Goal: Task Accomplishment & Management: Manage account settings

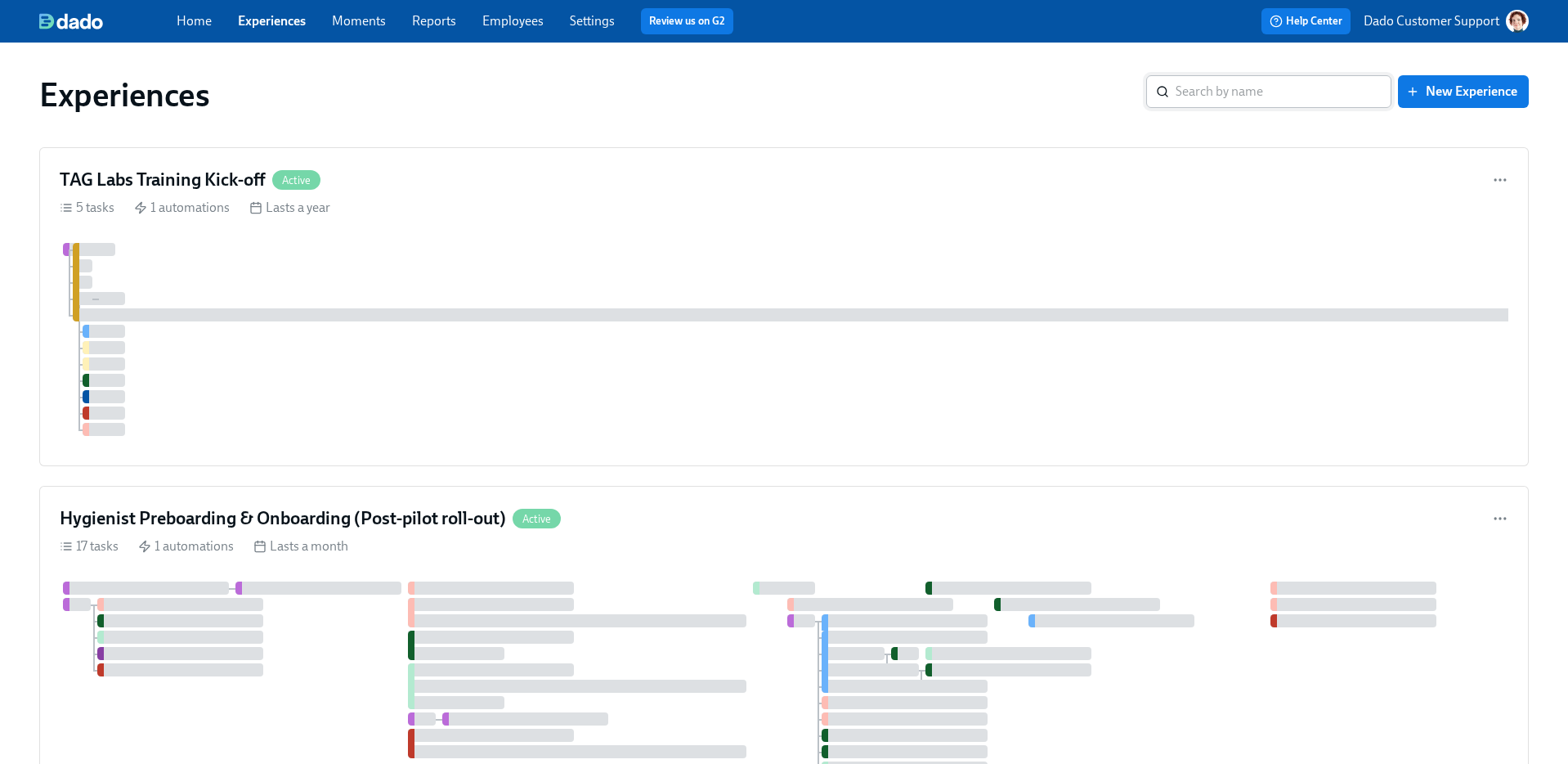
click at [1269, 102] on input "search" at bounding box center [1283, 91] width 216 height 32
type input "Hygi"
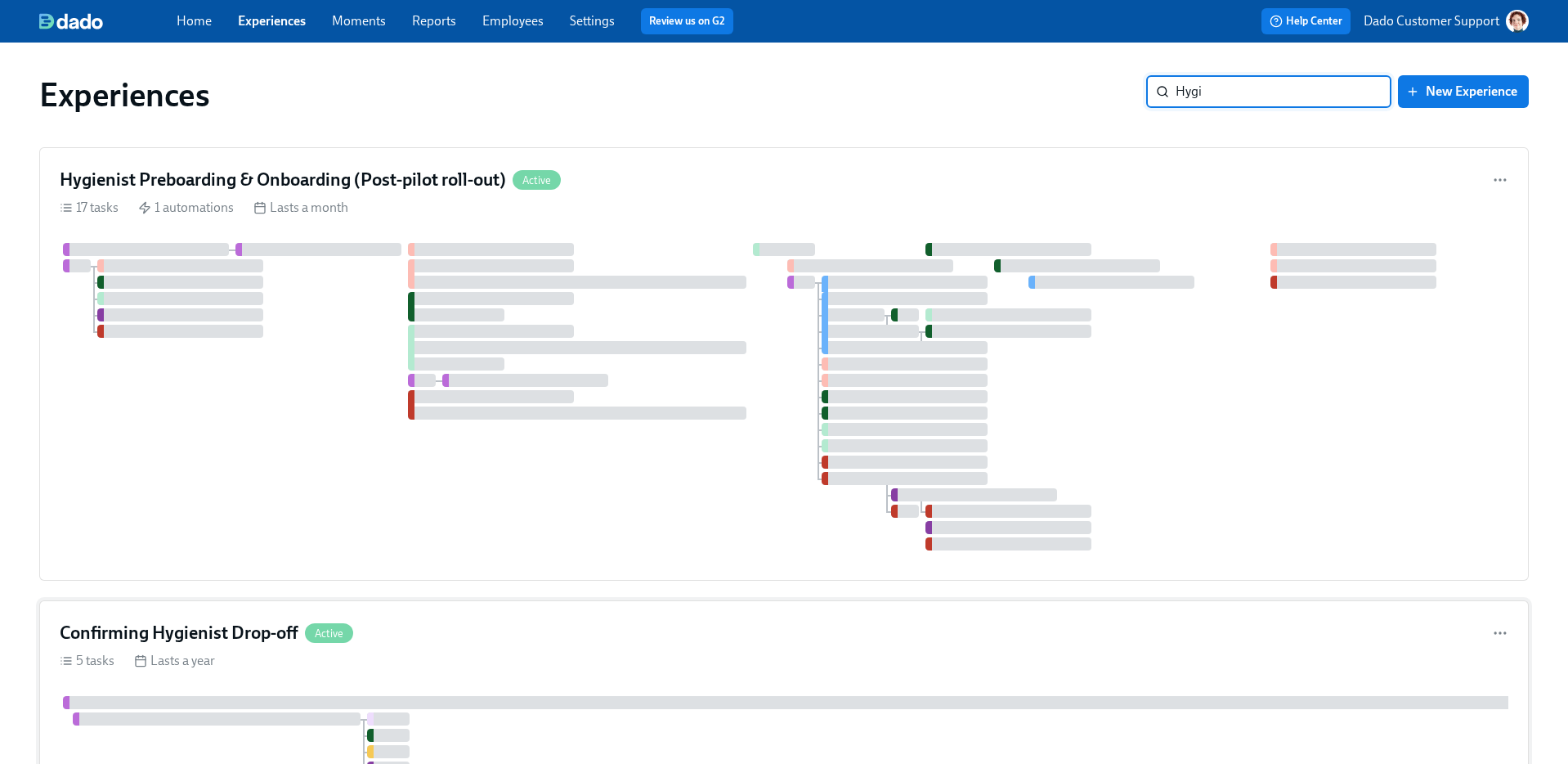
scroll to position [551, 0]
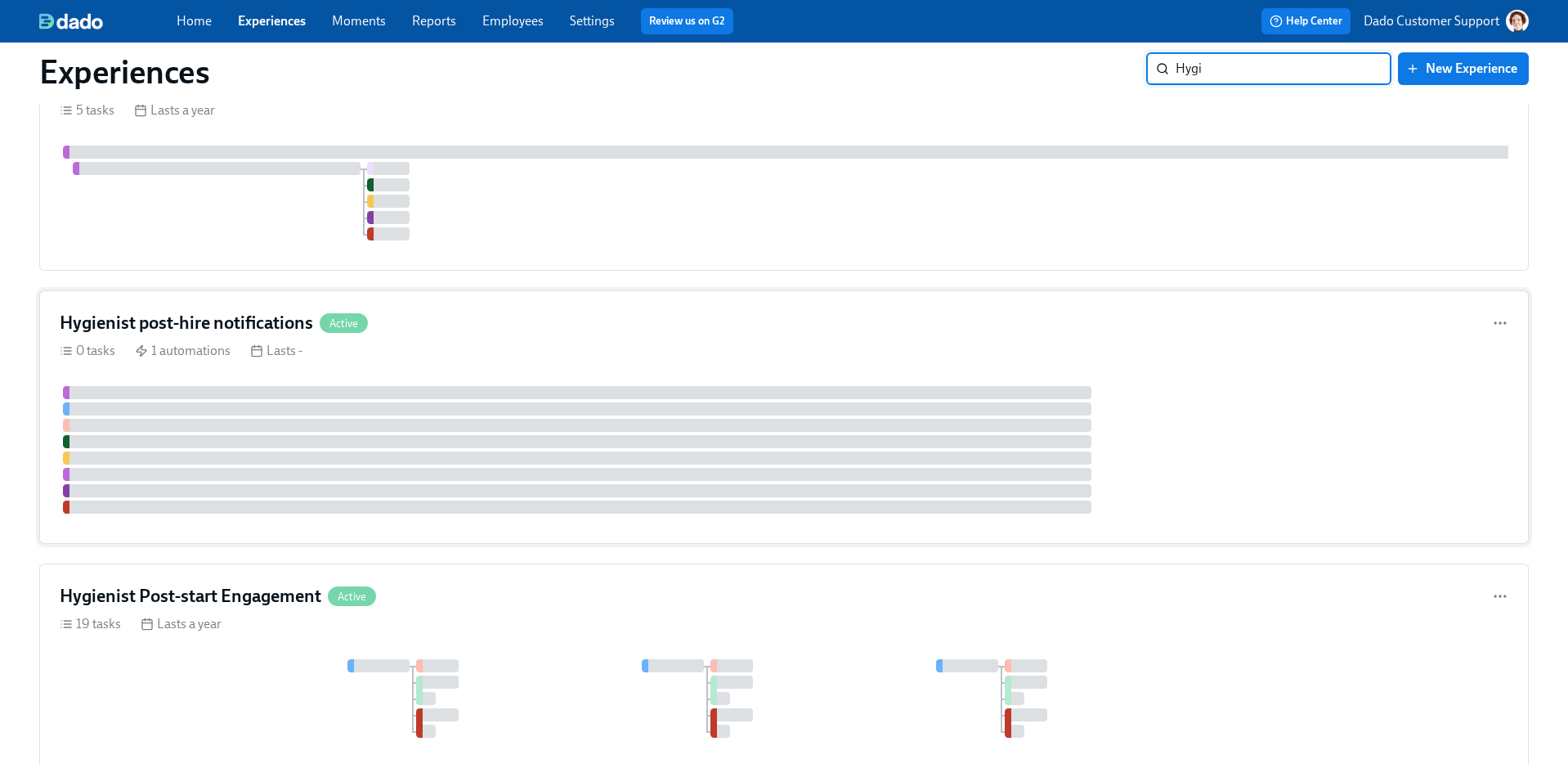
click at [283, 430] on div at bounding box center [577, 425] width 1029 height 13
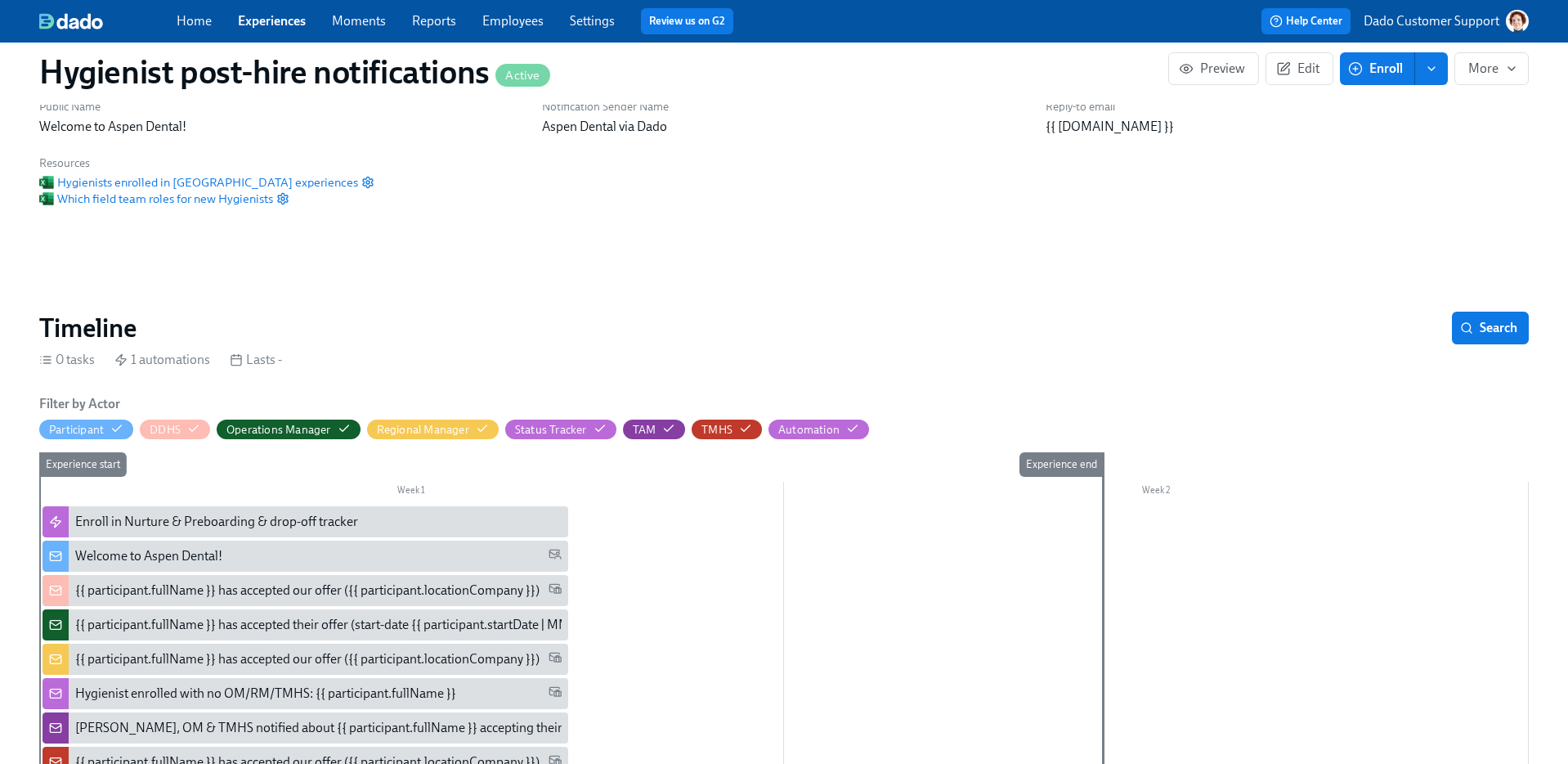
scroll to position [294, 0]
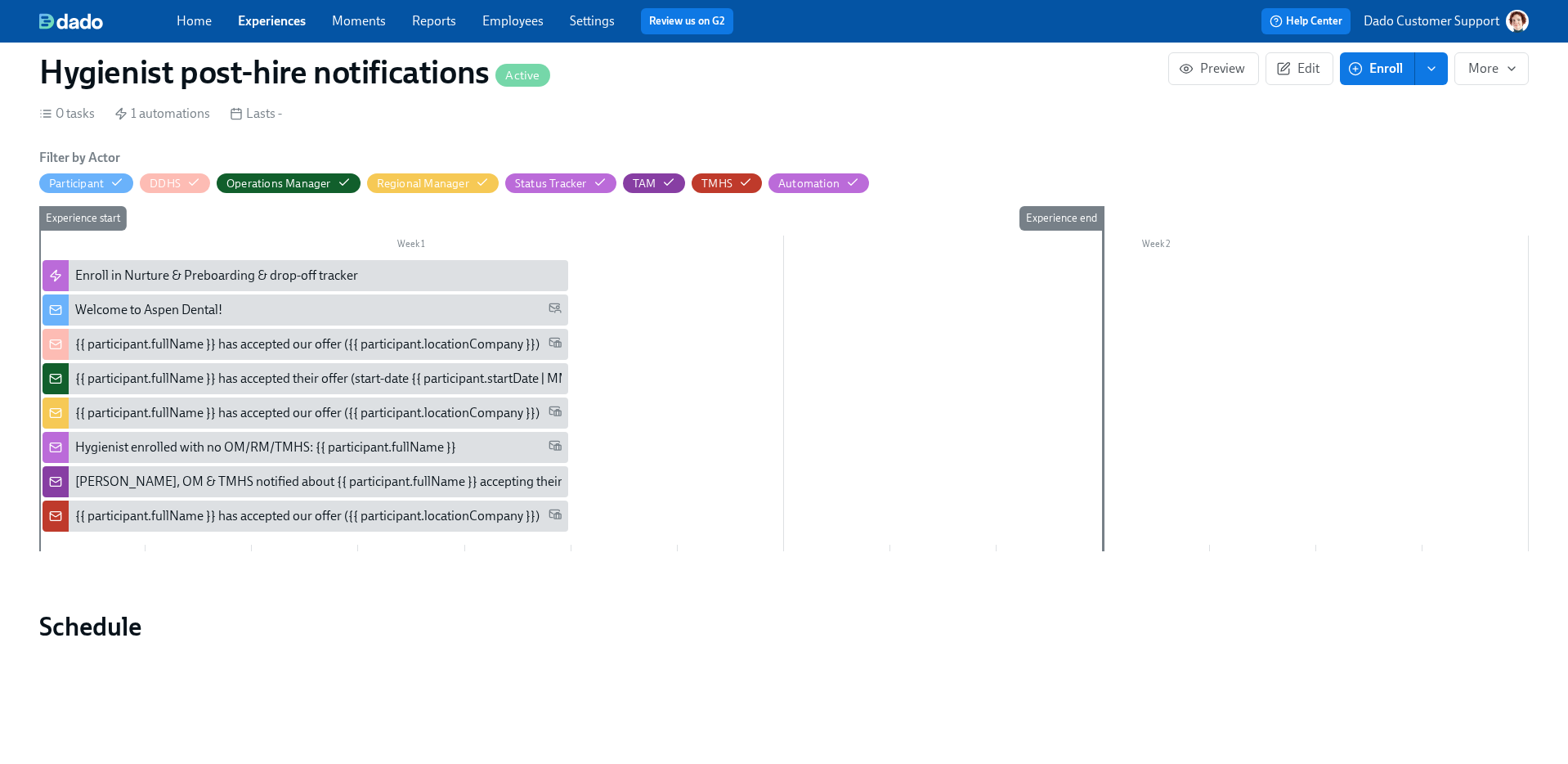
click at [89, 514] on div "{{ participant.fullName }} has accepted our offer ({{ participant.locationCompa…" at bounding box center [307, 515] width 464 height 18
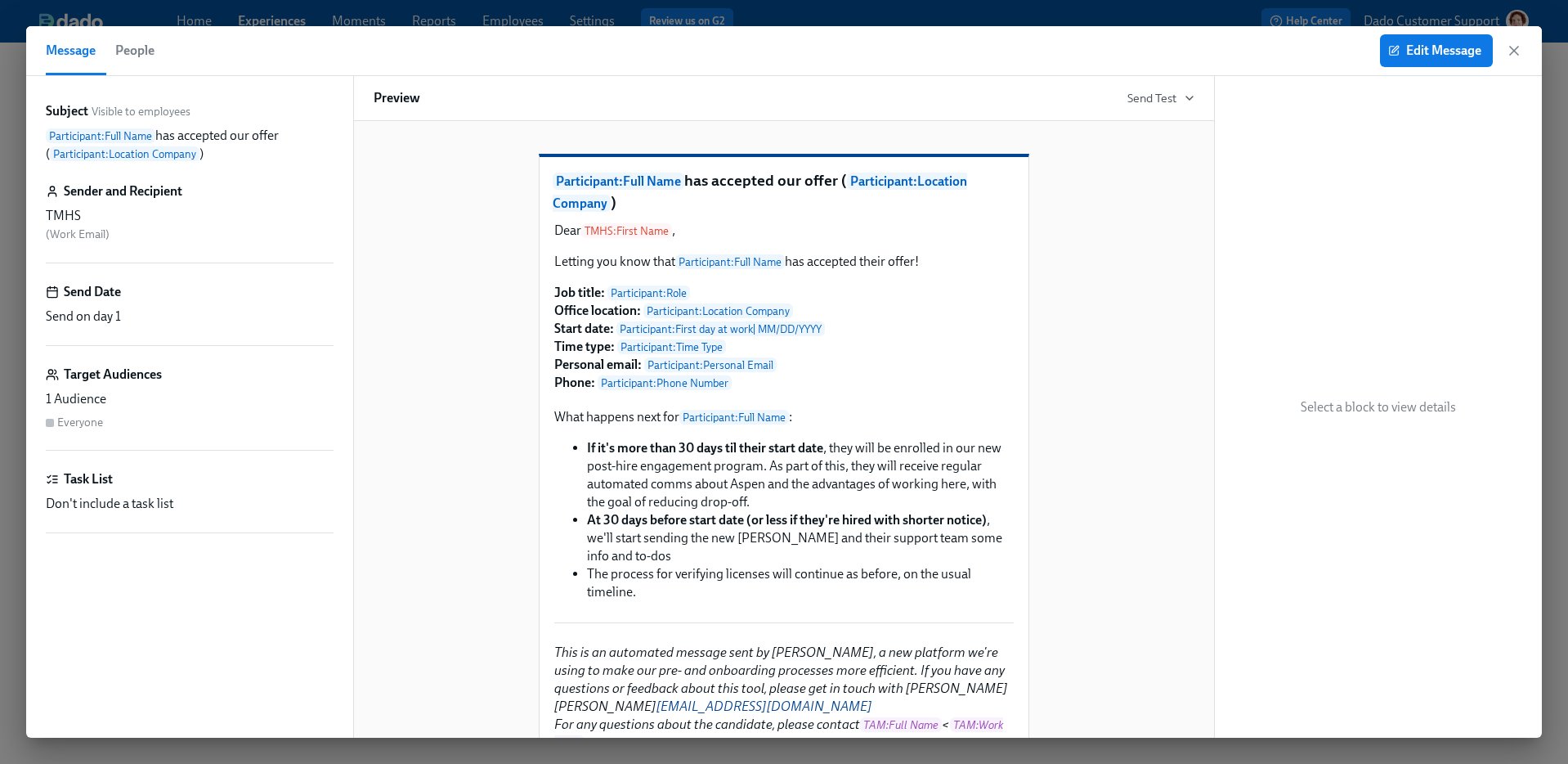
scroll to position [5, 0]
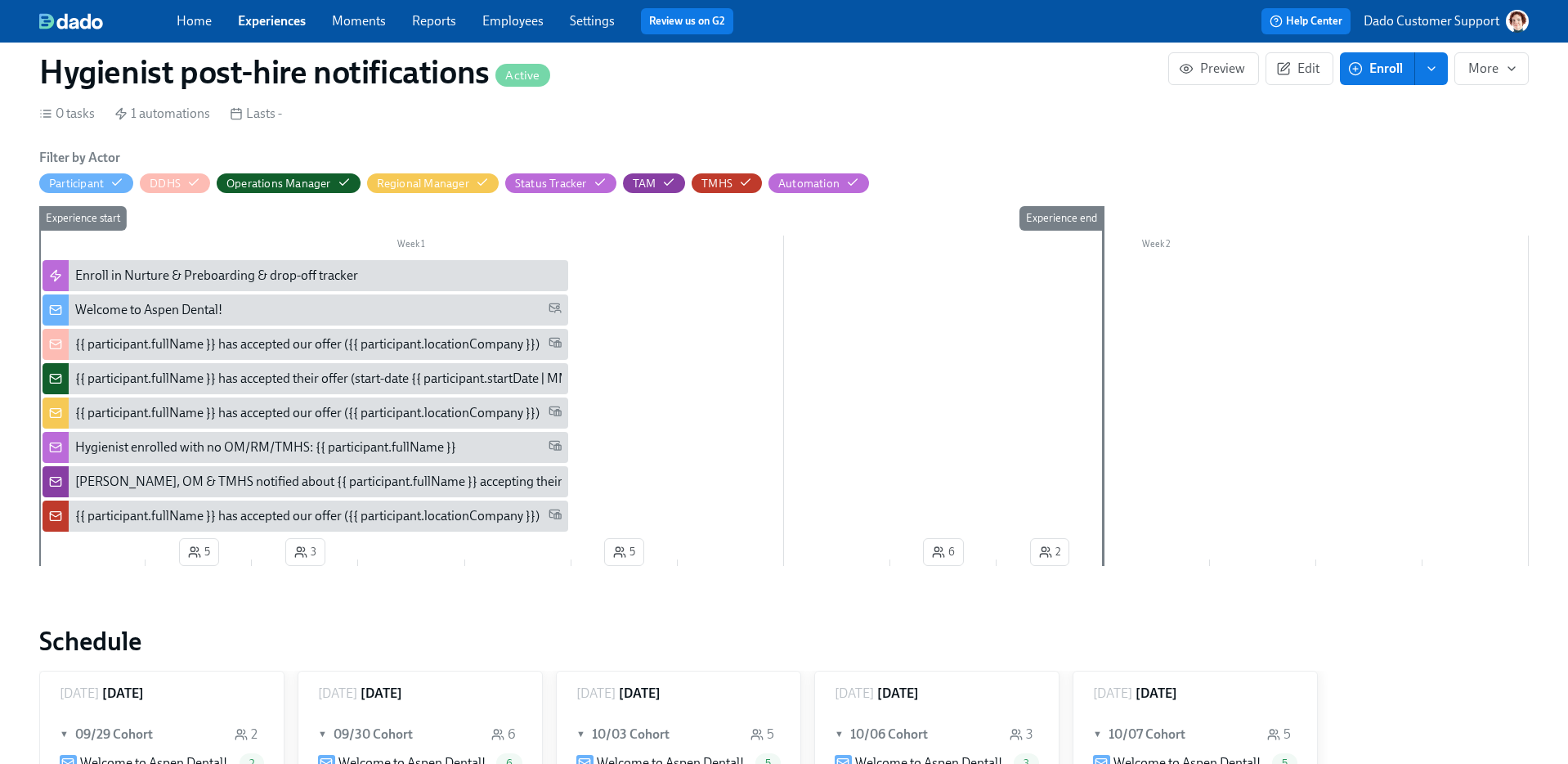
click at [602, 21] on link "Settings" at bounding box center [592, 21] width 45 height 15
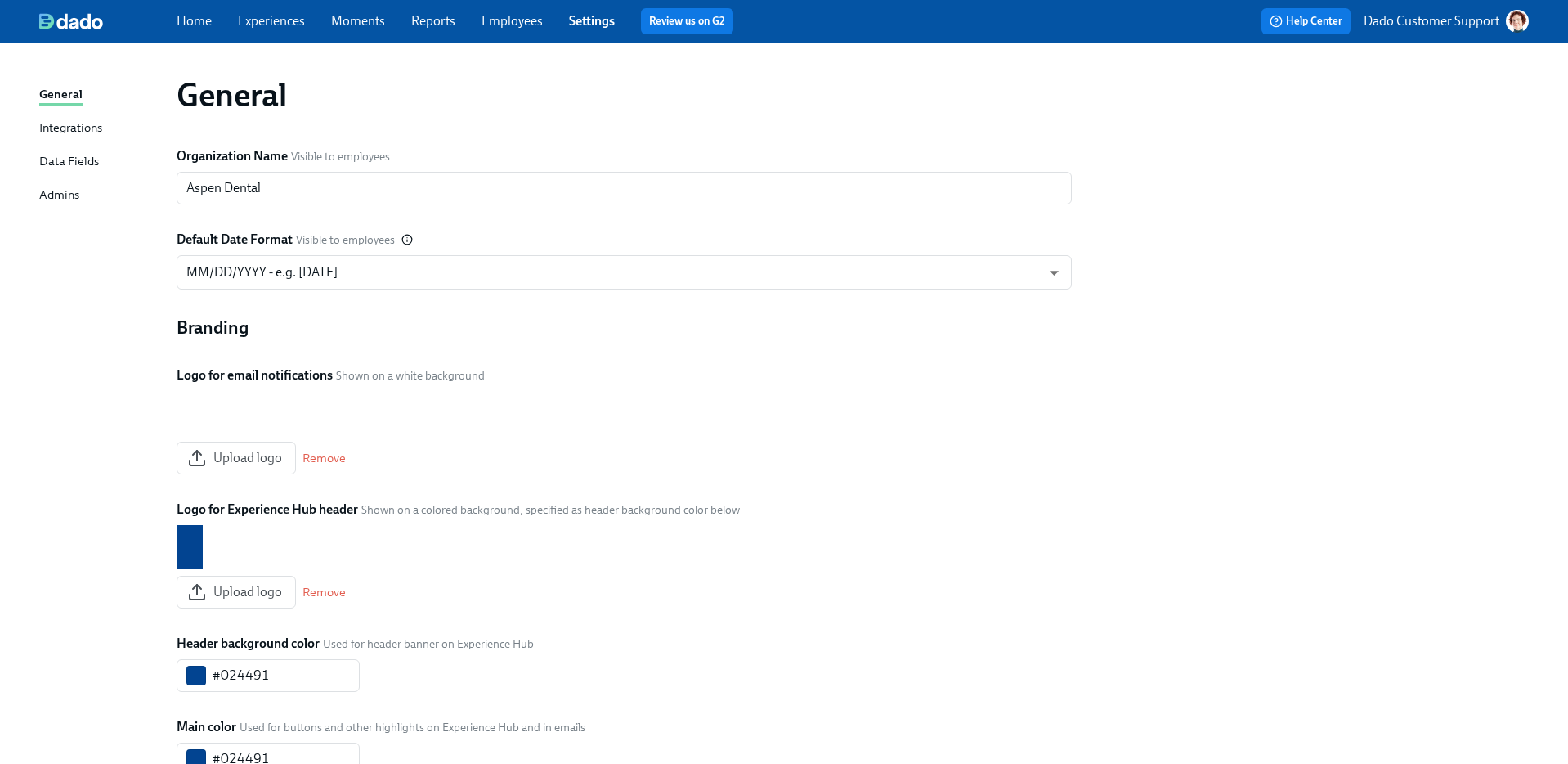
click at [79, 165] on div "Data Fields" at bounding box center [69, 162] width 60 height 20
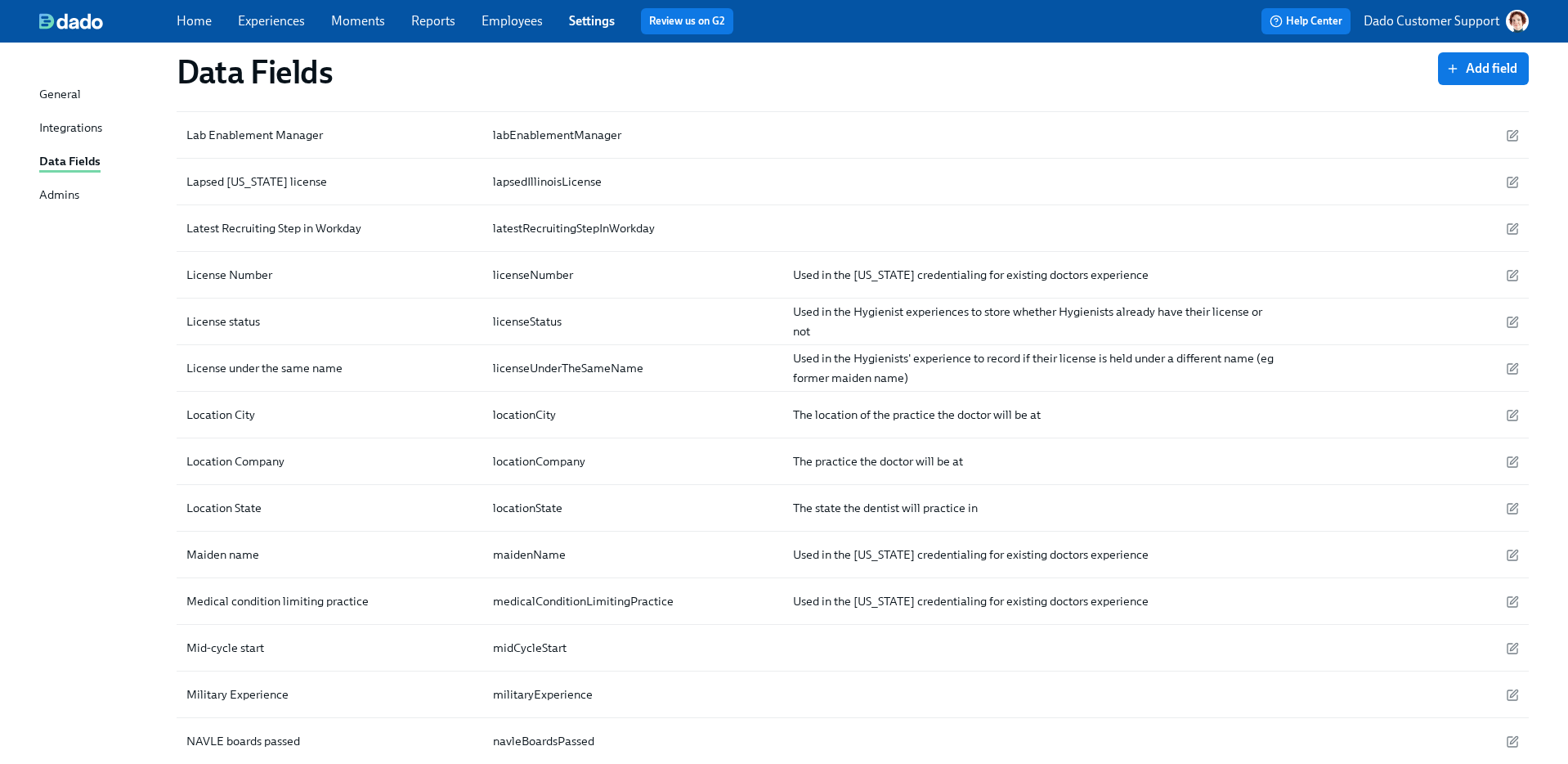
scroll to position [11771, 0]
click at [217, 452] on div "Location Company" at bounding box center [235, 462] width 111 height 20
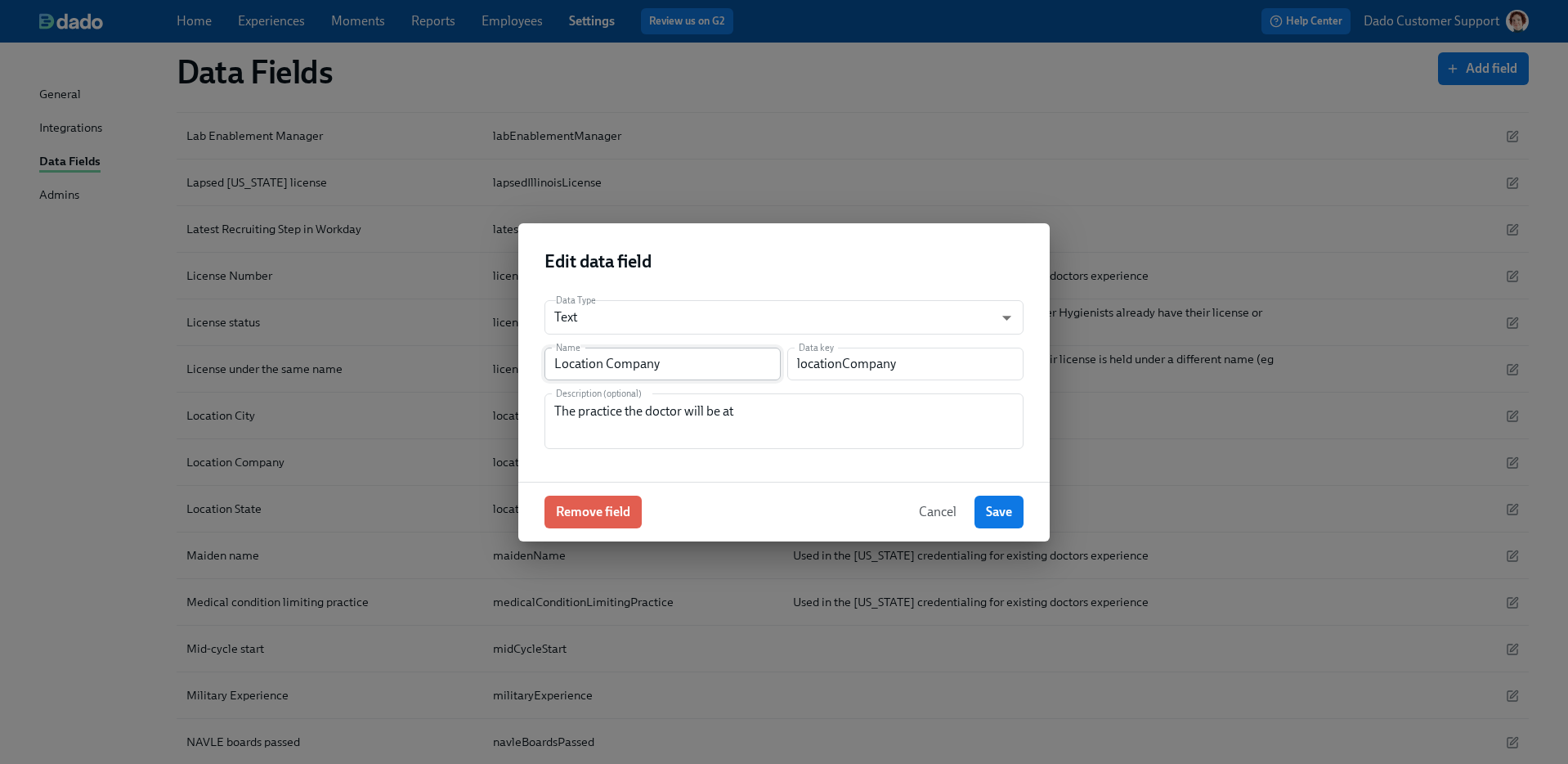
click at [682, 364] on input "Location Company" at bounding box center [663, 364] width 236 height 32
type input "Home Office"
click at [1016, 516] on button "Save" at bounding box center [998, 512] width 49 height 32
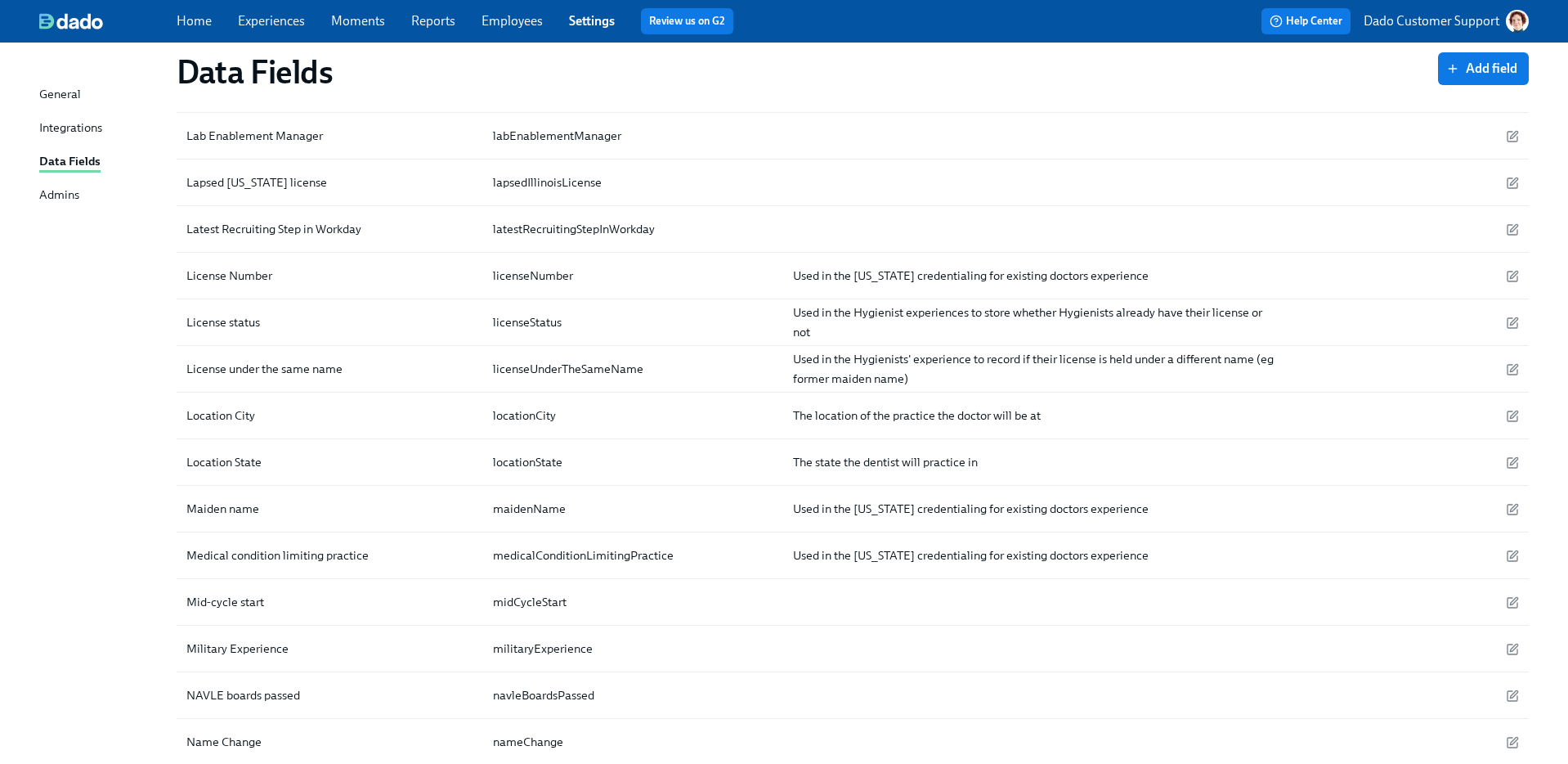
click at [260, 25] on link "Experiences" at bounding box center [271, 21] width 67 height 15
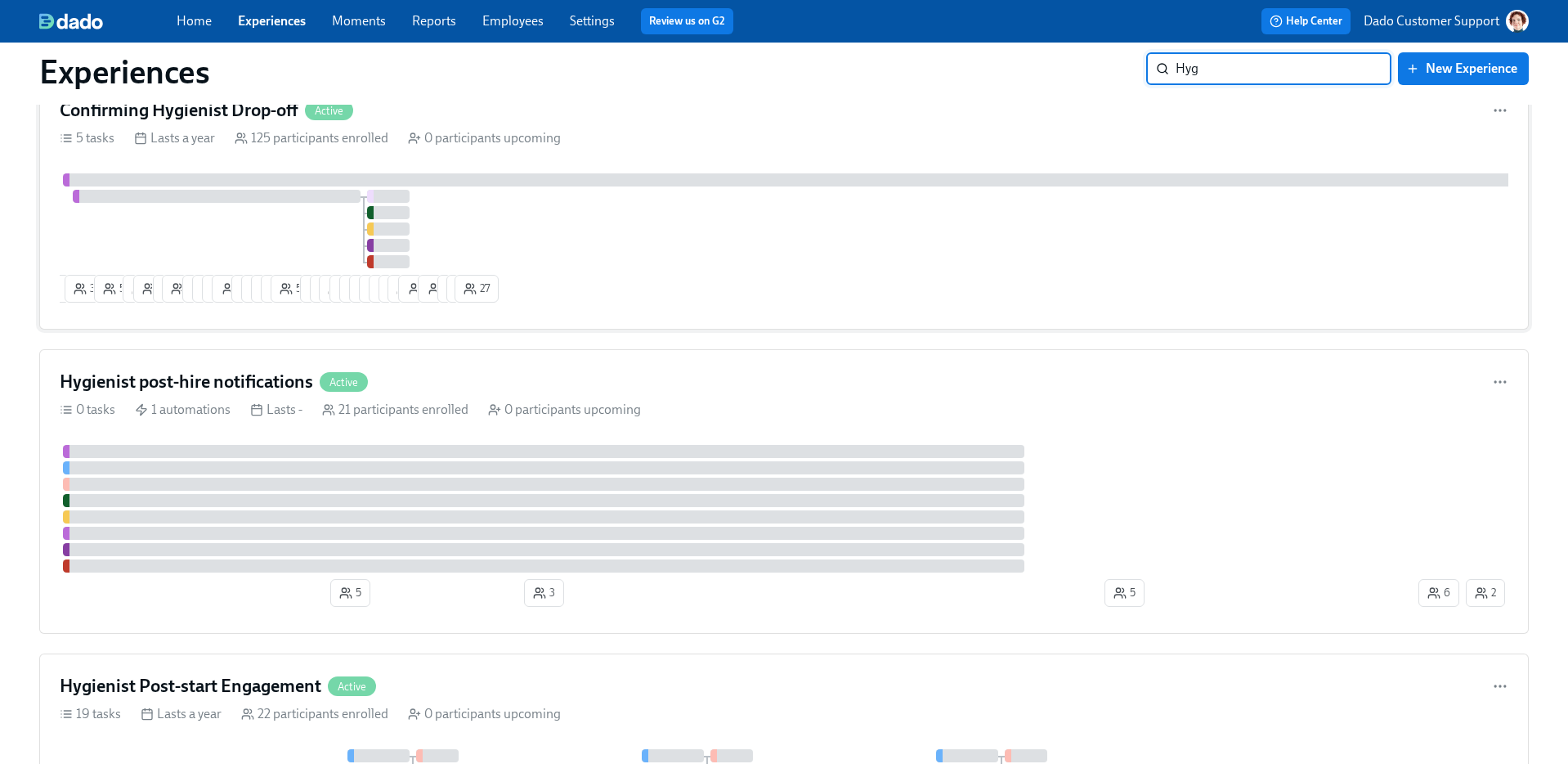
scroll to position [593, 0]
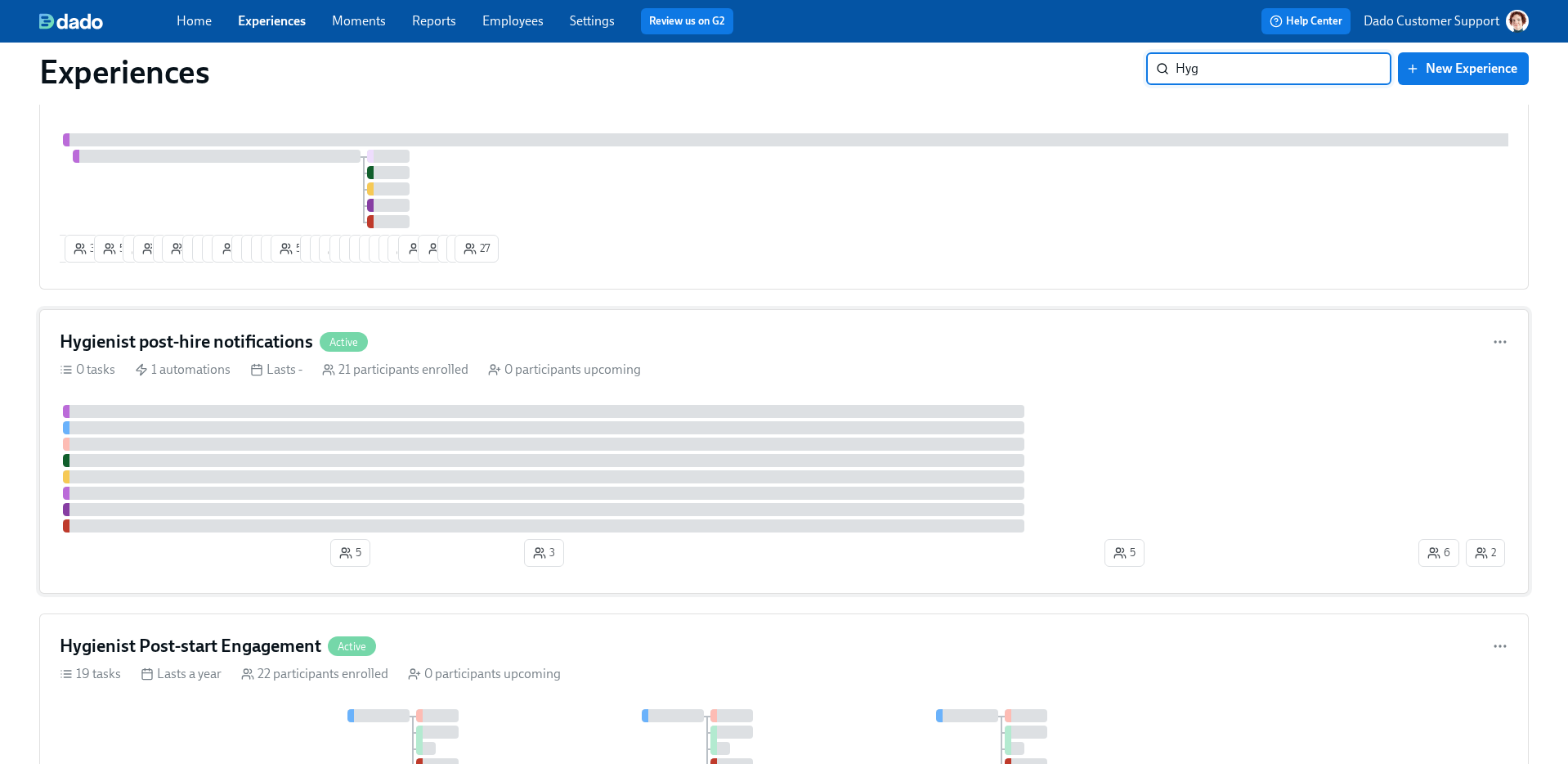
type input "Hyg"
click at [302, 370] on div "Lasts -" at bounding box center [276, 369] width 52 height 18
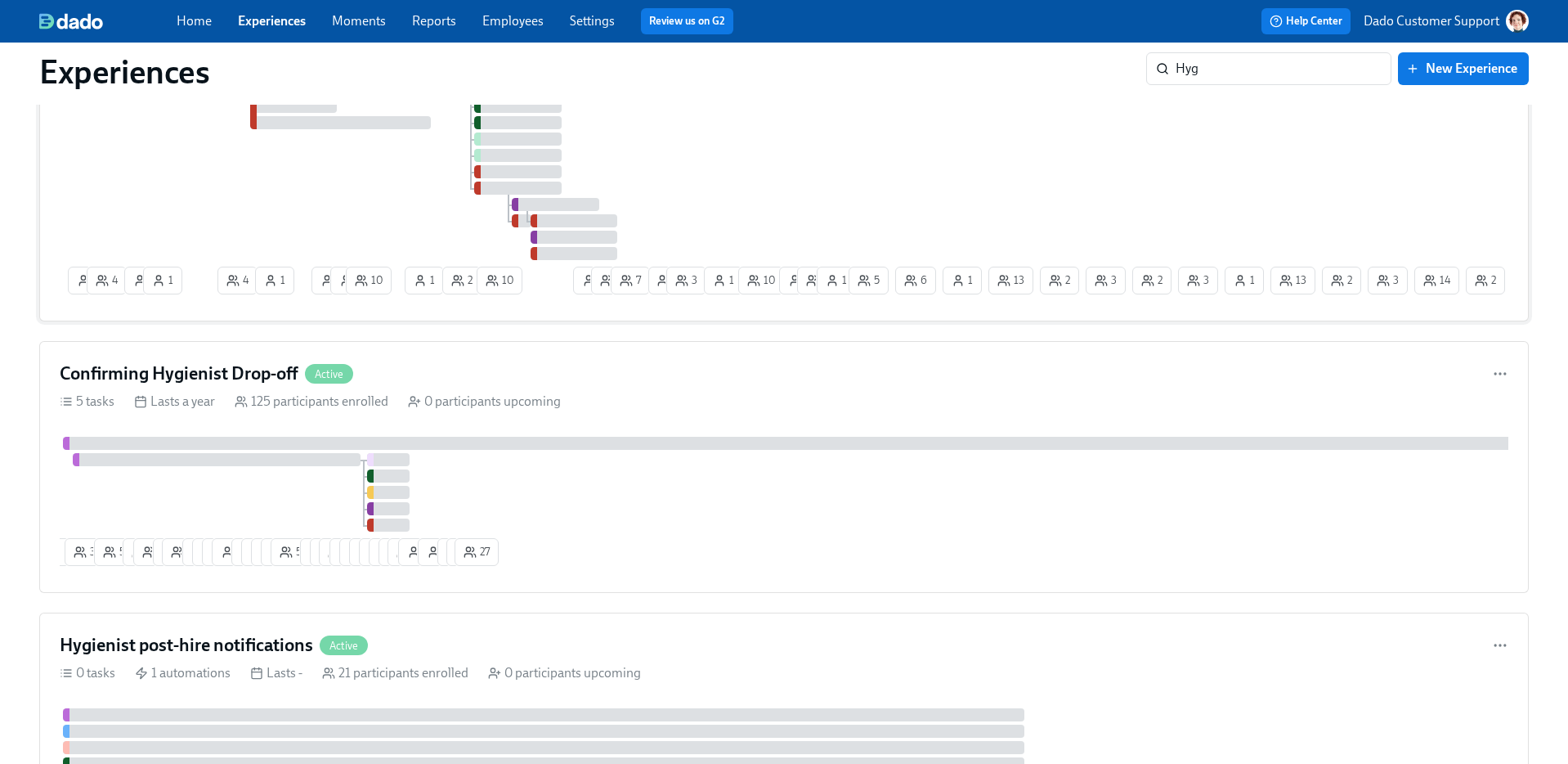
scroll to position [15, 0]
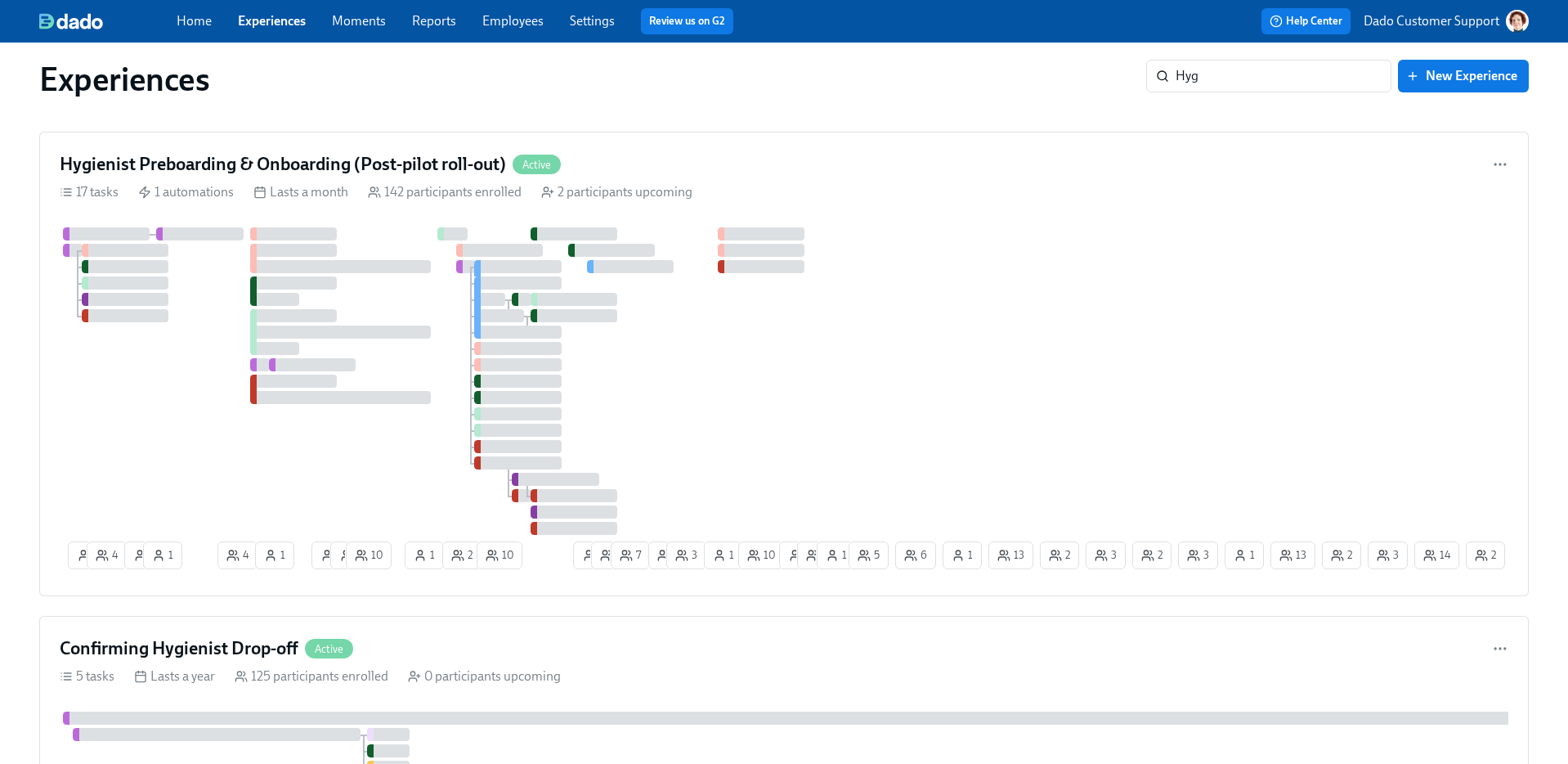
click at [325, 251] on div at bounding box center [293, 251] width 87 height 13
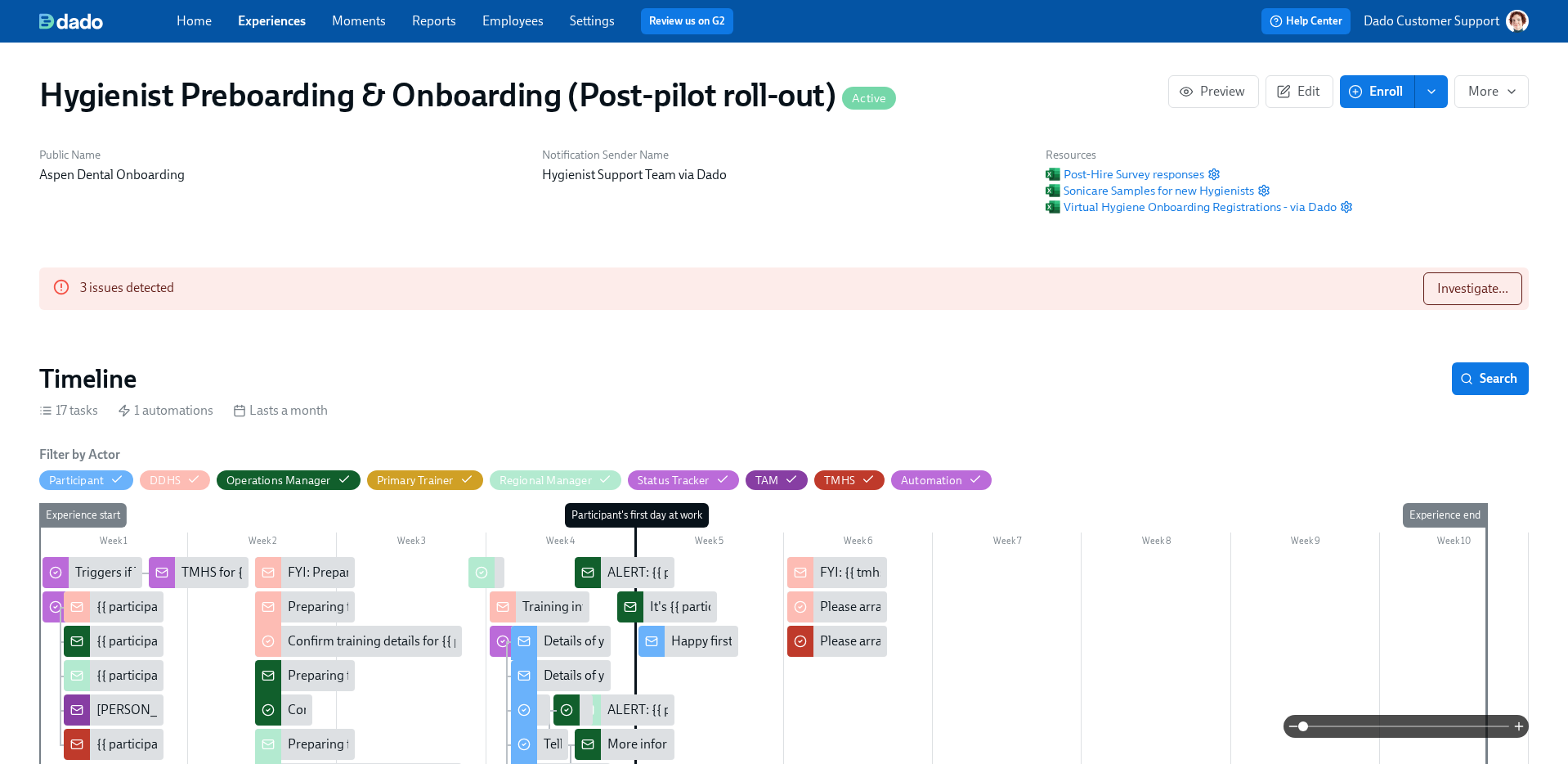
scroll to position [0, 17820]
click at [520, 20] on link "Employees" at bounding box center [513, 21] width 61 height 15
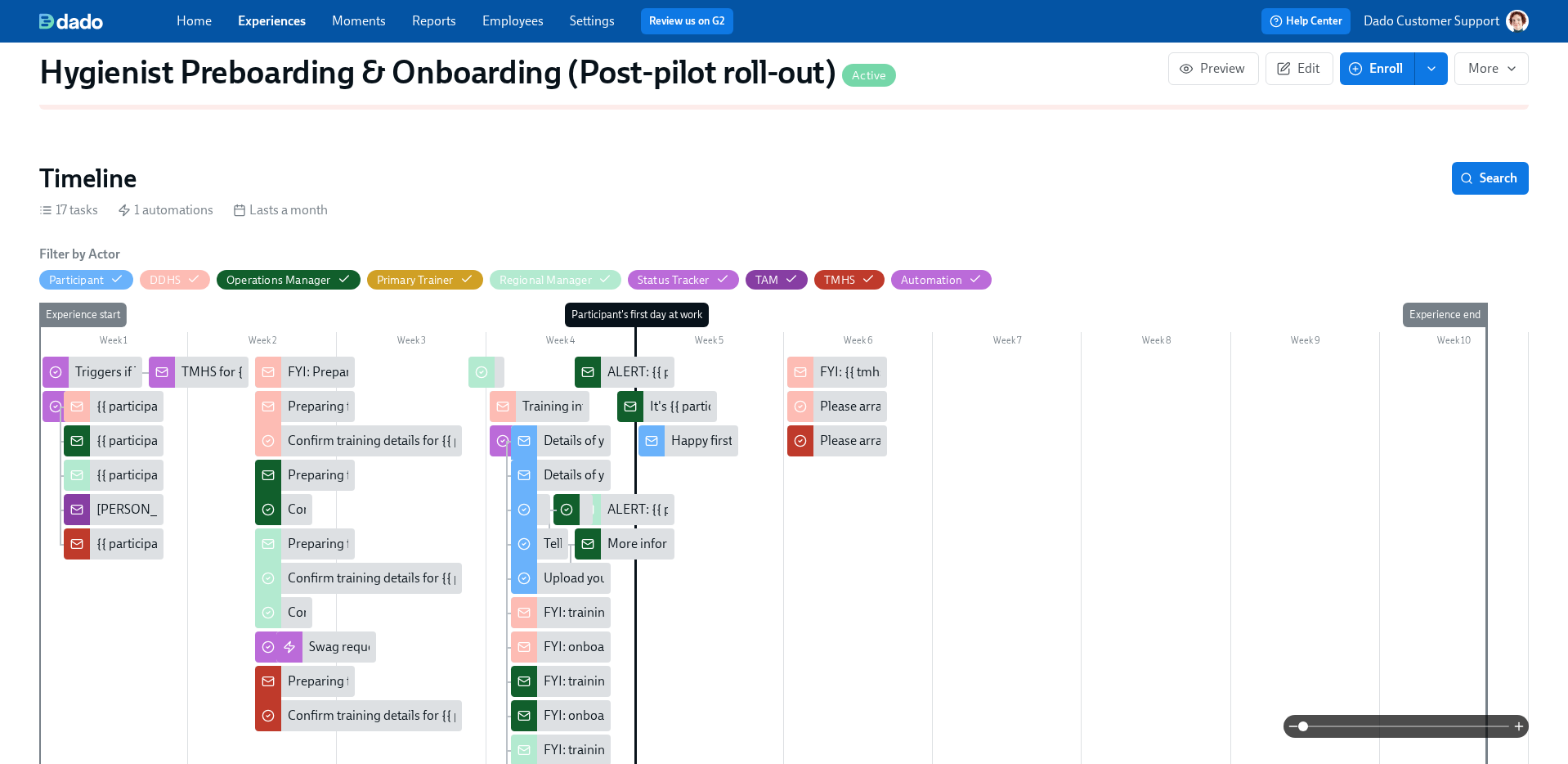
scroll to position [210, 0]
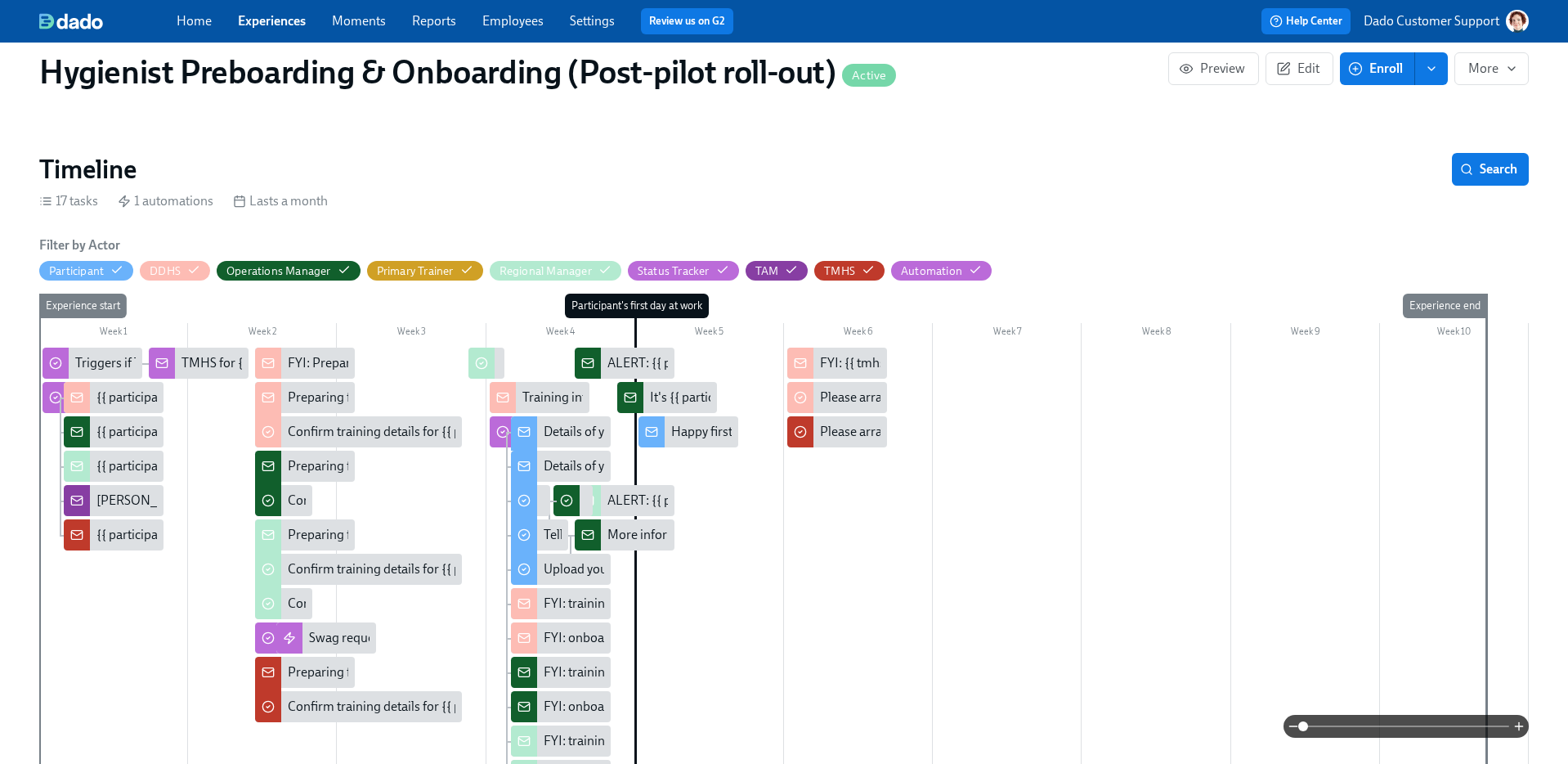
click at [292, 672] on div "Preparing for {{ participant.fullName }}'s start ({{ participant.startDate | MM…" at bounding box center [631, 672] width 687 height 18
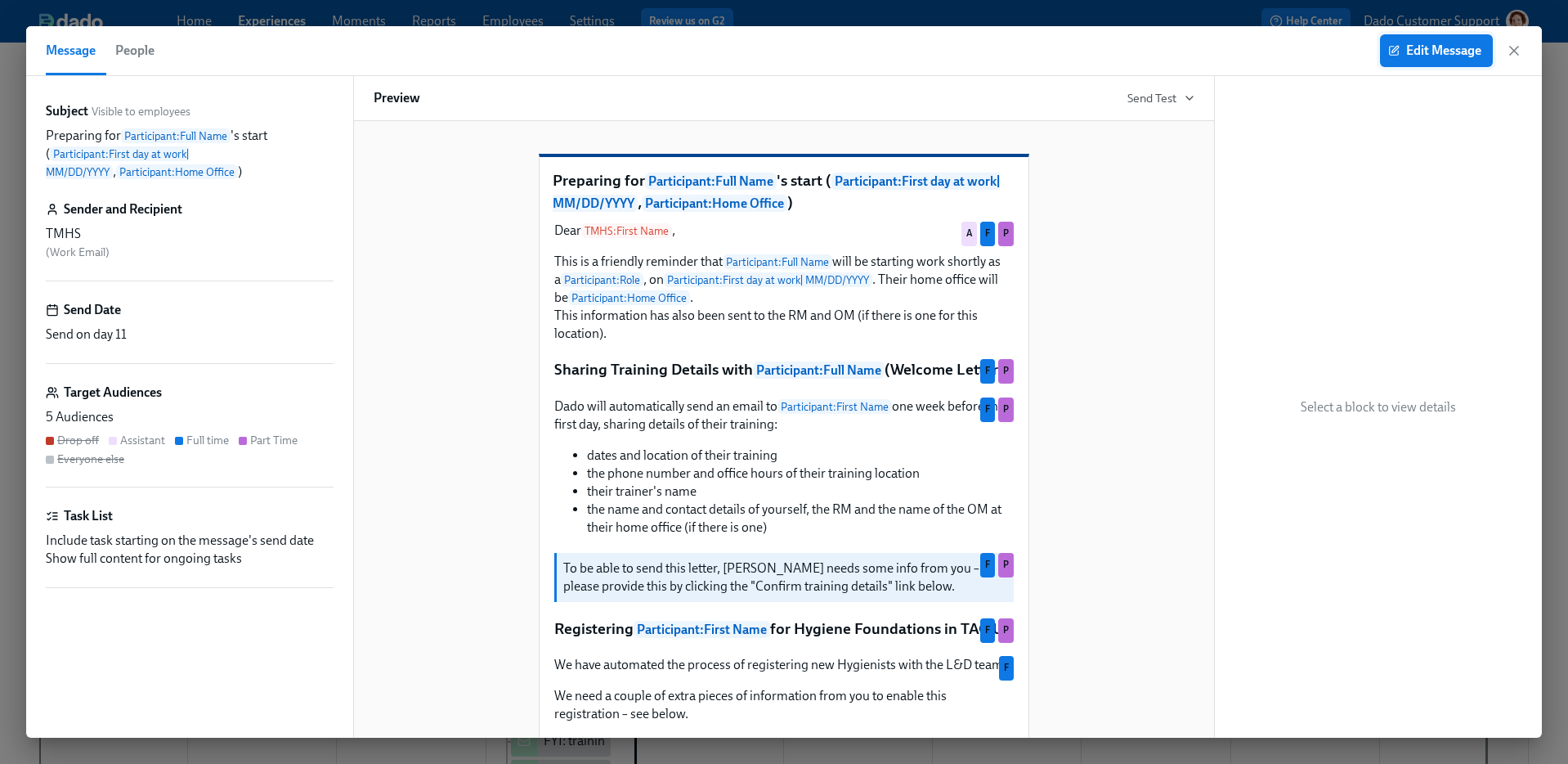
click at [1413, 51] on span "Edit Message" at bounding box center [1437, 50] width 90 height 16
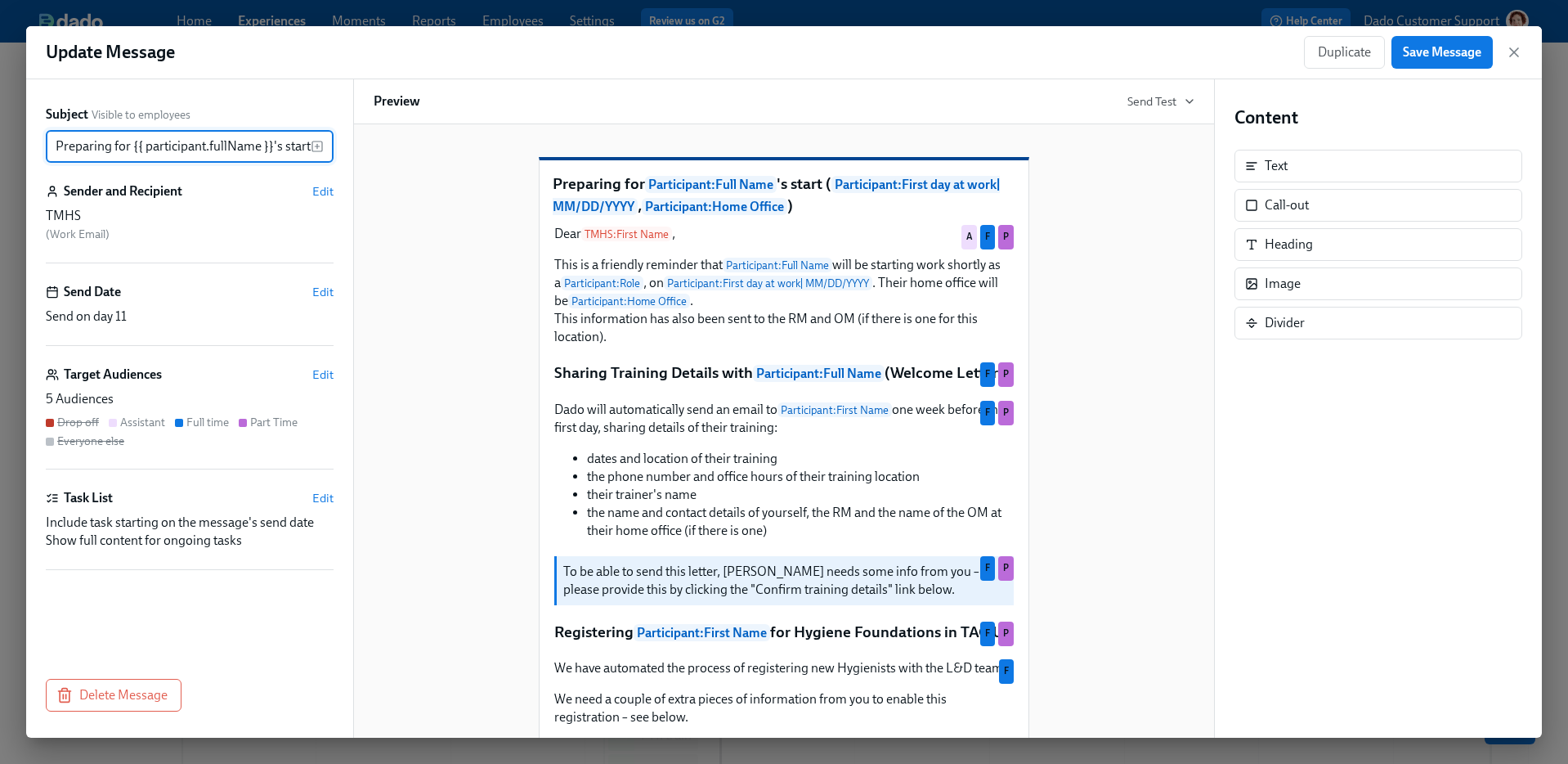
scroll to position [0, 432]
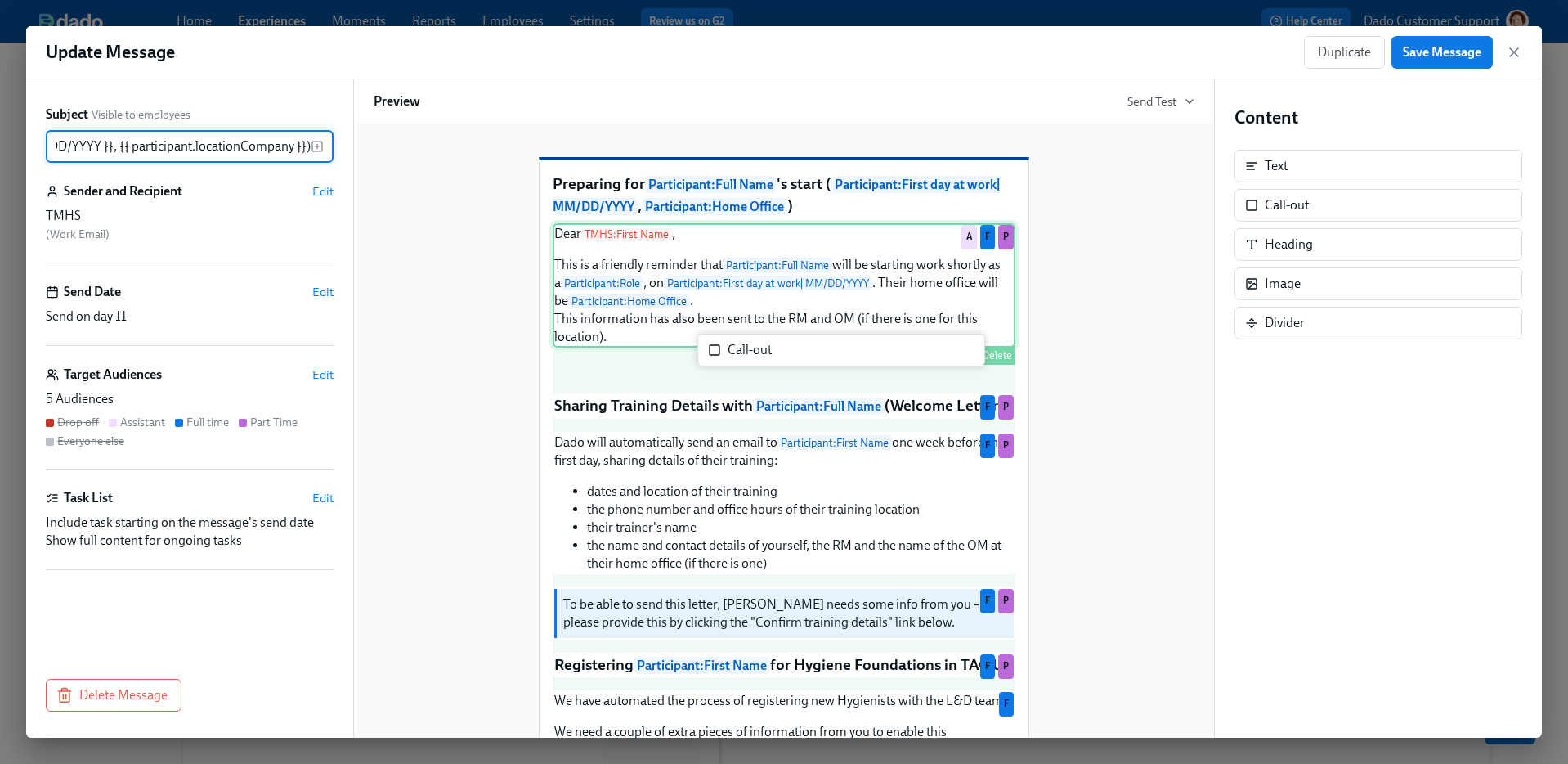
drag, startPoint x: 1319, startPoint y: 206, endPoint x: 758, endPoint y: 359, distance: 581.5
click at [758, 361] on div "Subject Visible to employees Preparing for {{ participant.fullName }}'s start (…" at bounding box center [783, 408] width 1516 height 658
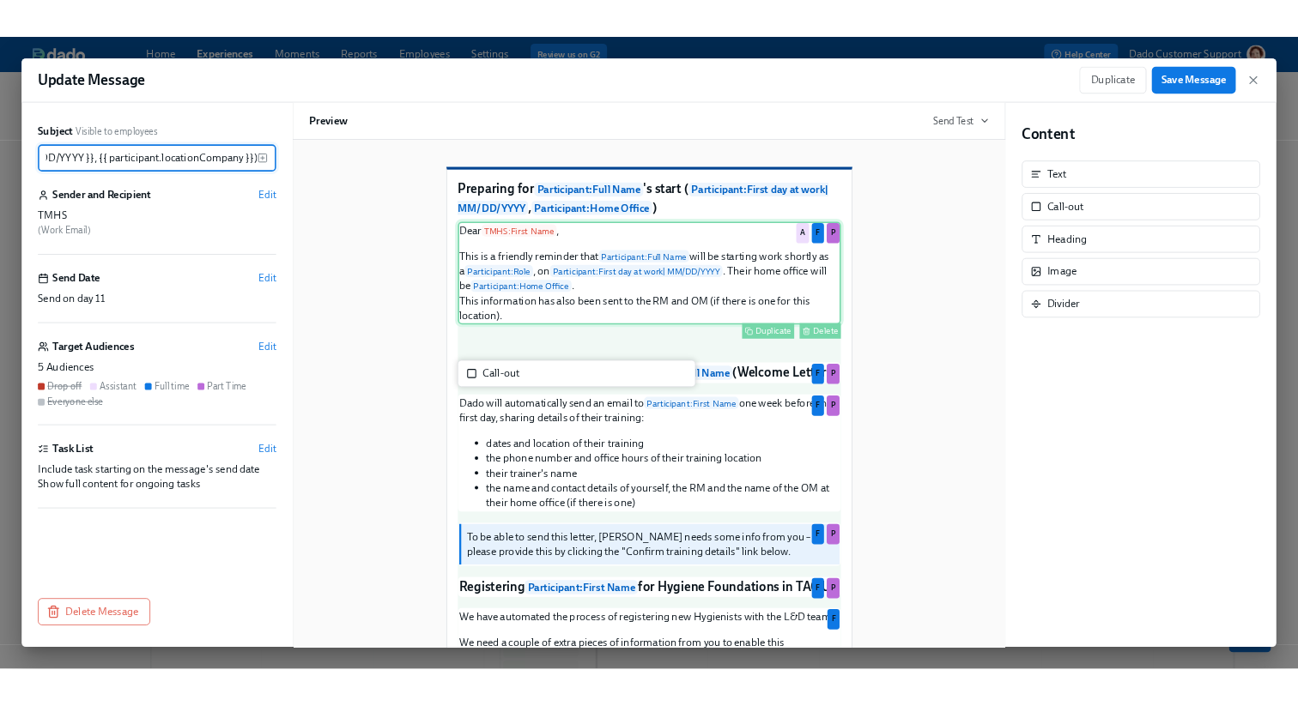
scroll to position [0, 0]
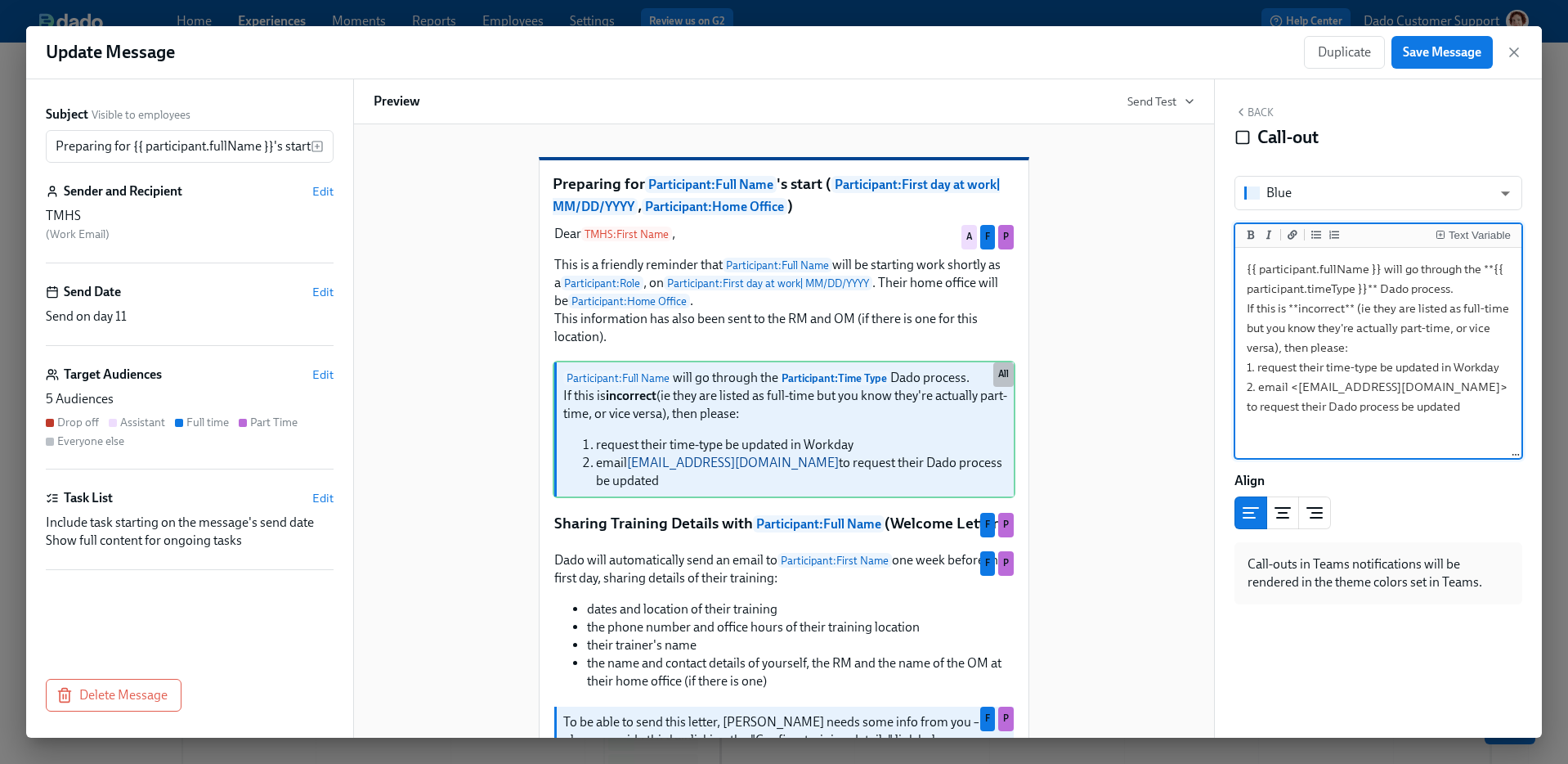
type textarea "{{ participant.fullName }} will go through the **{{ participant.timeType }}** D…"
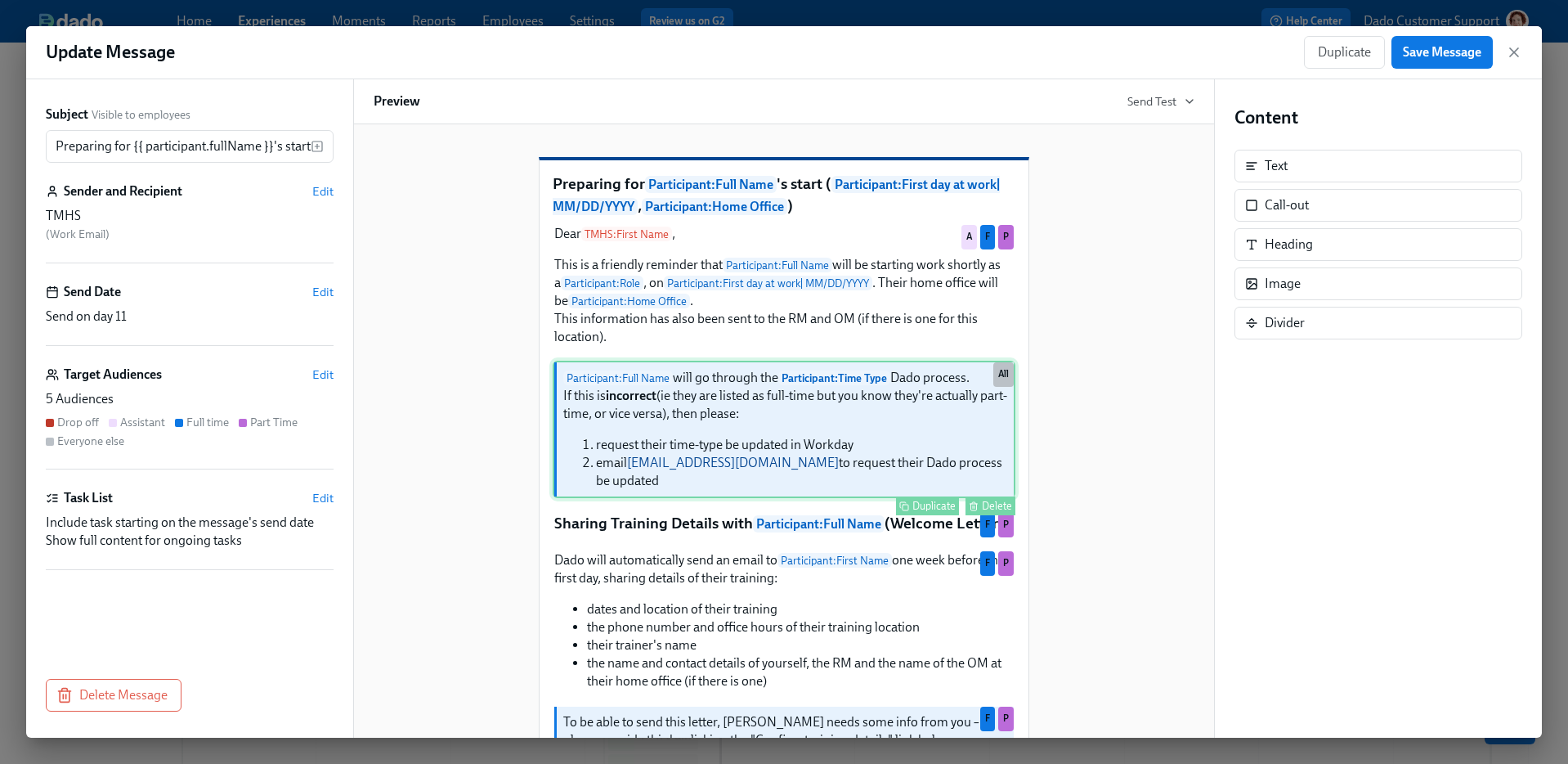
click at [764, 438] on div "Participant : Full Name will go through the Participant : Time Type Dado proces…" at bounding box center [784, 429] width 463 height 137
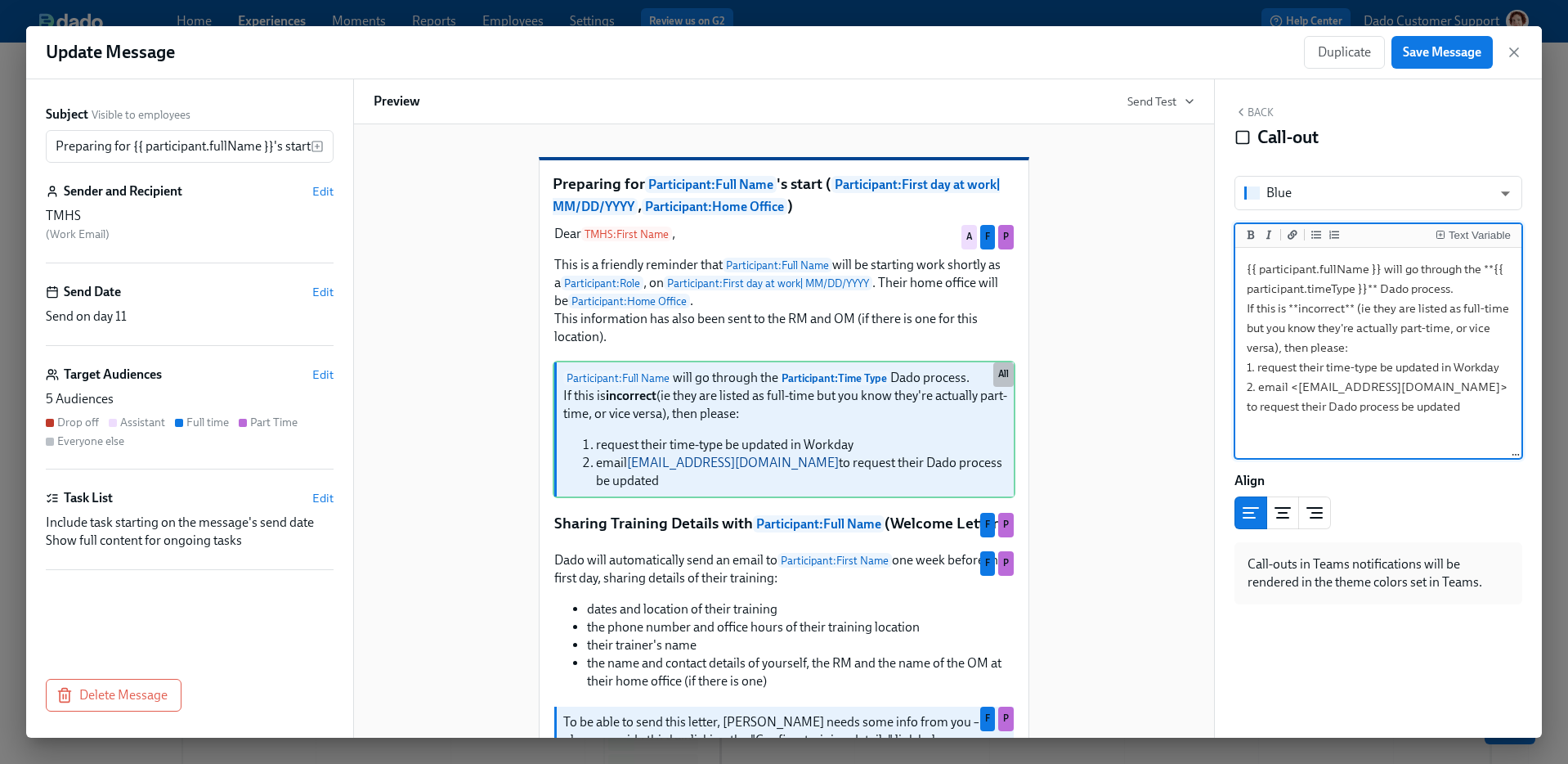
drag, startPoint x: 1357, startPoint y: 309, endPoint x: 1345, endPoint y: 348, distance: 40.8
click at [1344, 350] on textarea "{{ participant.fullName }} will go through the **{{ participant.timeType }}** D…" at bounding box center [1378, 352] width 280 height 205
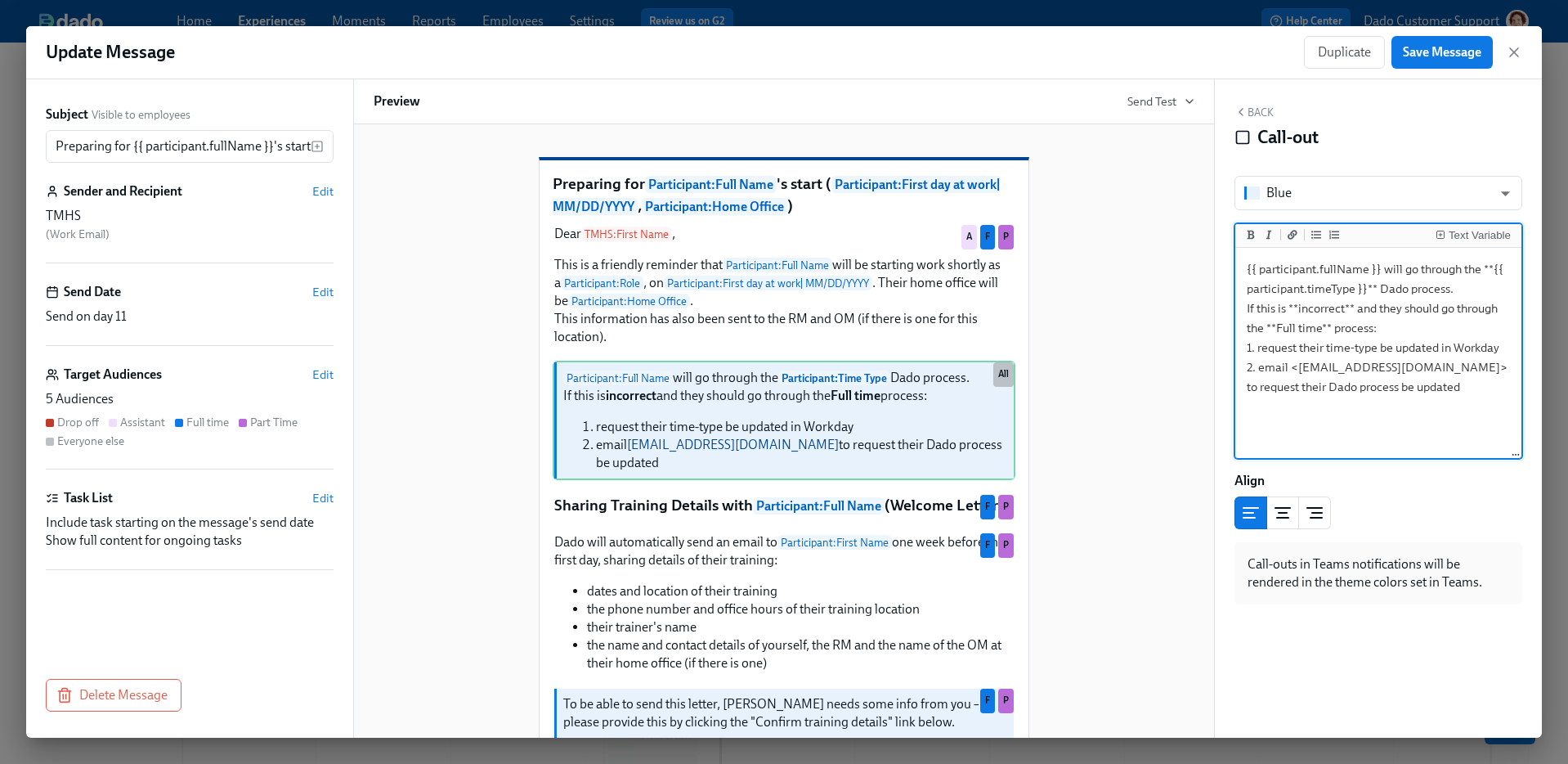
click at [1492, 269] on textarea "{{ participant.fullName }} will go through the **{{ participant.timeType }}** D…" at bounding box center [1378, 352] width 280 height 205
click at [1366, 291] on textarea "{{ participant.fullName }} will go through the **{{ participant.timeType }}** D…" at bounding box center [1378, 352] width 280 height 205
click at [1491, 264] on textarea "{{ participant.fullName }} will go through the **part time** Dado process. If t…" at bounding box center [1378, 352] width 280 height 205
type textarea "{{ participant.fullName }} will go through the Dado process for **part time** n…"
click at [320, 371] on span "Edit" at bounding box center [323, 373] width 21 height 16
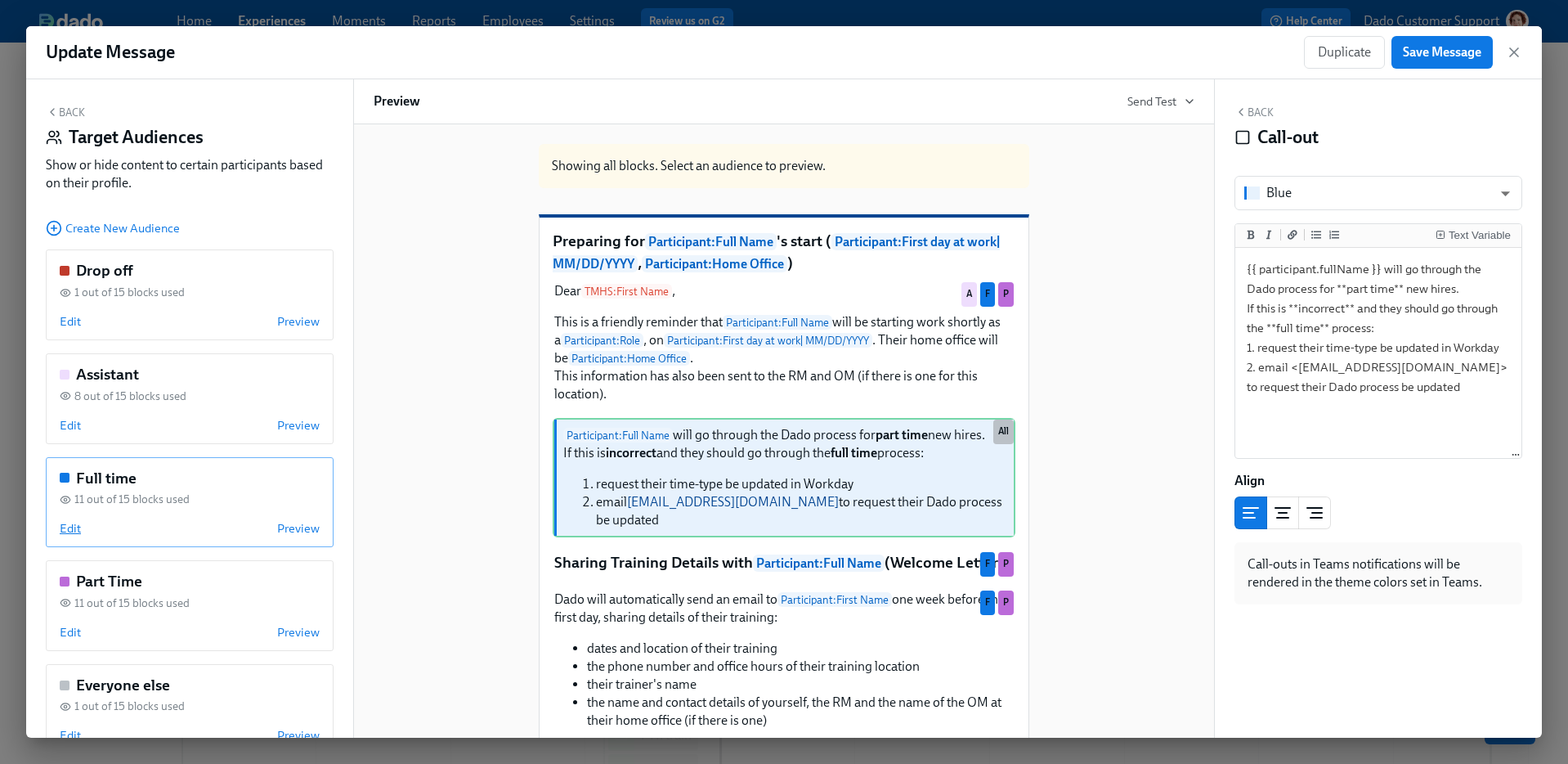
click at [70, 528] on span "Edit" at bounding box center [70, 528] width 21 height 16
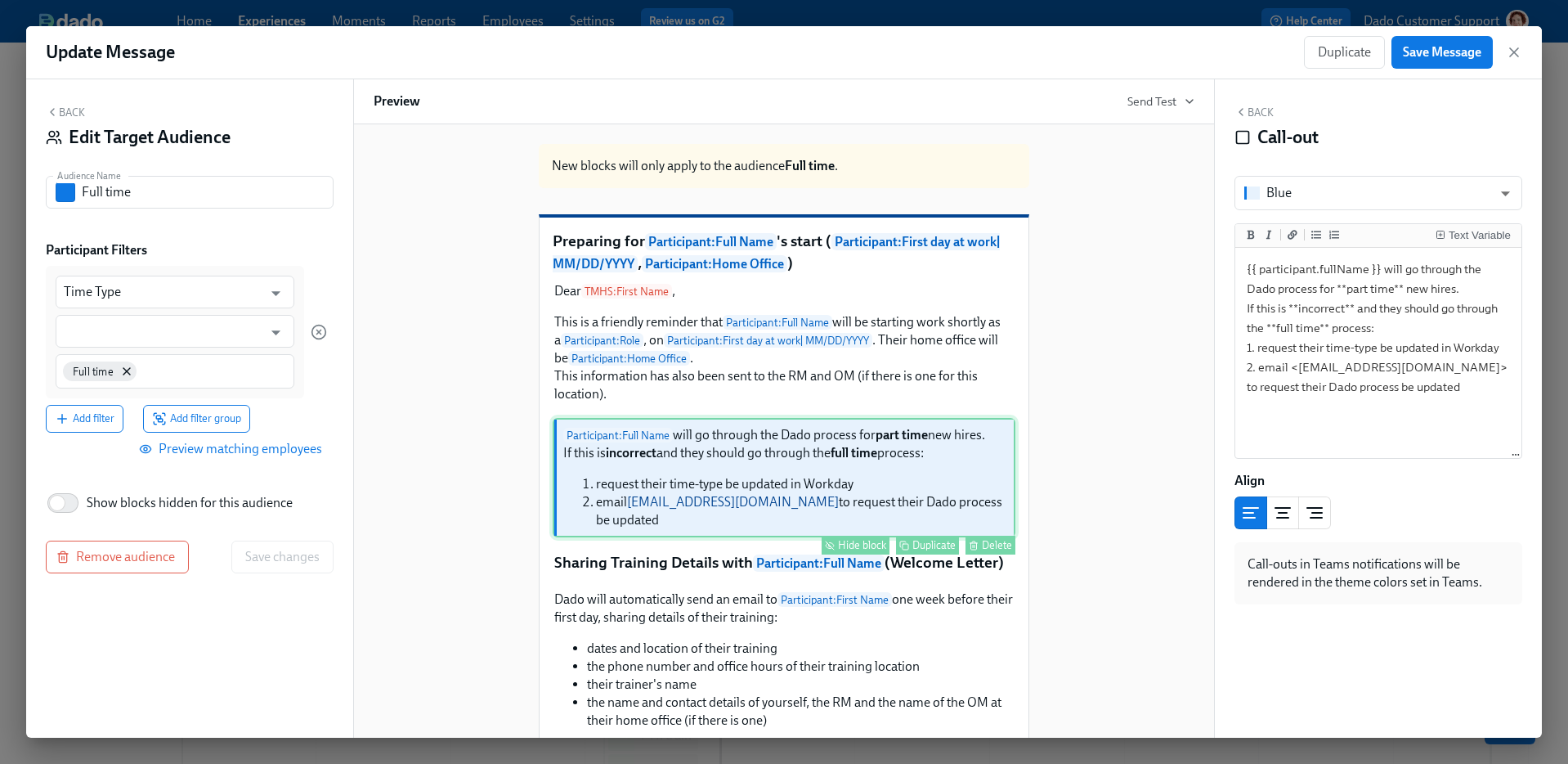
click at [930, 551] on div "Duplicate" at bounding box center [934, 545] width 43 height 12
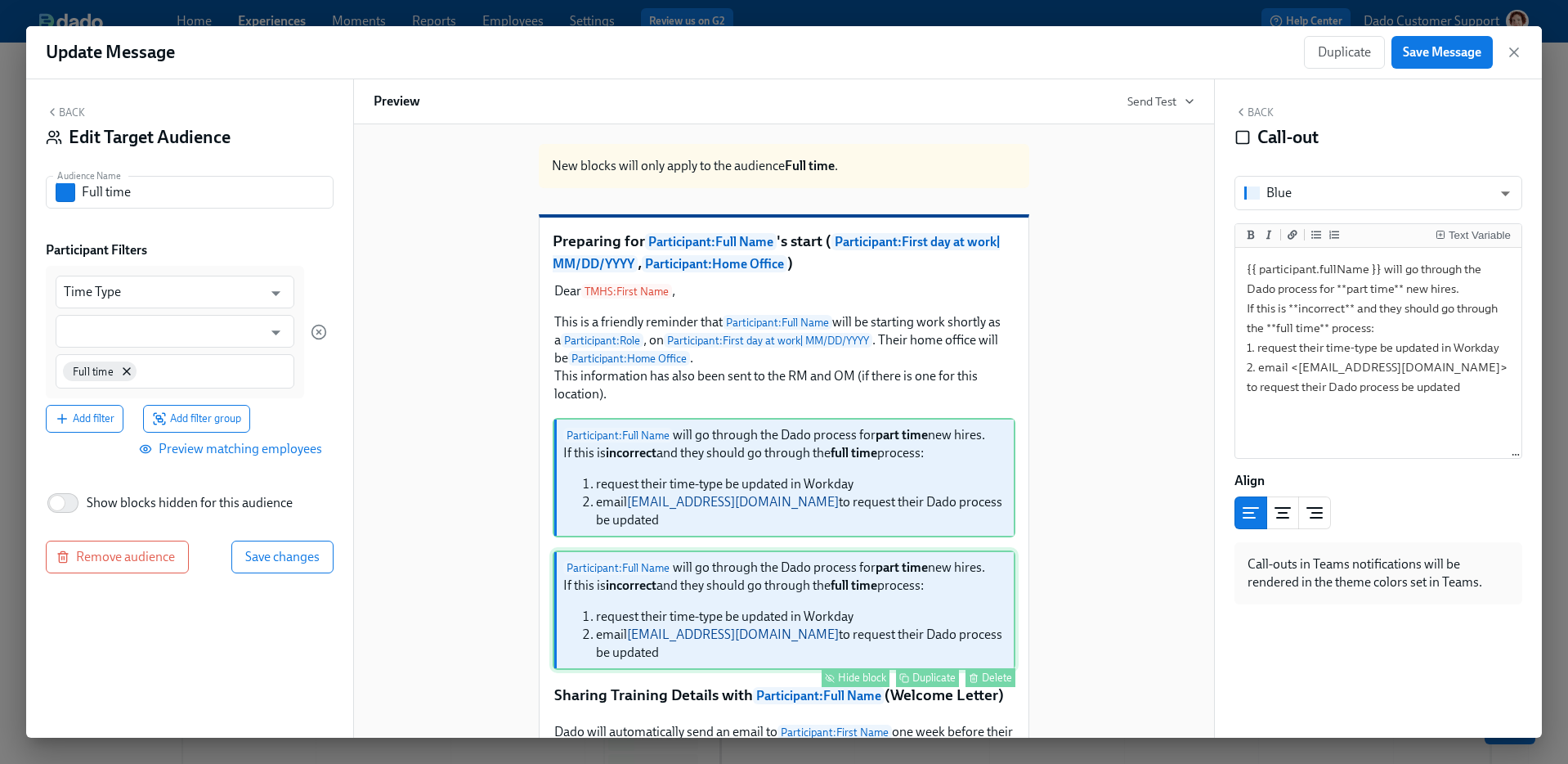
click at [791, 597] on div "Participant : Full Name will go through the Dado process for part time new hire…" at bounding box center [784, 610] width 463 height 119
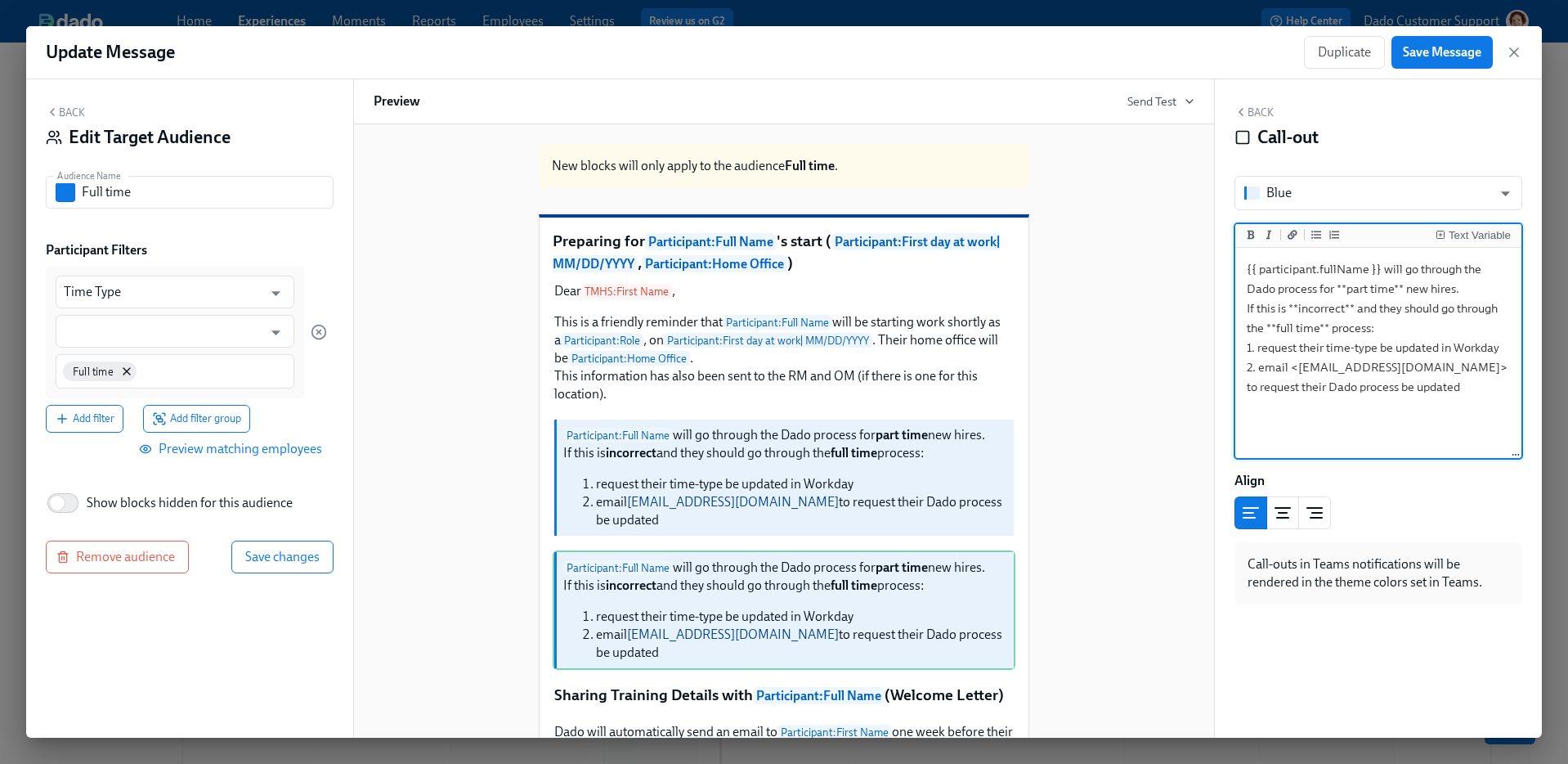
click at [1351, 292] on textarea "{{ participant.fullName }} will go through the Dado process for **part time** n…" at bounding box center [1378, 352] width 280 height 205
click at [1278, 326] on textarea "{{ participant.fullName }} will go through the Dado process for **full time** n…" at bounding box center [1378, 352] width 280 height 205
type textarea "{{ participant.fullName }} will go through the Dado process for **full time** n…"
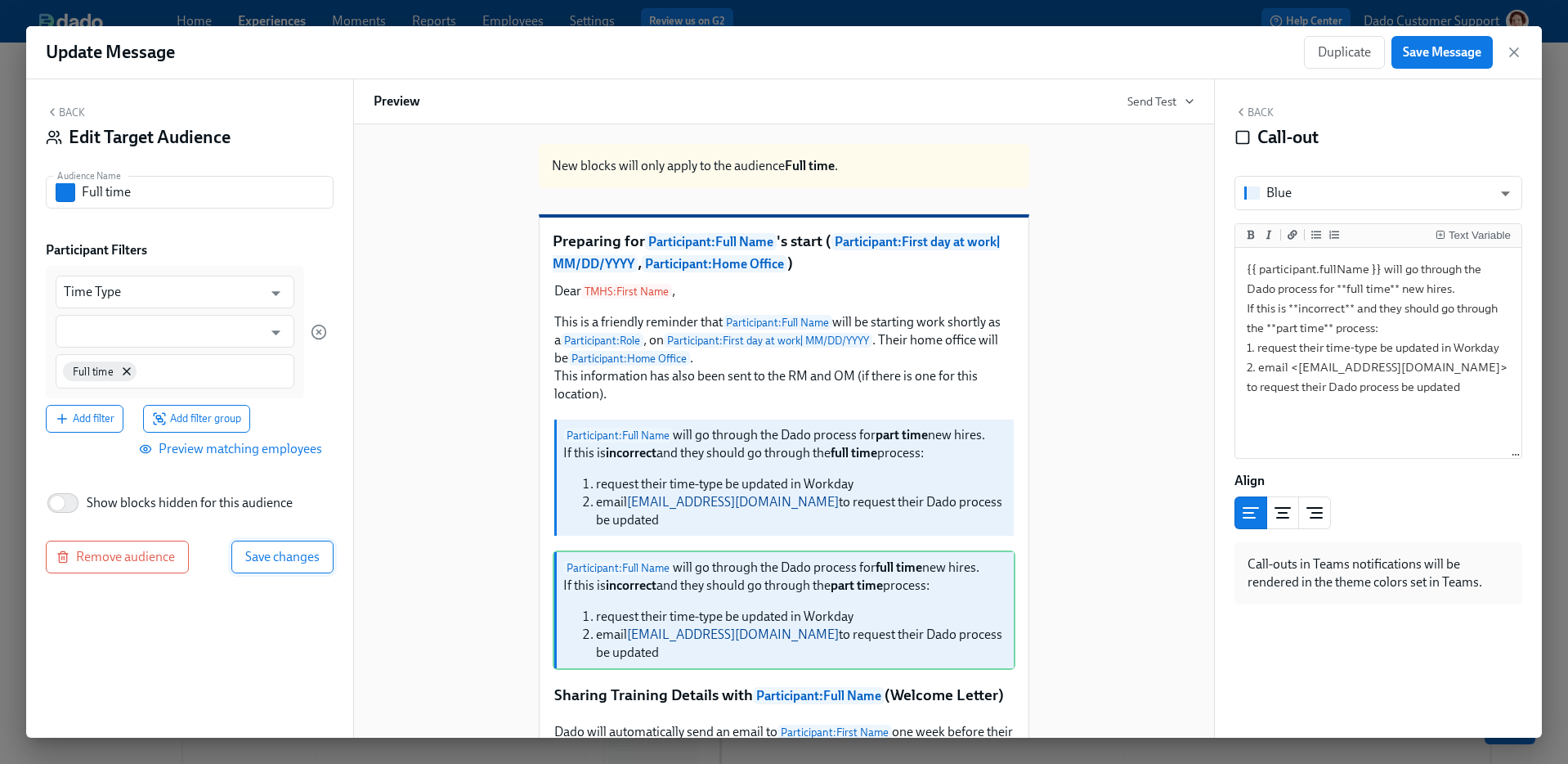
click at [279, 555] on span "Save changes" at bounding box center [282, 556] width 74 height 16
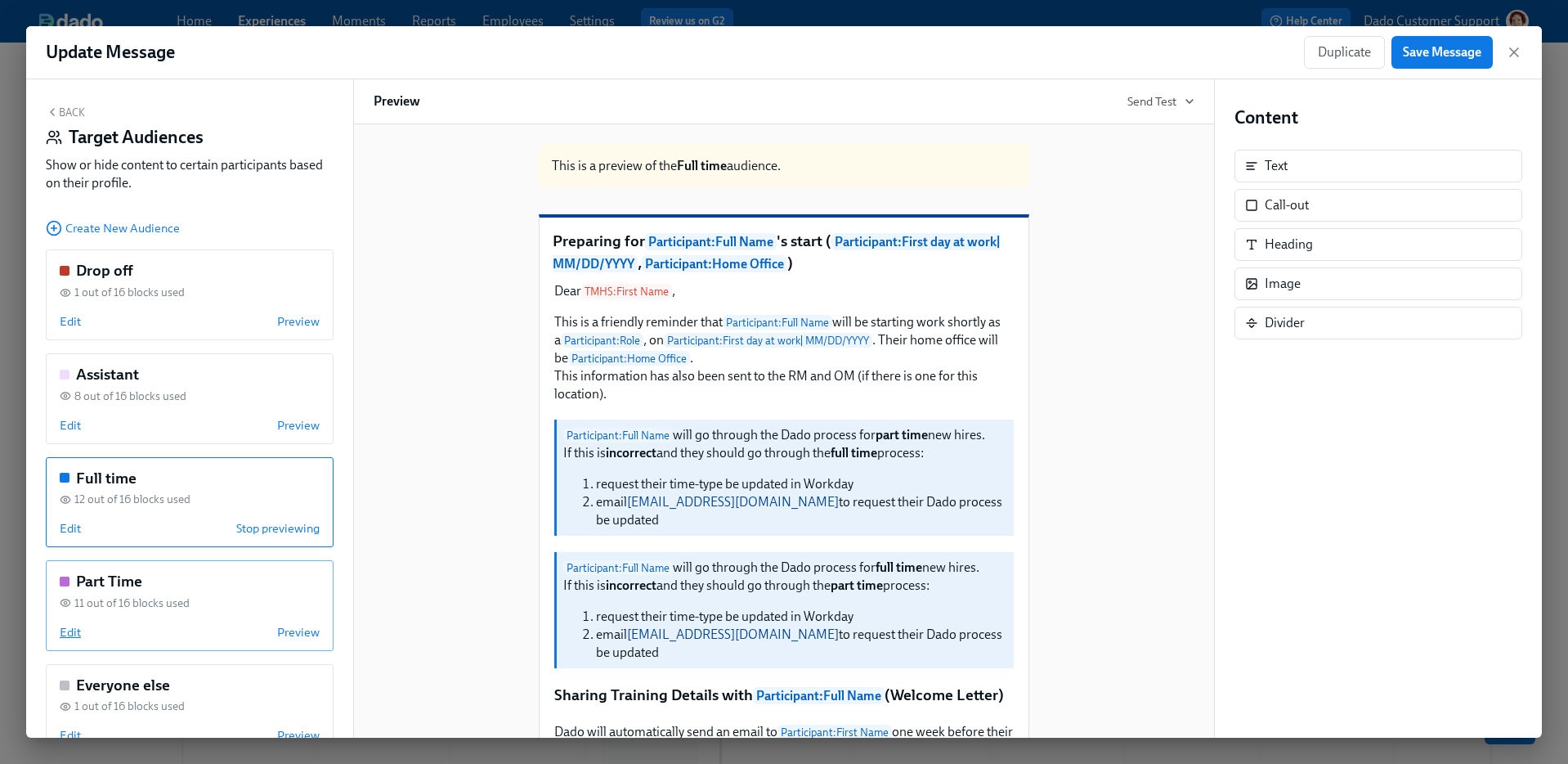
click at [70, 632] on span "Edit" at bounding box center [70, 632] width 21 height 16
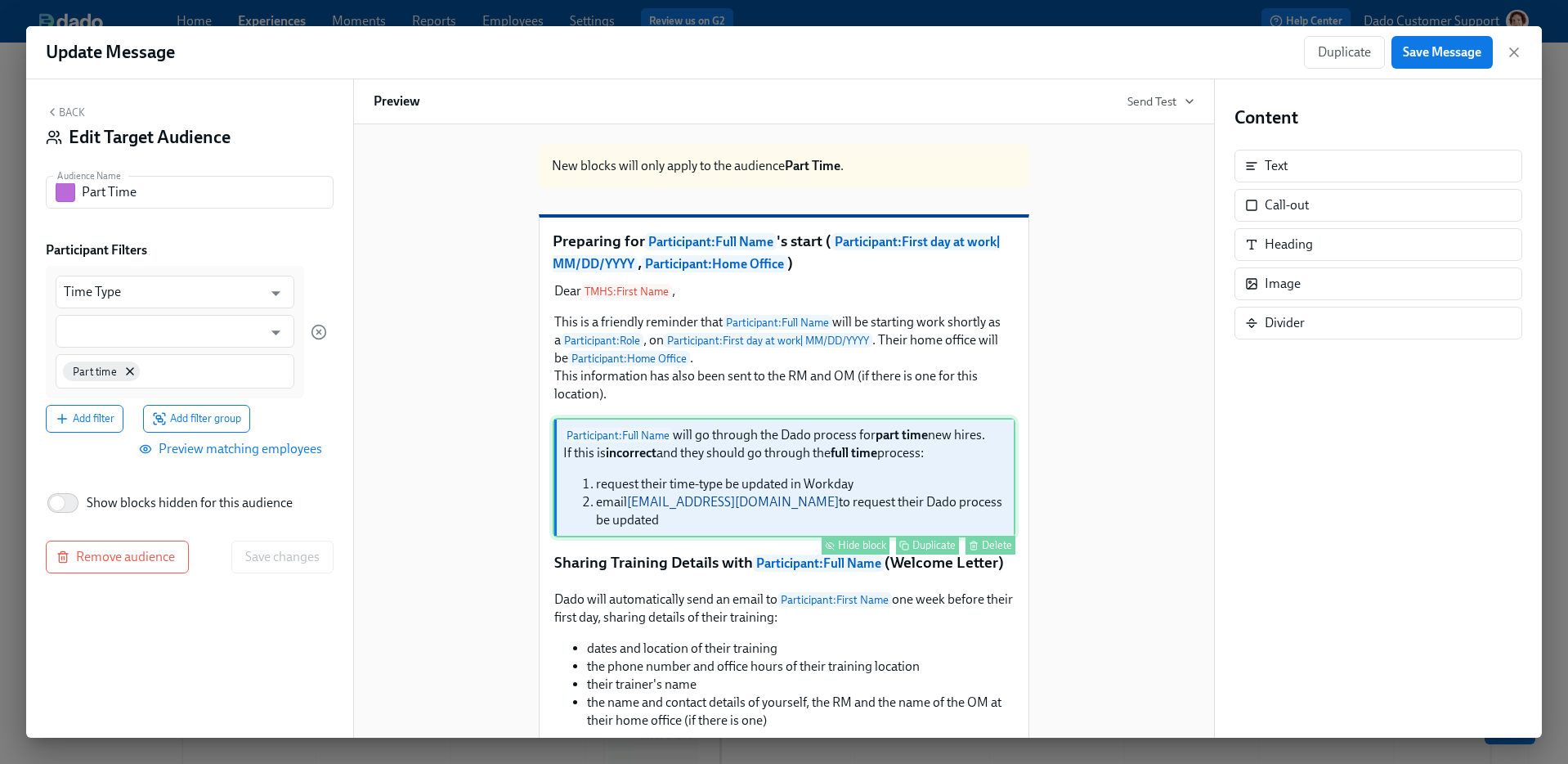
click at [741, 499] on div "Participant : Full Name will go through the Dado process for part time new hire…" at bounding box center [784, 477] width 463 height 119
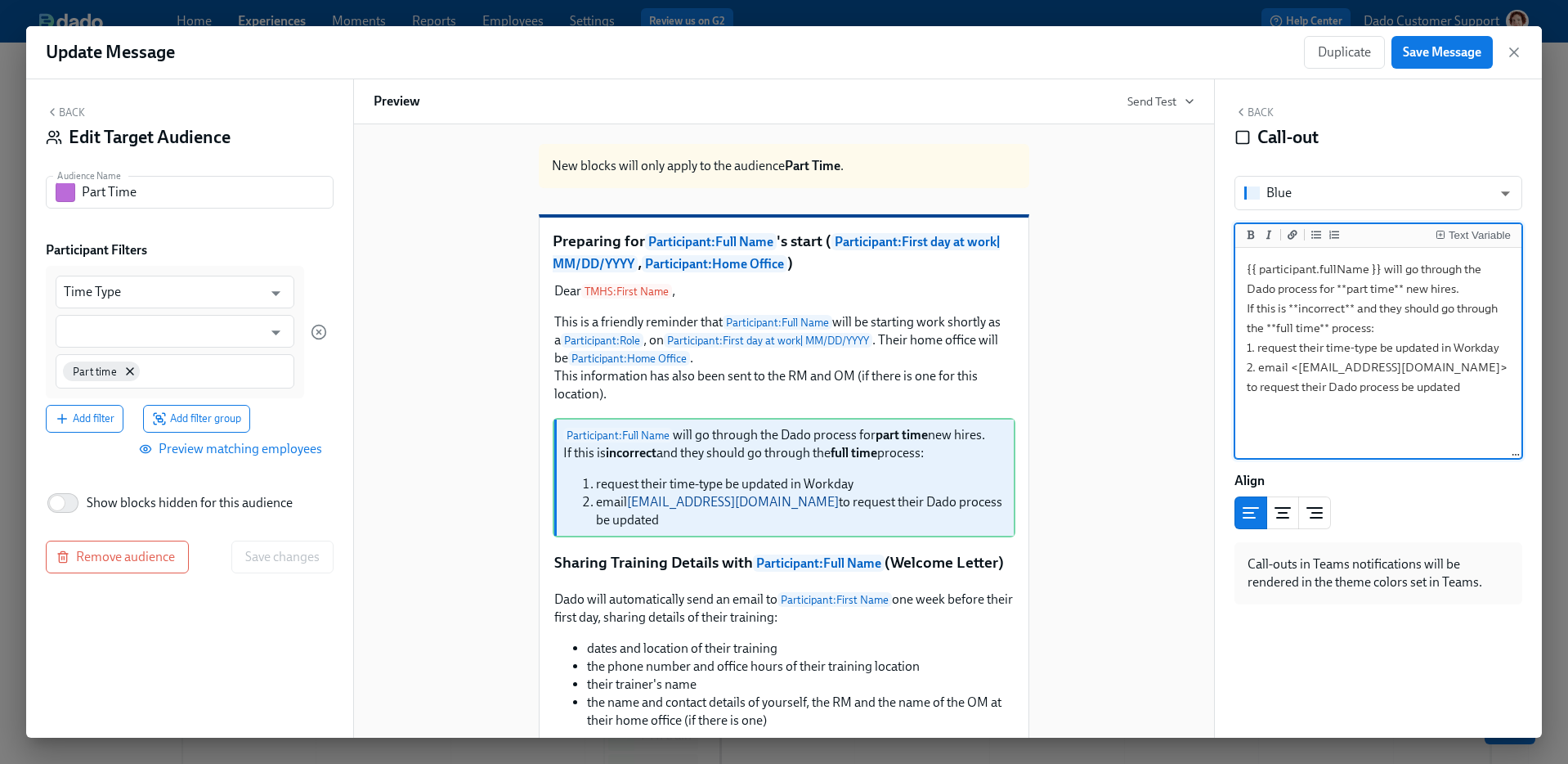
click at [1125, 403] on div "New blocks will only apply to the audience Part Time . Preparing for Participan…" at bounding box center [784, 722] width 821 height 1184
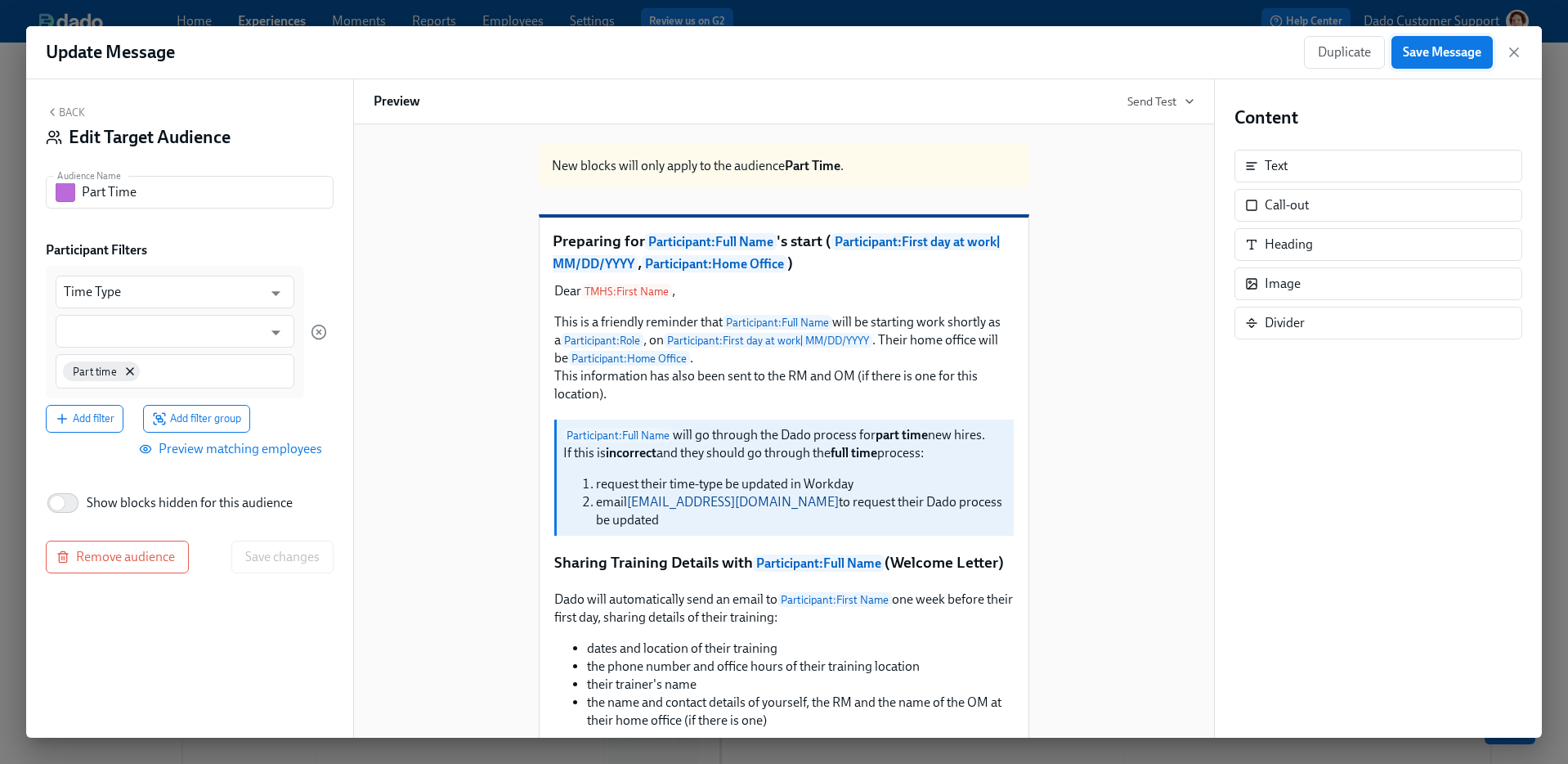
click at [1406, 65] on button "Save Message" at bounding box center [1442, 52] width 101 height 32
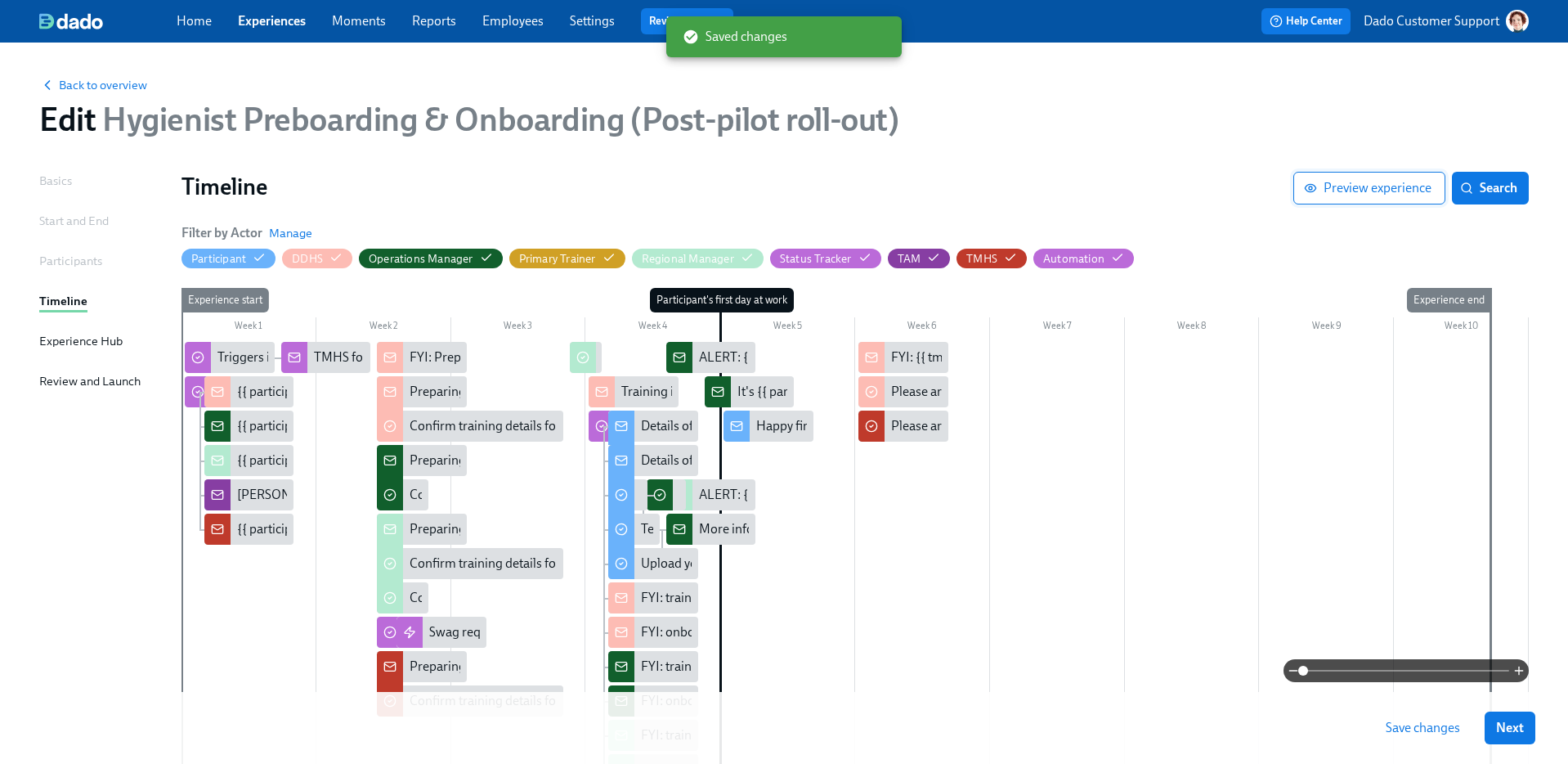
click at [1333, 189] on span "Preview experience" at bounding box center [1369, 188] width 124 height 16
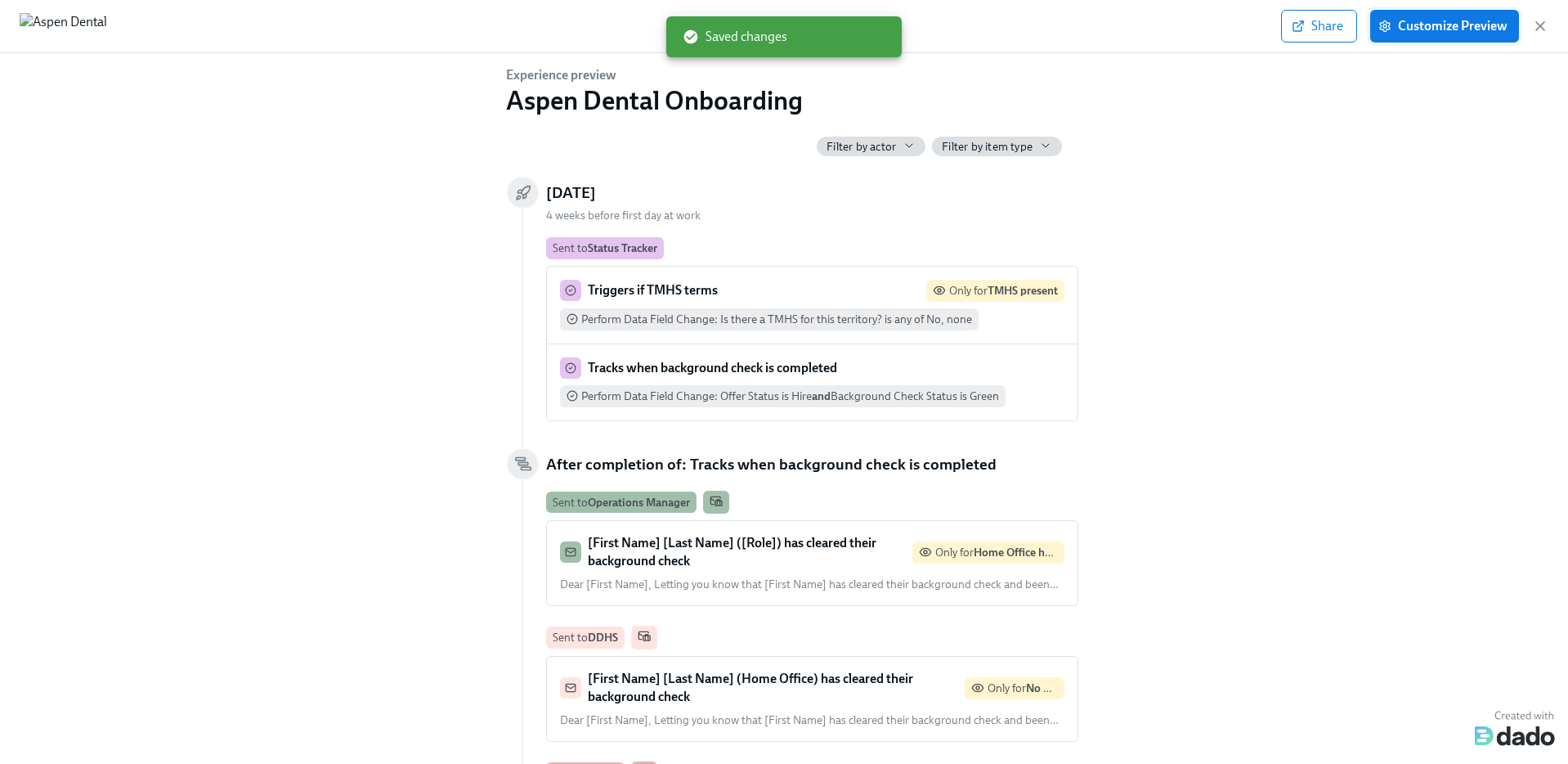
click at [1434, 28] on span "Customize Preview" at bounding box center [1444, 26] width 126 height 16
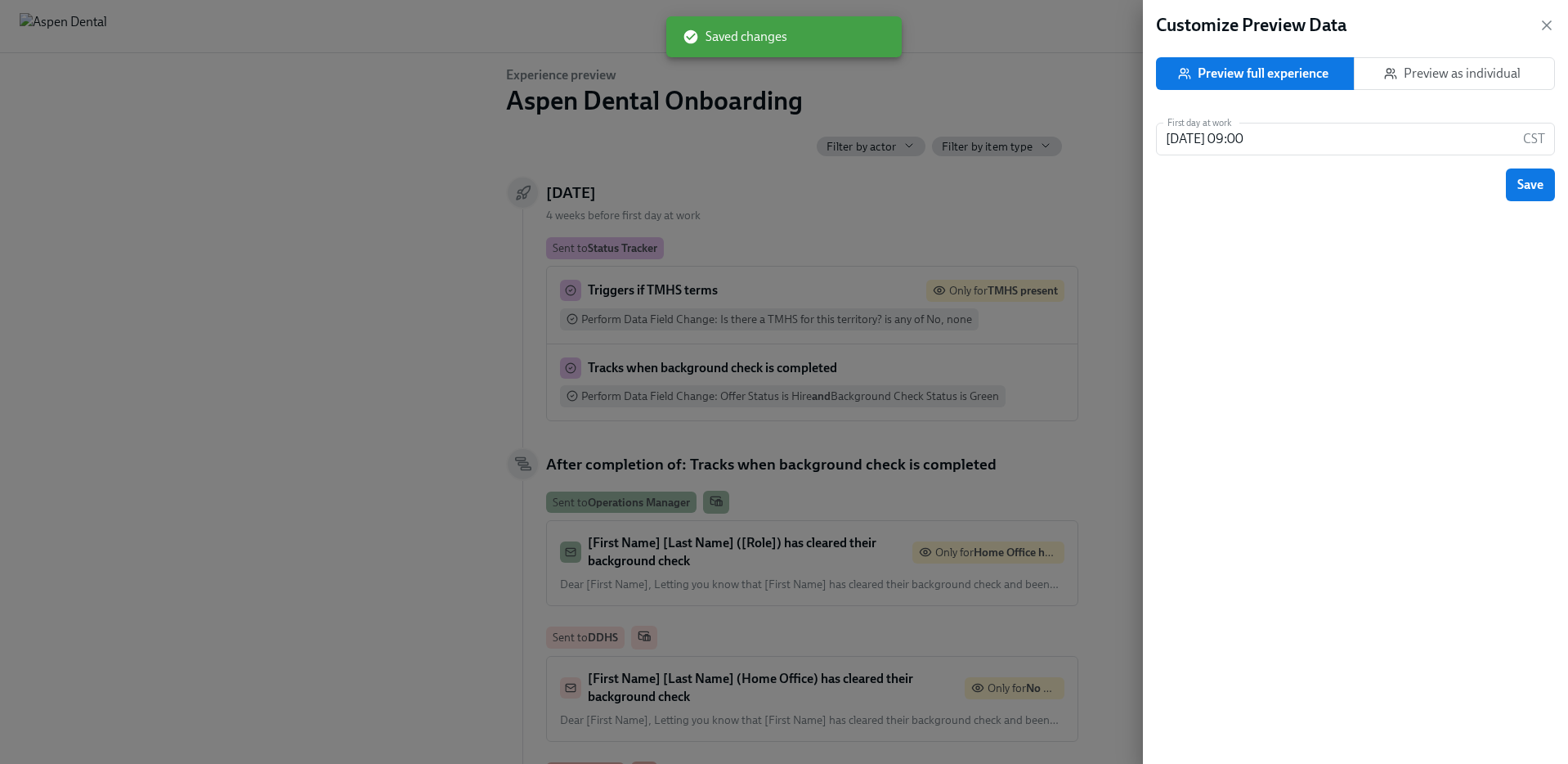
click at [1475, 64] on button "Preview as individual" at bounding box center [1454, 73] width 201 height 32
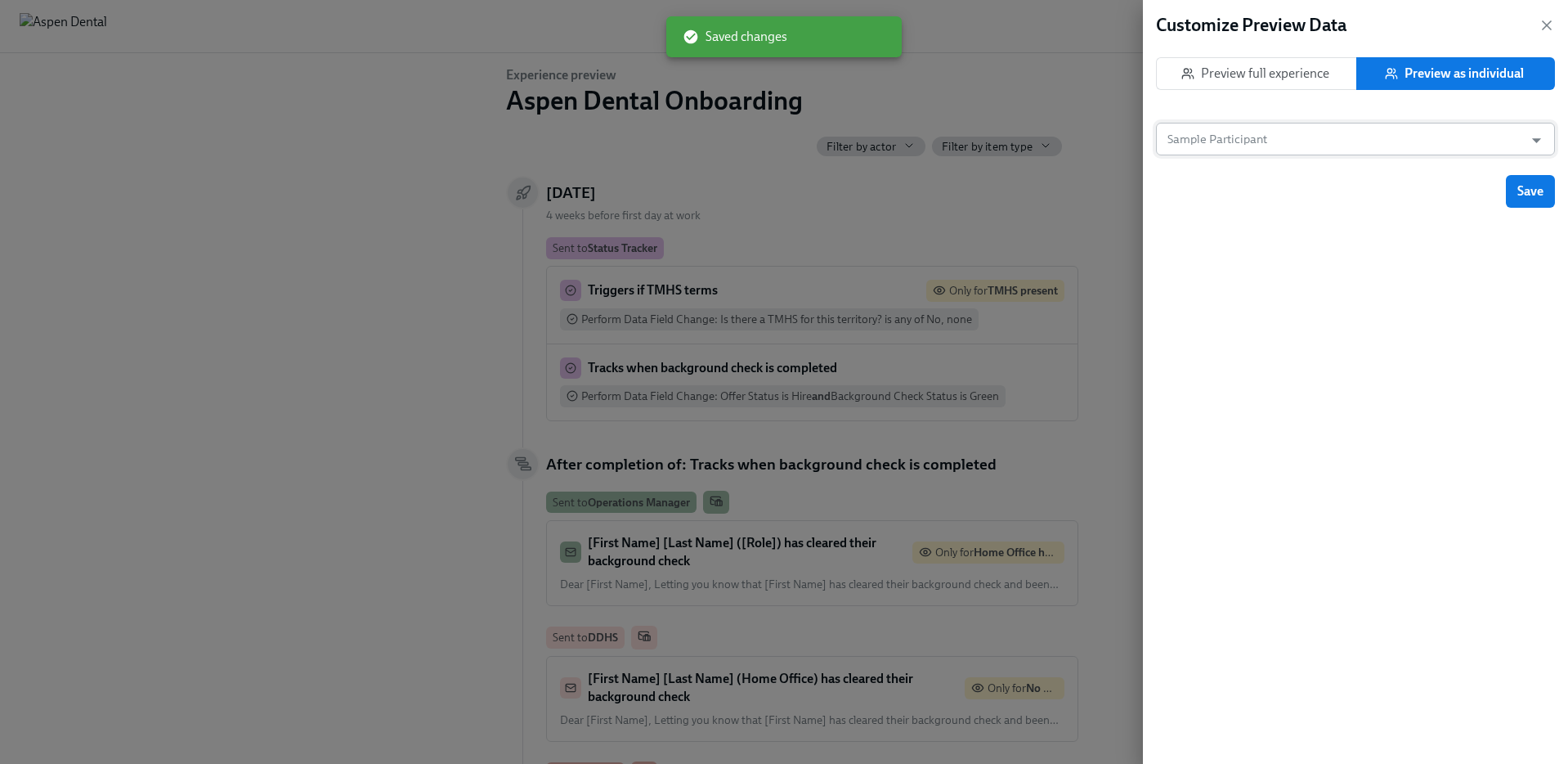
click at [1345, 130] on input "Sample Participant" at bounding box center [1339, 139] width 352 height 32
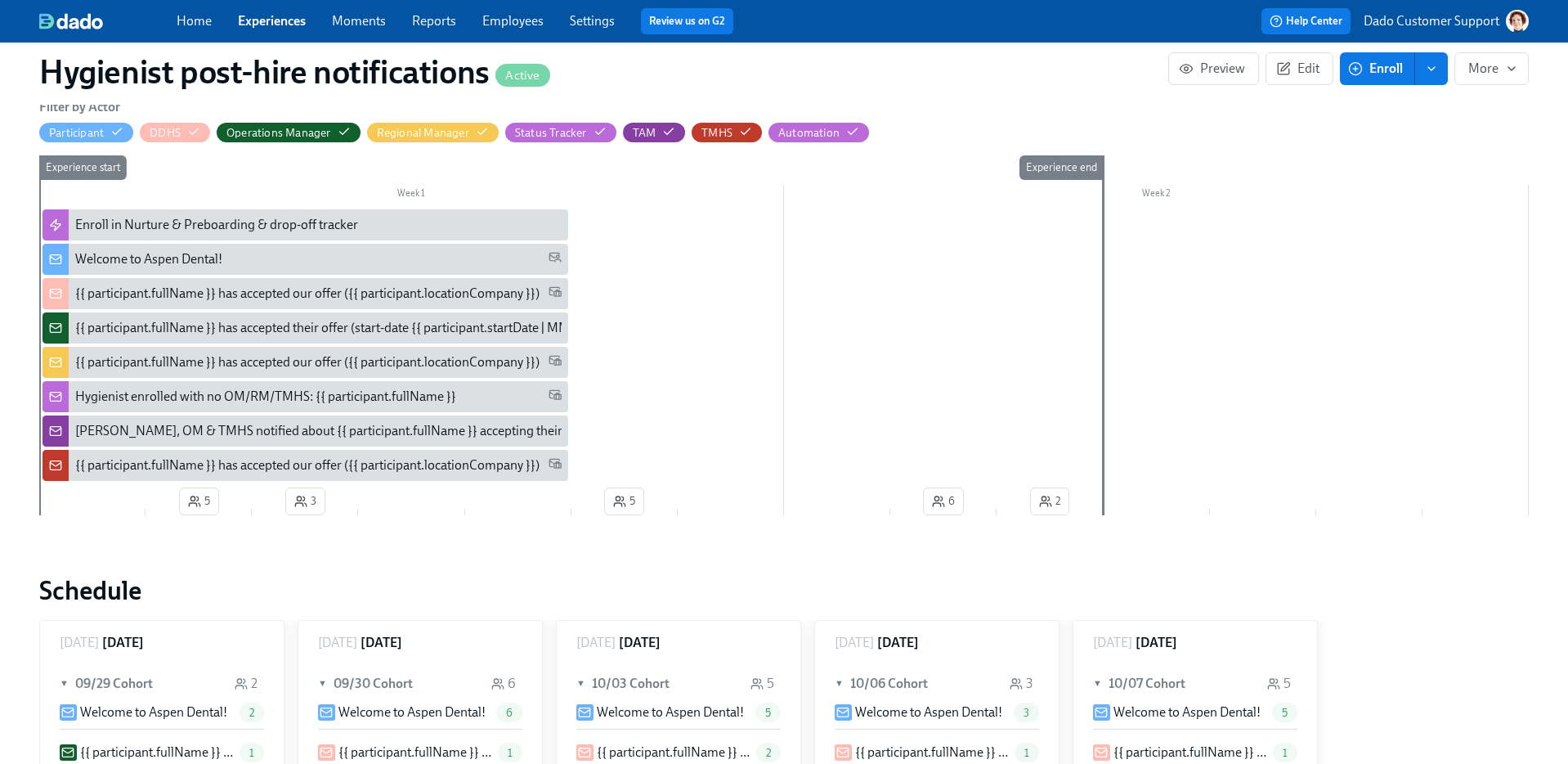
scroll to position [431, 0]
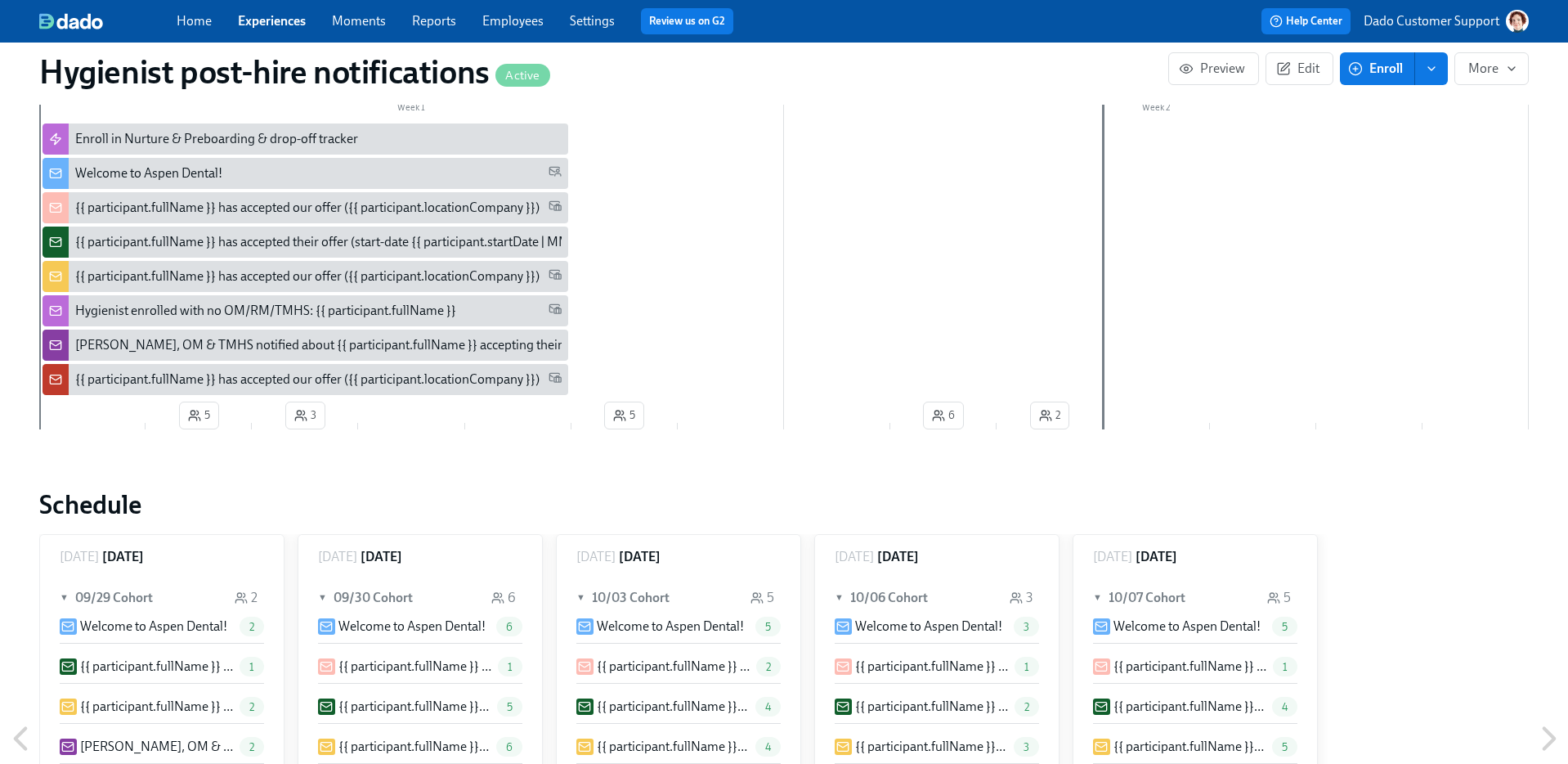
click at [120, 383] on div "{{ participant.fullName }} has accepted our offer ({{ participant.locationCompa…" at bounding box center [307, 379] width 464 height 18
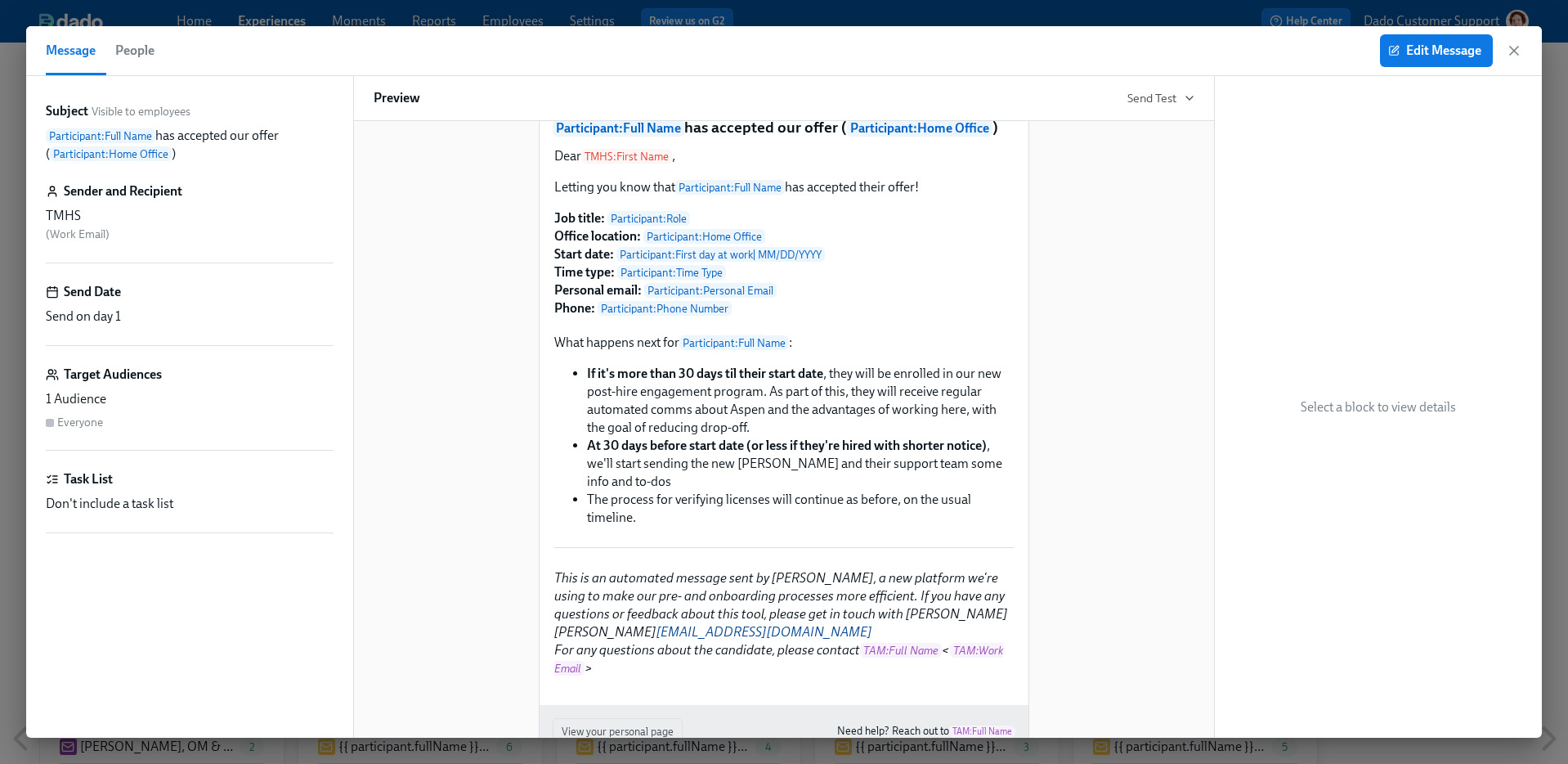
scroll to position [55, 0]
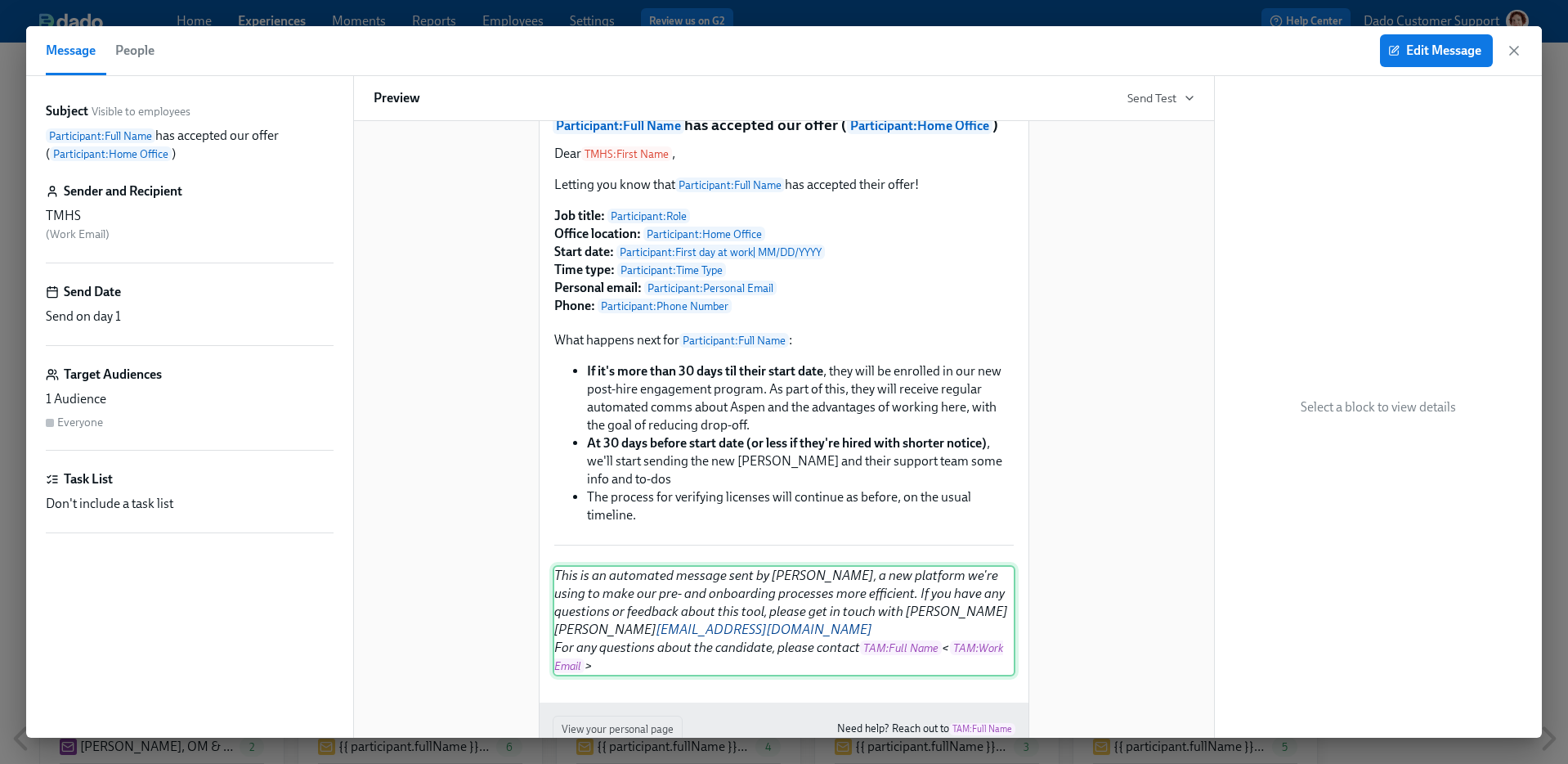
click at [964, 648] on div "This is an automated message sent by [PERSON_NAME], a new platform we're using …" at bounding box center [784, 620] width 463 height 111
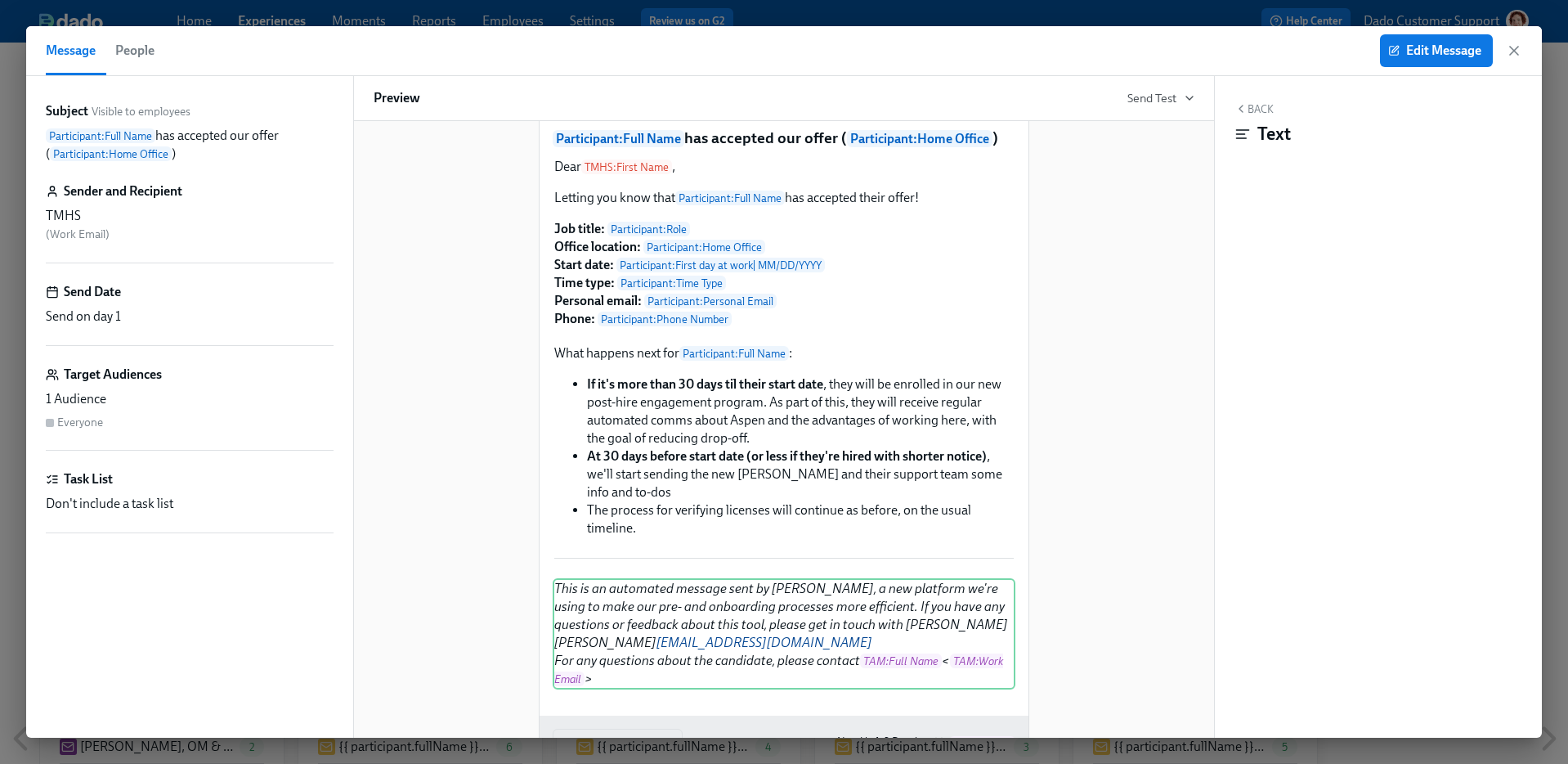
click at [1068, 652] on div "Participant : Full Name has accepted our offer ( Participant : Home Office ) De…" at bounding box center [784, 443] width 821 height 716
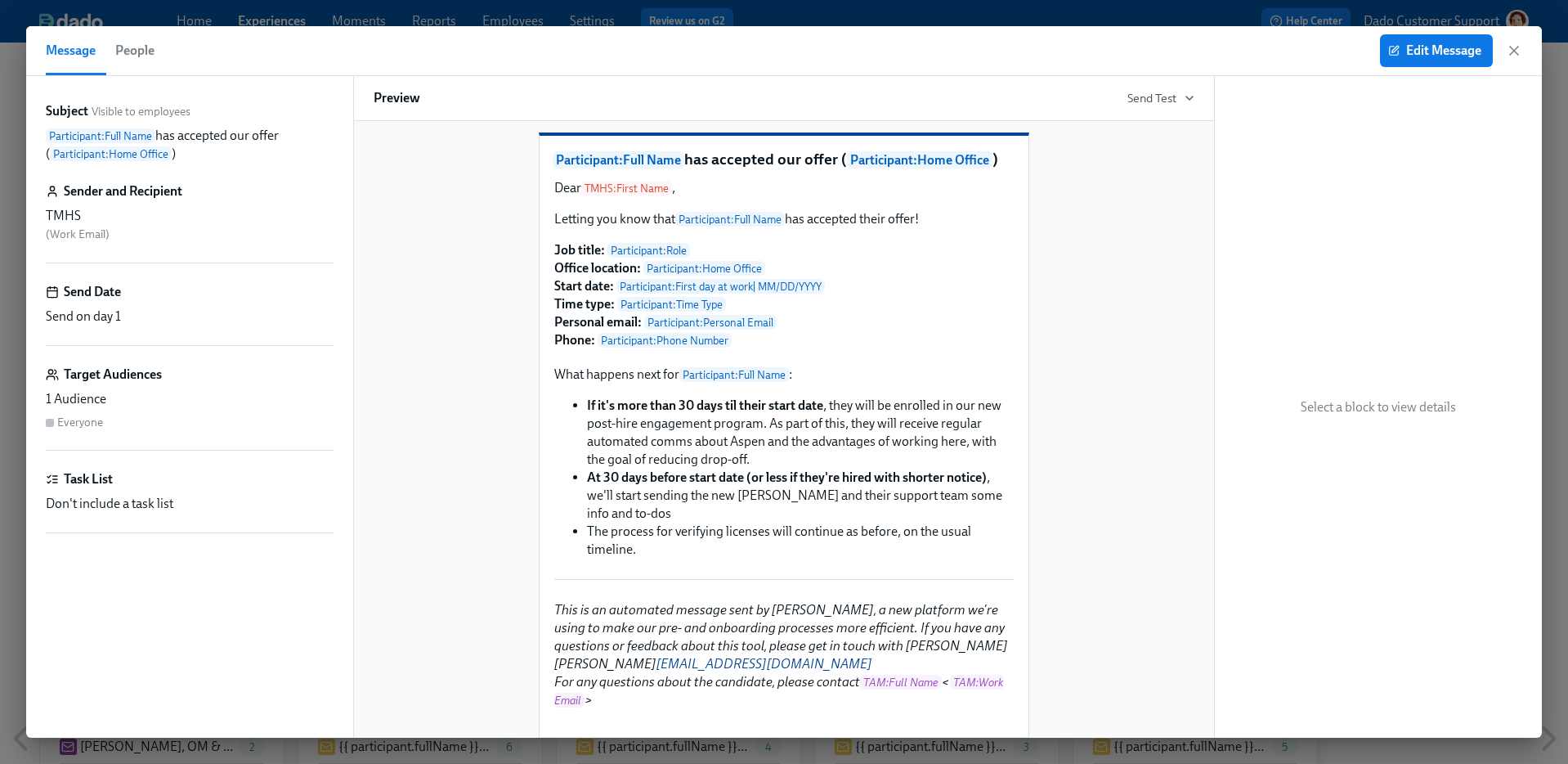
scroll to position [6, 0]
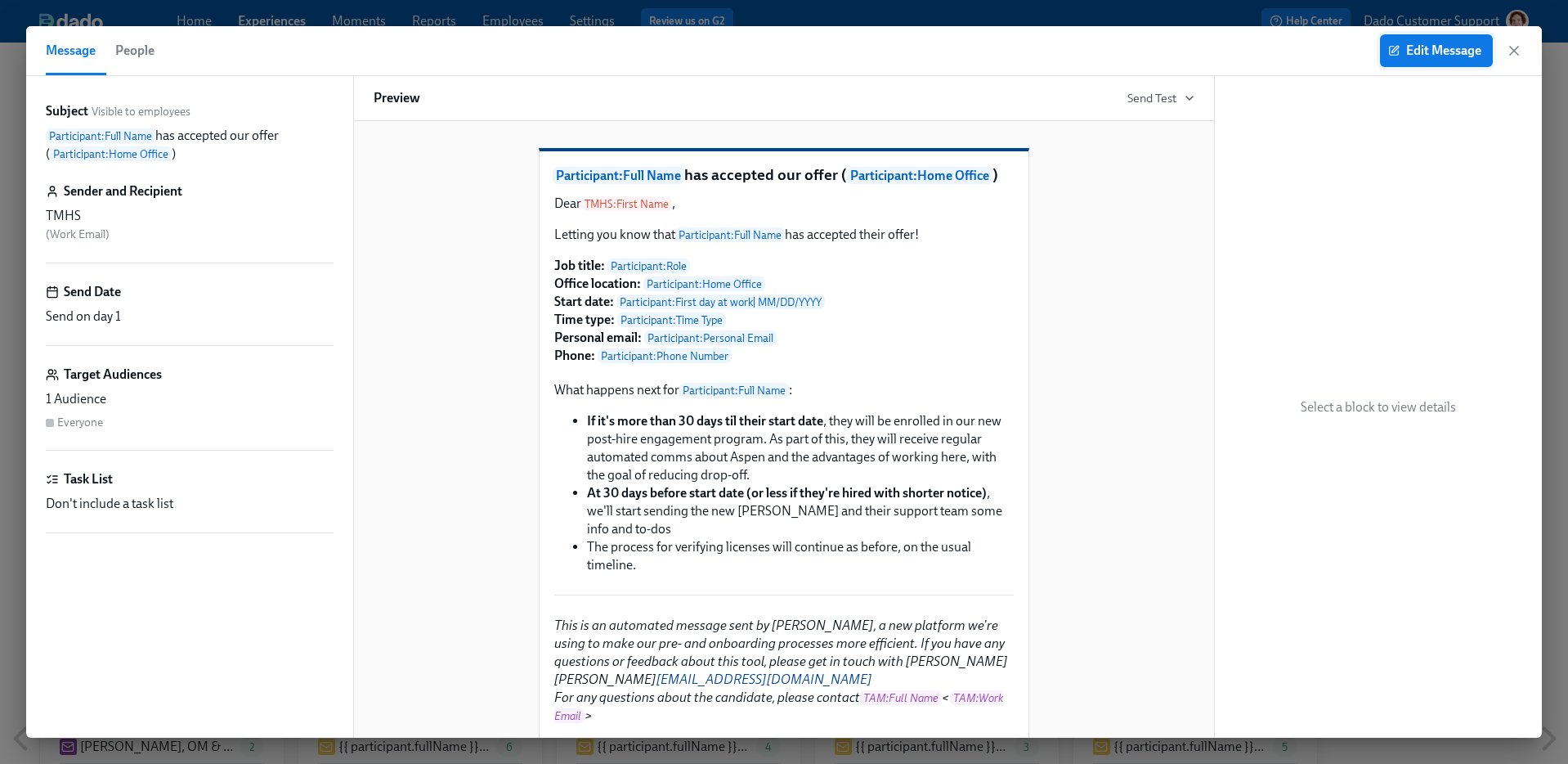
click at [1419, 50] on span "Edit Message" at bounding box center [1437, 50] width 90 height 16
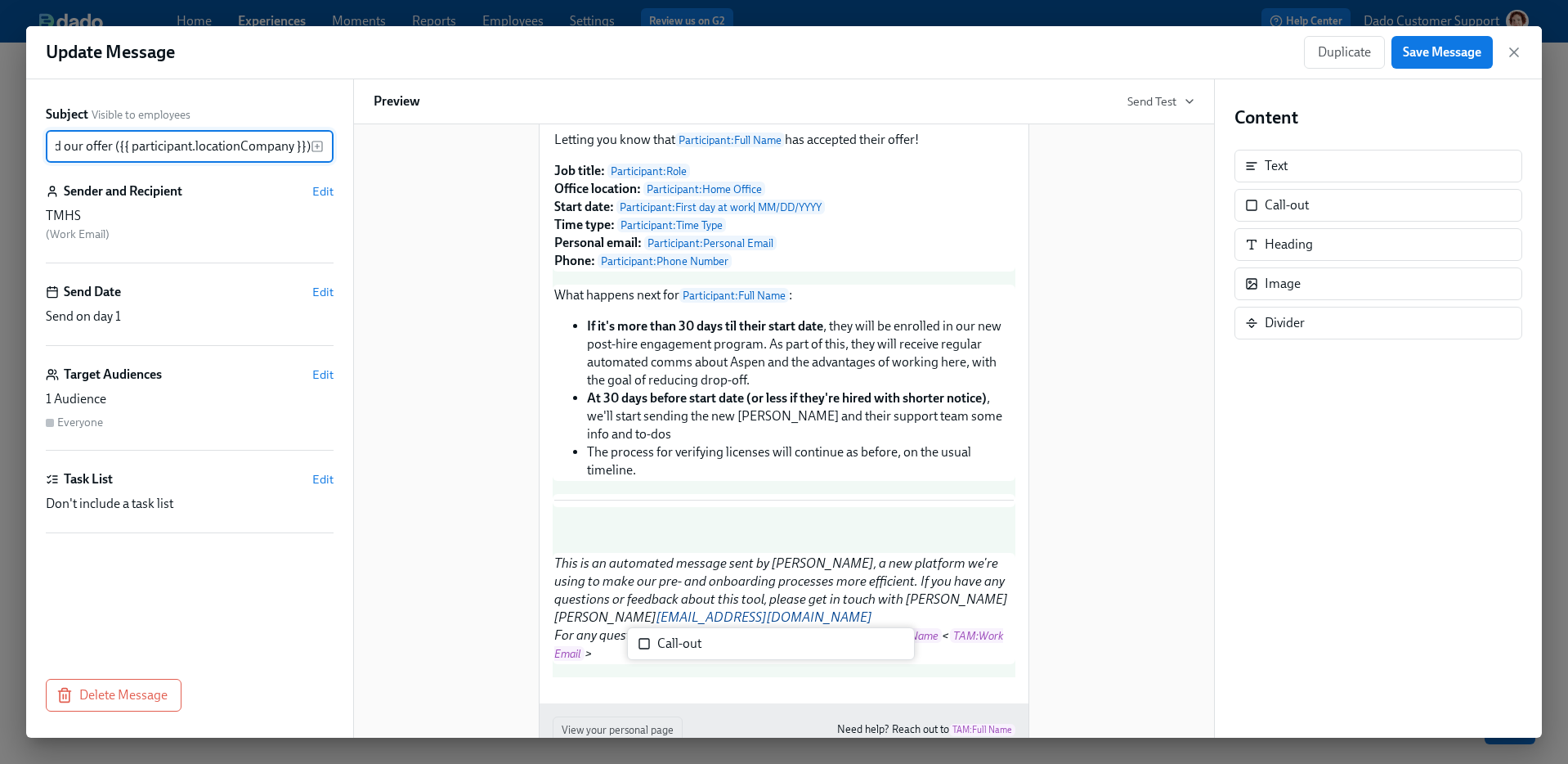
scroll to position [108, 0]
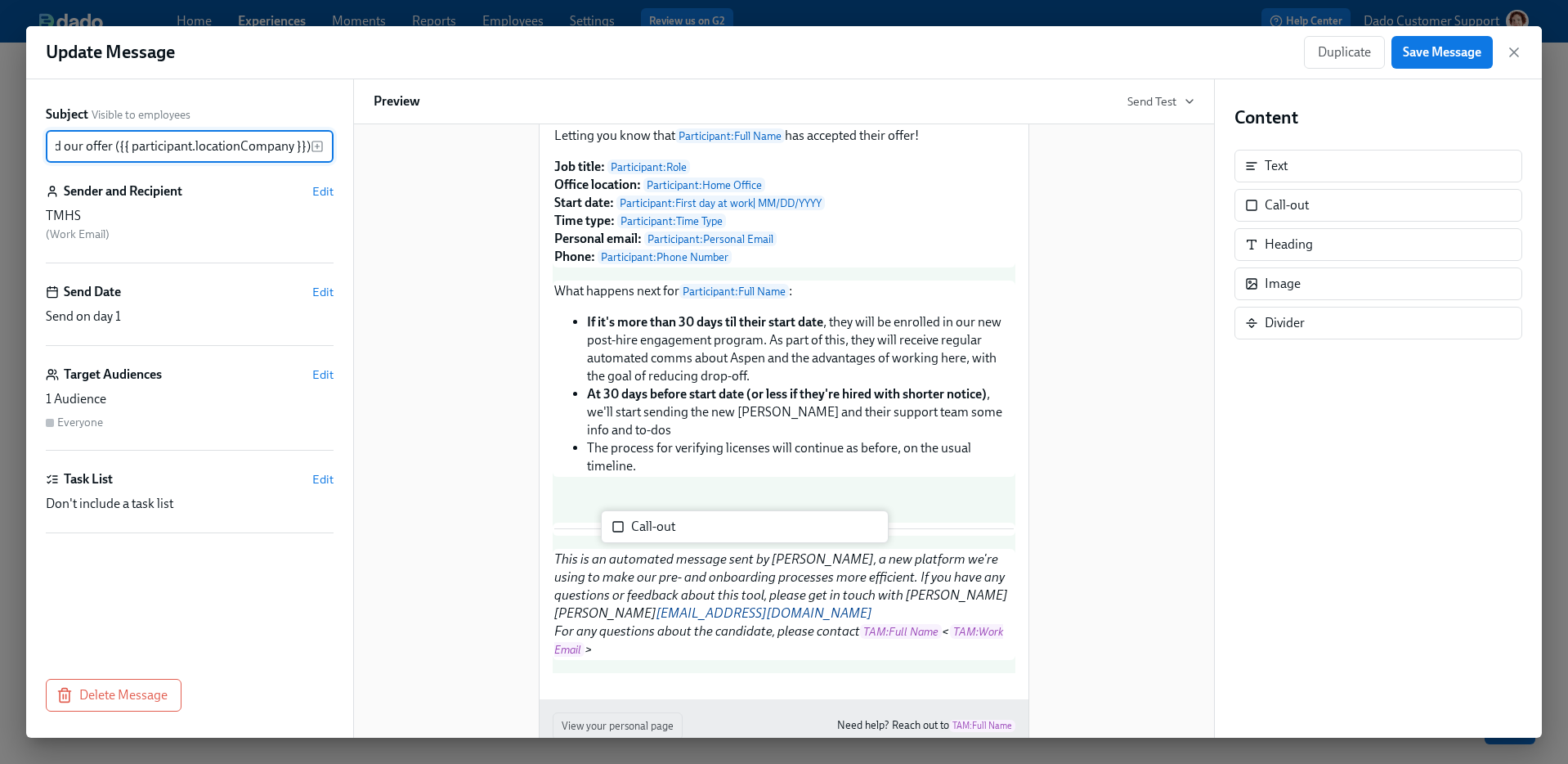
drag, startPoint x: 1354, startPoint y: 212, endPoint x: 712, endPoint y: 536, distance: 719.1
click at [712, 535] on div "Subject Visible to employees {{ participant.fullName }} has accepted our offer …" at bounding box center [783, 408] width 1516 height 658
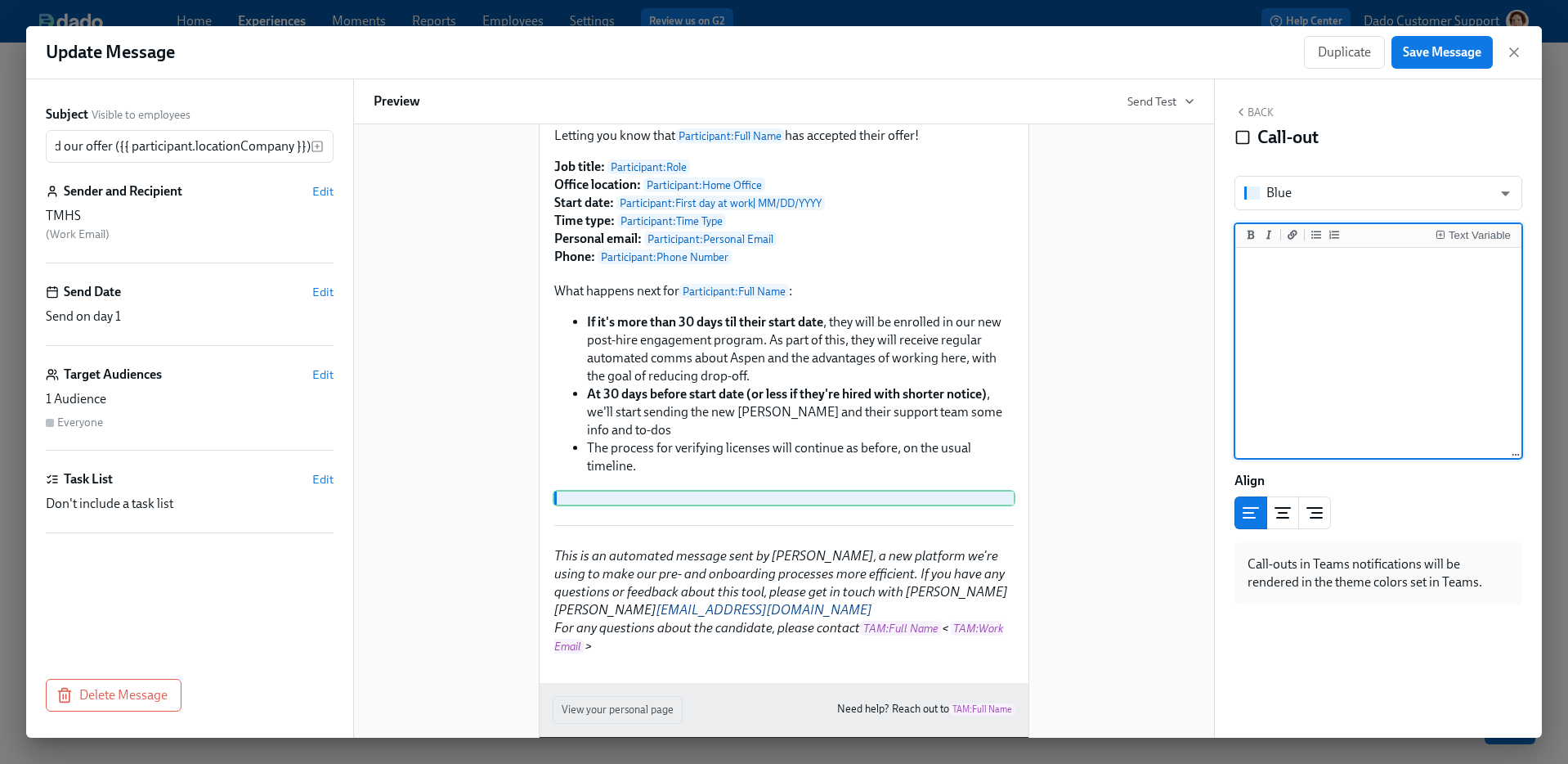
scroll to position [0, 0]
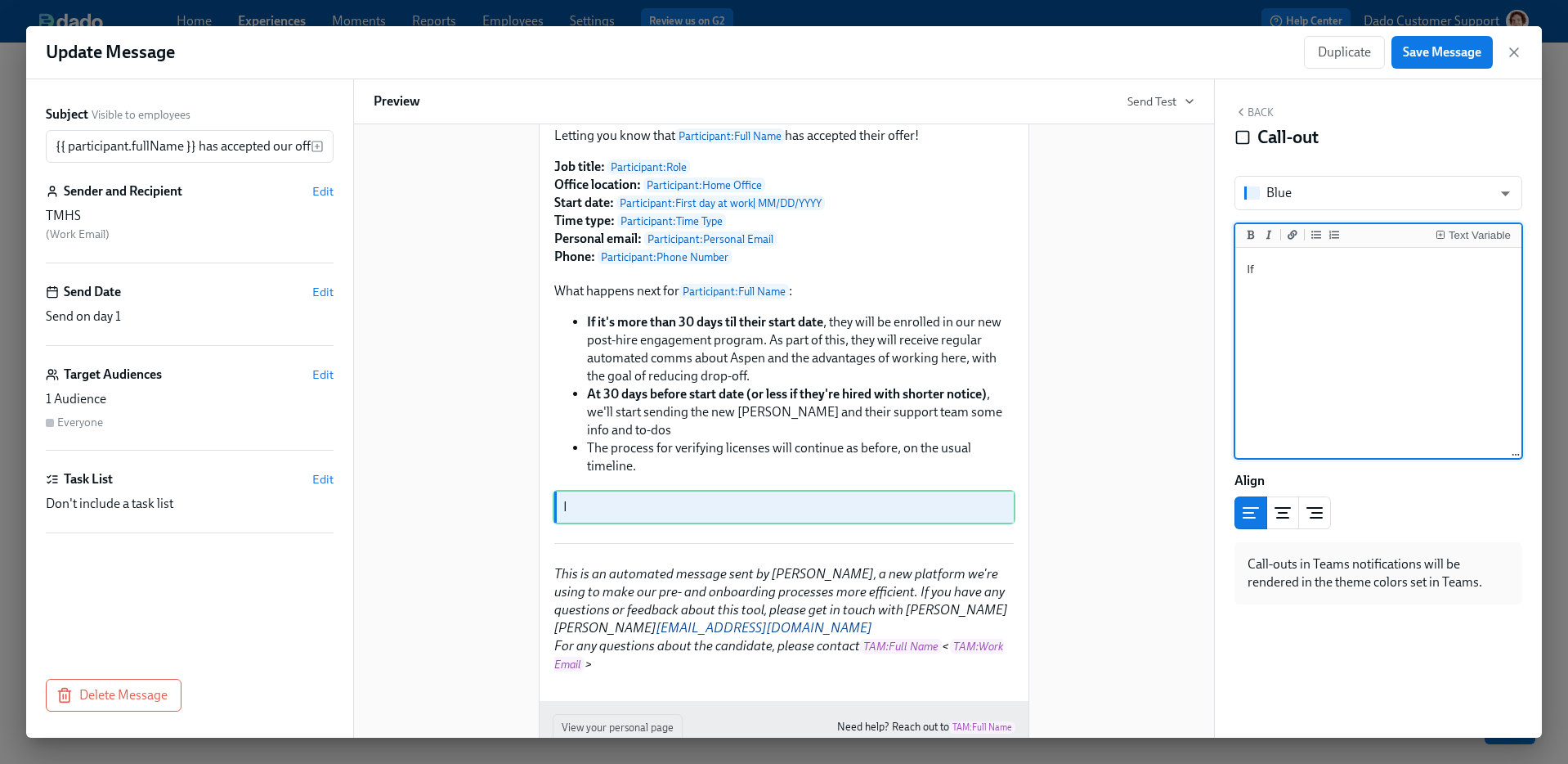
type textarea "If t"
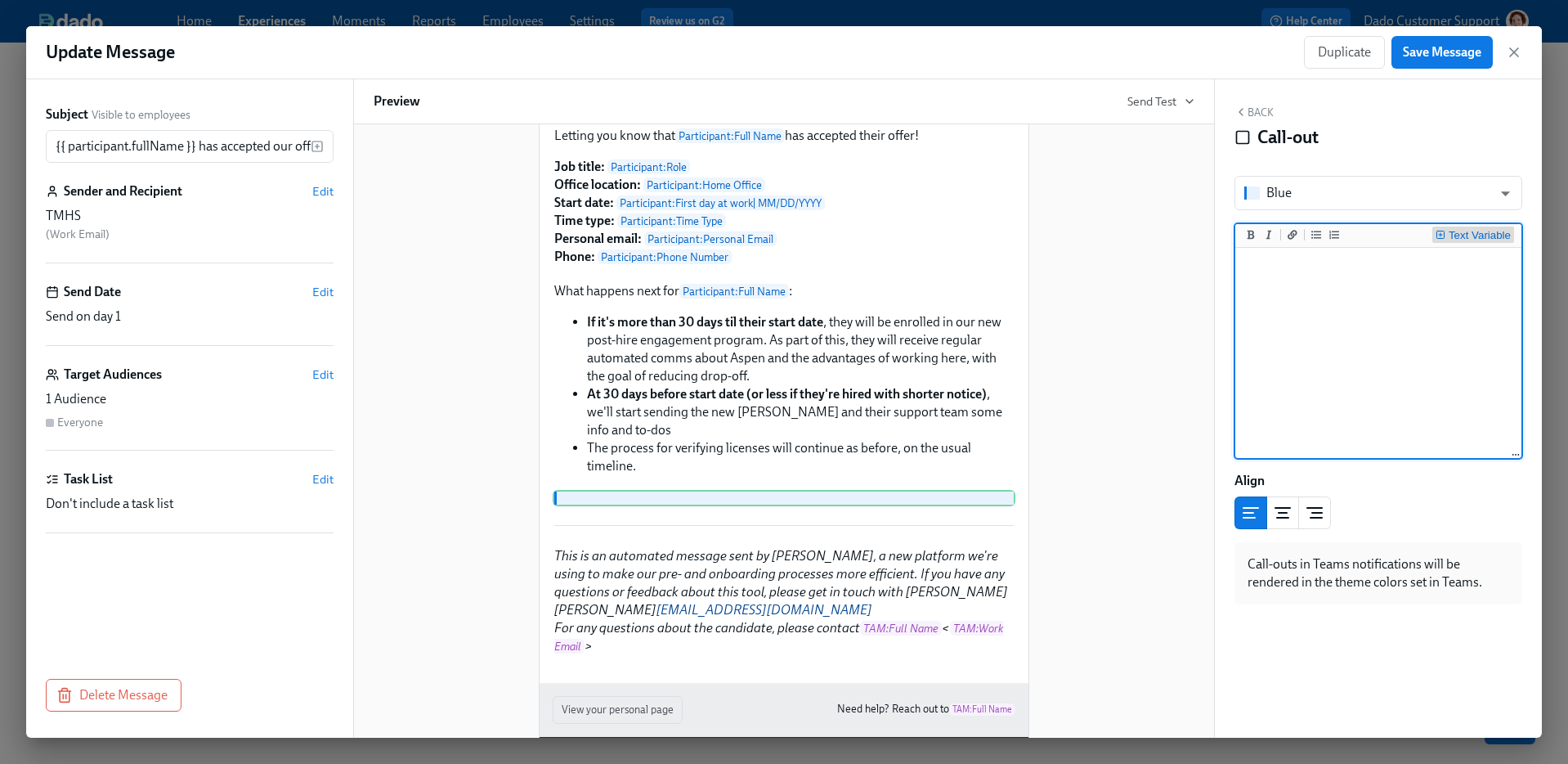
click at [1452, 233] on div "Text Variable" at bounding box center [1479, 235] width 62 height 11
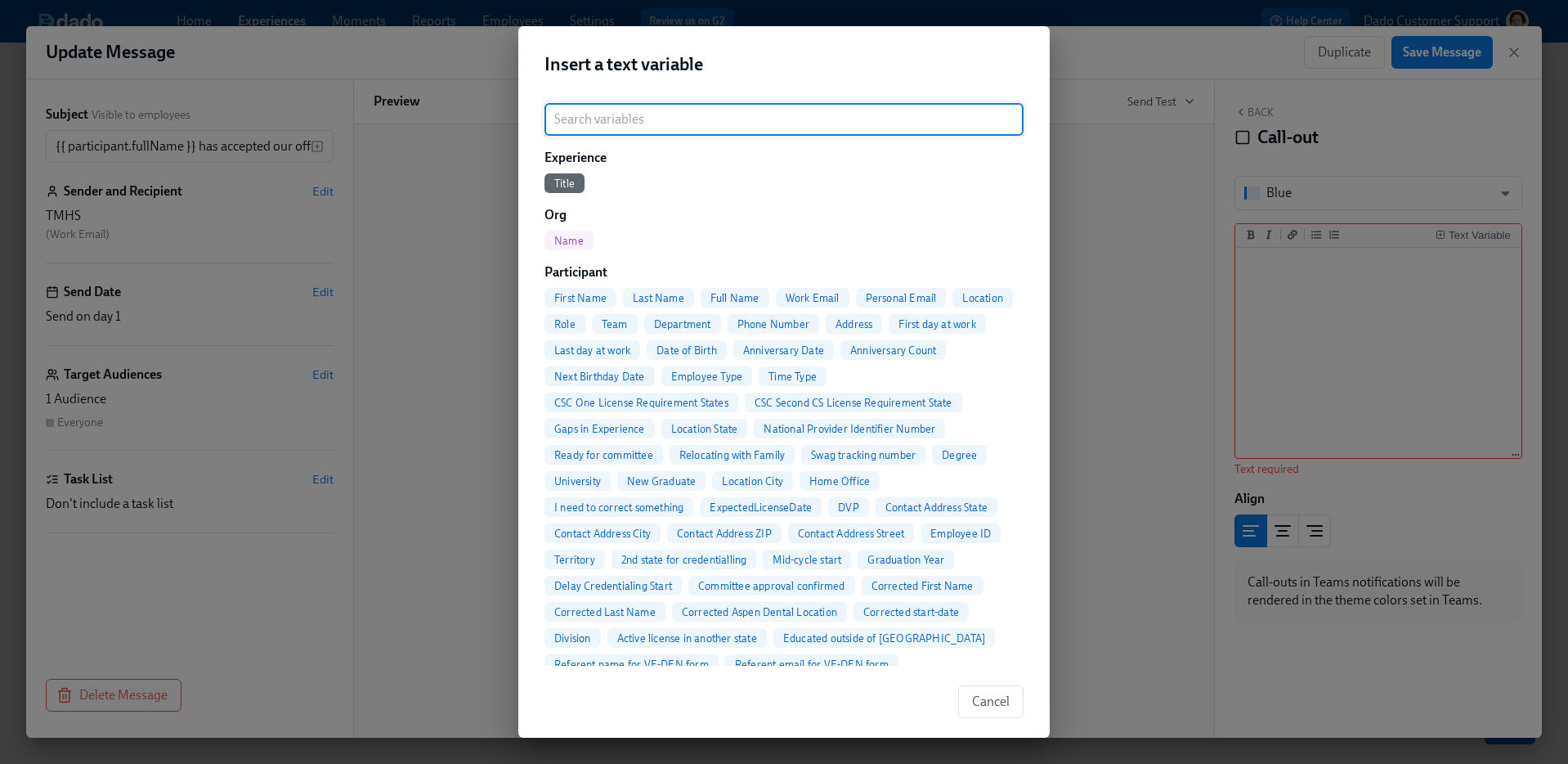
click at [736, 292] on span "Full Name" at bounding box center [735, 297] width 69 height 12
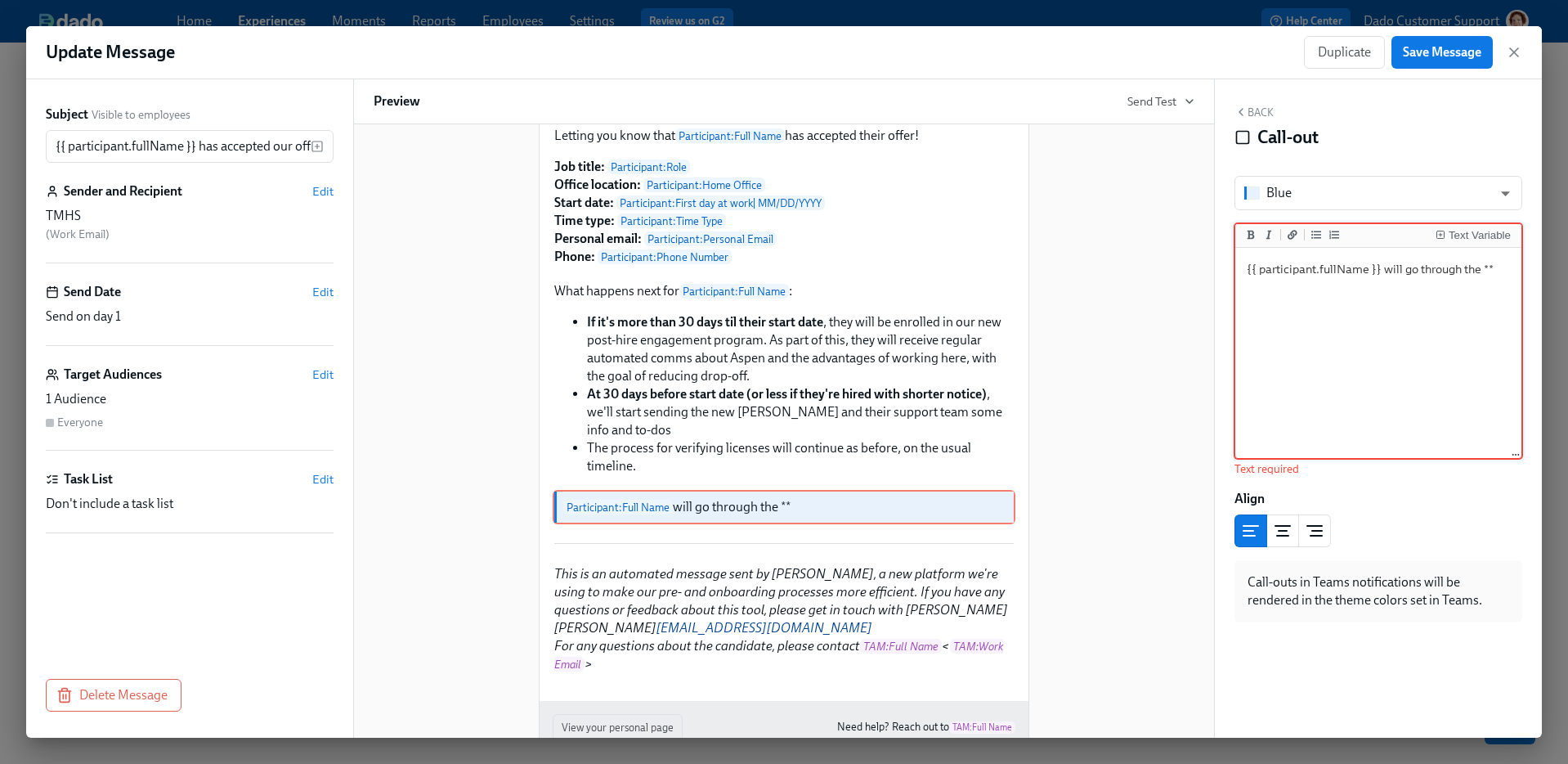
type textarea "{{ participant.fullName }} will go through the **"
click at [1487, 217] on div "Blue blue ​ Text Variable {{ participant.fullName }} will go through the ** {{ …" at bounding box center [1378, 399] width 288 height 447
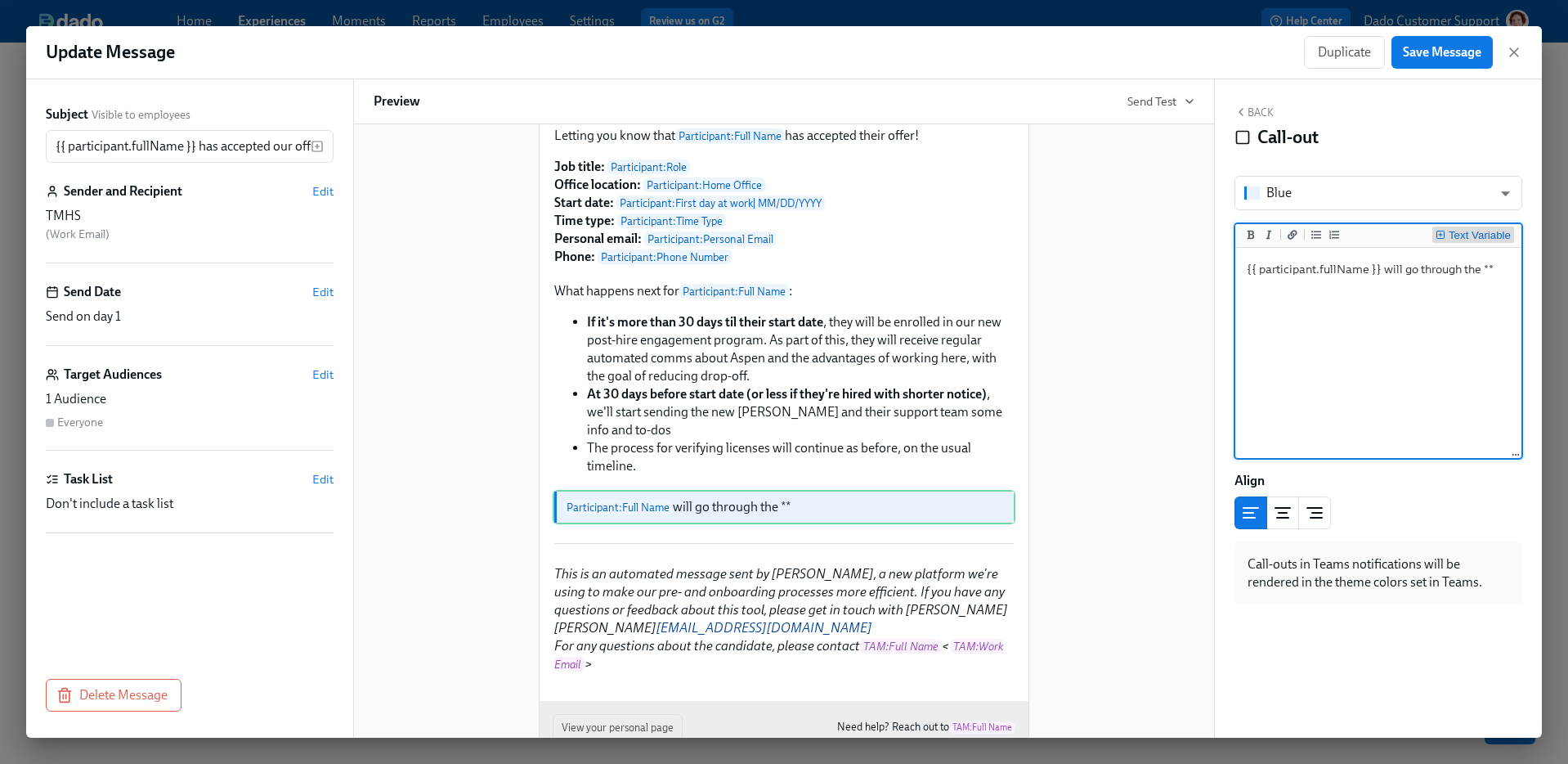
click at [1487, 236] on div "Text Variable" at bounding box center [1479, 235] width 62 height 11
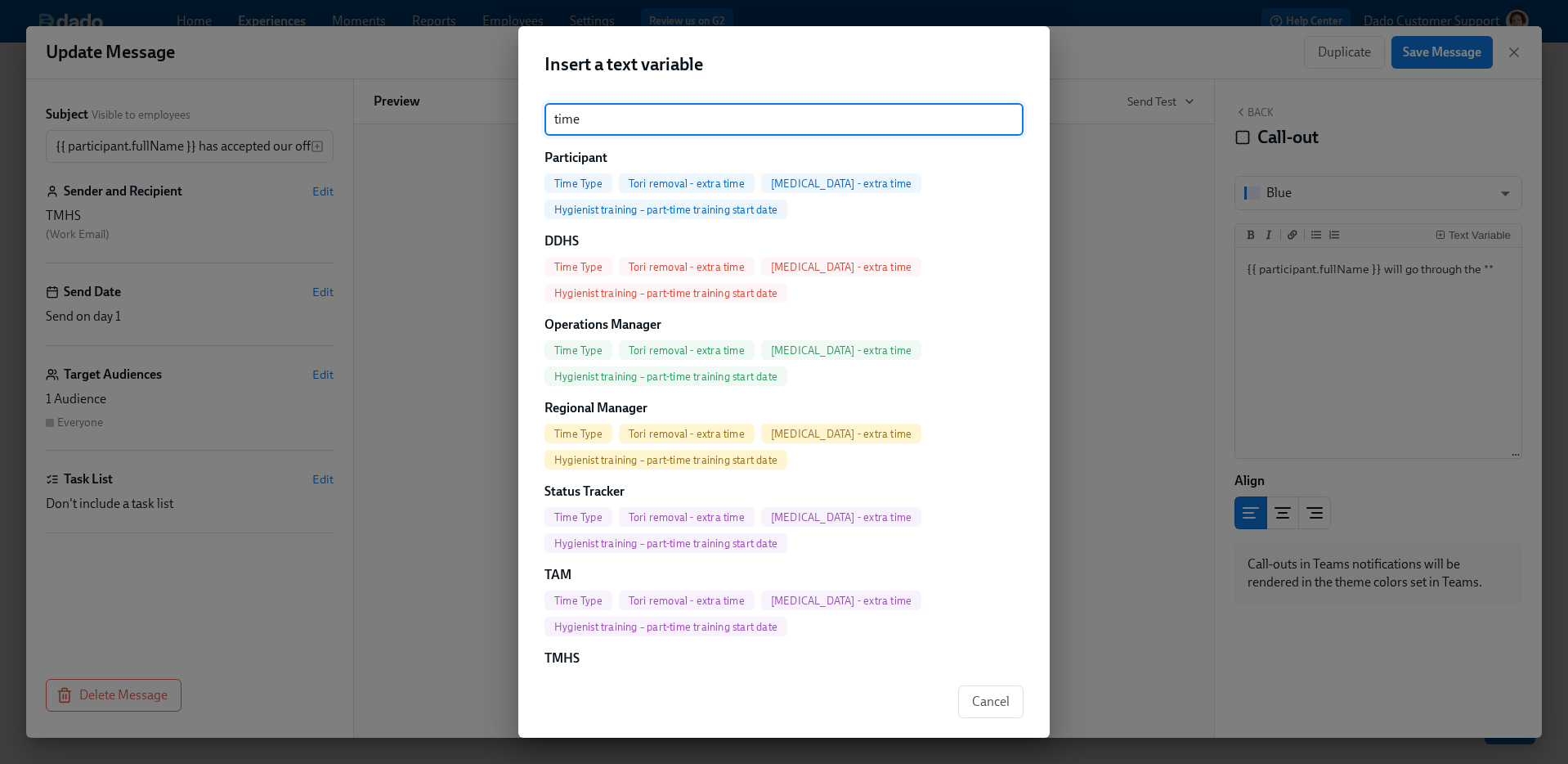
type input "time"
click at [571, 182] on span "Time Type" at bounding box center [578, 183] width 68 height 12
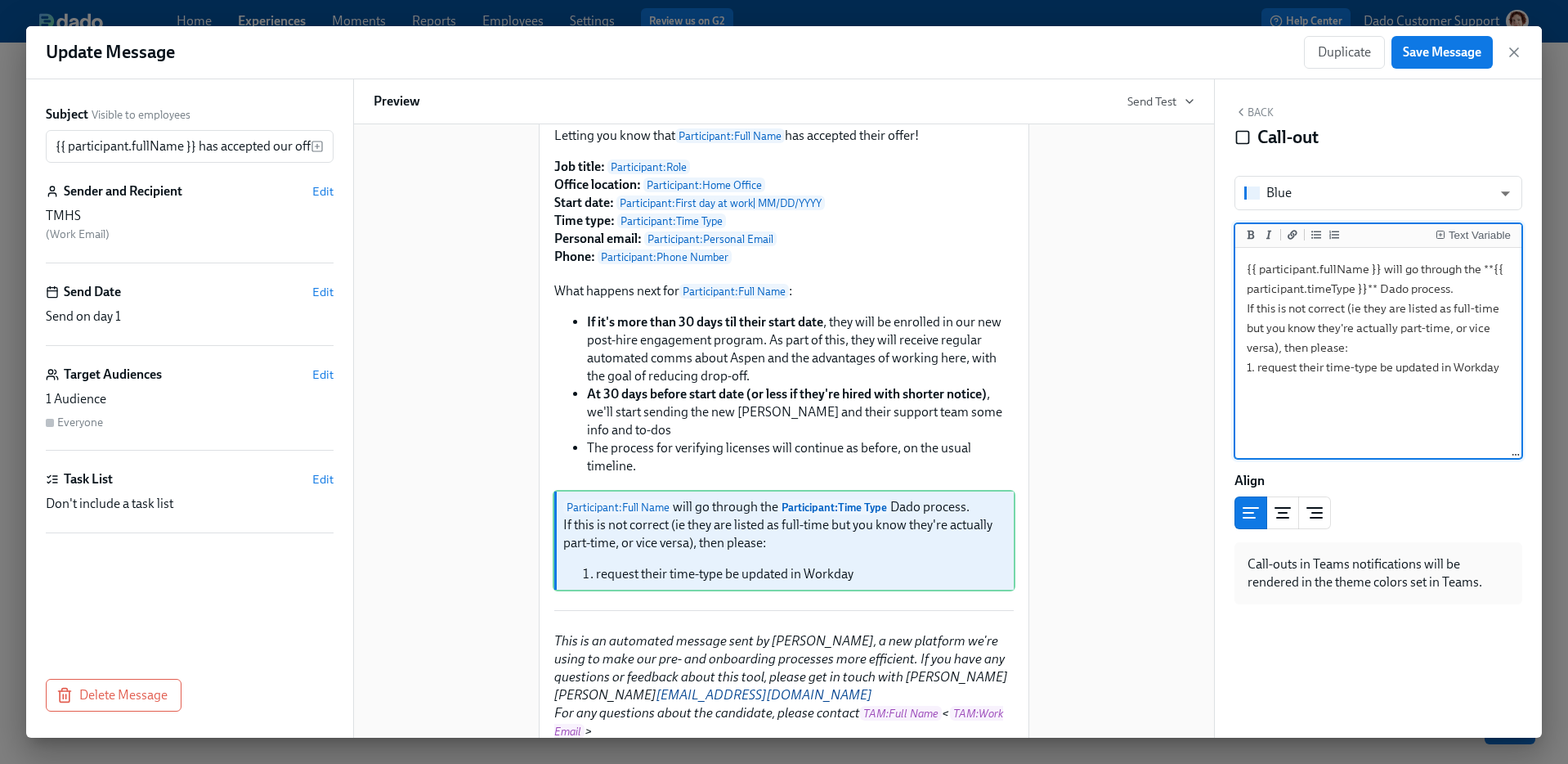
click at [1308, 311] on textarea "{{ participant.fullName }} will go through the **{{ participant.timeType }}** D…" at bounding box center [1378, 352] width 280 height 205
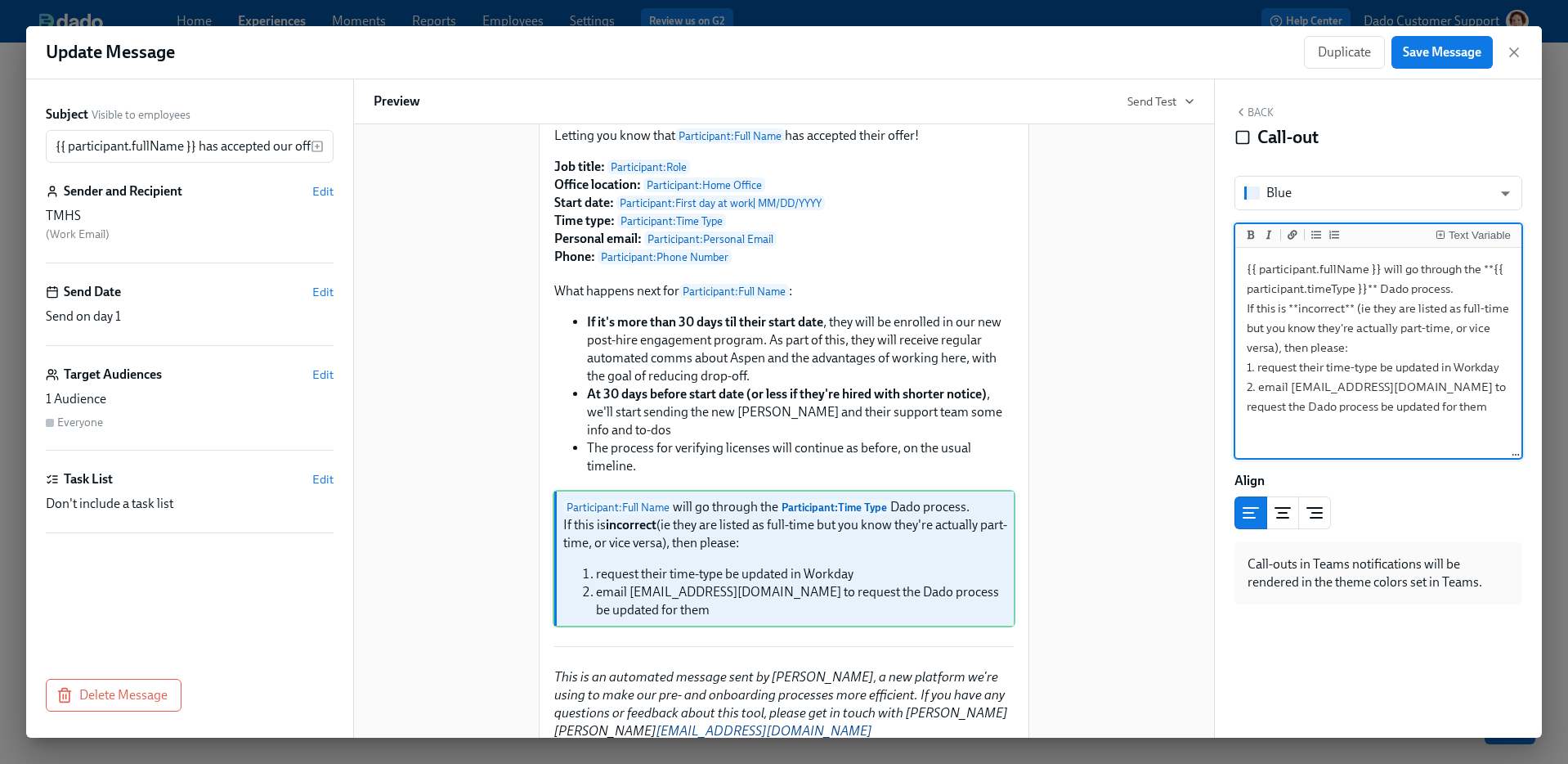
type textarea "{{ participant.fullName }} will go through the **{{ participant.timeType }}** D…"
click at [1150, 465] on div "Participant : Full Name has accepted our offer ( Participant : Home Office ) De…" at bounding box center [784, 456] width 821 height 867
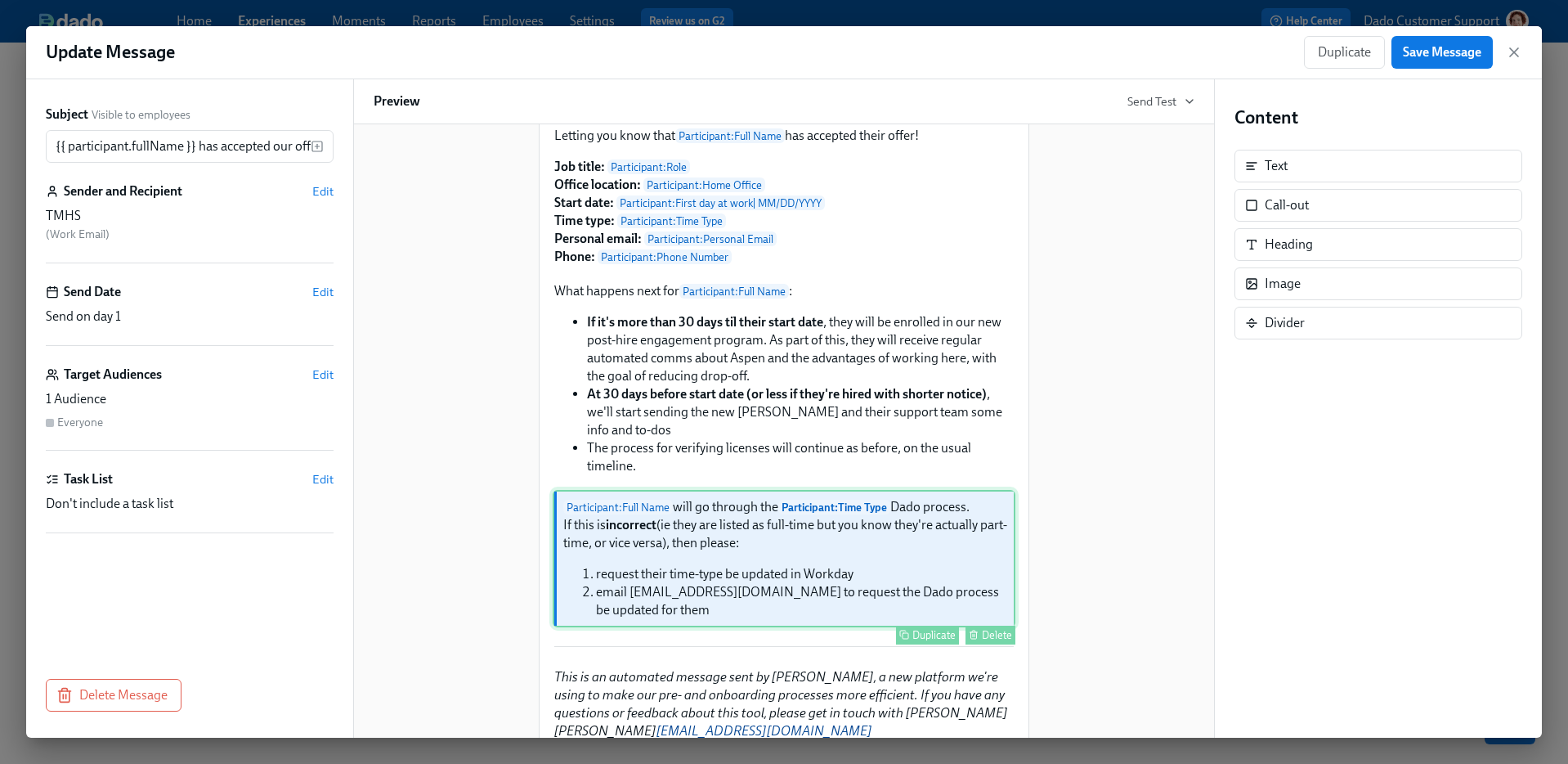
click at [907, 591] on div "Participant : Full Name will go through the Participant : Time Type Dado proces…" at bounding box center [784, 558] width 463 height 137
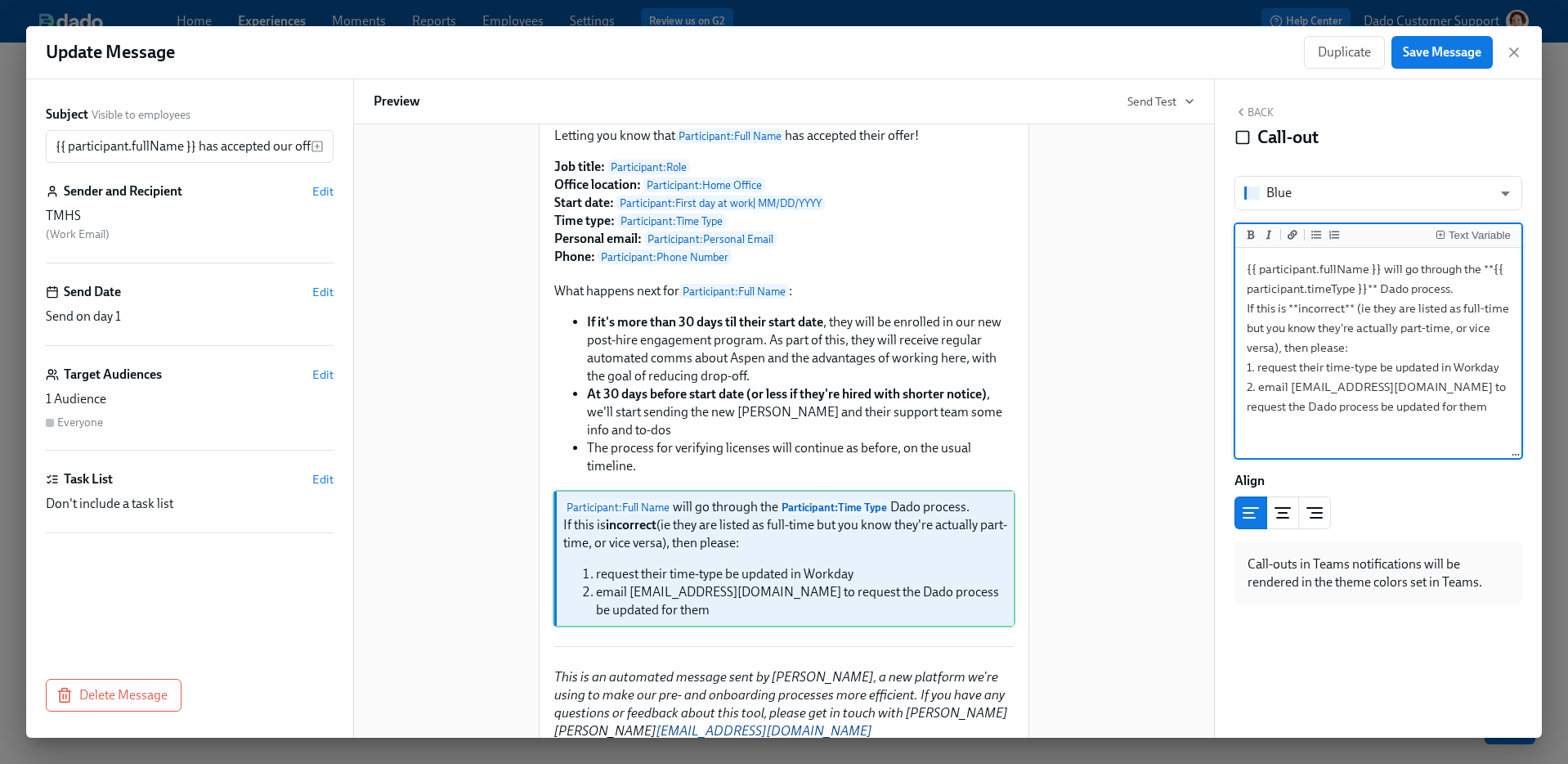
click at [1348, 409] on textarea "{{ participant.fullName }} will go through the **{{ participant.timeType }}** D…" at bounding box center [1378, 352] width 280 height 205
click at [1460, 389] on textarea "{{ participant.fullName }} will go through the **{{ participant.timeType }}** D…" at bounding box center [1378, 352] width 280 height 205
click at [1292, 387] on textarea "{{ participant.fullName }} will go through the **{{ participant.timeType }}** D…" at bounding box center [1378, 352] width 280 height 205
type textarea "{{ participant.fullName }} will go through the **{{ participant.timeType }}** D…"
click at [1124, 300] on div "Participant : Full Name has accepted our offer ( Participant : Home Office ) De…" at bounding box center [784, 456] width 821 height 867
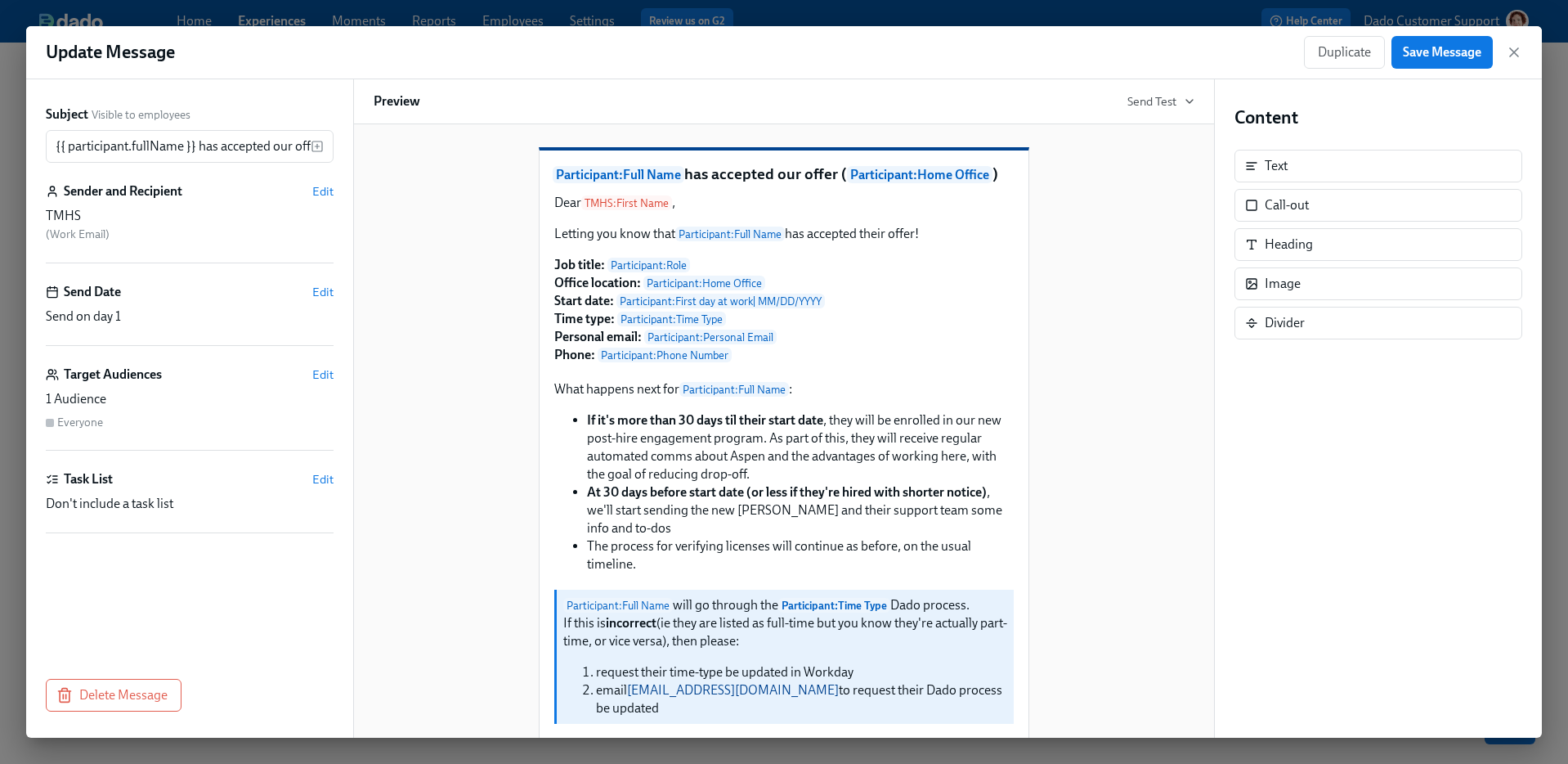
scroll to position [11, 0]
click at [1095, 492] on div "Participant : Full Name has accepted our offer ( Participant : Home Office ) De…" at bounding box center [784, 553] width 821 height 867
click at [1189, 101] on icon "button" at bounding box center [1190, 102] width 13 height 13
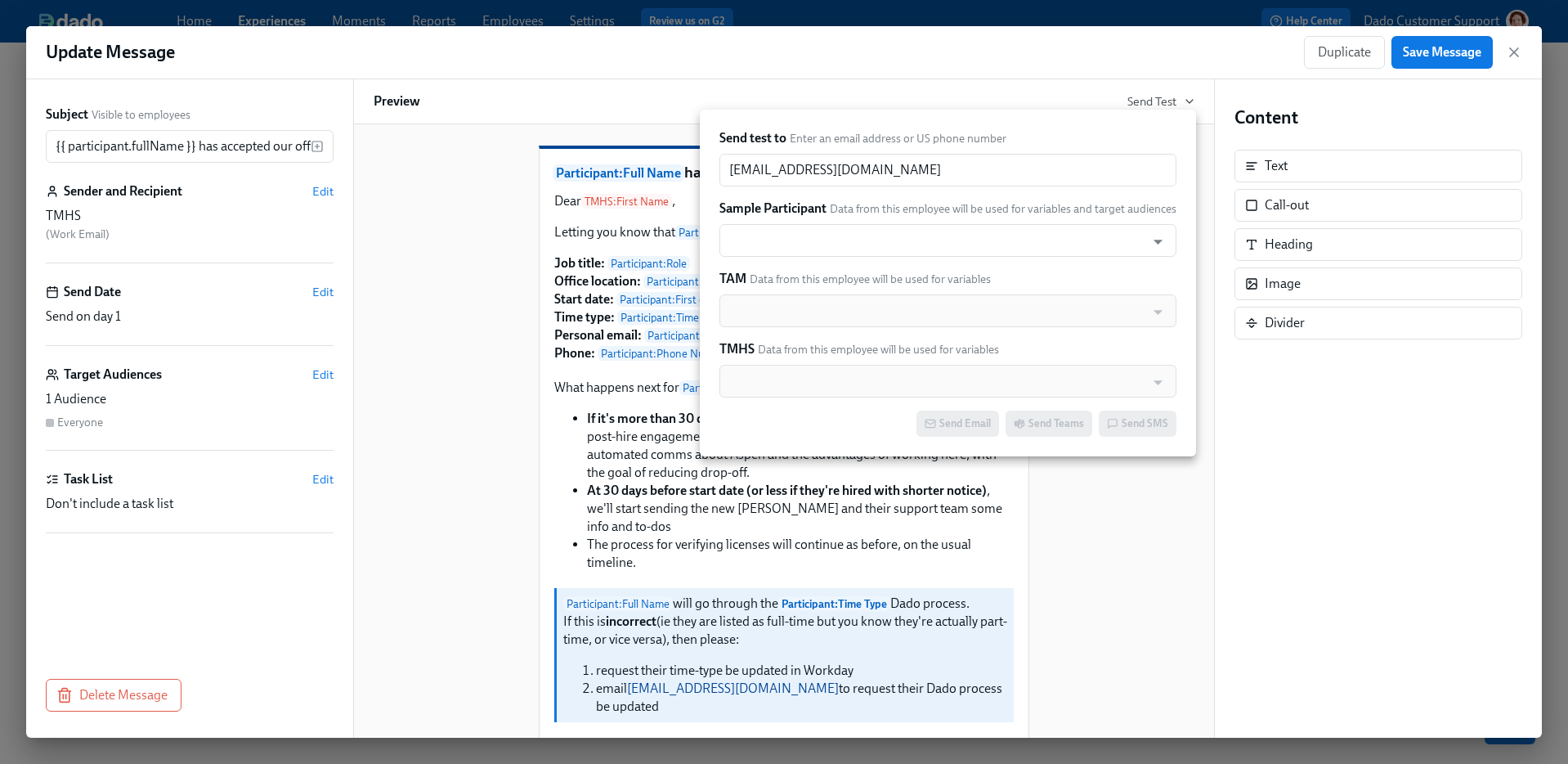
click at [1189, 101] on div at bounding box center [784, 382] width 1568 height 764
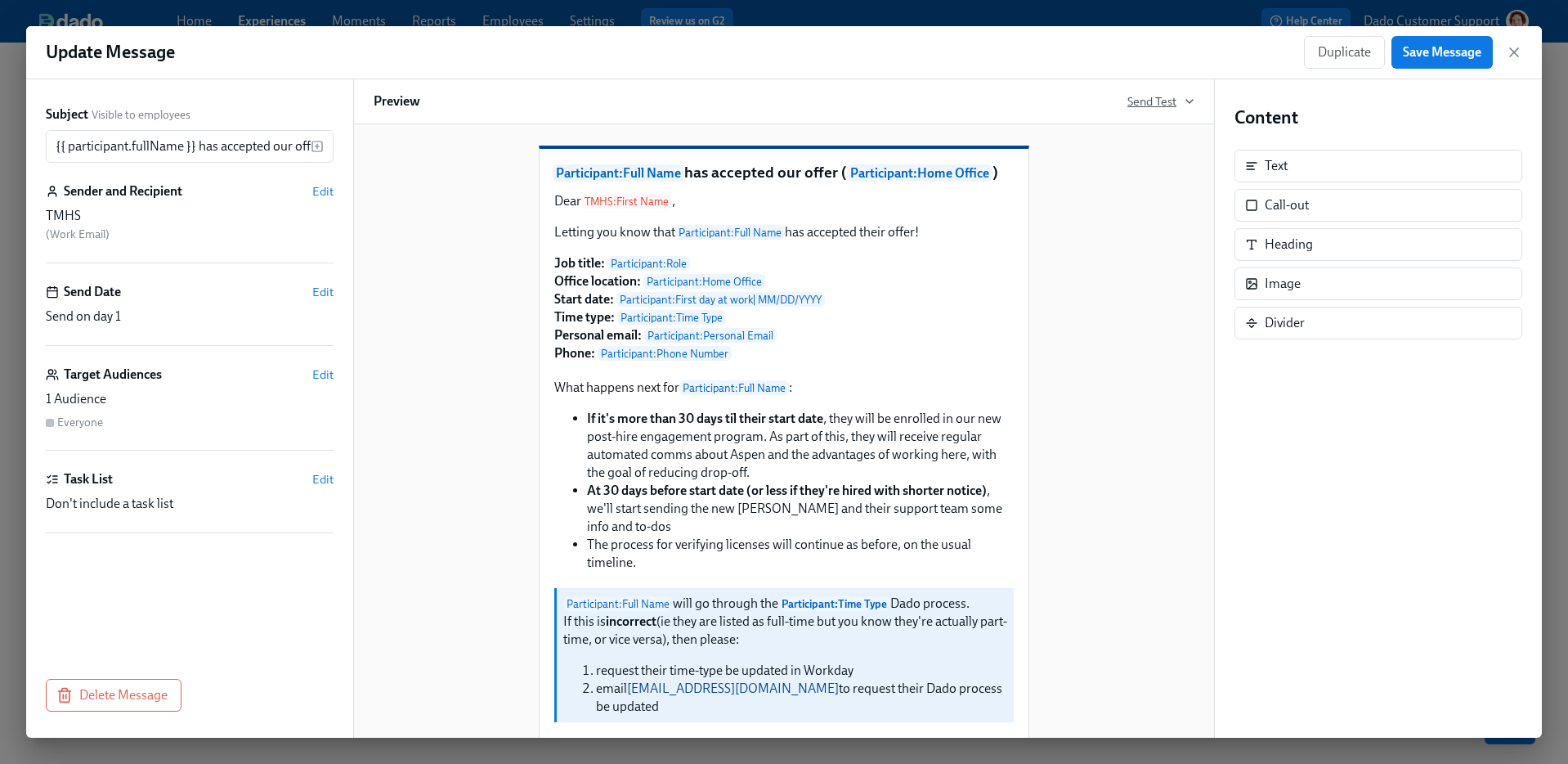
click at [1162, 103] on span "Send Test" at bounding box center [1161, 101] width 67 height 16
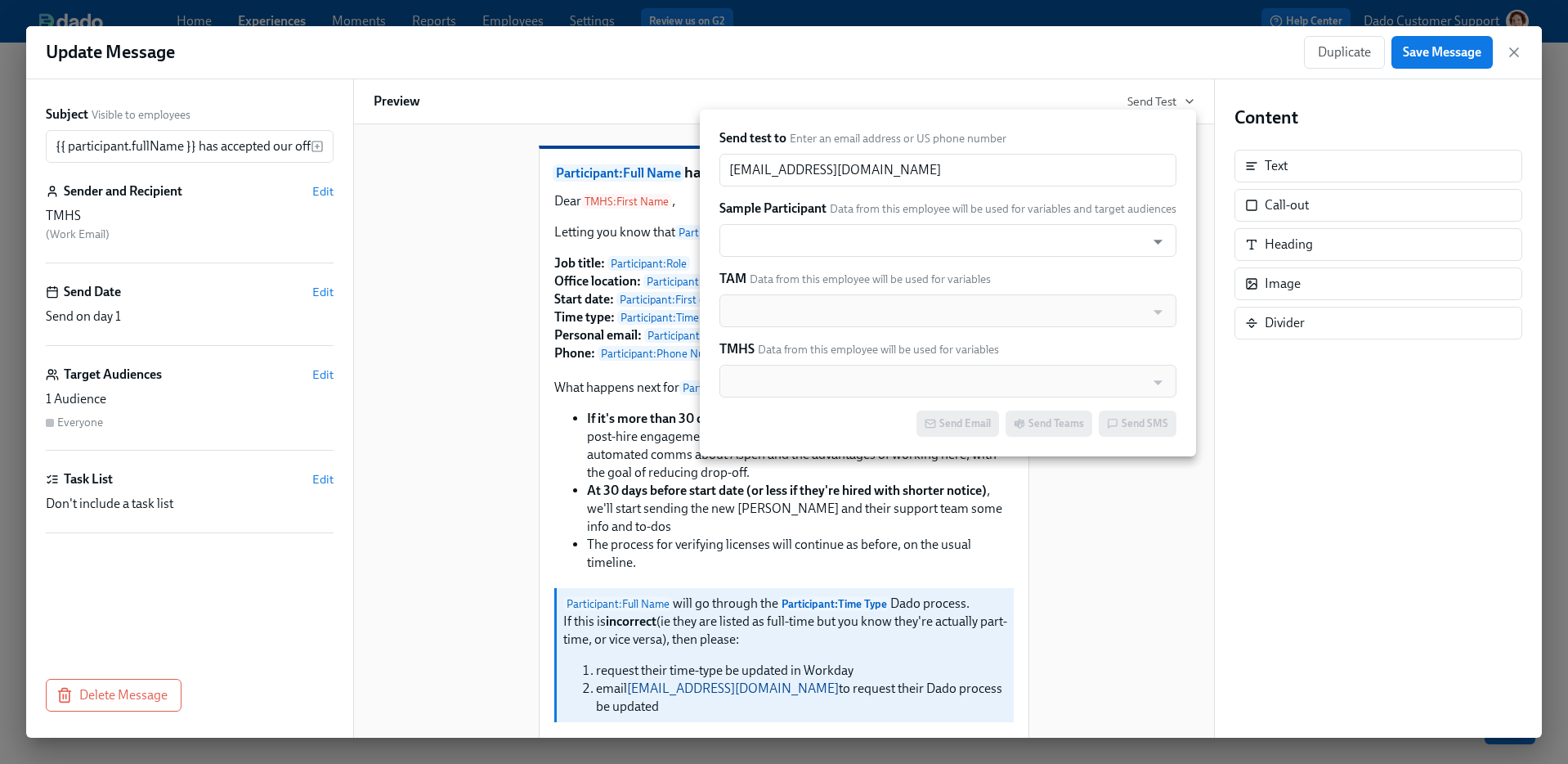
click at [1118, 77] on div at bounding box center [784, 382] width 1568 height 764
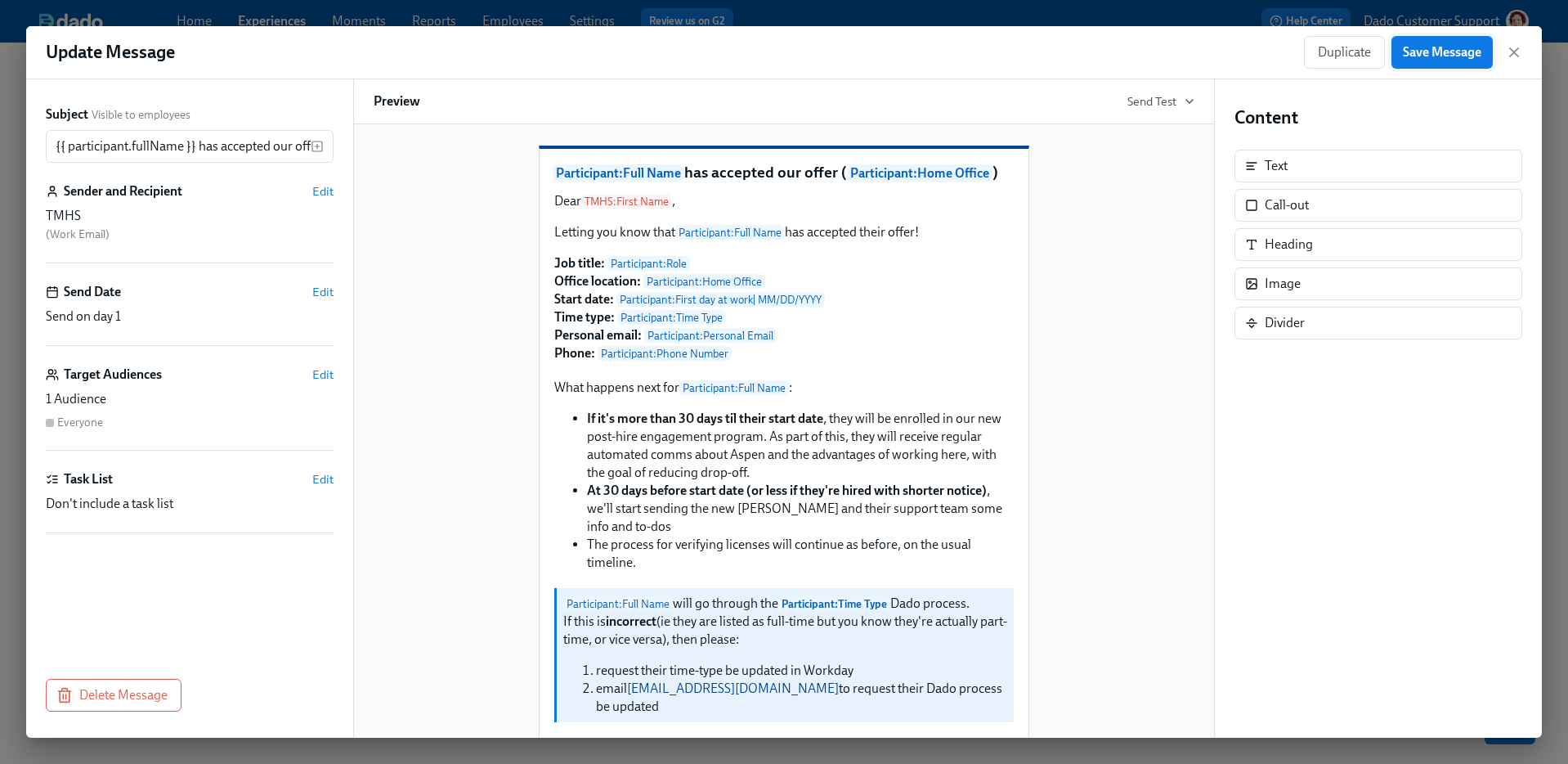
click at [1399, 57] on button "Save Message" at bounding box center [1442, 52] width 101 height 32
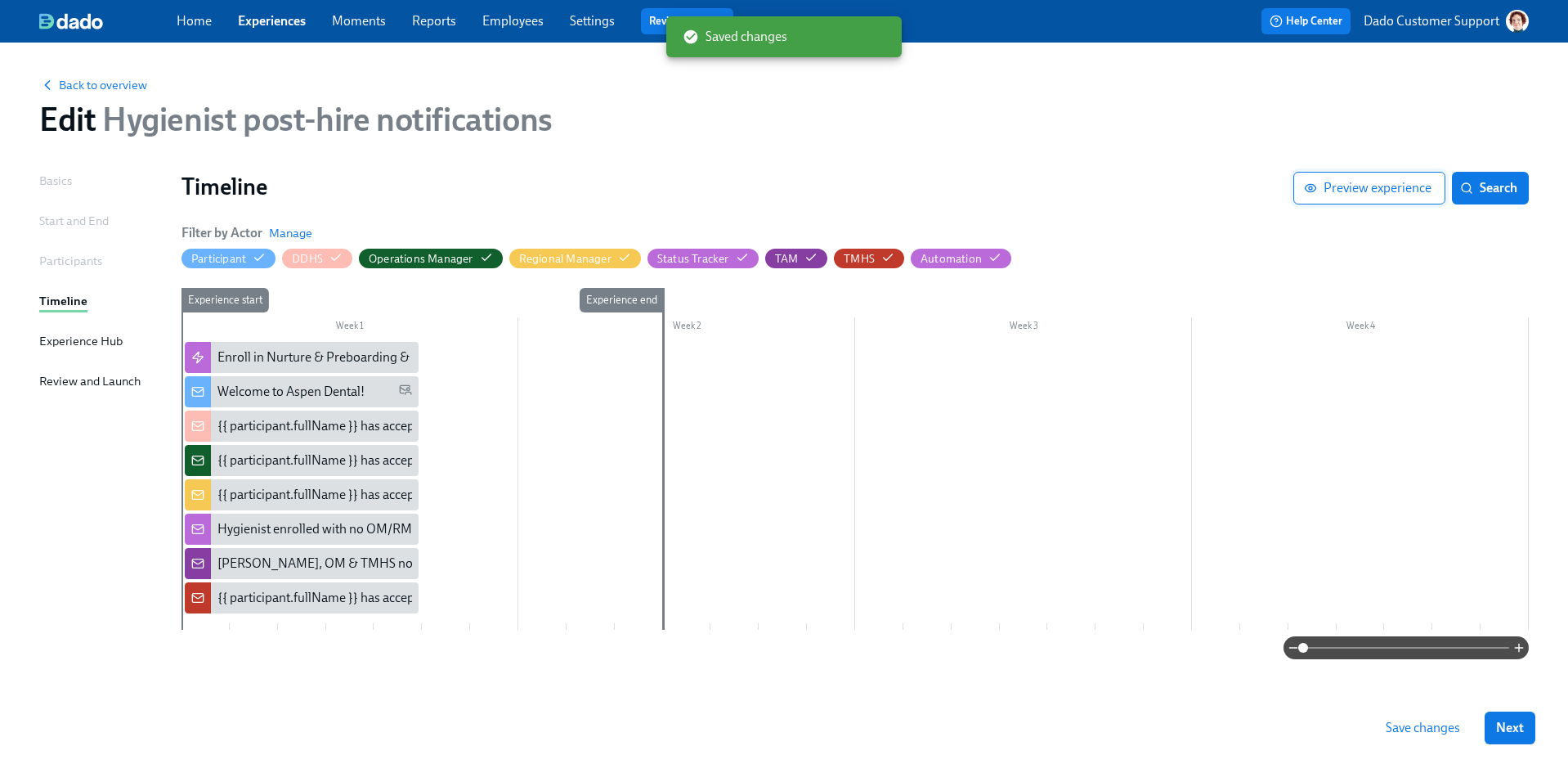
click at [1383, 184] on span "Preview experience" at bounding box center [1369, 188] width 124 height 16
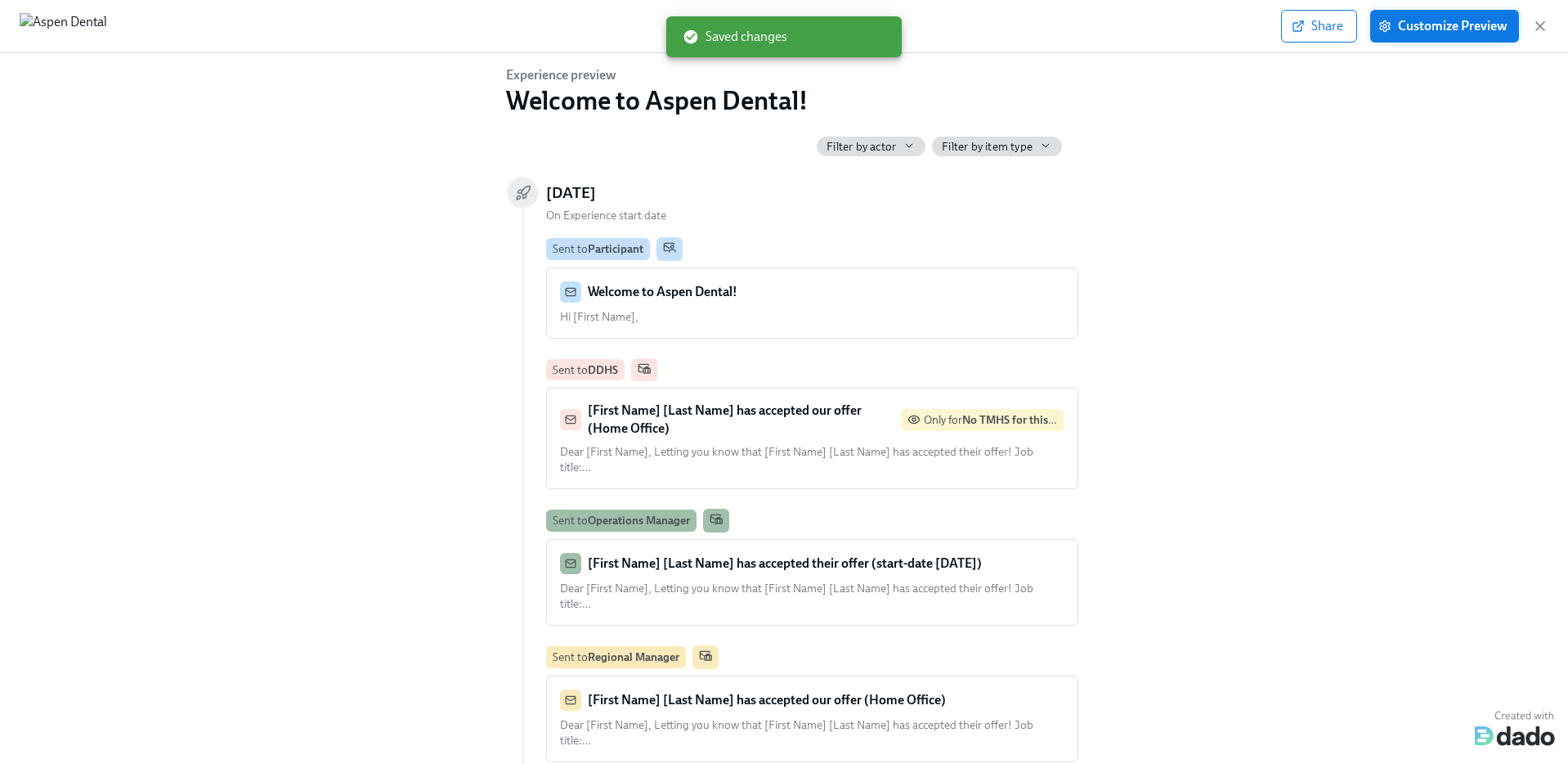
click at [1437, 26] on span "Customize Preview" at bounding box center [1444, 26] width 126 height 16
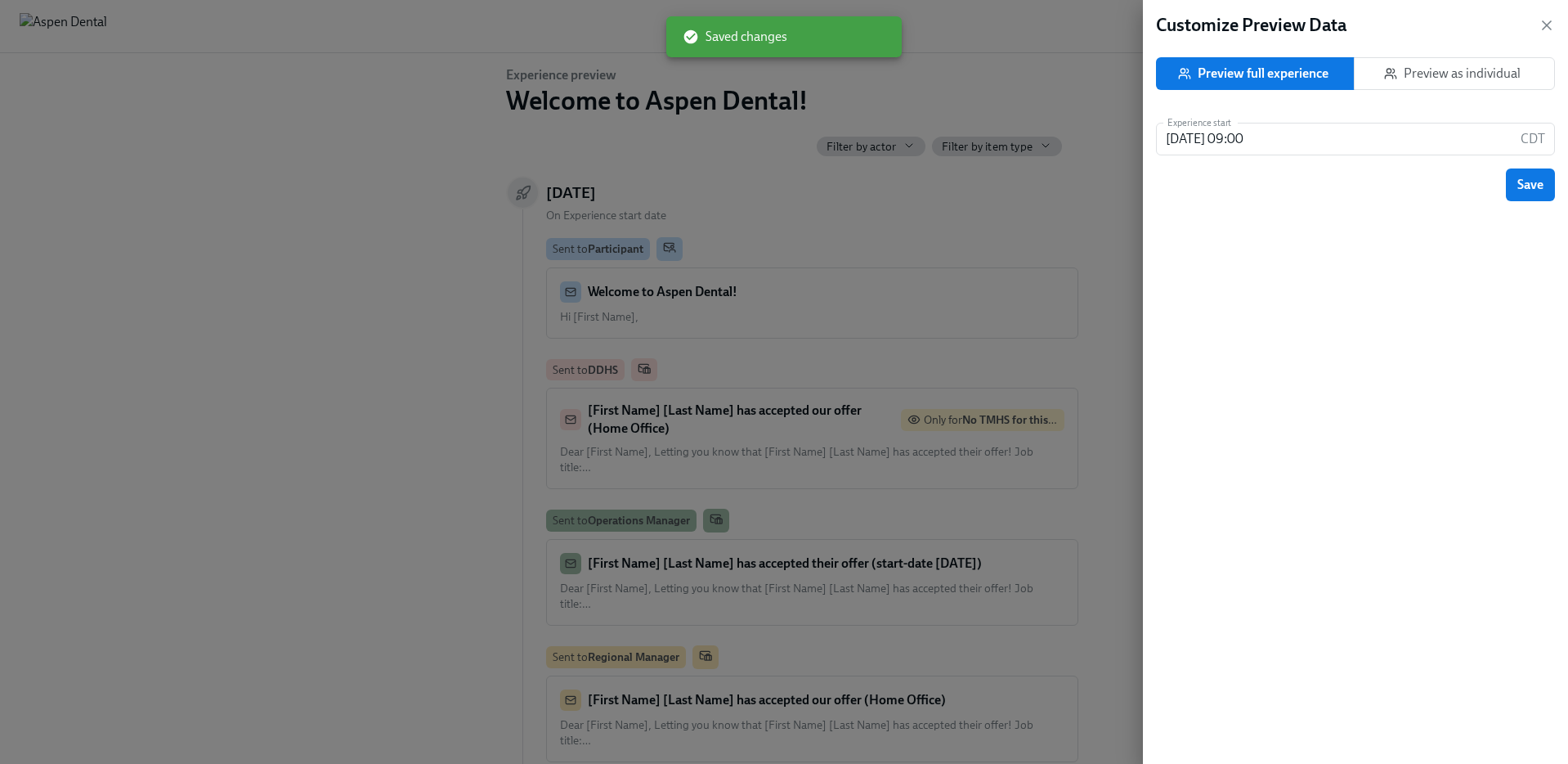
click at [1472, 77] on span "Preview as individual" at bounding box center [1455, 73] width 173 height 16
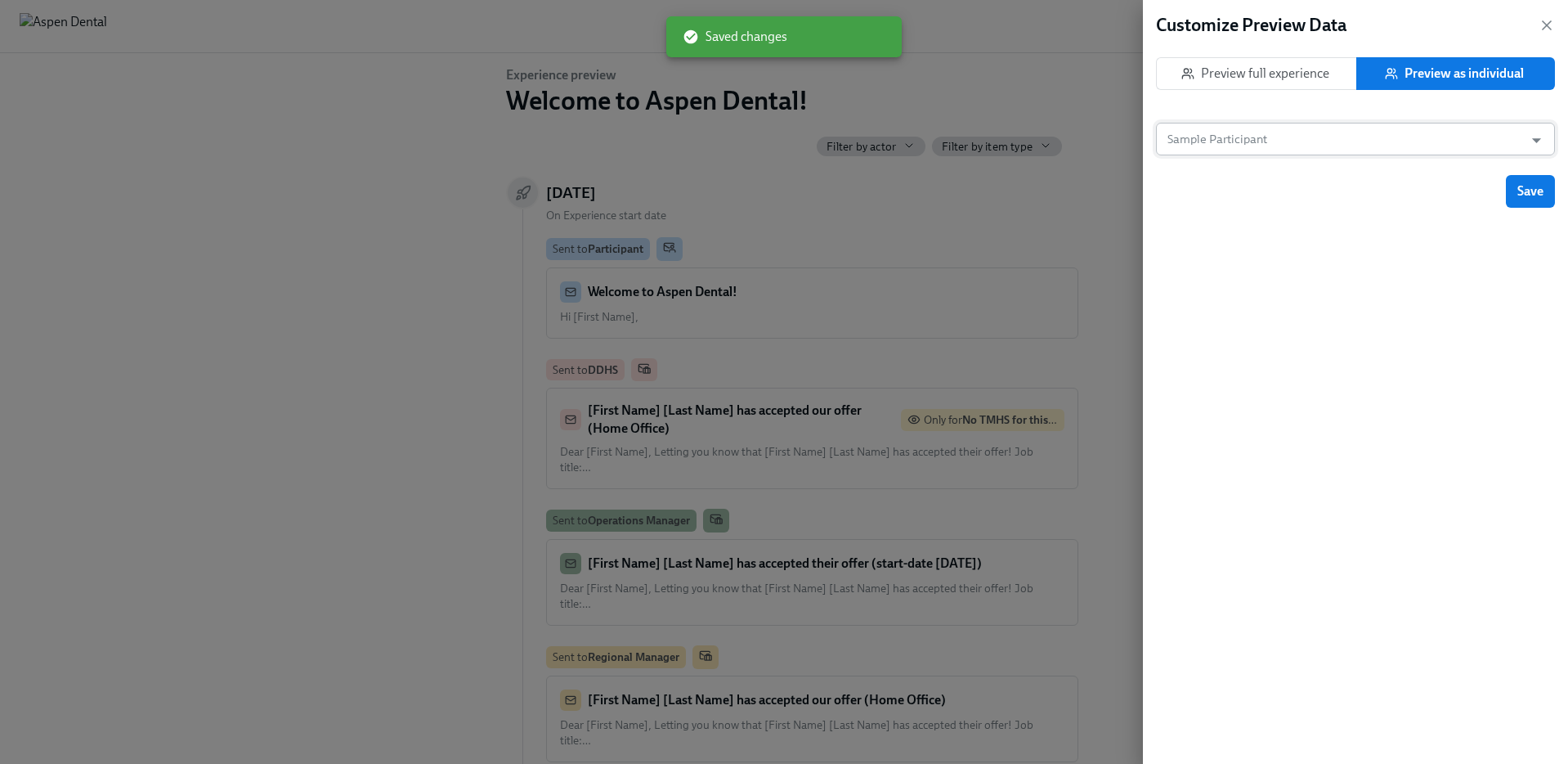
click at [1387, 139] on input "Sample Participant" at bounding box center [1339, 139] width 352 height 32
paste input "Monia Abuelbasher"
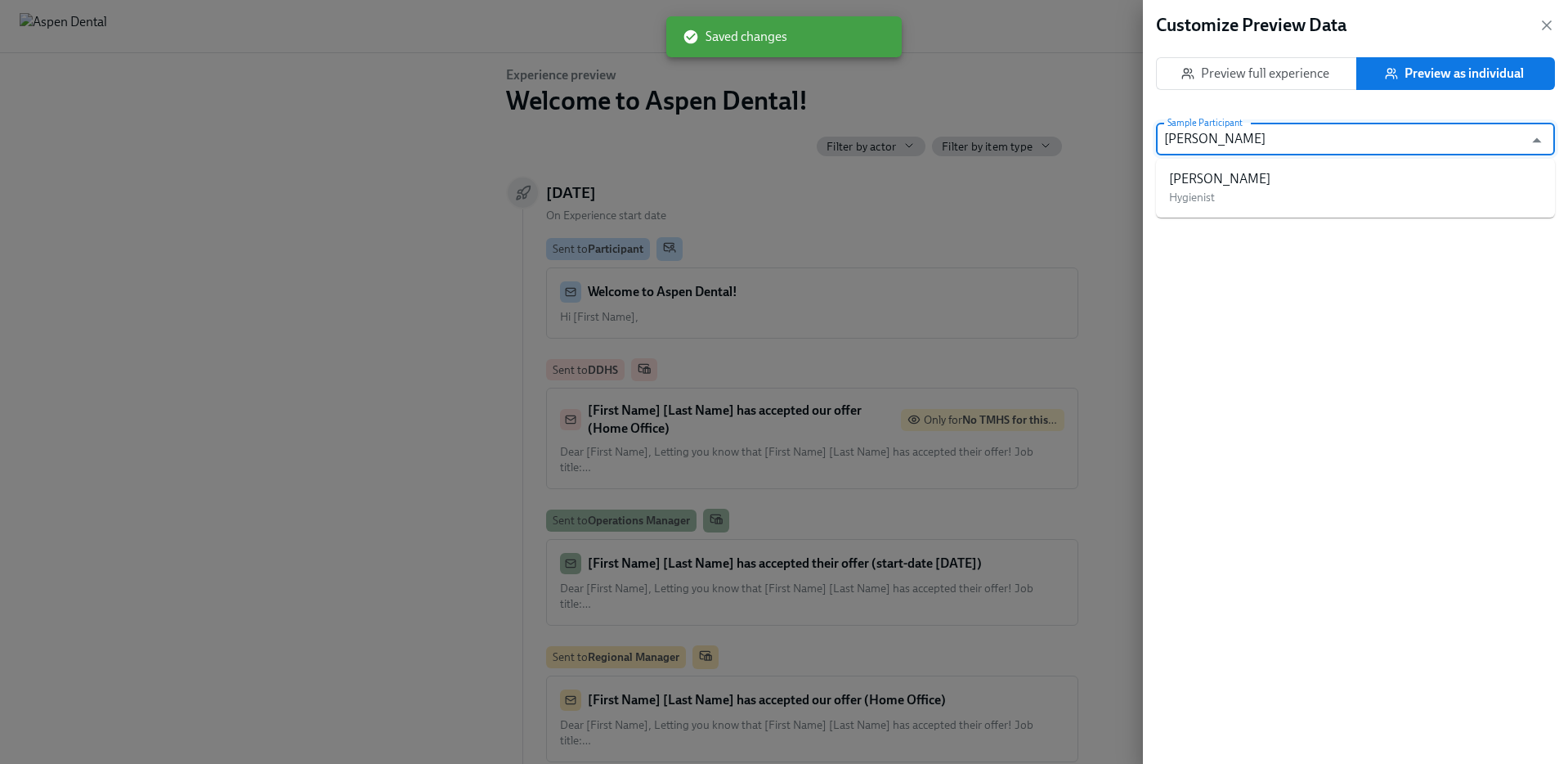
type input "Monia Abuelbasher"
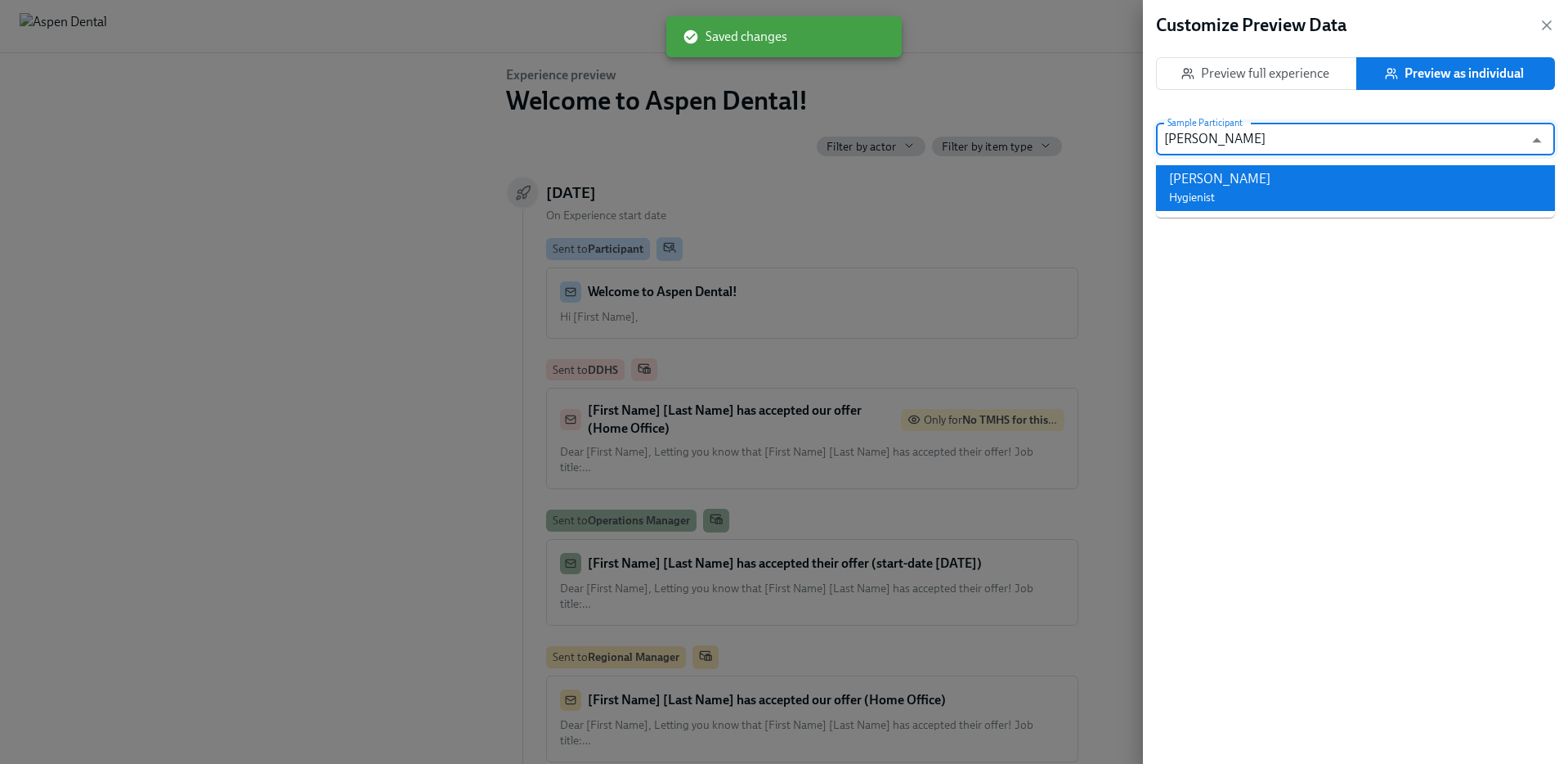
click at [1253, 202] on div "Monia Abuelbasher Hygienist" at bounding box center [1219, 189] width 101 height 36
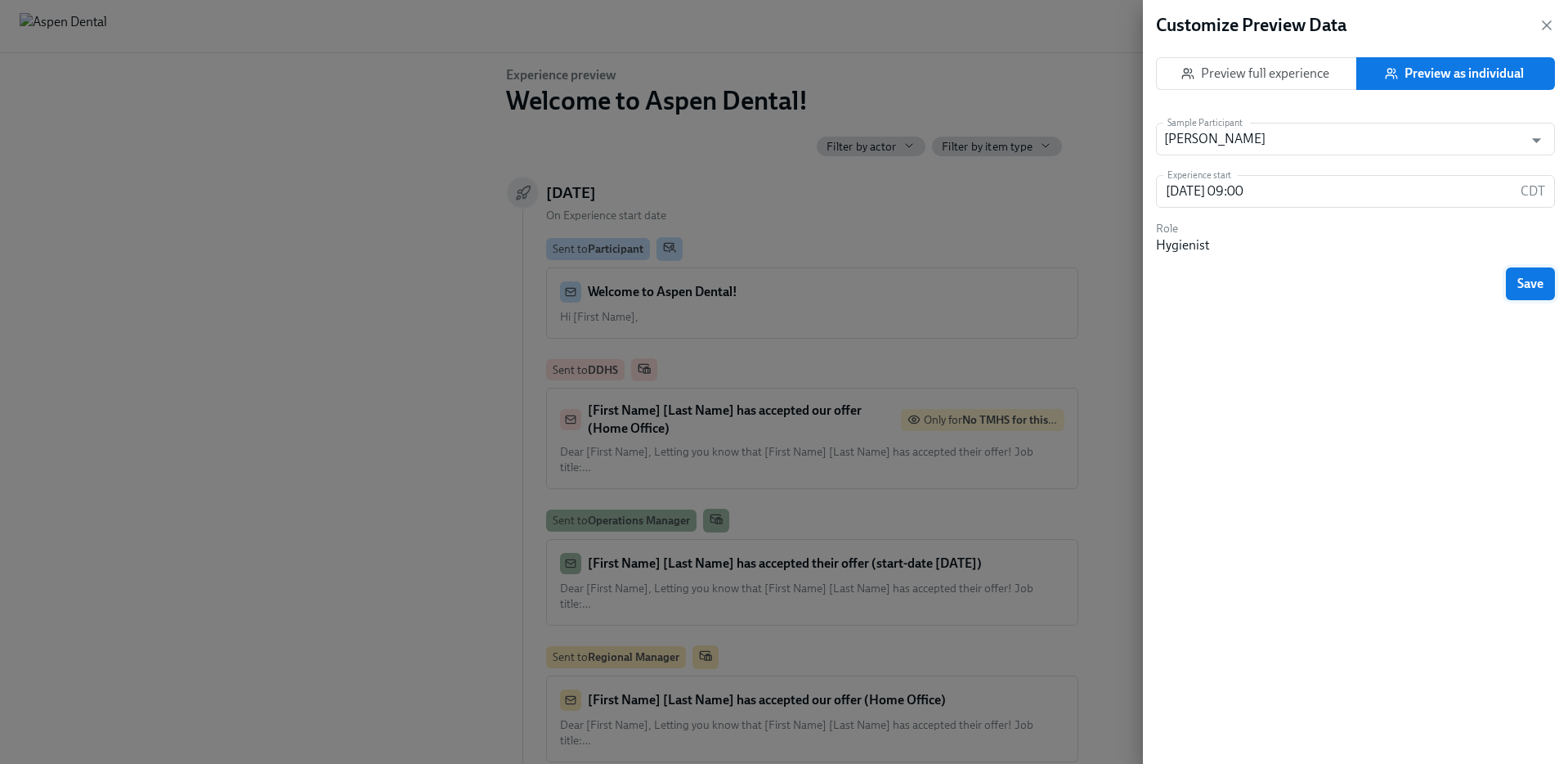
click at [1531, 295] on button "Save" at bounding box center [1530, 284] width 49 height 32
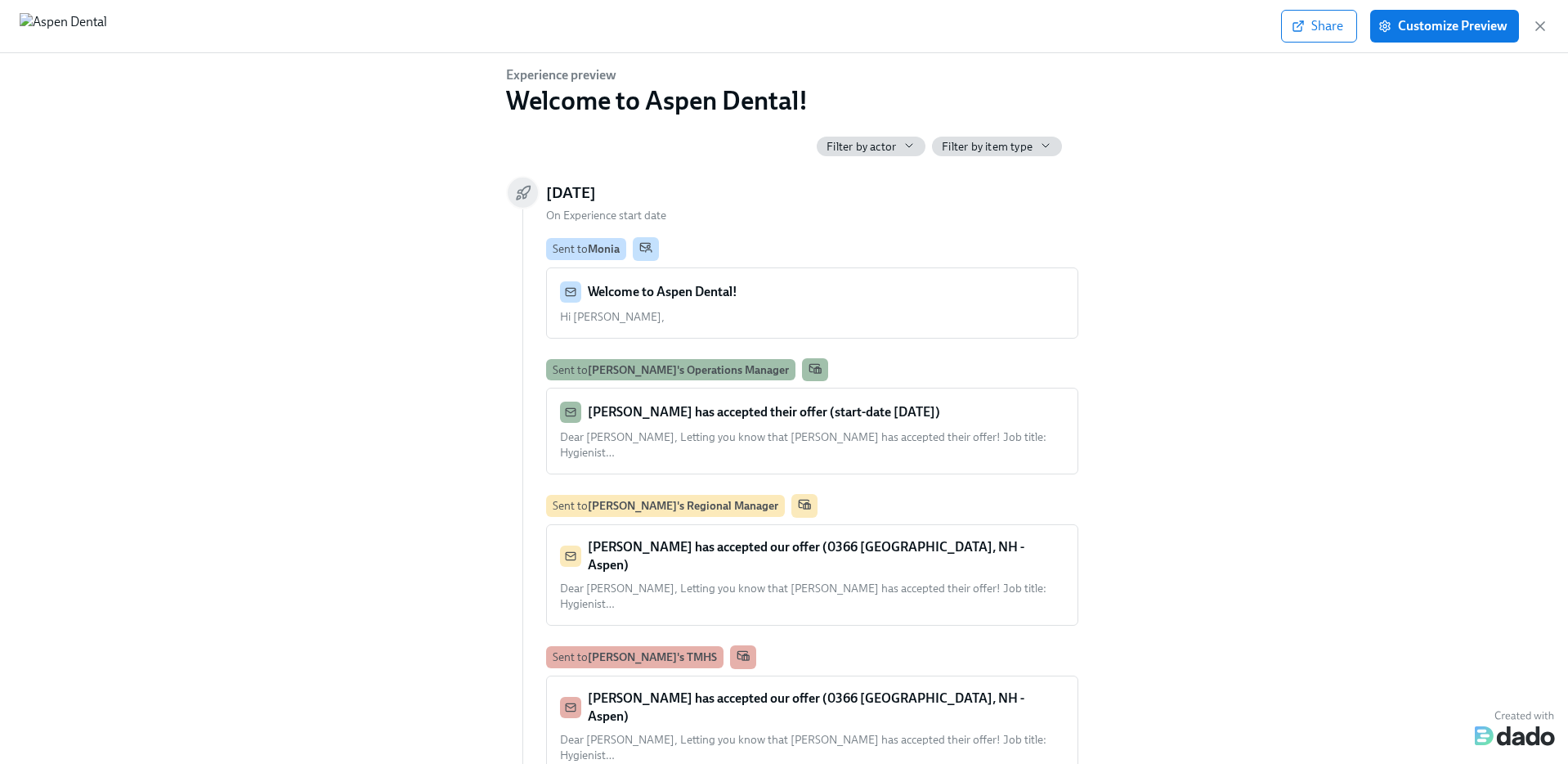
click at [771, 676] on div "Monia Abuelbasher has accepted our offer (0366 Concord, NH - Aspen) Dear Lori, …" at bounding box center [812, 726] width 531 height 100
click at [735, 690] on strong "Monia Abuelbasher has accepted our offer (0366 Concord, NH - Aspen)" at bounding box center [806, 706] width 436 height 33
click at [1539, 26] on icon "button" at bounding box center [1540, 26] width 9 height 9
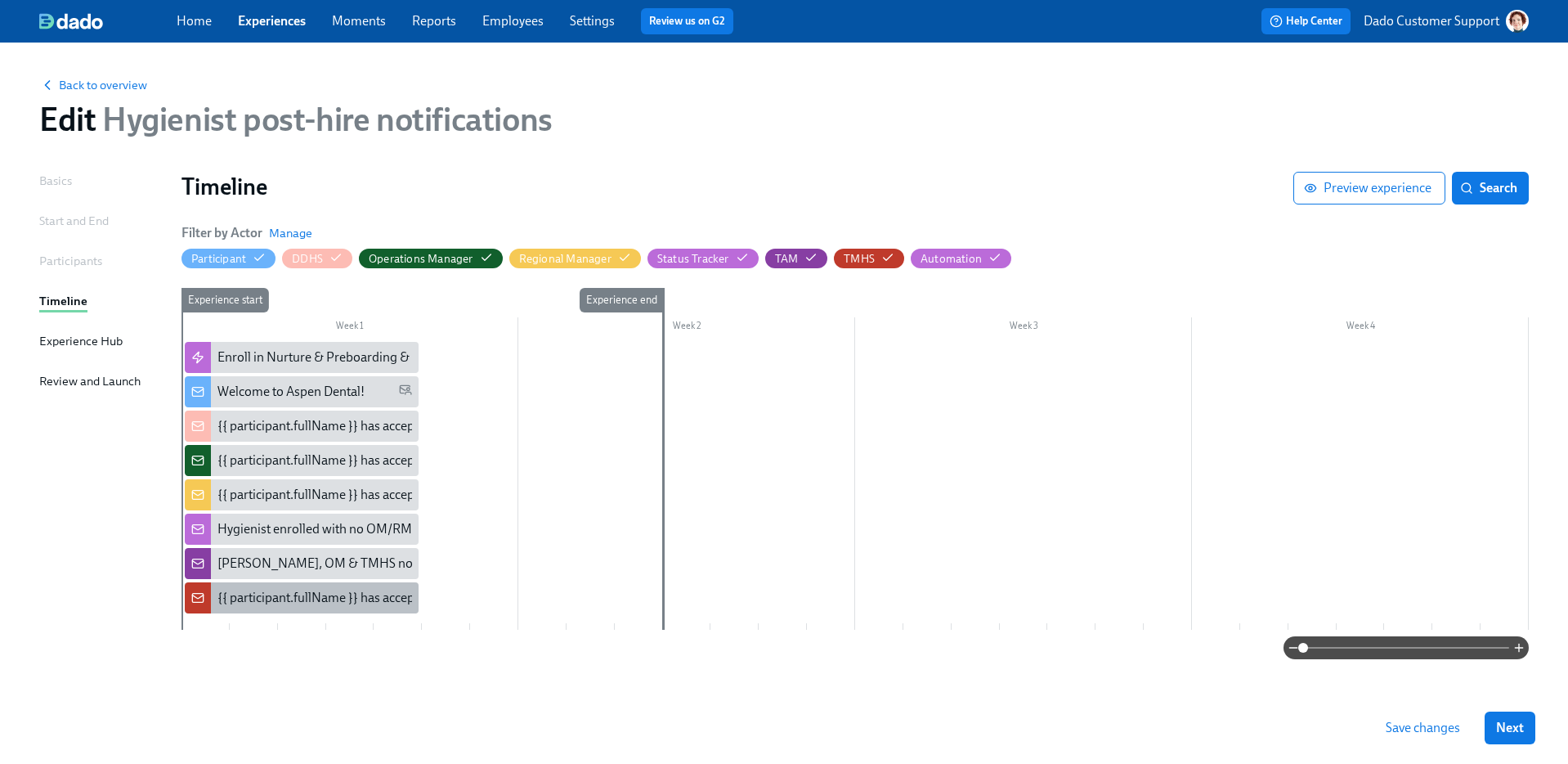
click at [260, 596] on div "{{ participant.fullName }} has accepted our offer ({{ participant.locationCompa…" at bounding box center [449, 597] width 464 height 18
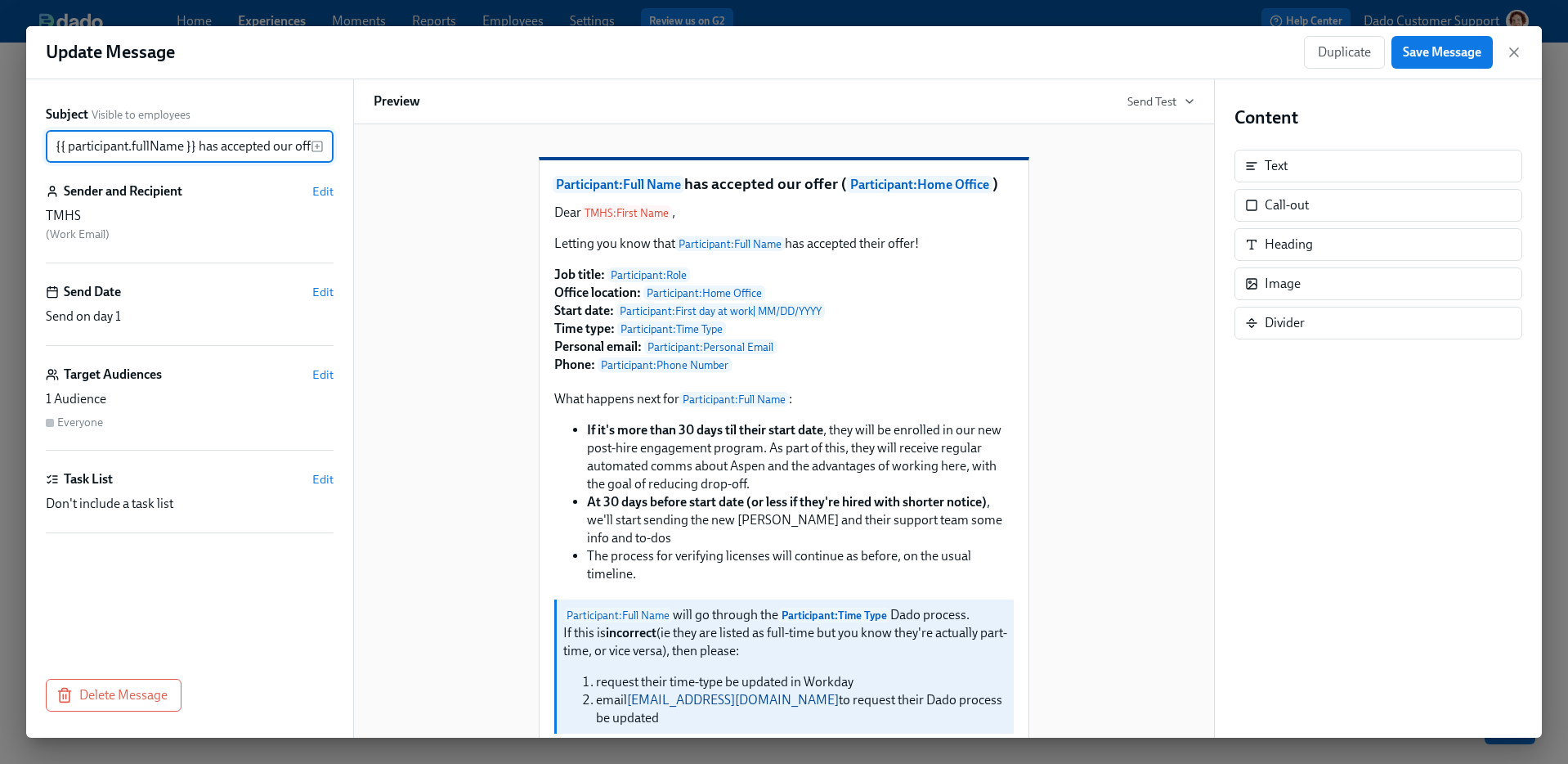
scroll to position [0, 211]
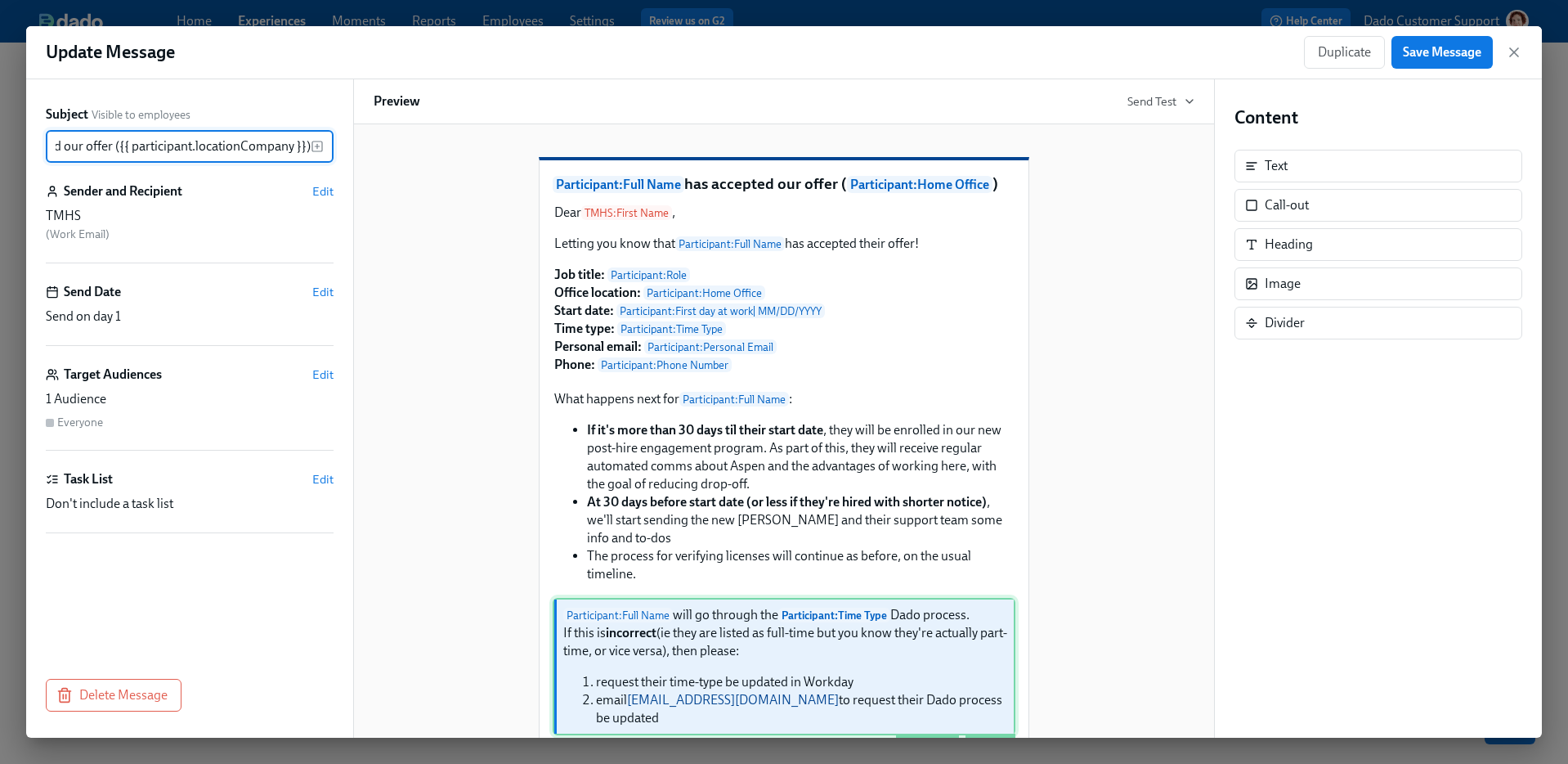
click at [688, 683] on div "Participant : Full Name will go through the Participant : Time Type Dado proces…" at bounding box center [784, 666] width 463 height 137
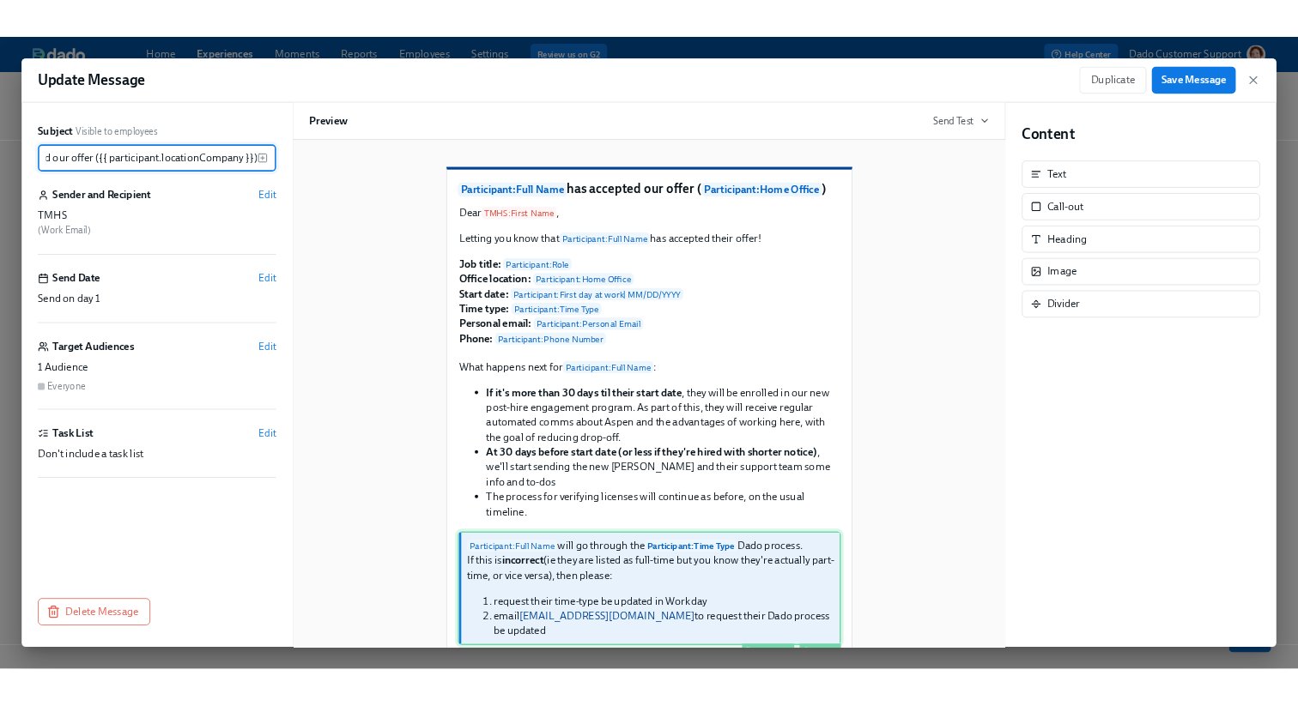
scroll to position [0, 0]
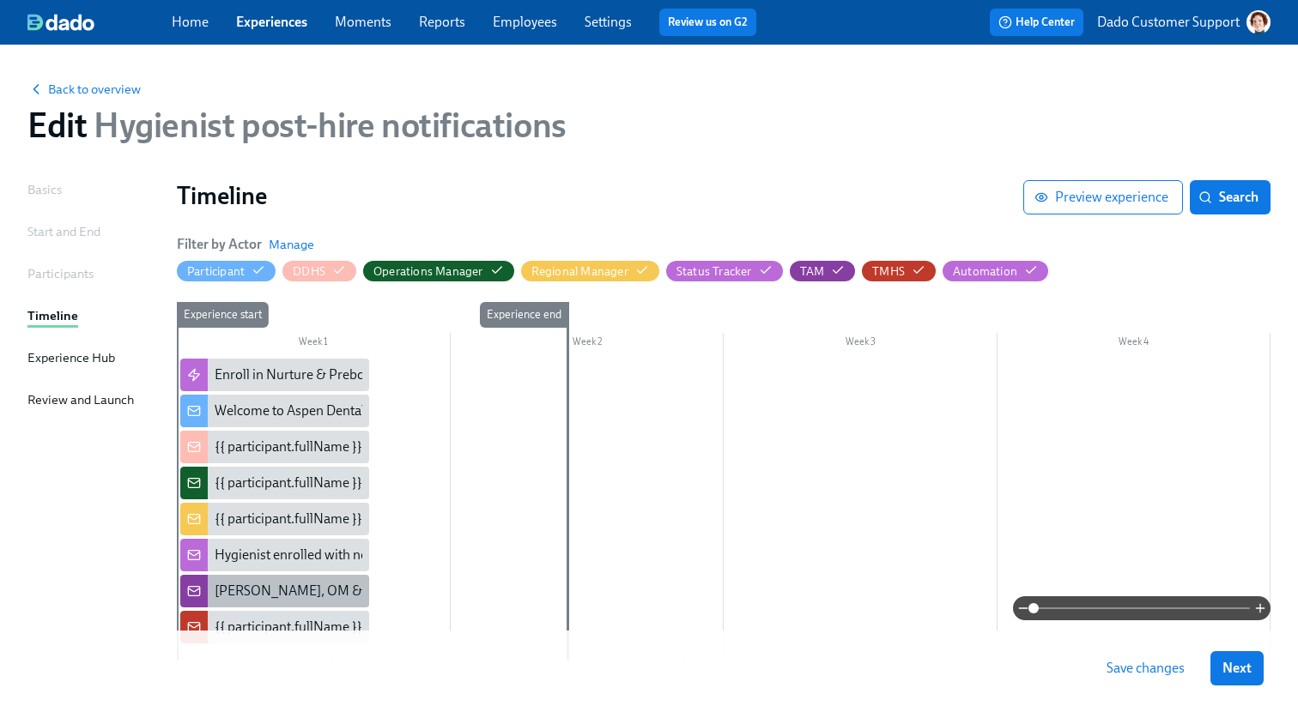
scroll to position [102, 0]
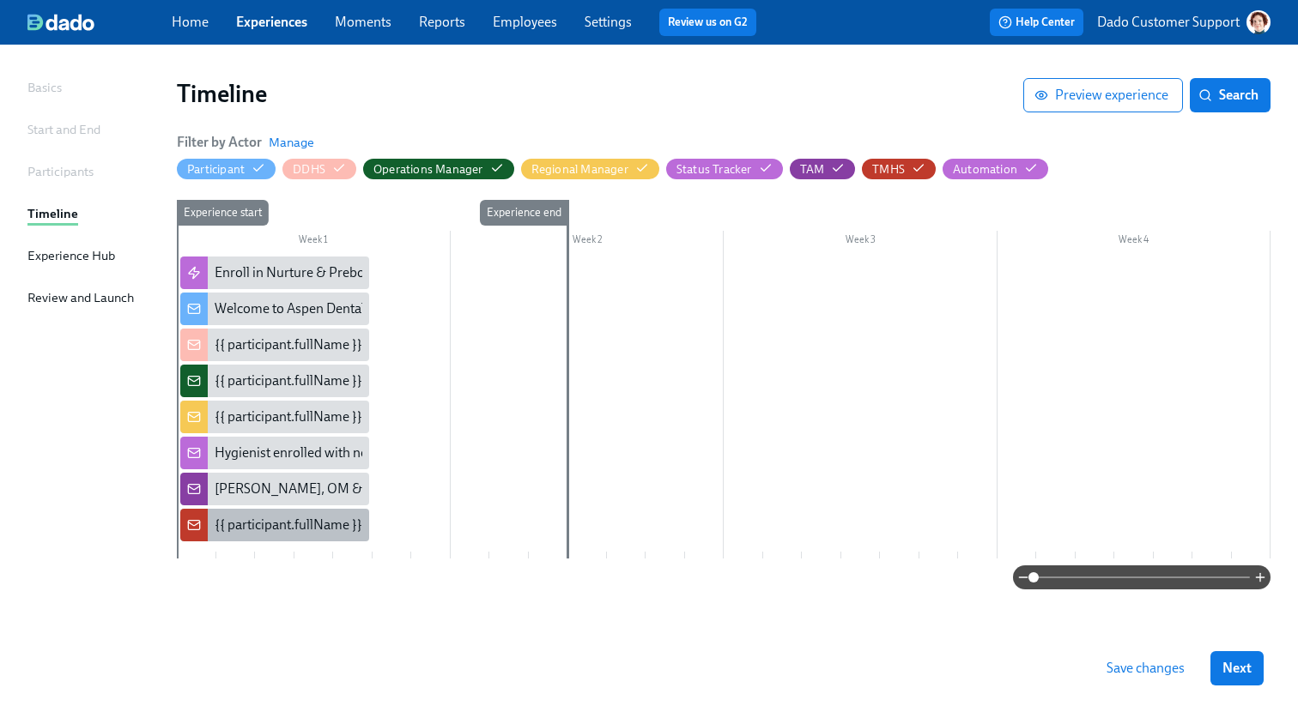
click at [241, 529] on div "{{ participant.fullName }} has accepted our offer ({{ participant.locationCompa…" at bounding box center [458, 525] width 487 height 19
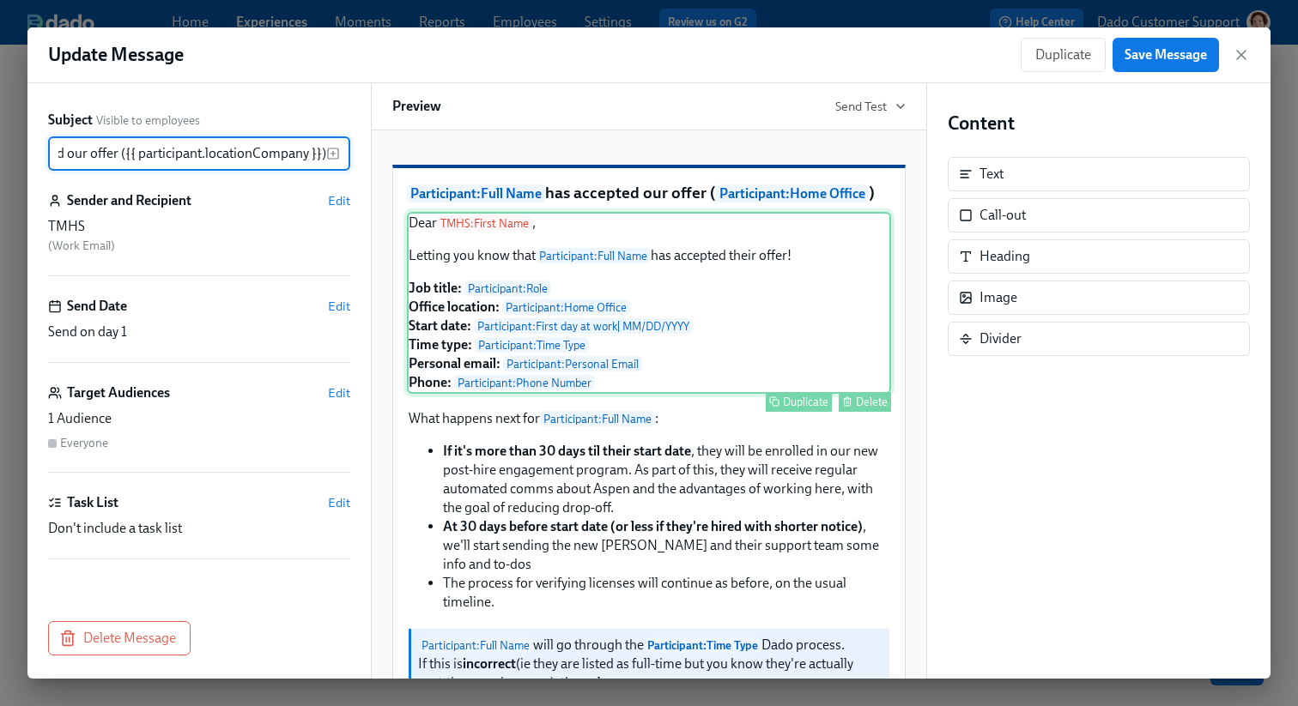
scroll to position [418, 0]
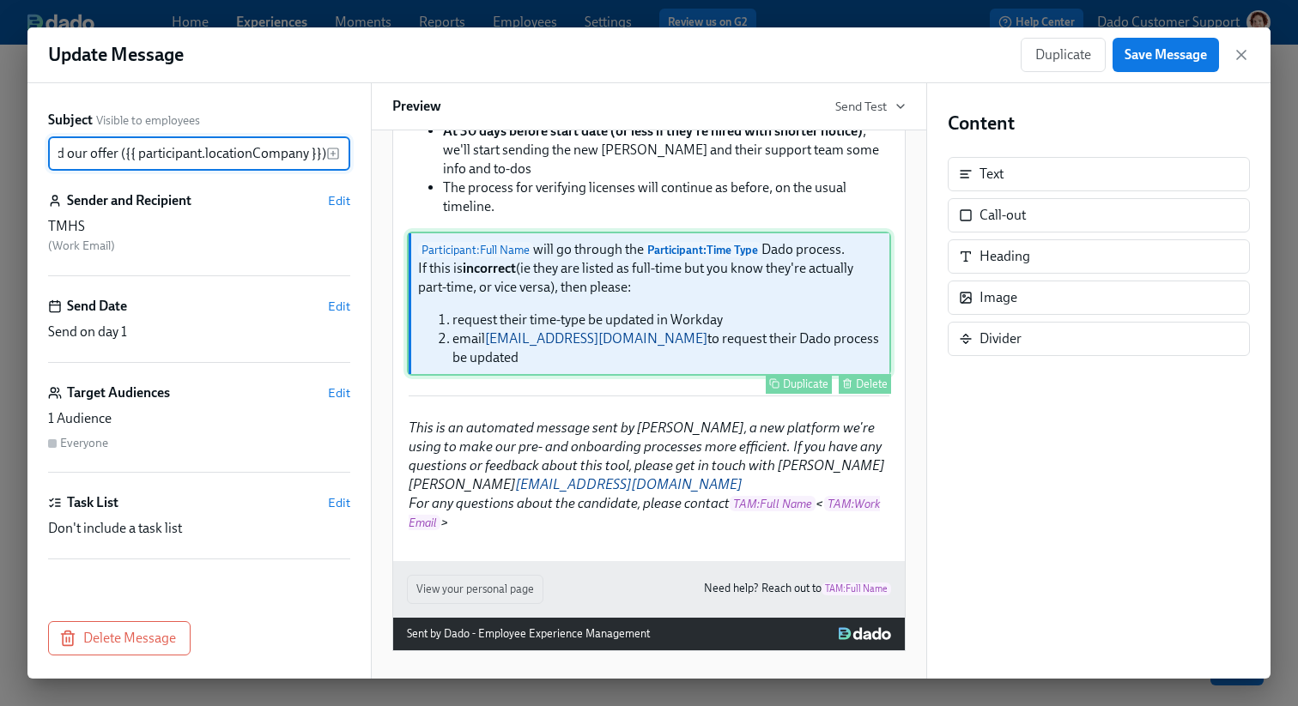
click at [559, 276] on div "Participant : Full Name will go through the Participant : Time Type Dado proces…" at bounding box center [649, 304] width 484 height 144
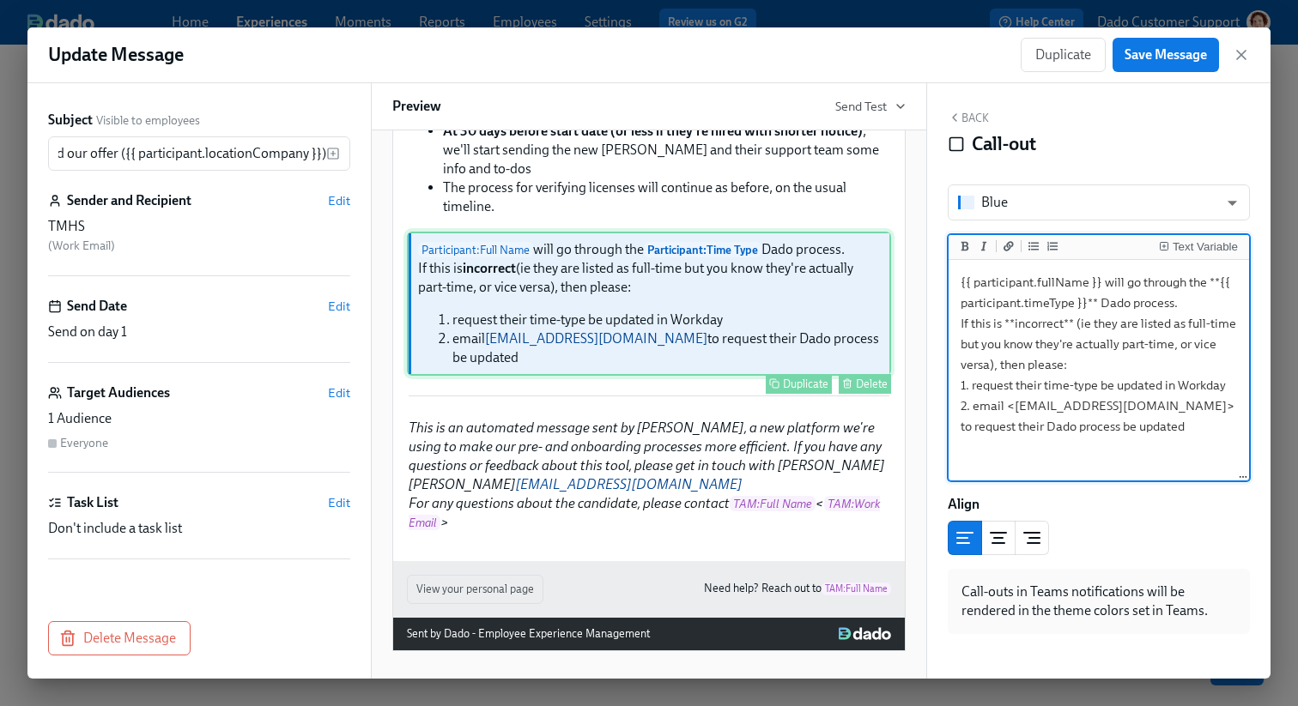
scroll to position [0, 0]
click at [1070, 322] on textarea "{{ participant.fullName }} will go through the **{{ participant.timeType }}** D…" at bounding box center [1099, 370] width 294 height 215
click at [1099, 302] on textarea "{{ participant.fullName }} will go through the **{{ participant.timeType }}** D…" at bounding box center [1099, 370] width 294 height 215
drag, startPoint x: 1076, startPoint y: 324, endPoint x: 993, endPoint y: 362, distance: 91.8
click at [993, 362] on textarea "{{ participant.fullName }} will go through the Dado process for **part time** n…" at bounding box center [1099, 370] width 294 height 215
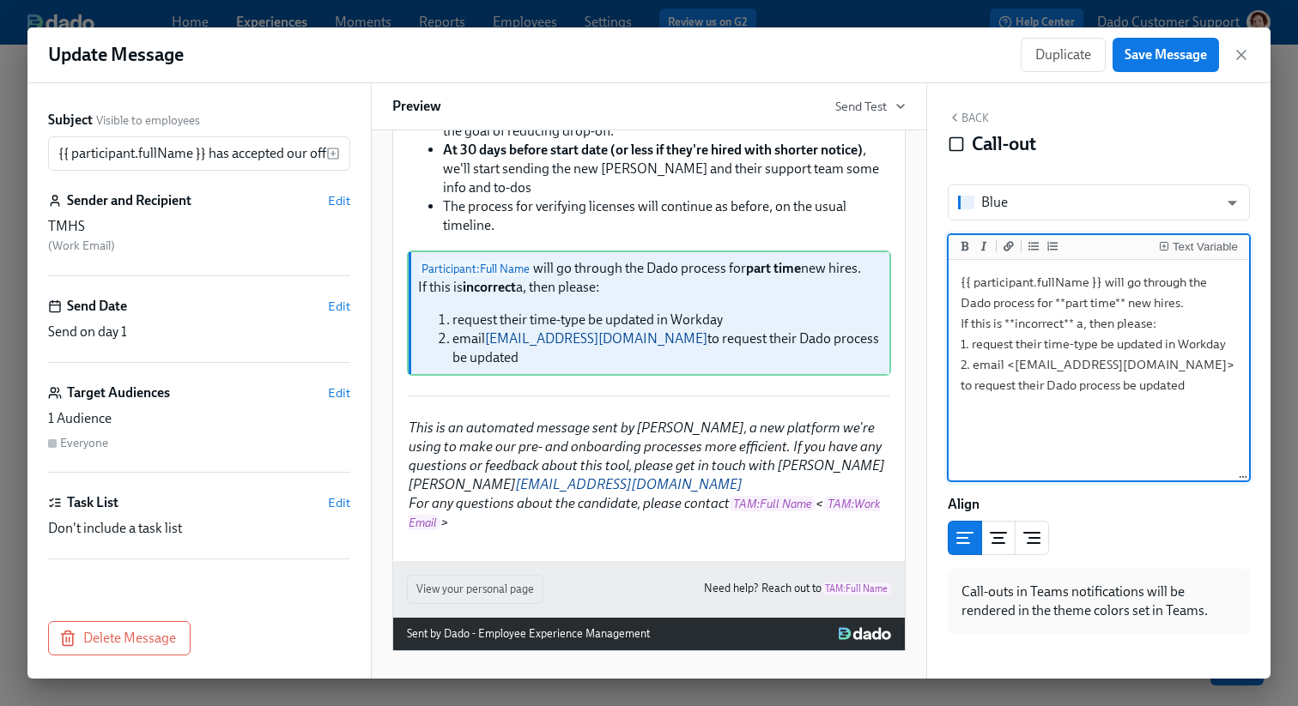
scroll to position [399, 0]
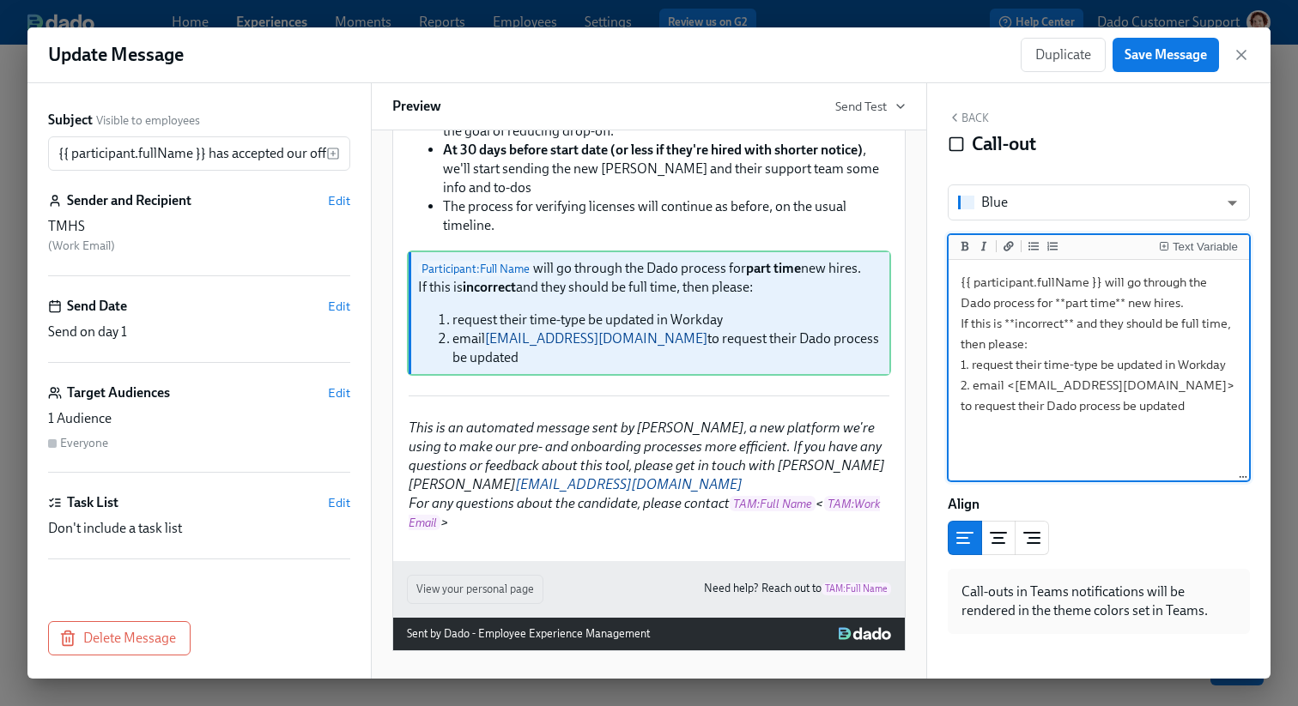
type textarea "{{ participant.fullName }} will go through the Dado process for **part time** n…"
click at [908, 239] on div "Participant : Full Name has accepted our offer ( Participant : Home Office ) De…" at bounding box center [649, 404] width 556 height 548
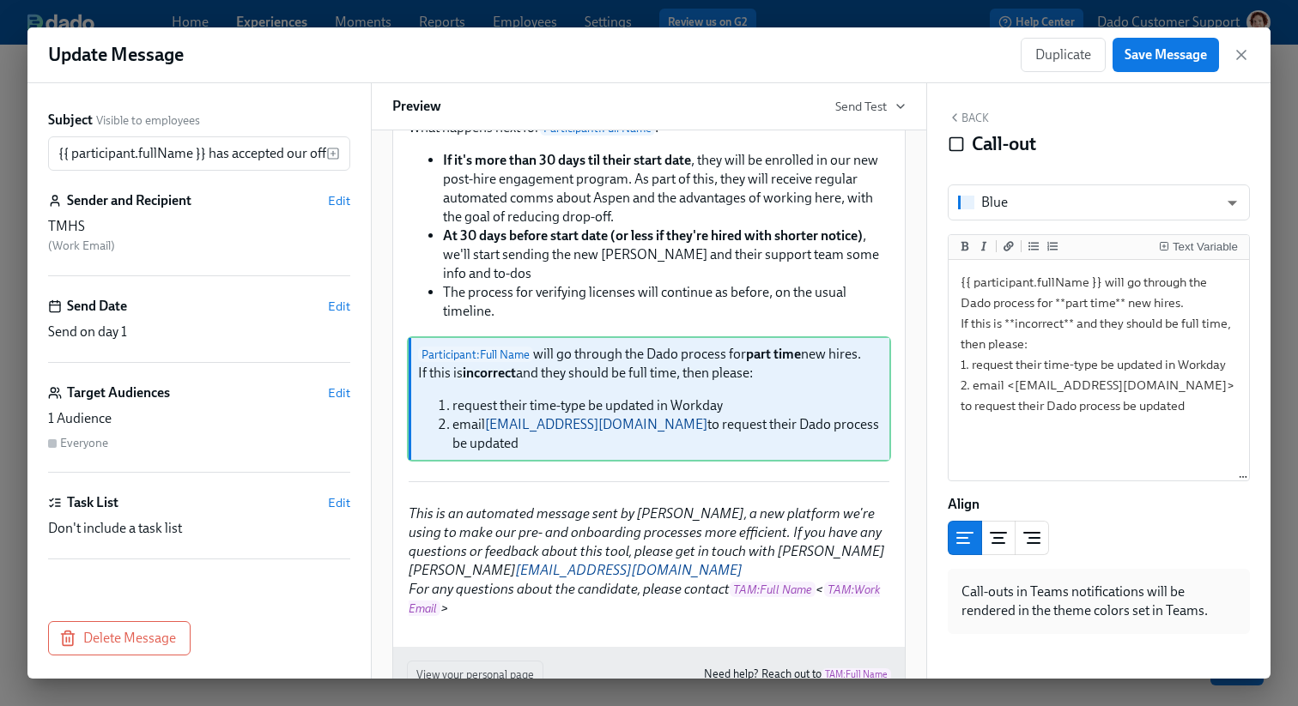
scroll to position [275, 0]
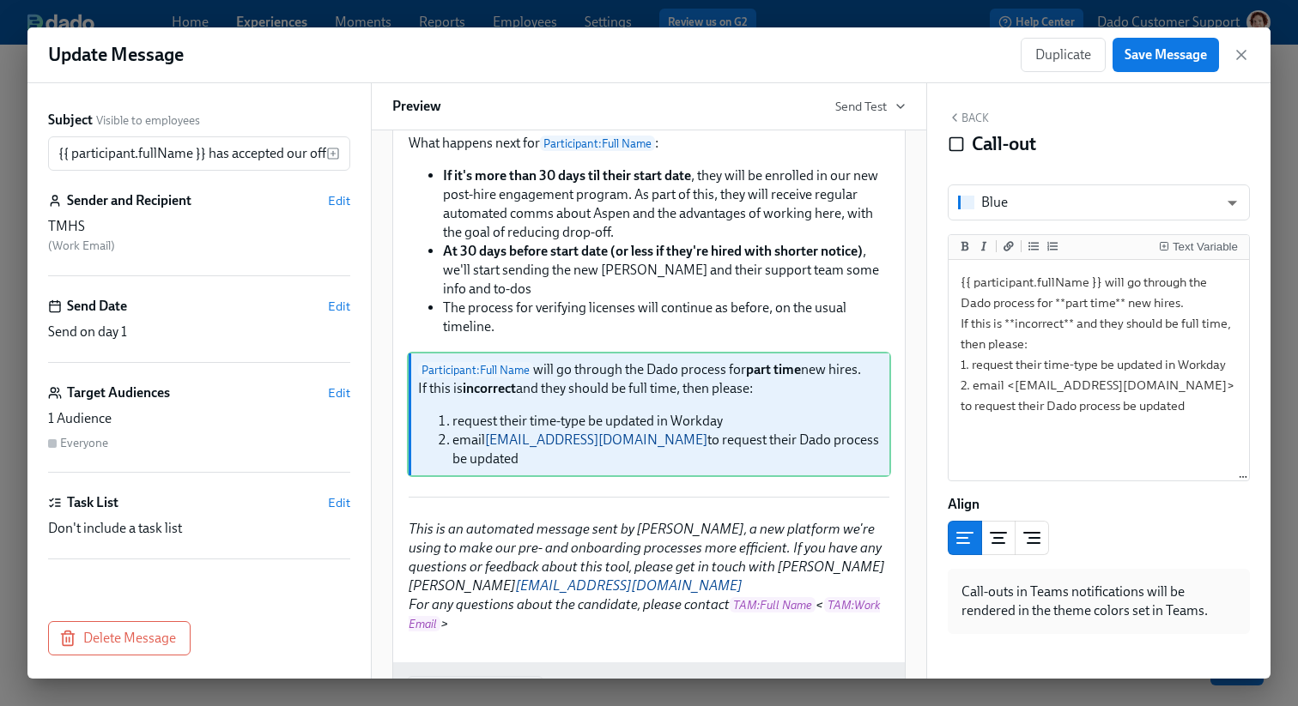
click at [908, 239] on div "Participant : Full Name has accepted our offer ( Participant : Home Office ) De…" at bounding box center [649, 404] width 556 height 548
click at [376, 325] on div "Participant : Full Name has accepted our offer ( Participant : Home Office ) De…" at bounding box center [649, 404] width 556 height 548
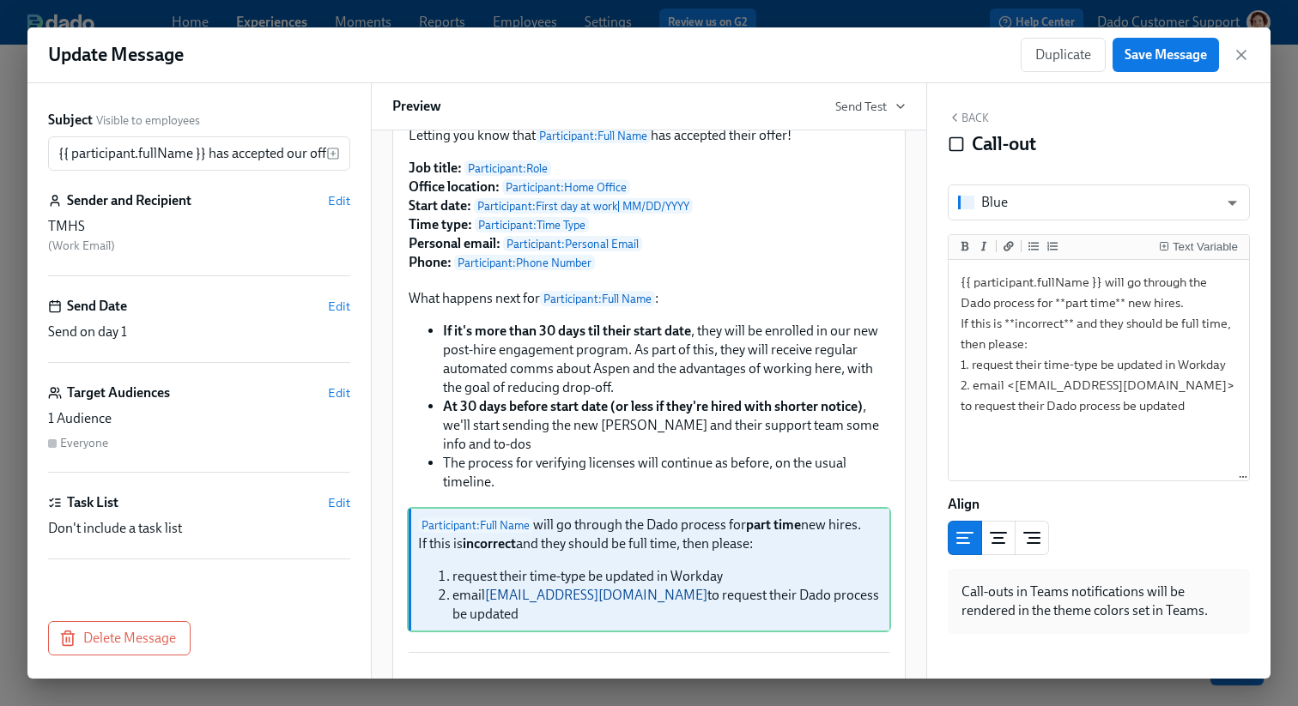
scroll to position [118, 0]
click at [968, 110] on div "Back Call-out Blue blue ​ Text Variable {{ participant.fullName }} will go thro…" at bounding box center [1098, 381] width 343 height 596
click at [969, 112] on button "Back" at bounding box center [967, 118] width 41 height 14
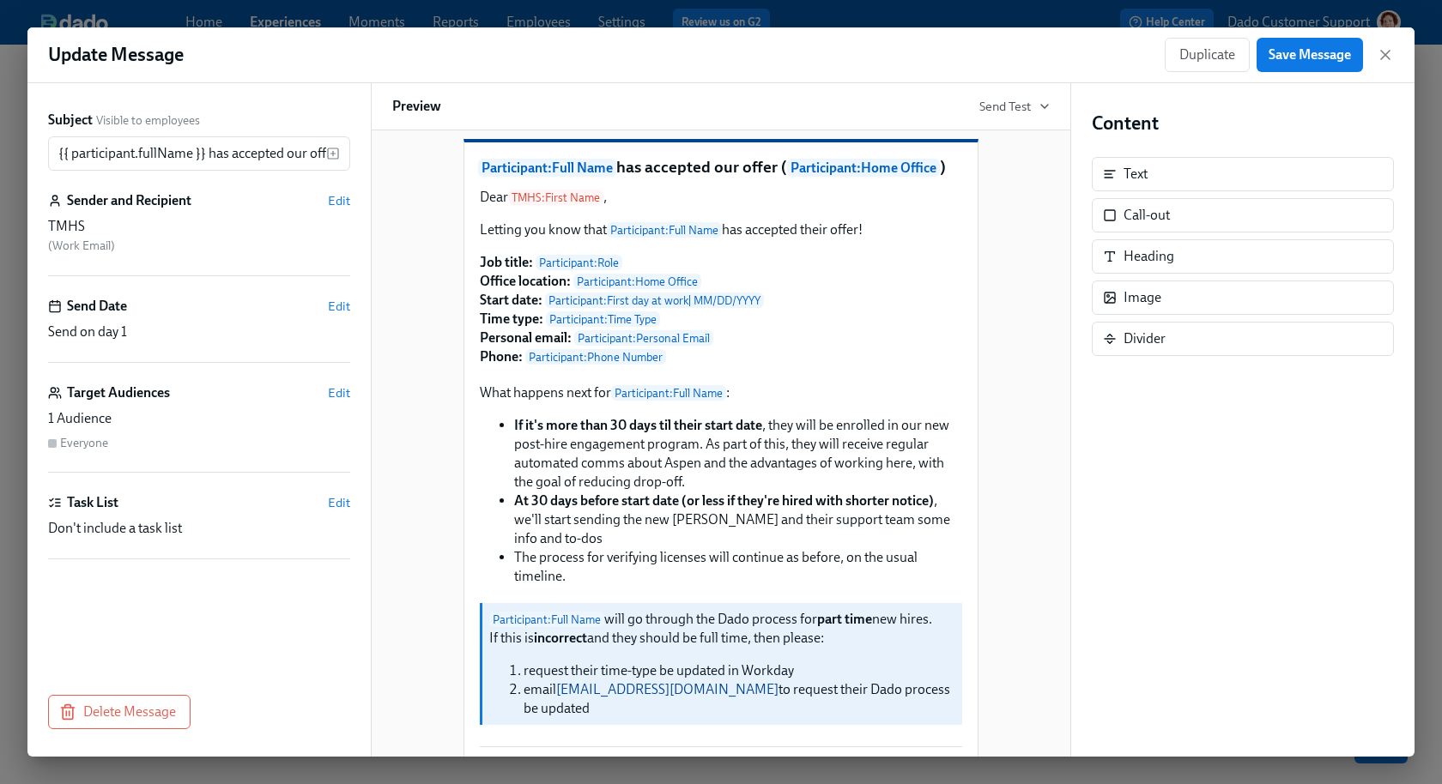
scroll to position [14, 0]
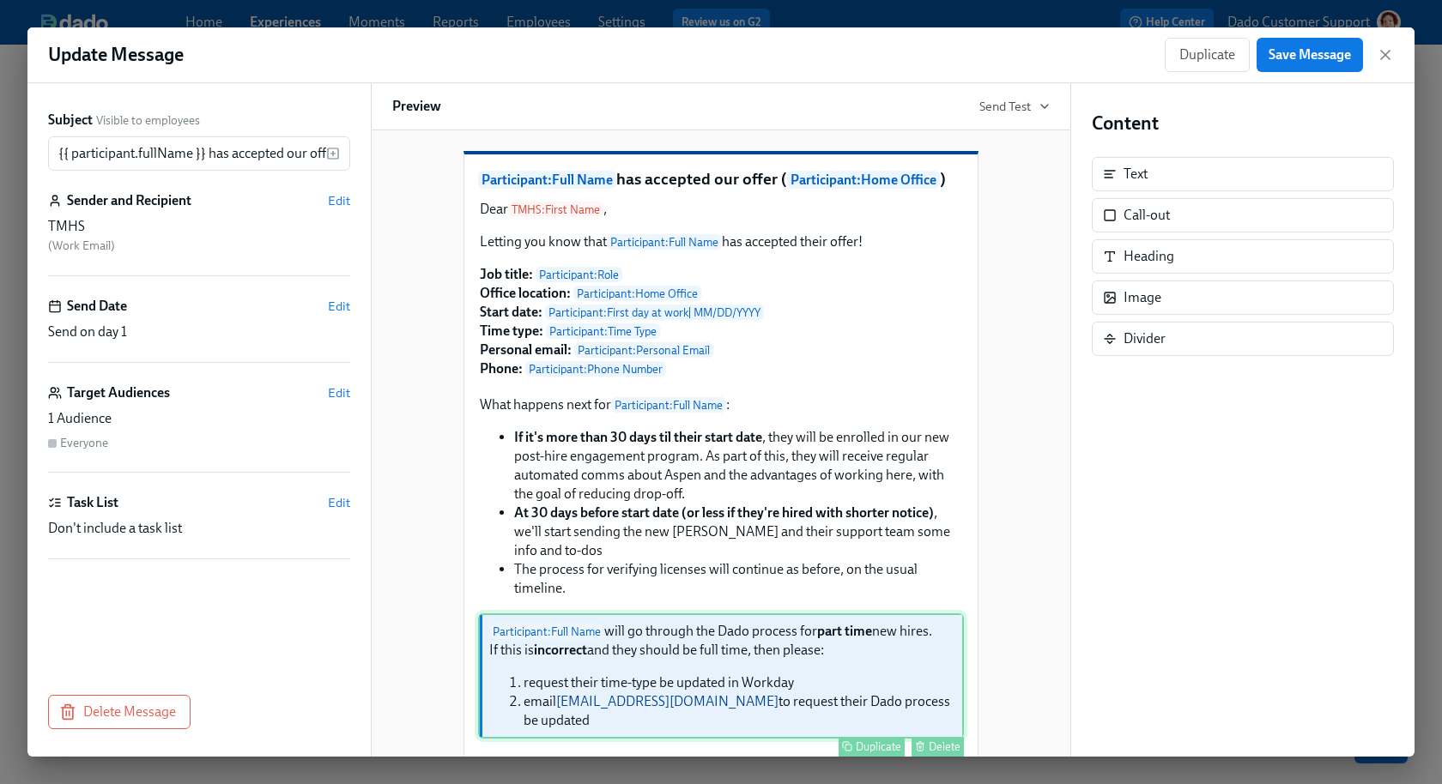
click at [610, 716] on div "Participant : Full Name will go through the Dado process for part time new hire…" at bounding box center [721, 676] width 486 height 125
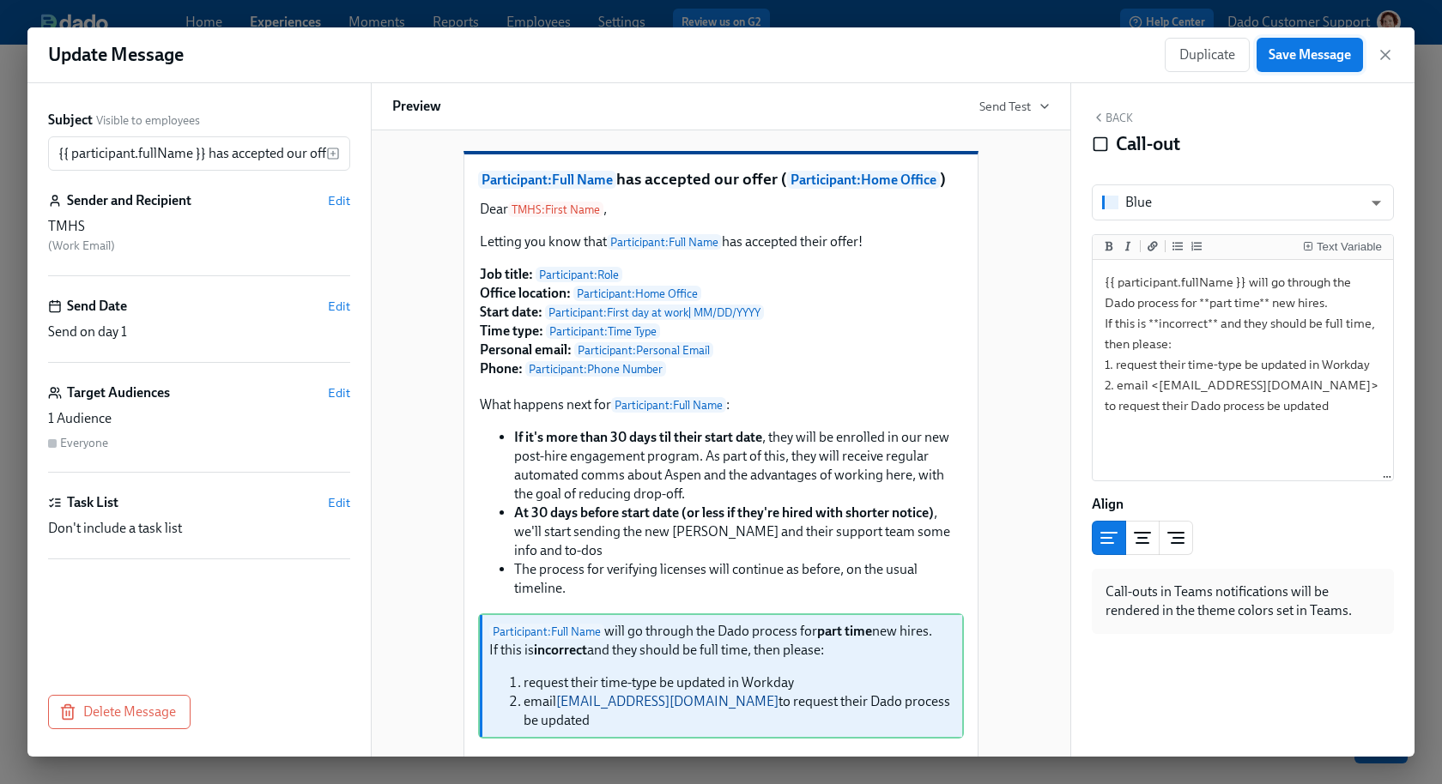
click at [1302, 58] on span "Save Message" at bounding box center [1309, 54] width 82 height 17
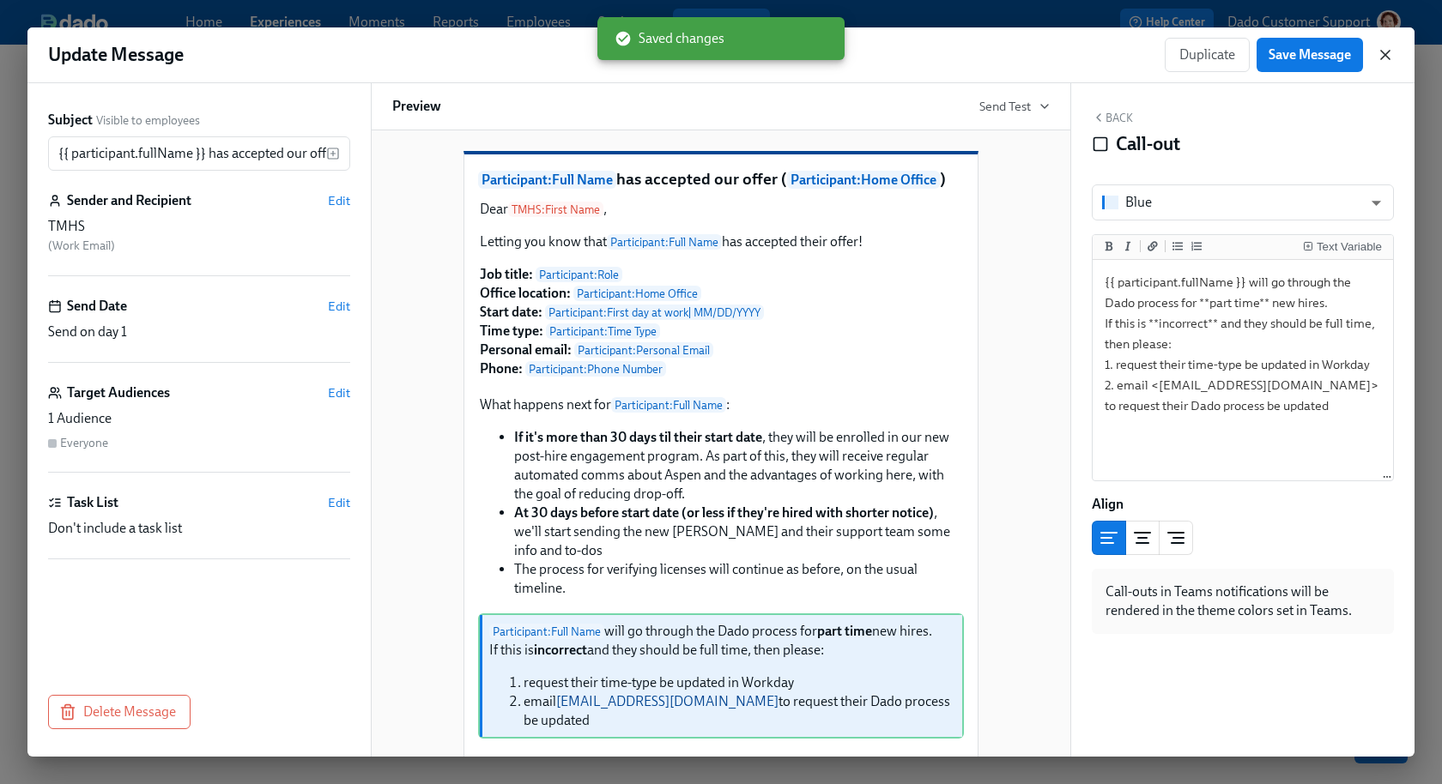
click at [1385, 59] on icon "button" at bounding box center [1385, 54] width 17 height 17
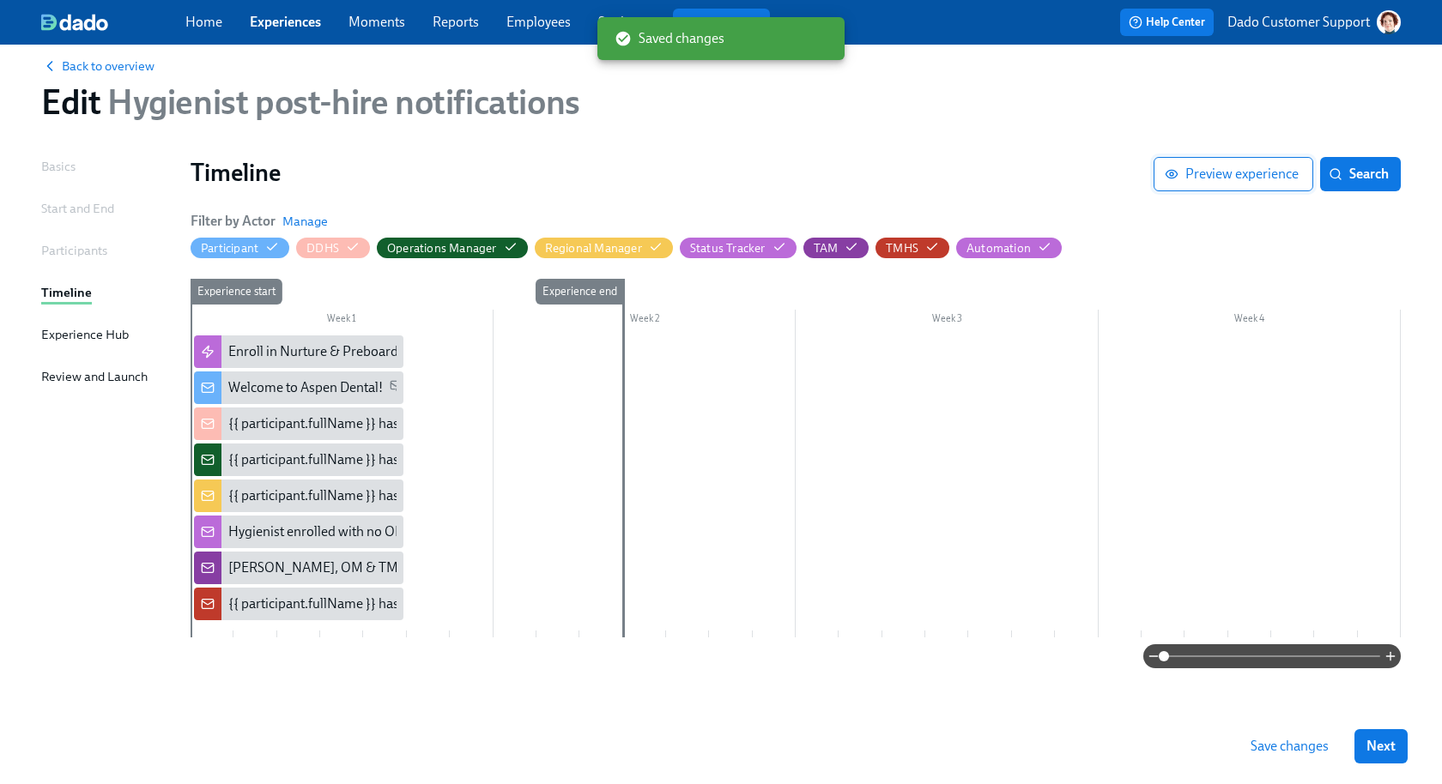
click at [1203, 174] on span "Preview experience" at bounding box center [1233, 174] width 130 height 17
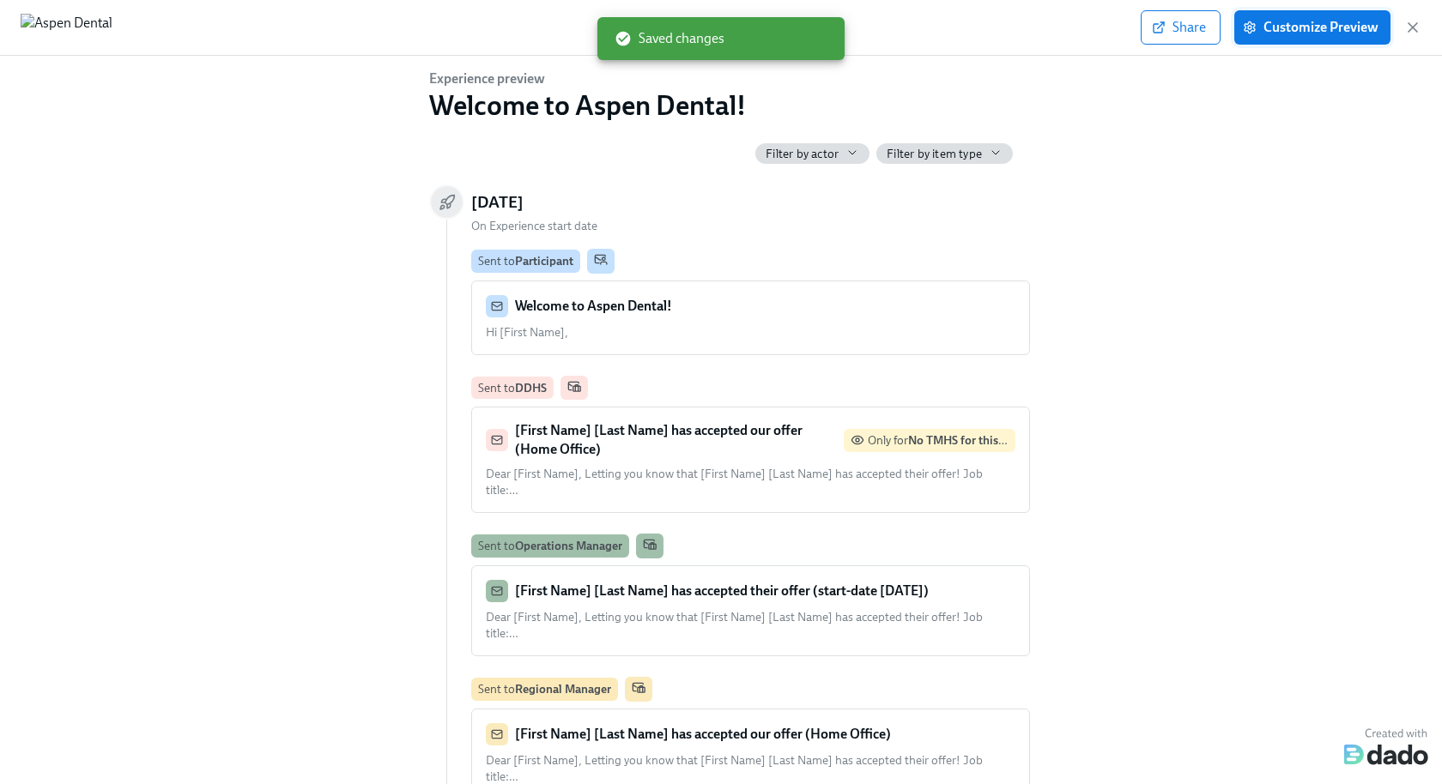
click at [1282, 28] on span "Customize Preview" at bounding box center [1312, 27] width 132 height 17
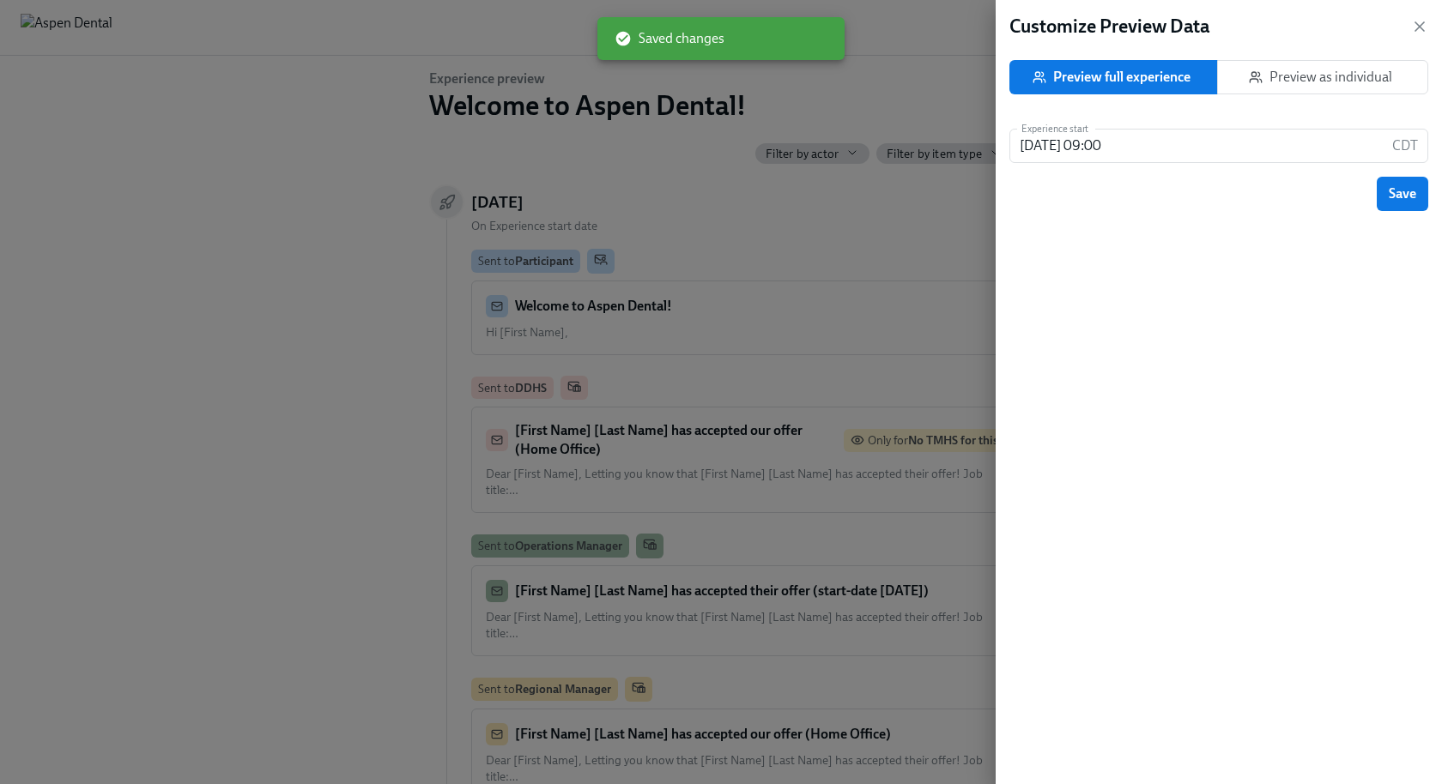
click at [1318, 67] on button "Preview as individual" at bounding box center [1322, 77] width 211 height 34
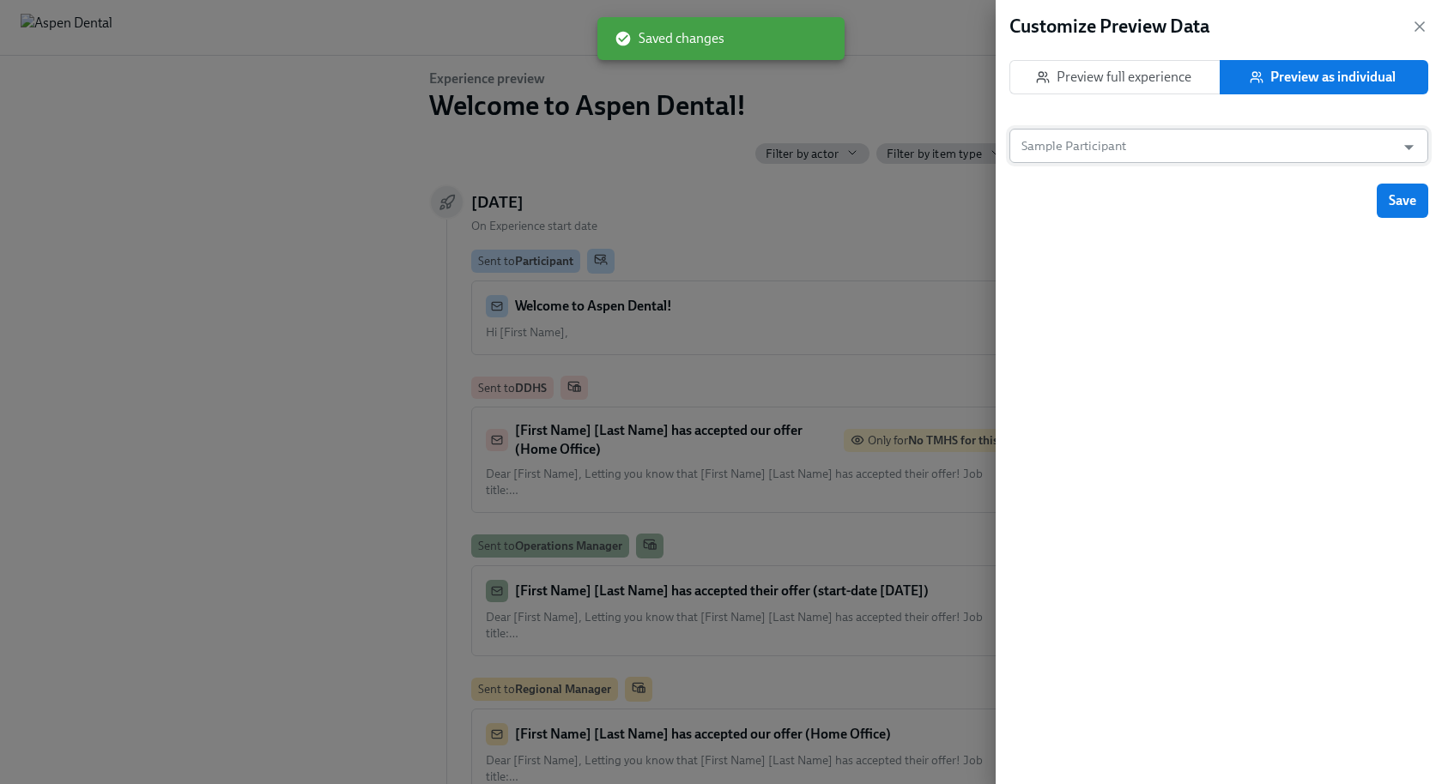
click at [1101, 154] on input "Sample Participant" at bounding box center [1202, 146] width 369 height 34
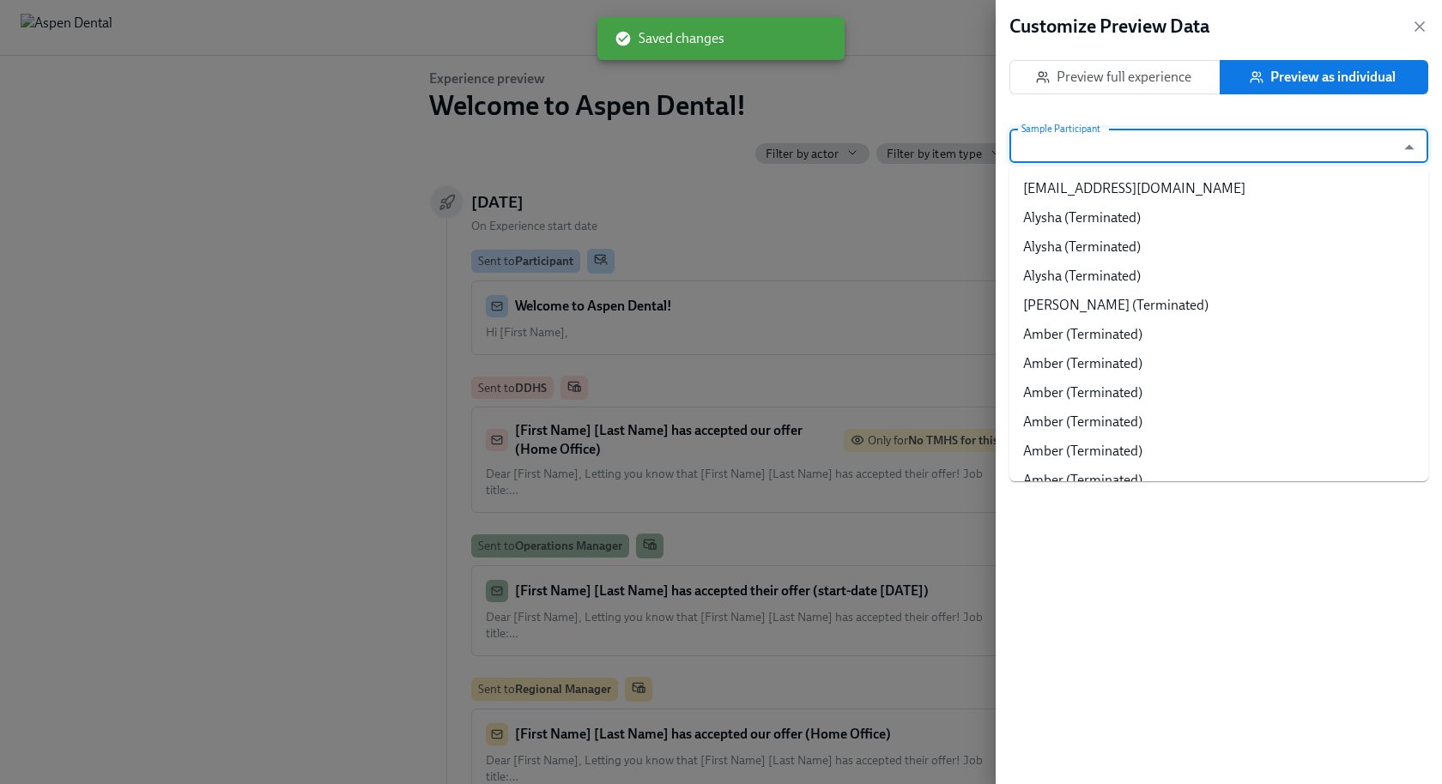
click at [1100, 152] on input "Sample Participant" at bounding box center [1202, 146] width 369 height 34
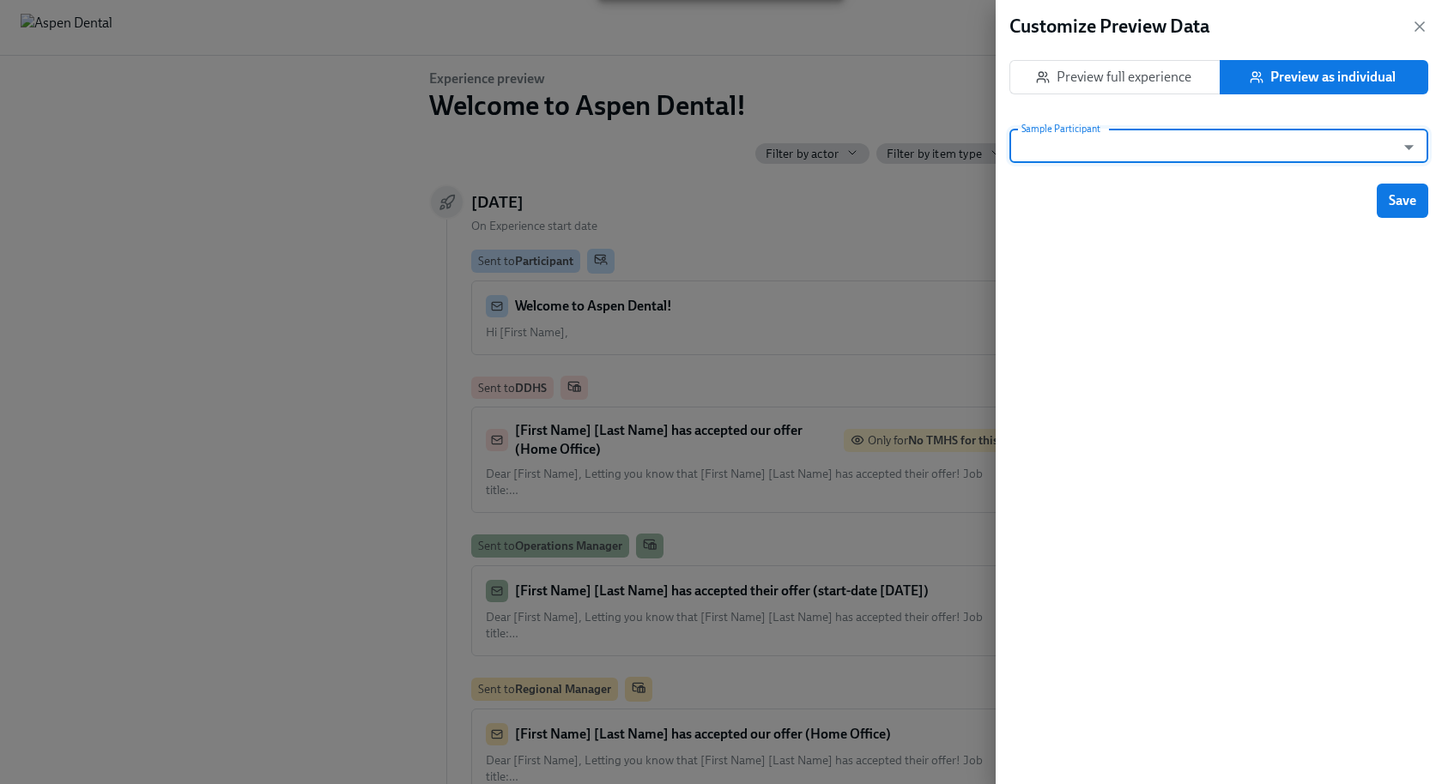
paste input "M"
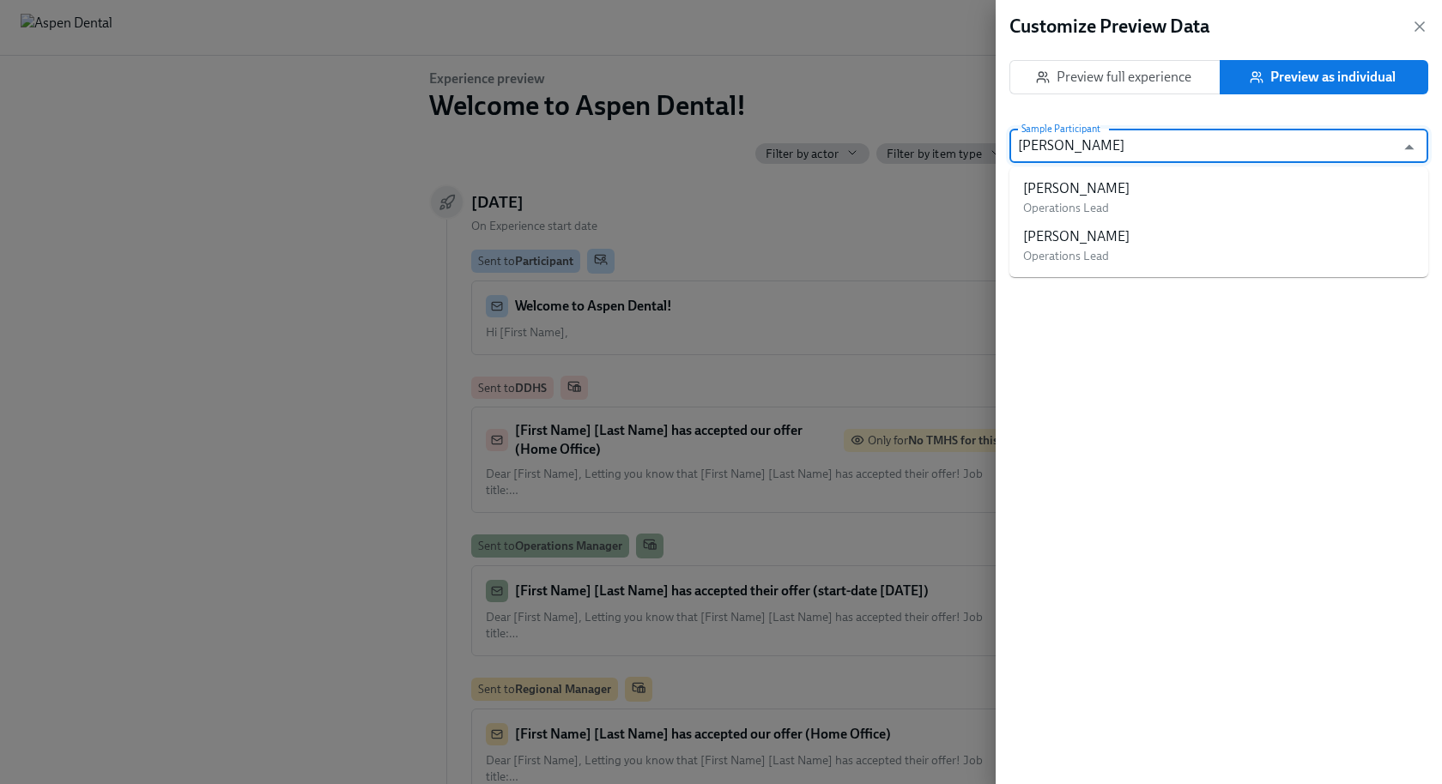
type input "Monia A"
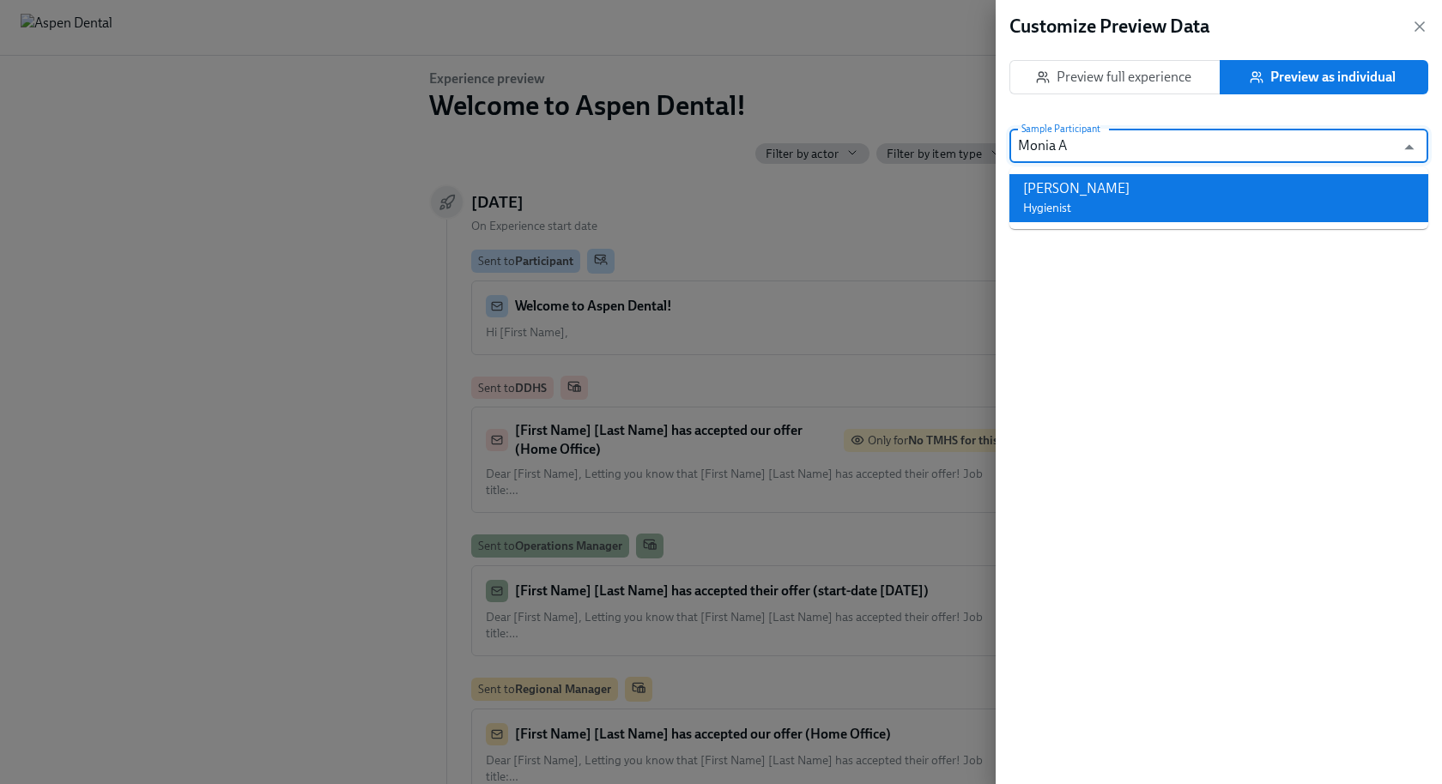
click at [1054, 185] on div "Monia Abuelbasher" at bounding box center [1076, 188] width 106 height 19
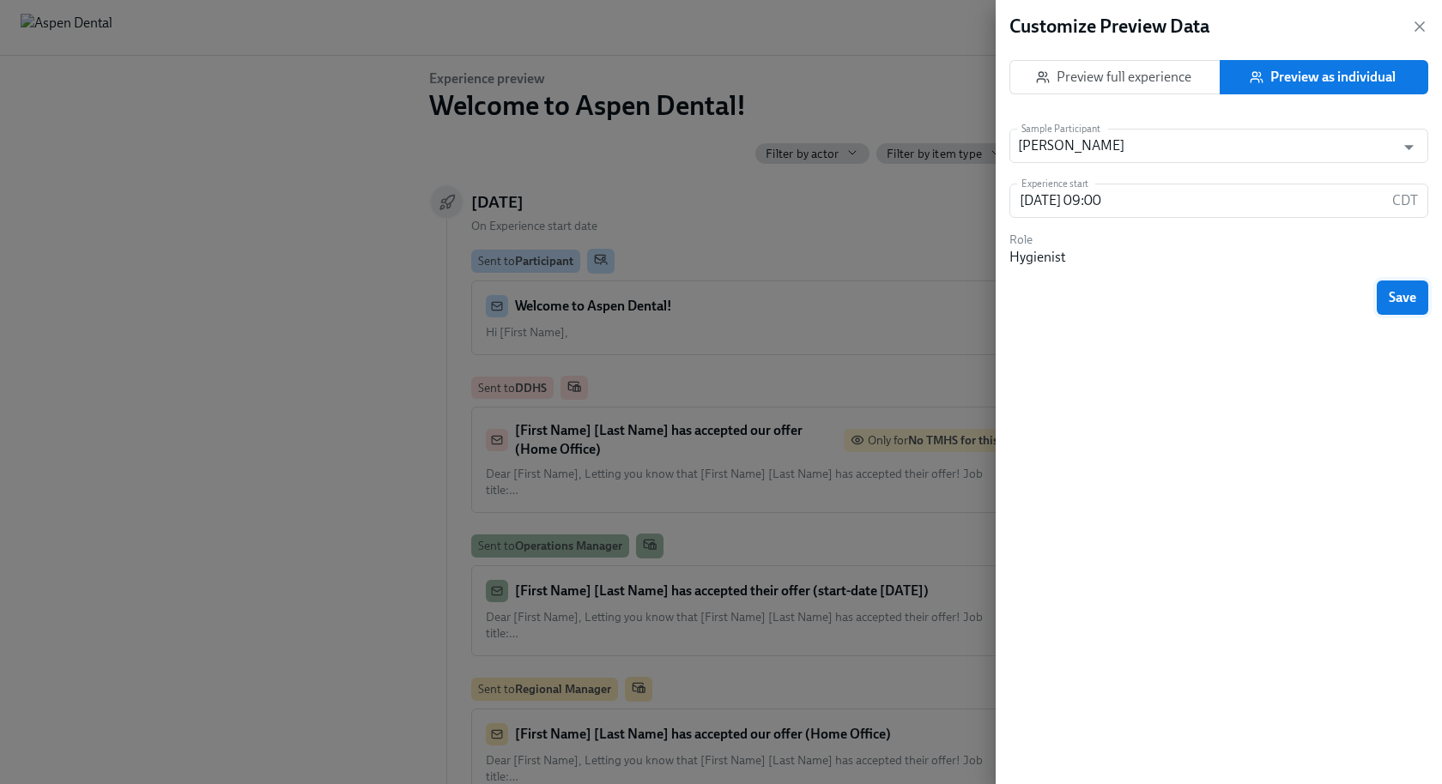
click at [1404, 302] on span "Save" at bounding box center [1402, 297] width 27 height 17
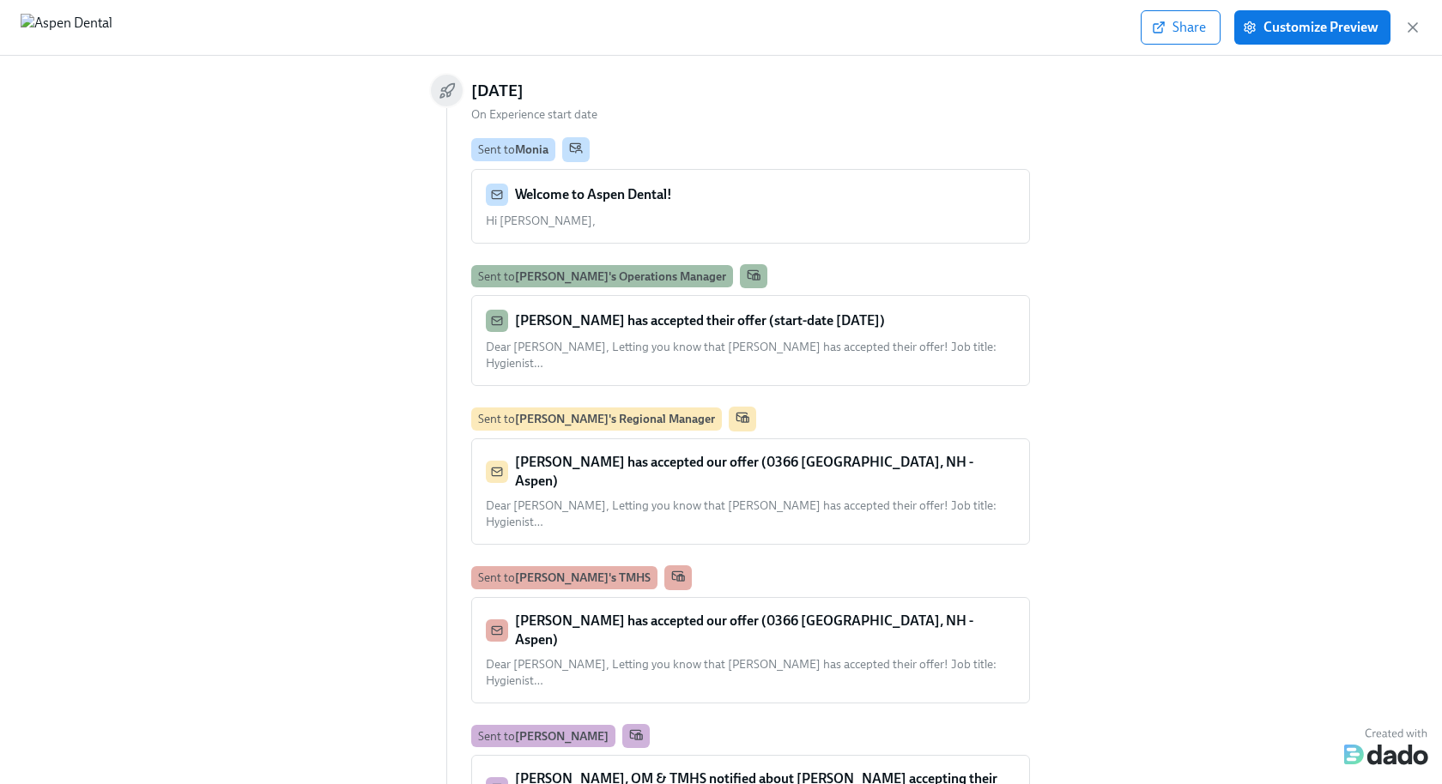
scroll to position [378, 0]
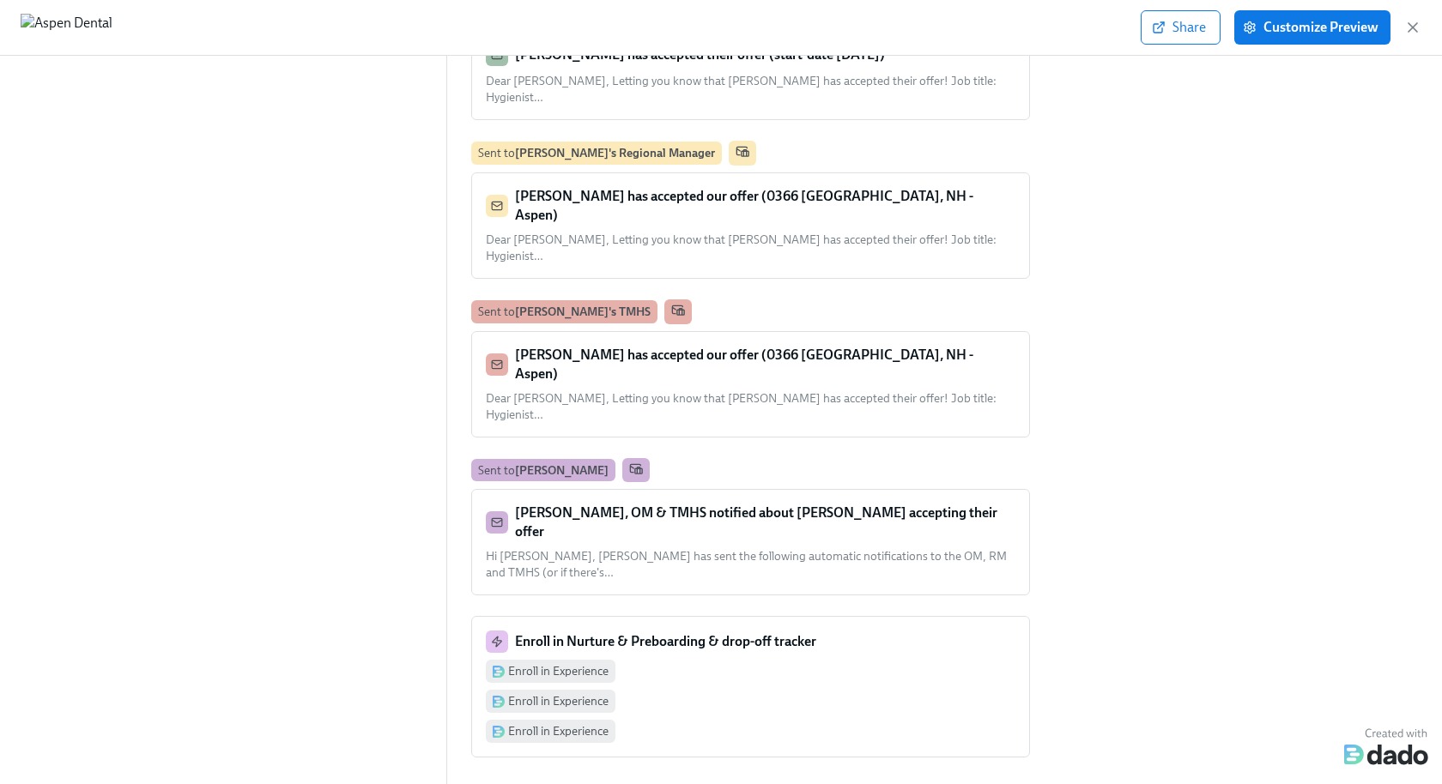
click at [685, 347] on strong "Monia Abuelbasher has accepted our offer (0366 Concord, NH - Aspen)" at bounding box center [744, 364] width 458 height 35
click at [692, 347] on strong "Monia Abuelbasher has accepted our offer (0366 Concord, NH - Aspen)" at bounding box center [744, 364] width 458 height 35
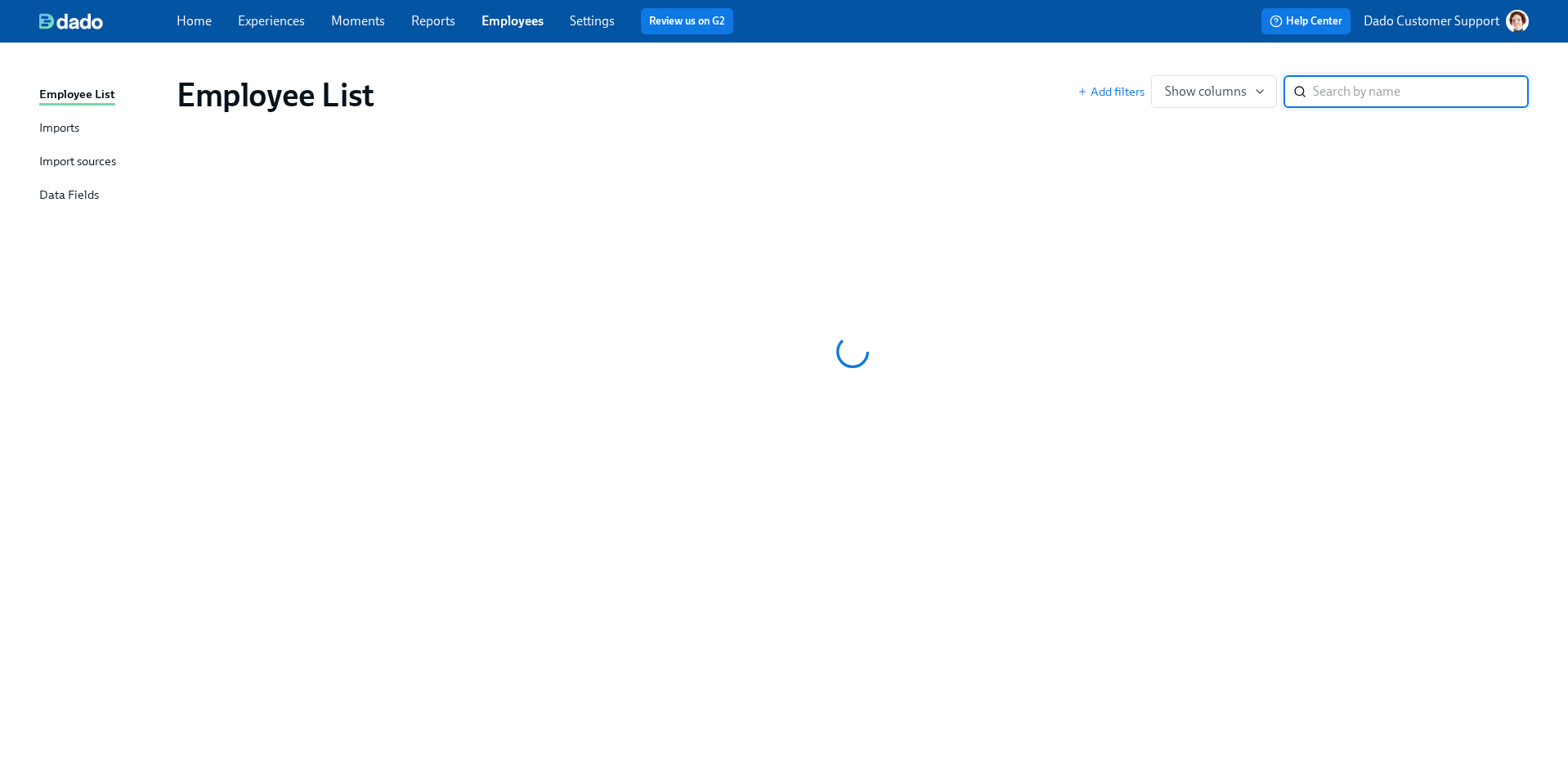
click at [1122, 80] on div "Add filters Show columns ​" at bounding box center [1303, 91] width 452 height 32
click at [1116, 93] on span "Add filters" at bounding box center [1111, 91] width 67 height 16
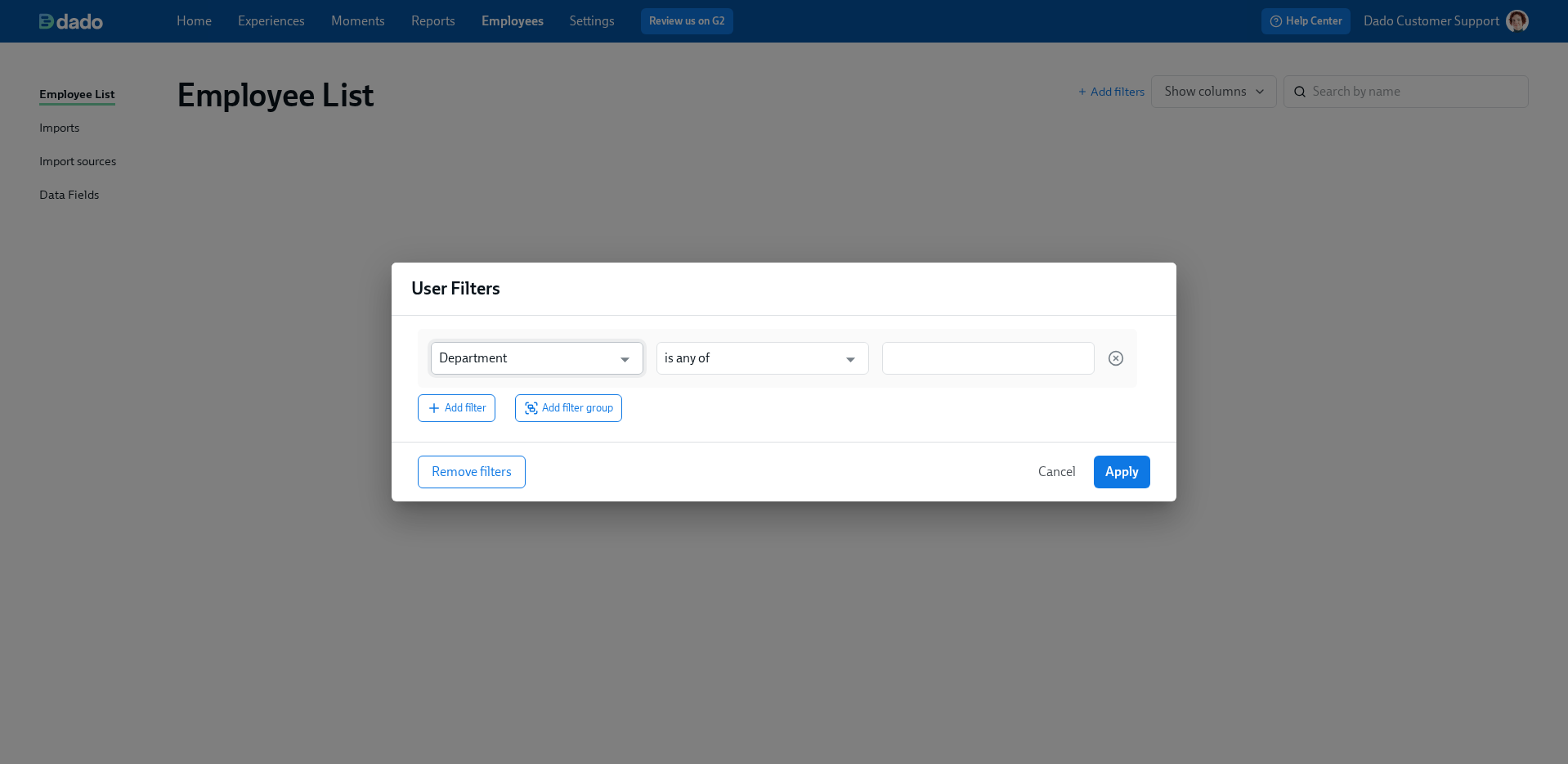
click at [499, 366] on input "Department" at bounding box center [525, 358] width 172 height 32
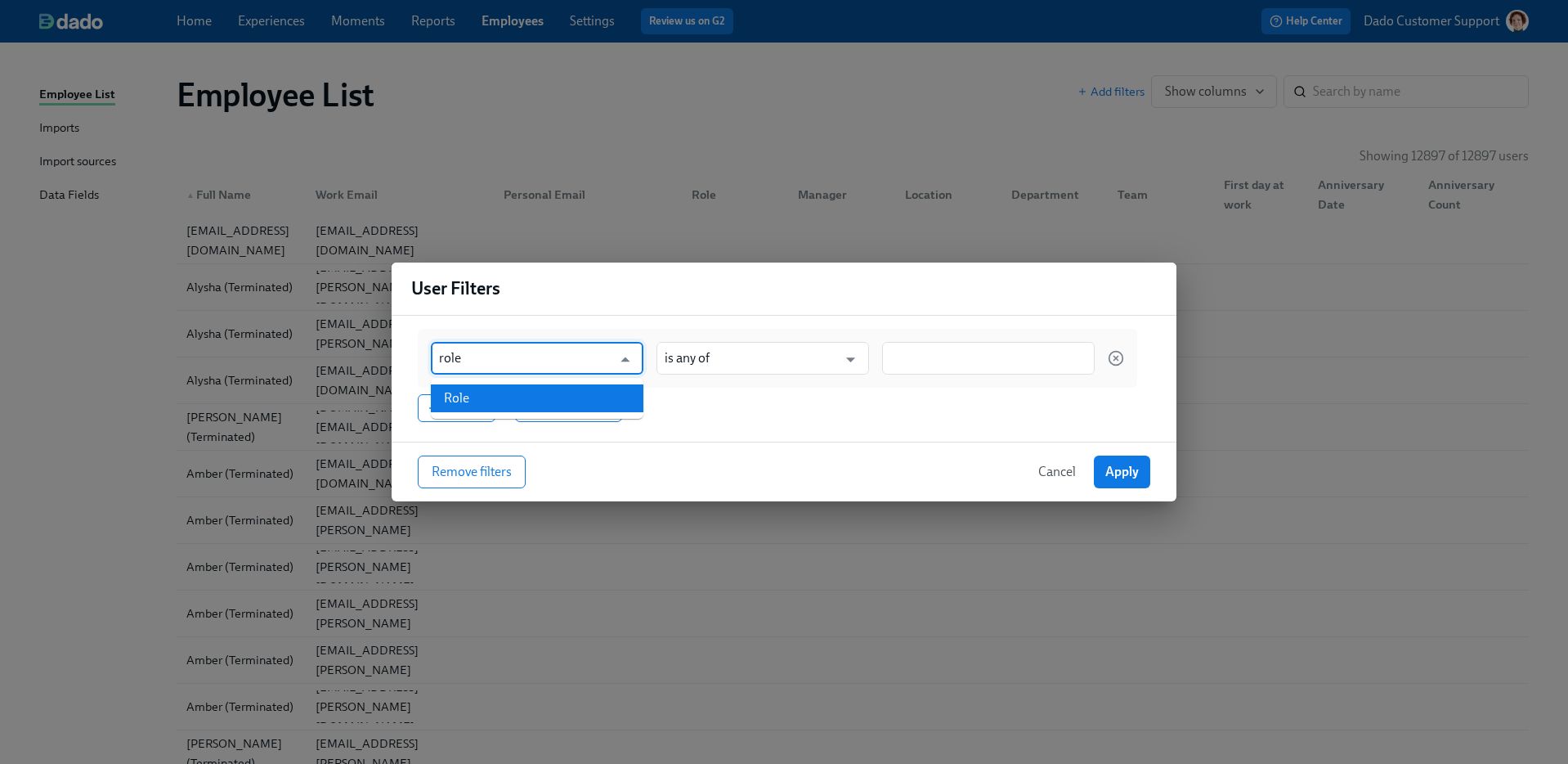
click at [483, 395] on li "Role" at bounding box center [536, 397] width 212 height 28
type input "Role"
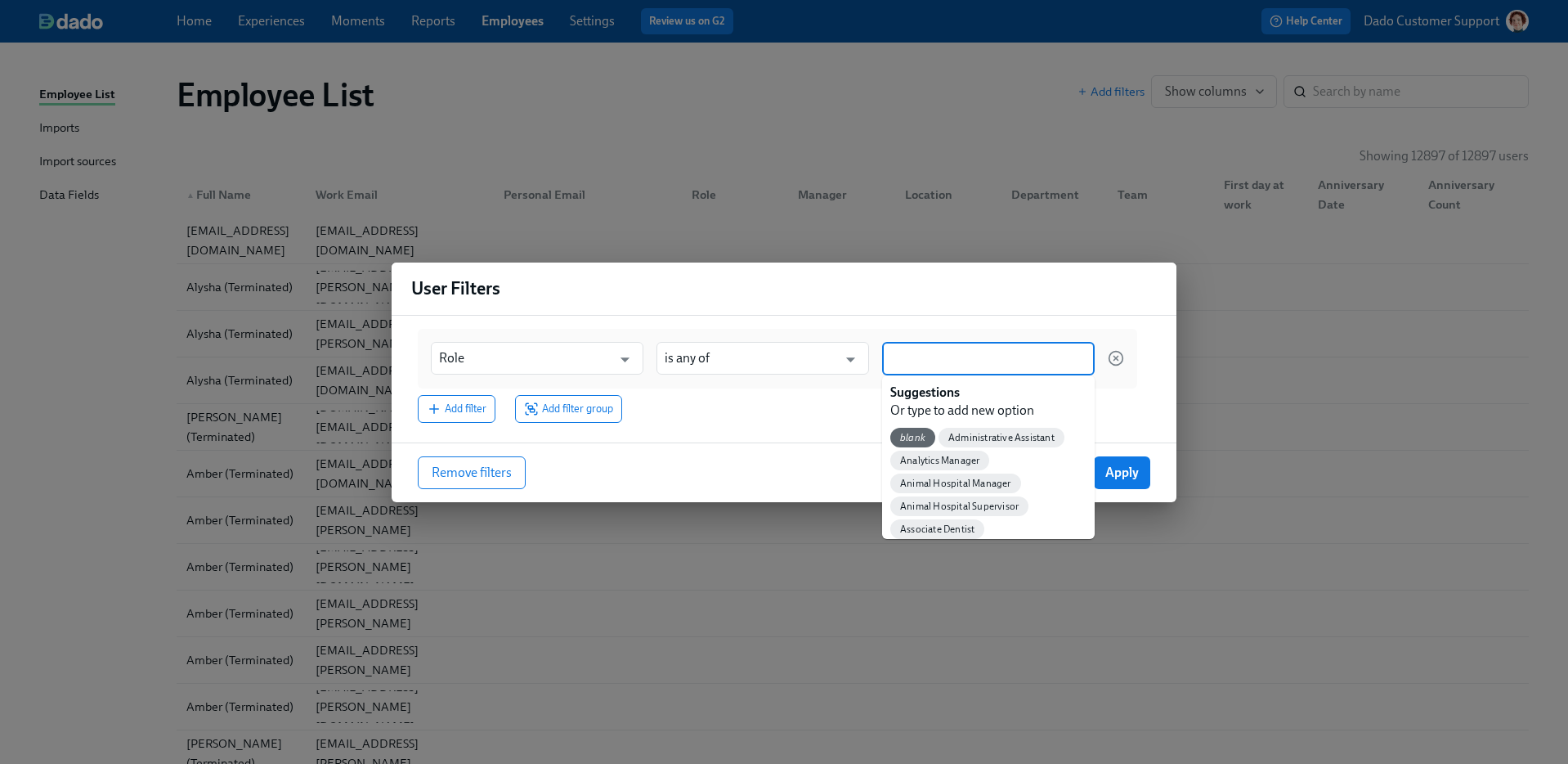
click at [953, 352] on input at bounding box center [989, 358] width 196 height 17
type input "Hygi"
click at [673, 335] on div "Role ​ is any of ​ Hygi" at bounding box center [777, 358] width 719 height 59
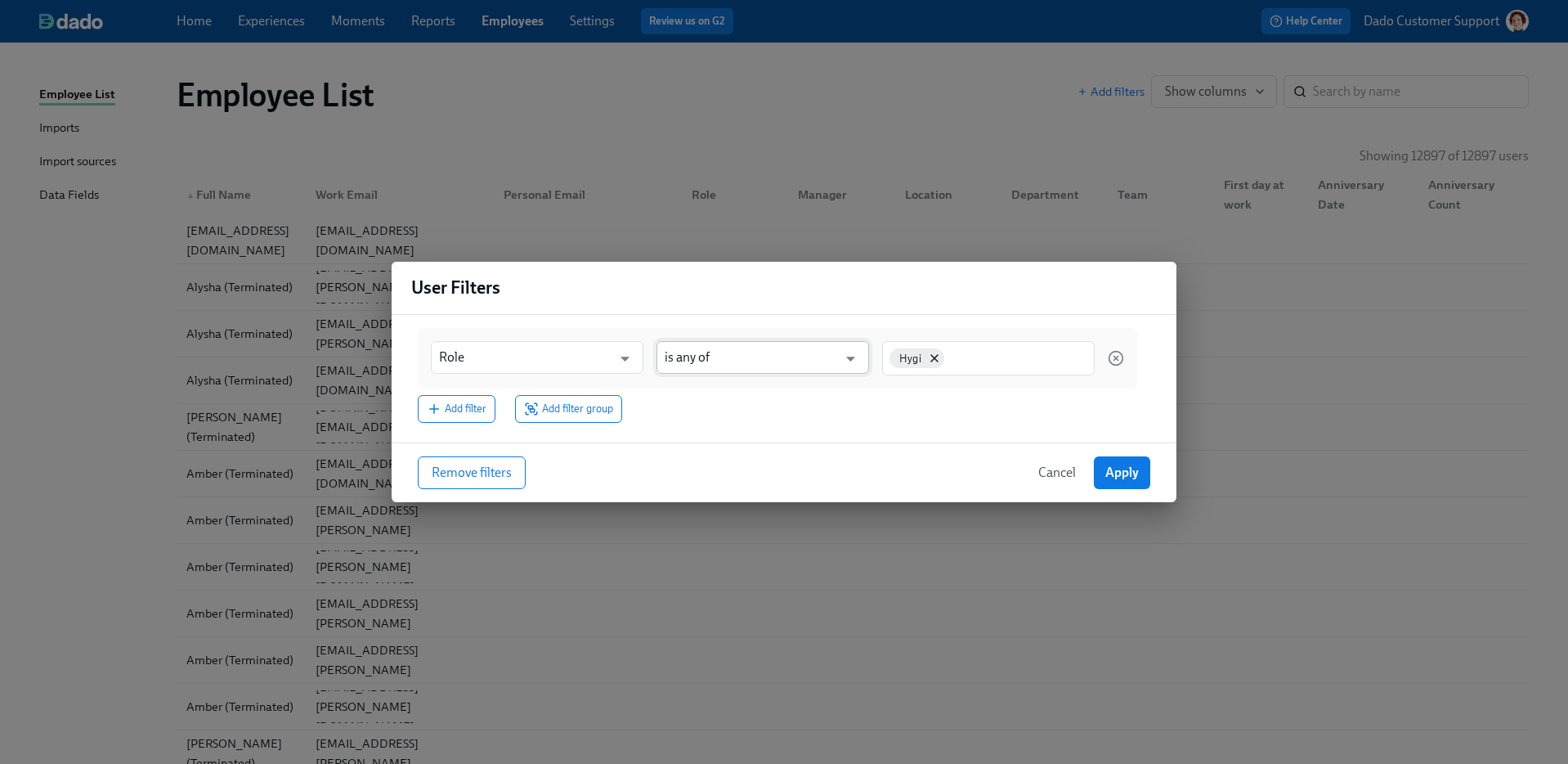
click at [694, 353] on input "is any of" at bounding box center [751, 357] width 172 height 32
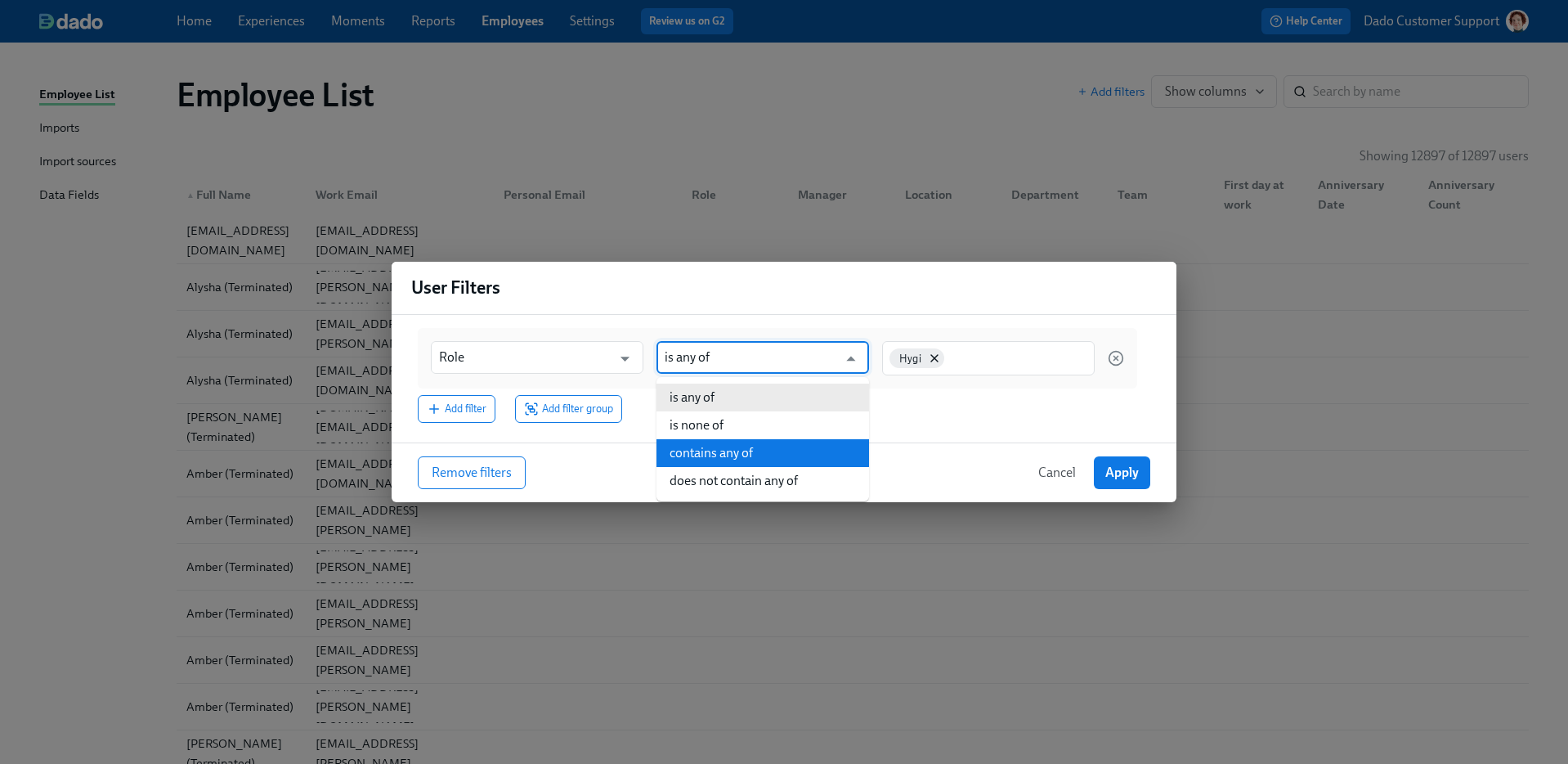
click at [725, 447] on li "contains any of" at bounding box center [762, 452] width 212 height 28
type input "contains any of"
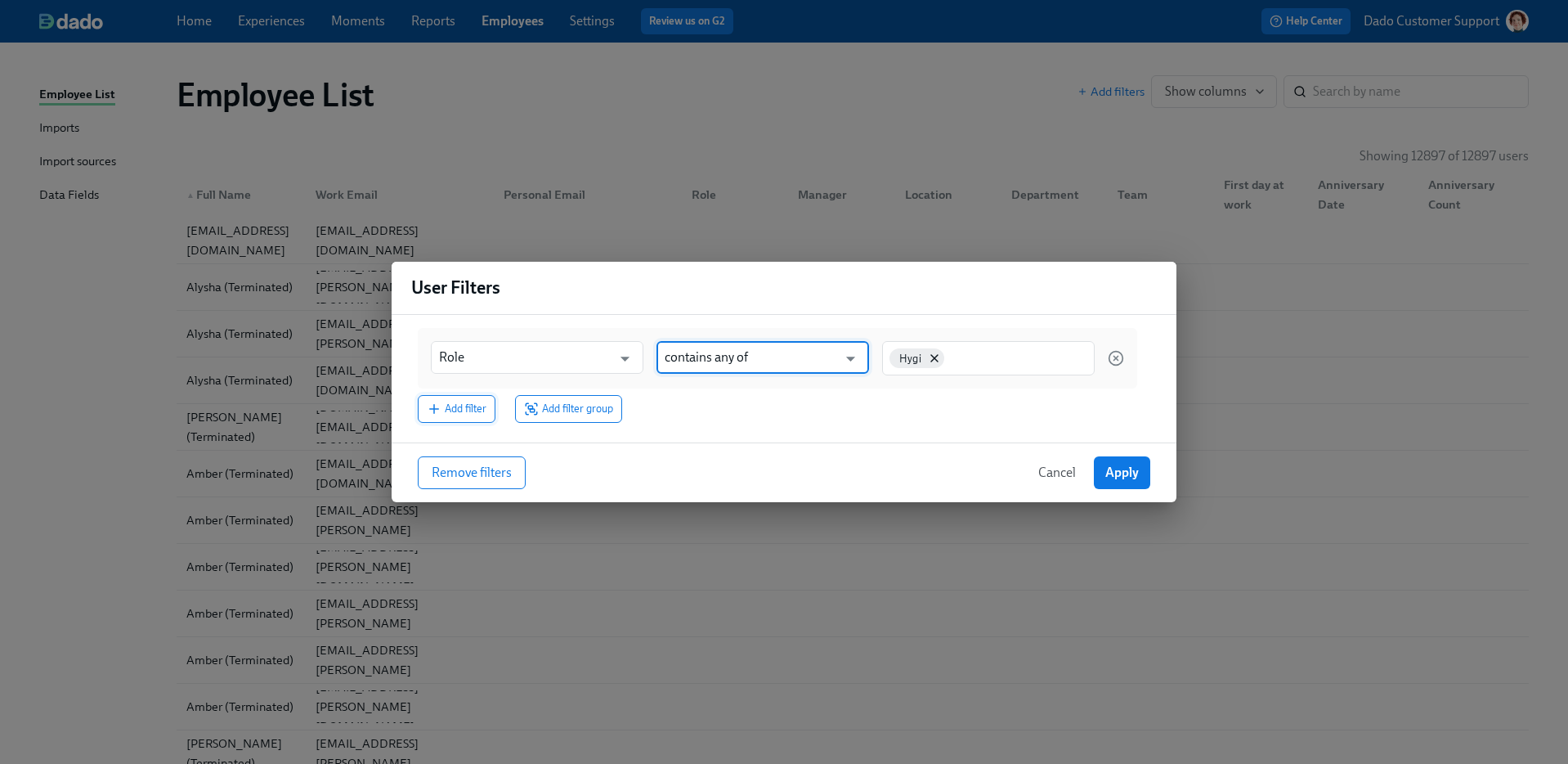
click at [472, 398] on button "Add filter" at bounding box center [457, 409] width 78 height 28
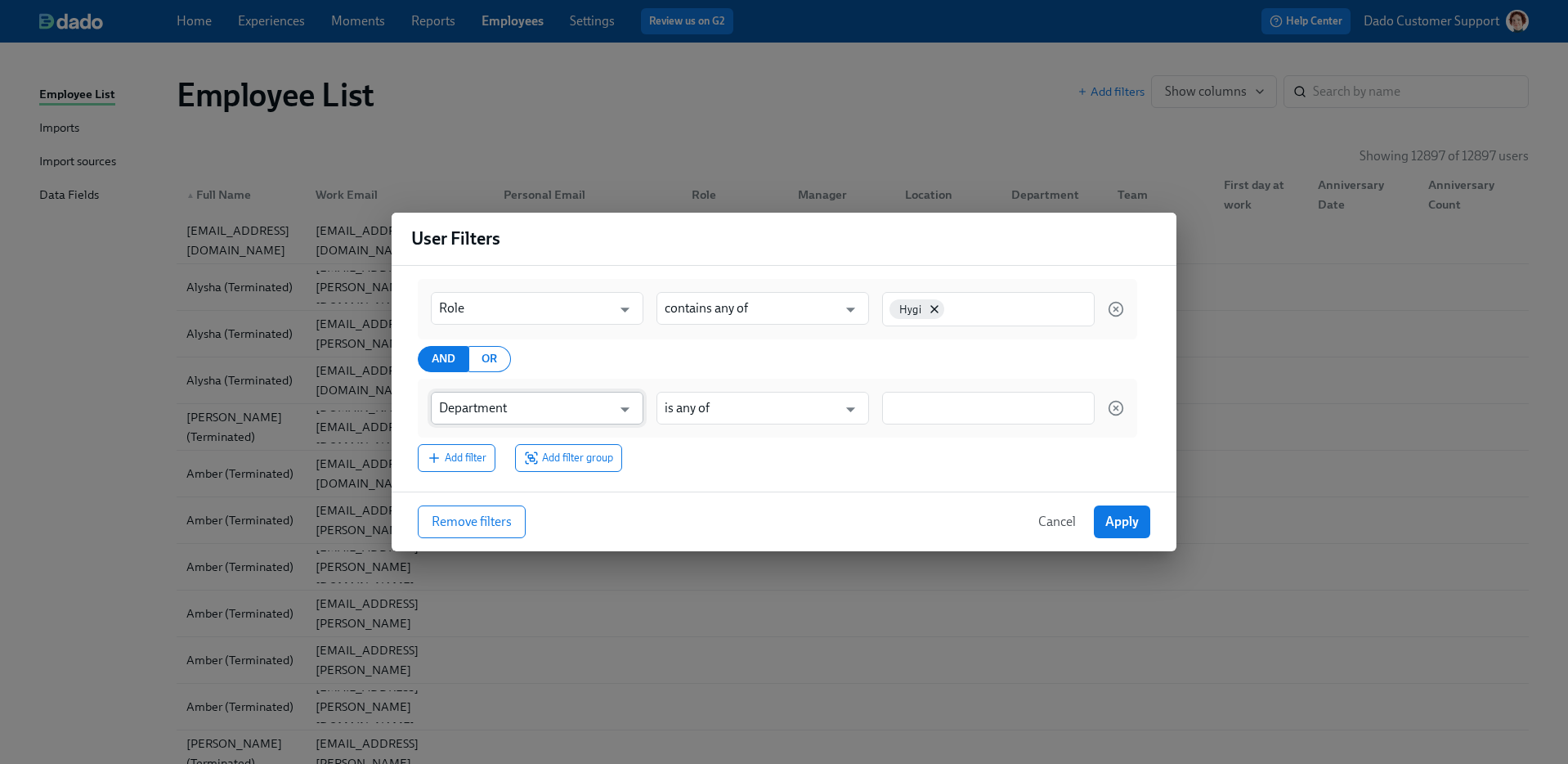
click at [471, 412] on input "Department" at bounding box center [525, 408] width 172 height 32
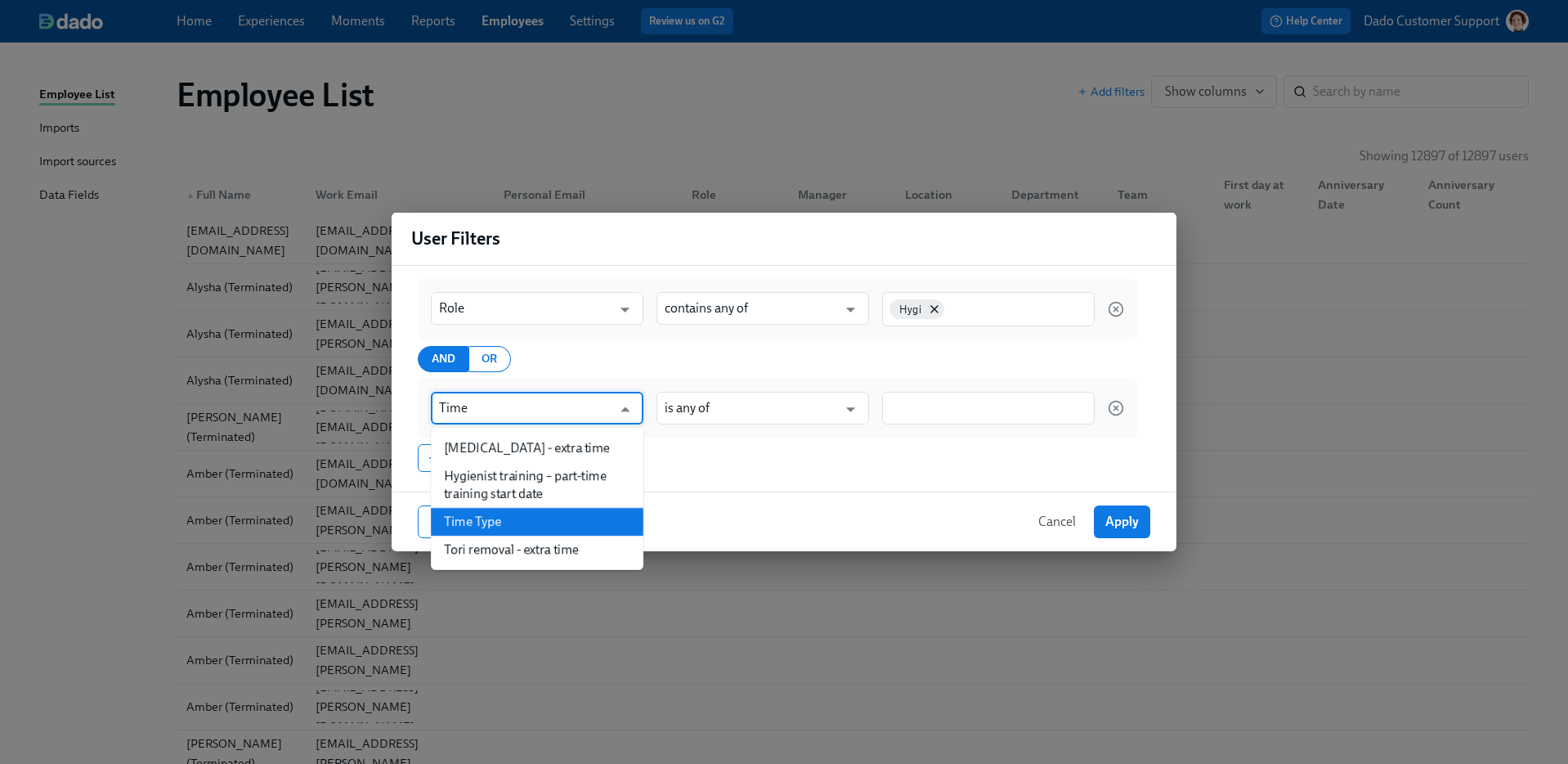
click at [522, 528] on li "Time Type" at bounding box center [536, 521] width 212 height 28
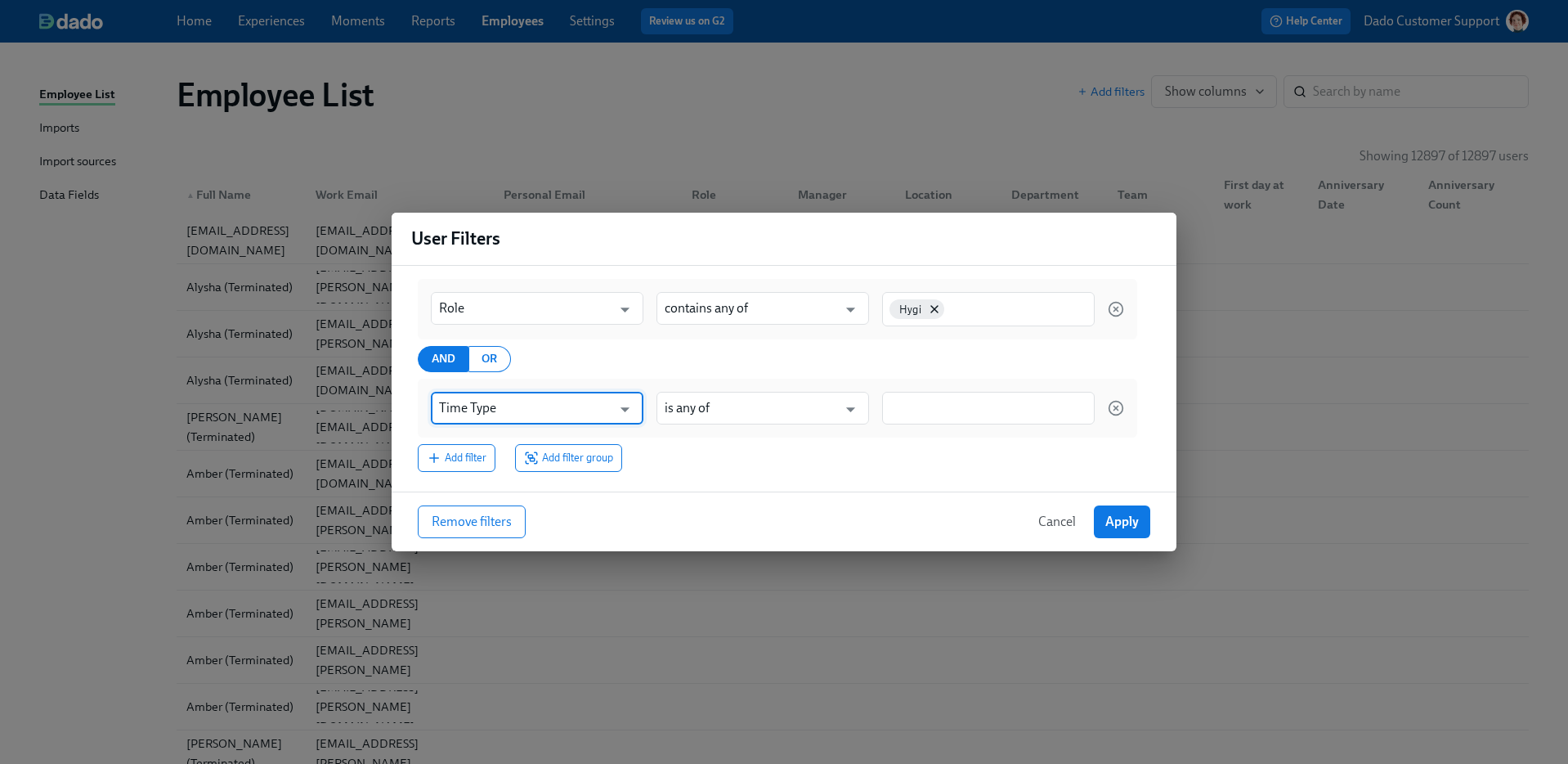
type input "Time Type"
click at [931, 421] on div at bounding box center [988, 408] width 212 height 32
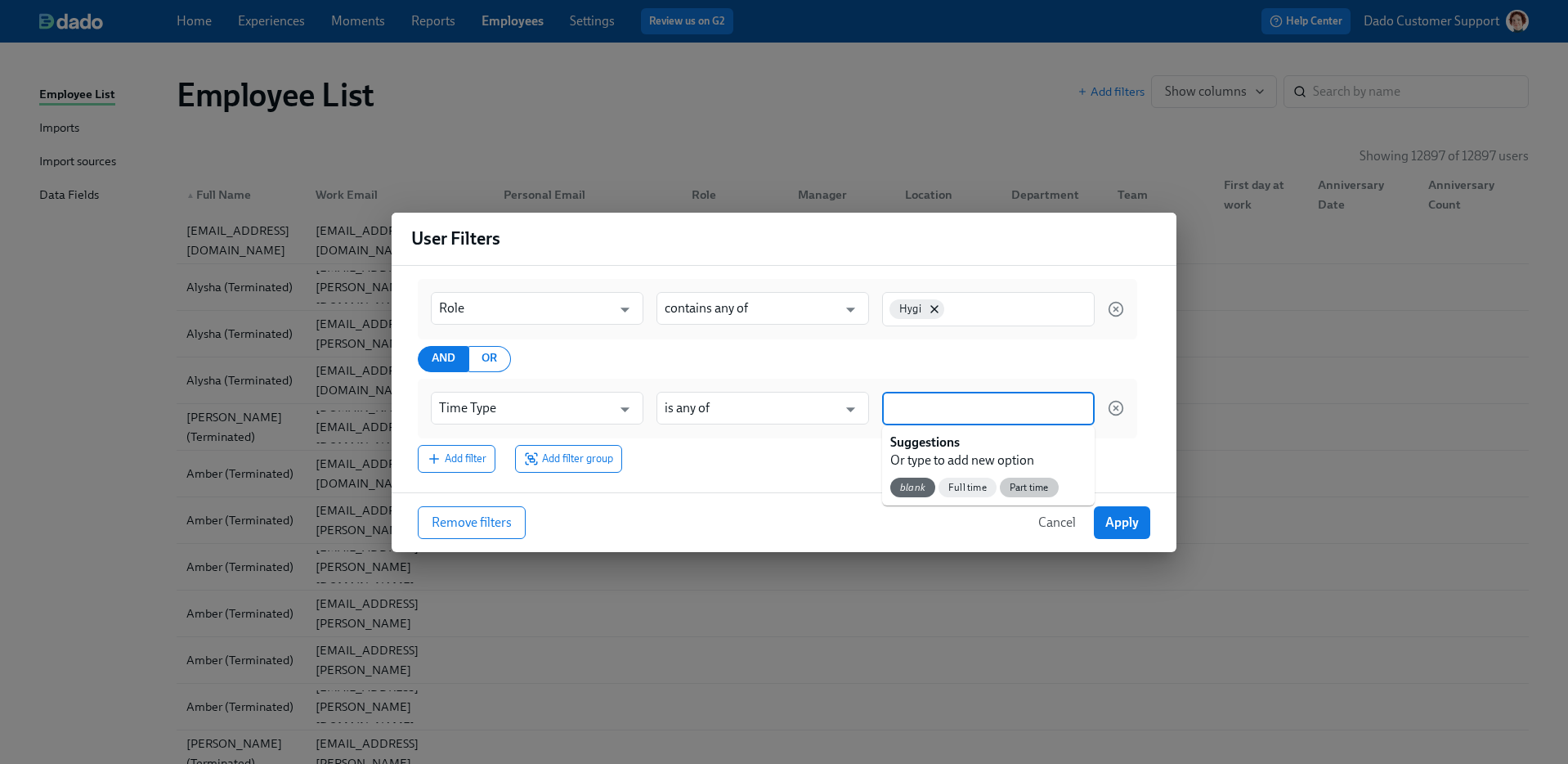
click at [1035, 488] on span "Part time" at bounding box center [1030, 488] width 59 height 12
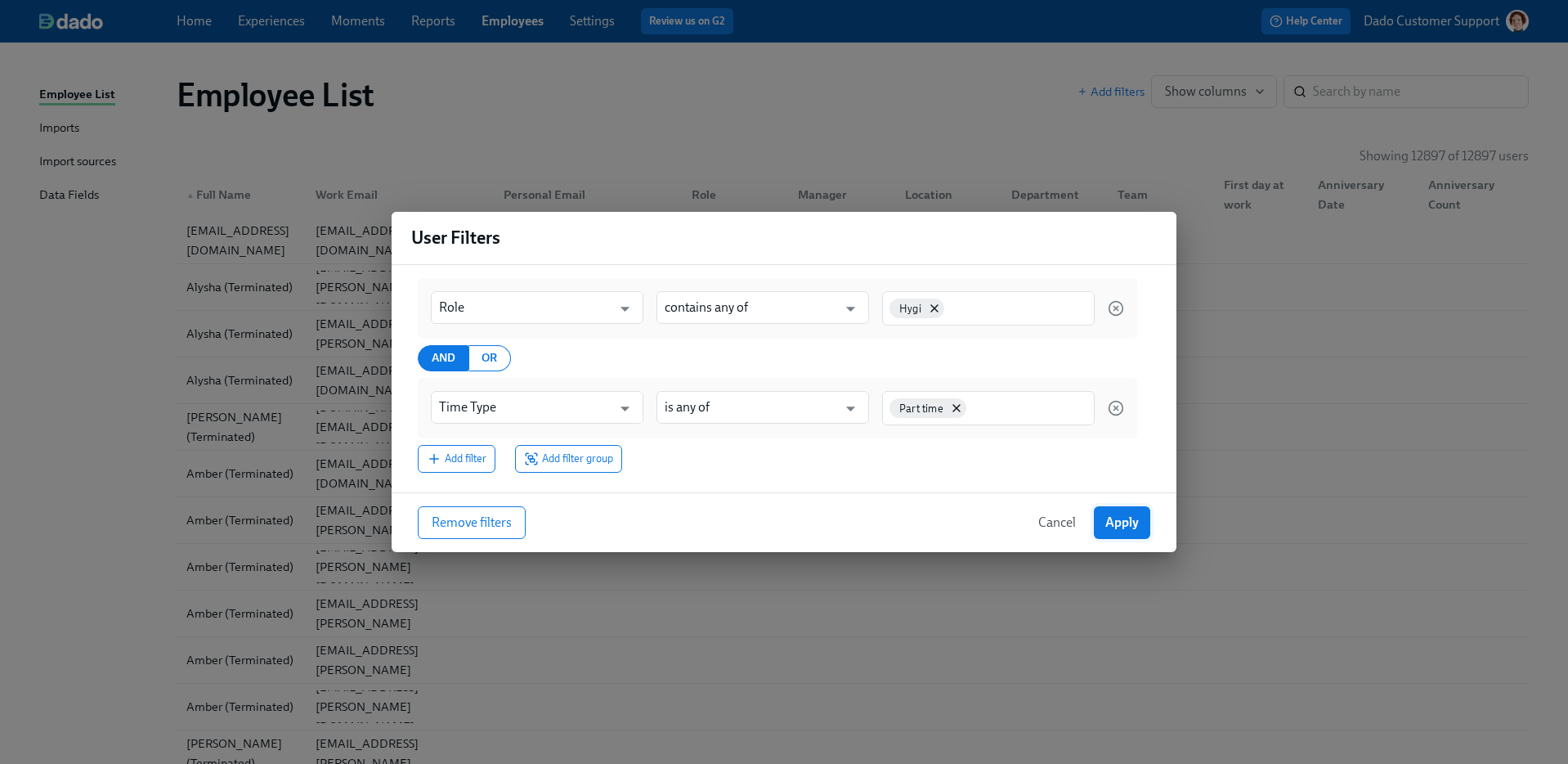
click at [1128, 528] on span "Apply" at bounding box center [1121, 522] width 33 height 16
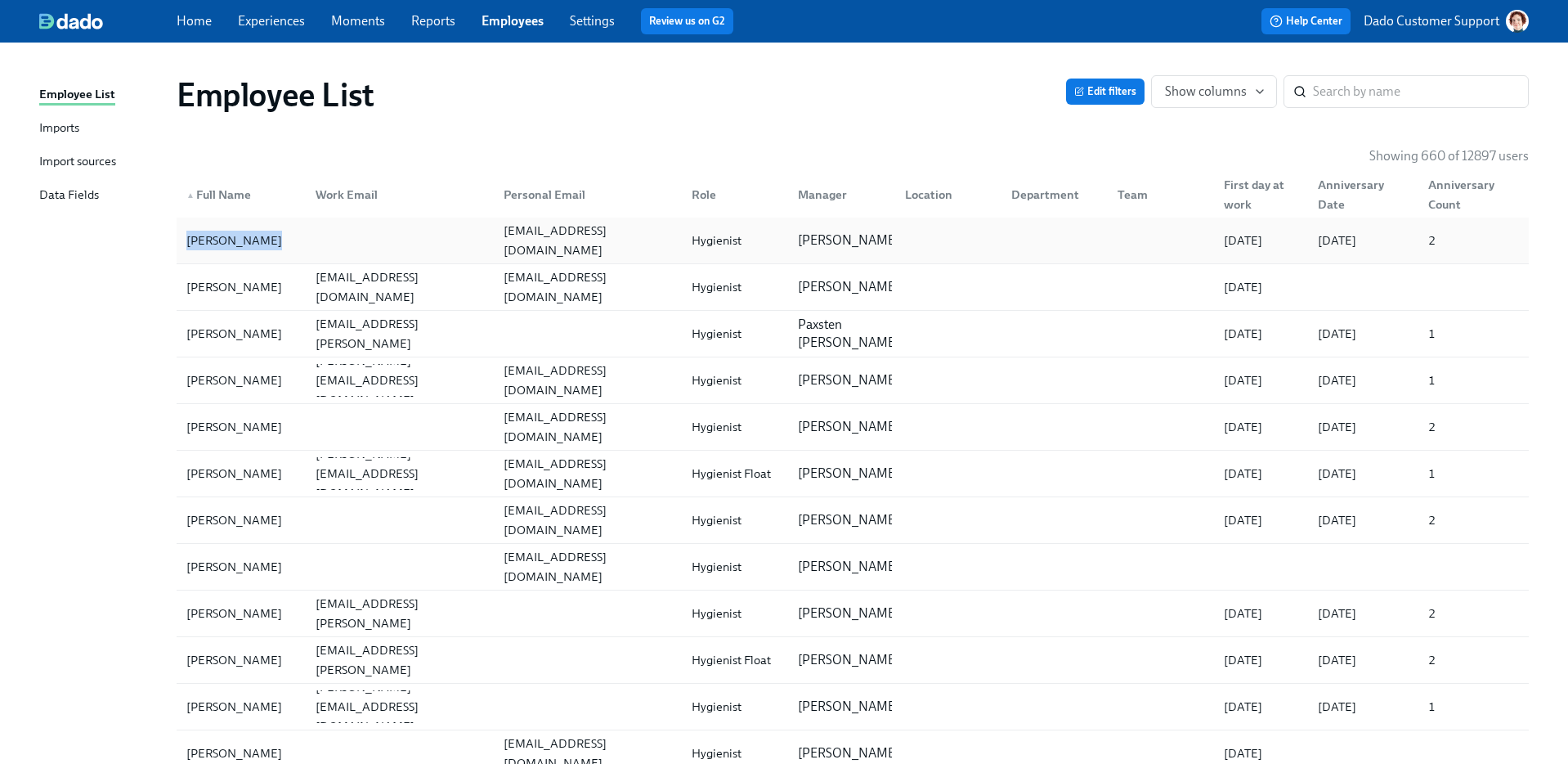
copy div "[PERSON_NAME]"
drag, startPoint x: 132, startPoint y: 250, endPoint x: 262, endPoint y: 247, distance: 130.0
drag, startPoint x: 97, startPoint y: 310, endPoint x: 291, endPoint y: 291, distance: 194.9
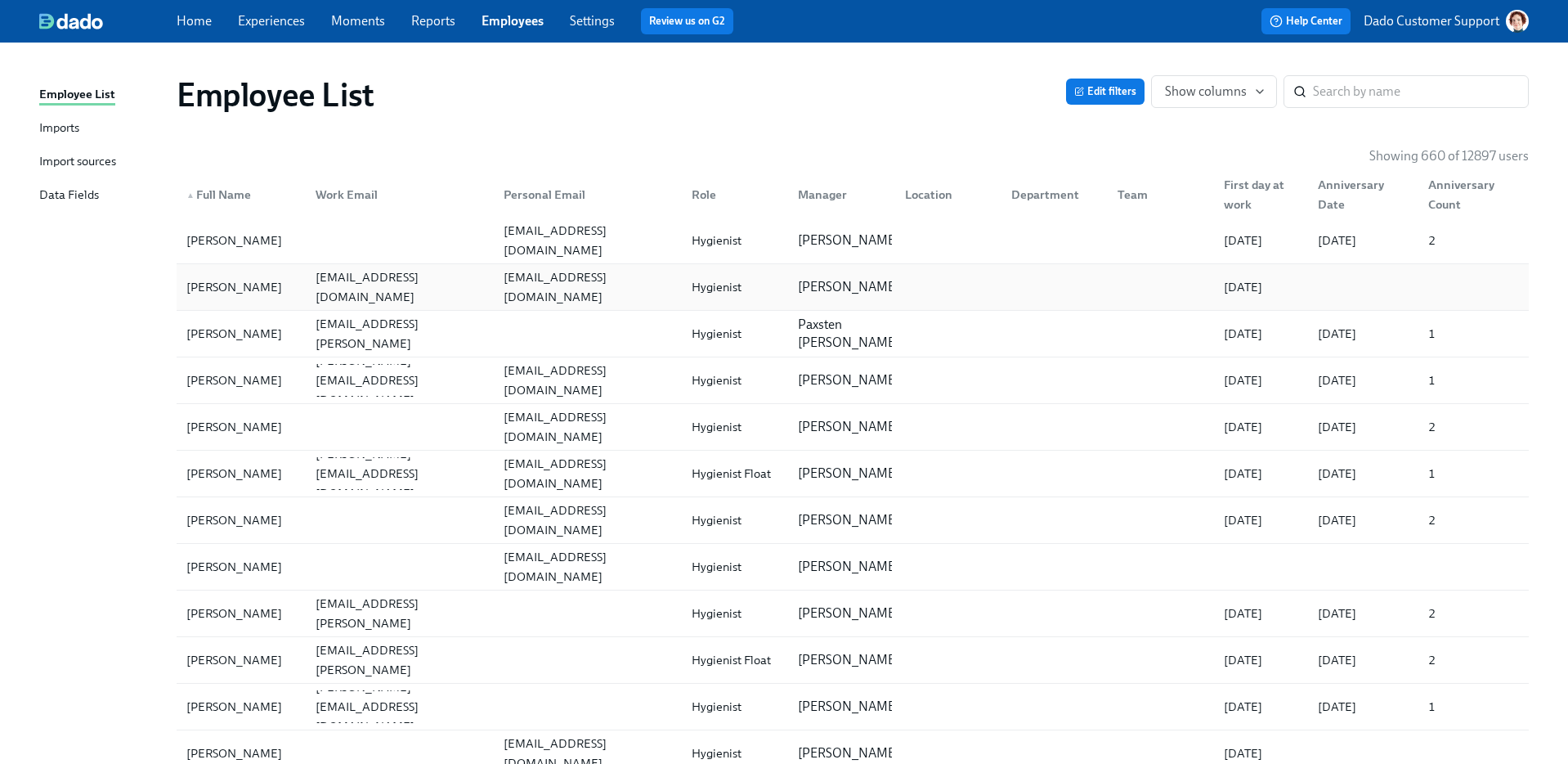
drag, startPoint x: 230, startPoint y: 286, endPoint x: 300, endPoint y: 286, distance: 70.0
copy div "[PERSON_NAME]"
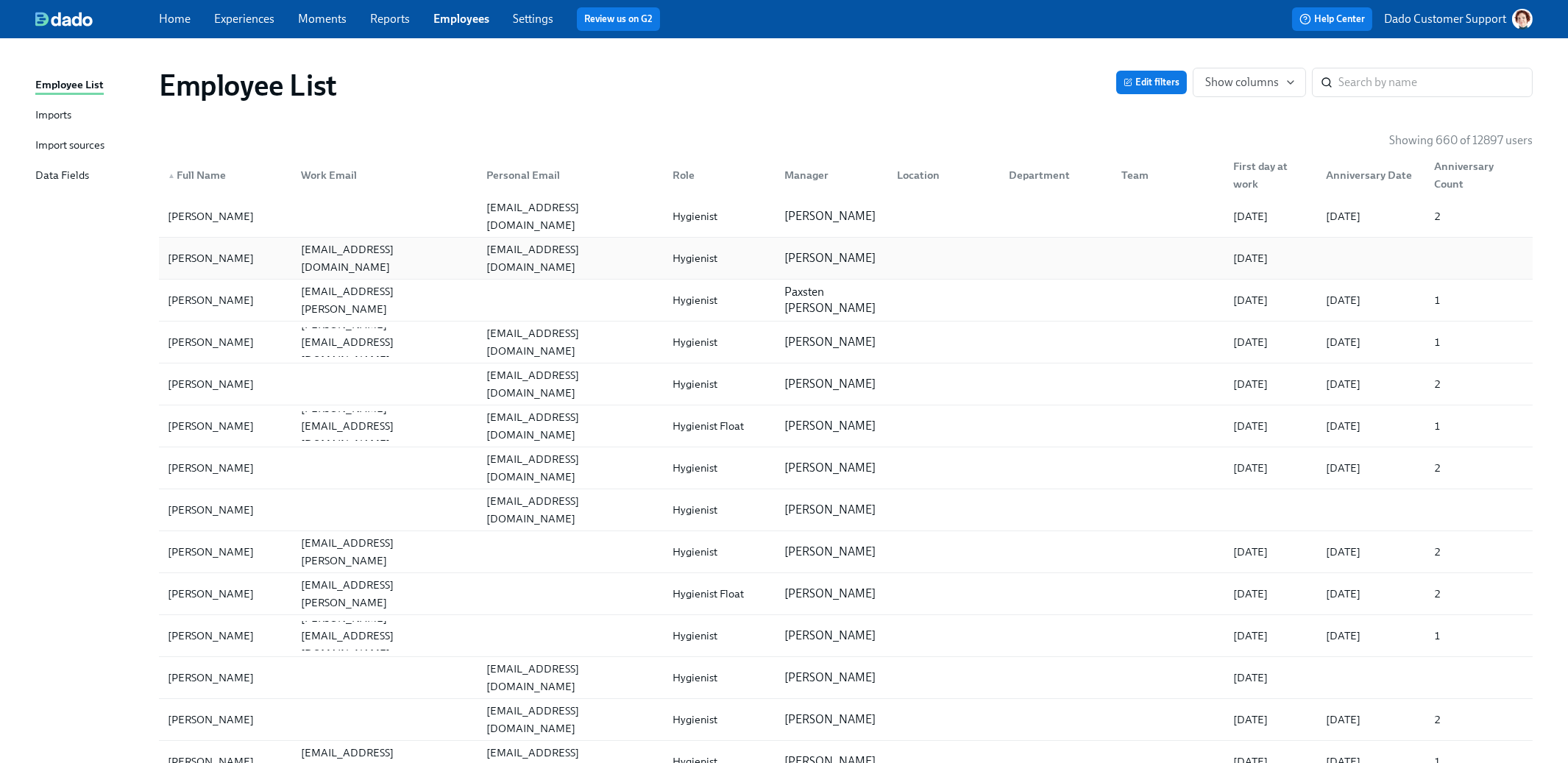
copy div "[PERSON_NAME]"
drag, startPoint x: 117, startPoint y: 262, endPoint x: 267, endPoint y: 264, distance: 150.0
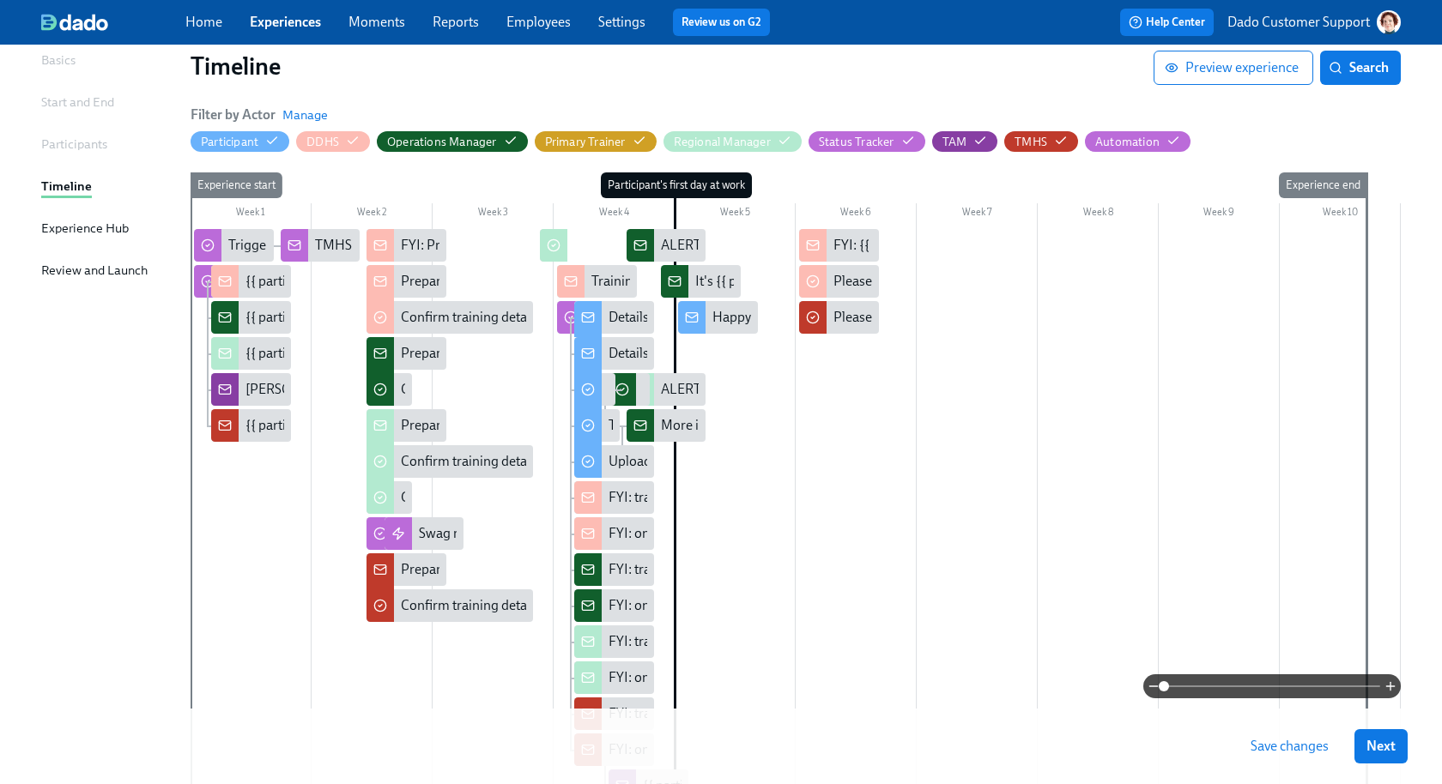
scroll to position [124, 0]
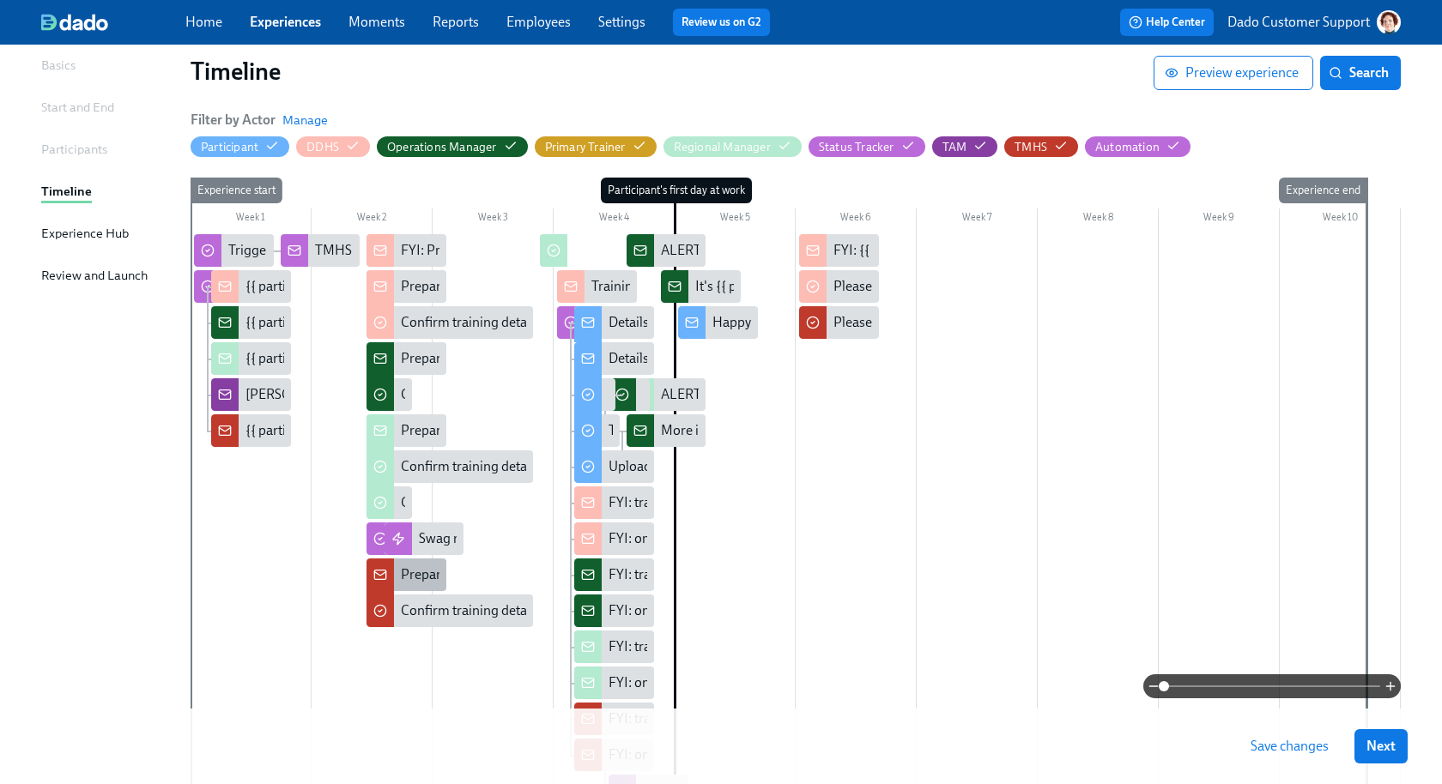
click at [408, 572] on div "Preparing for {{ participant.fullName }}'s start ({{ participant.startDate | MM…" at bounding box center [761, 575] width 721 height 19
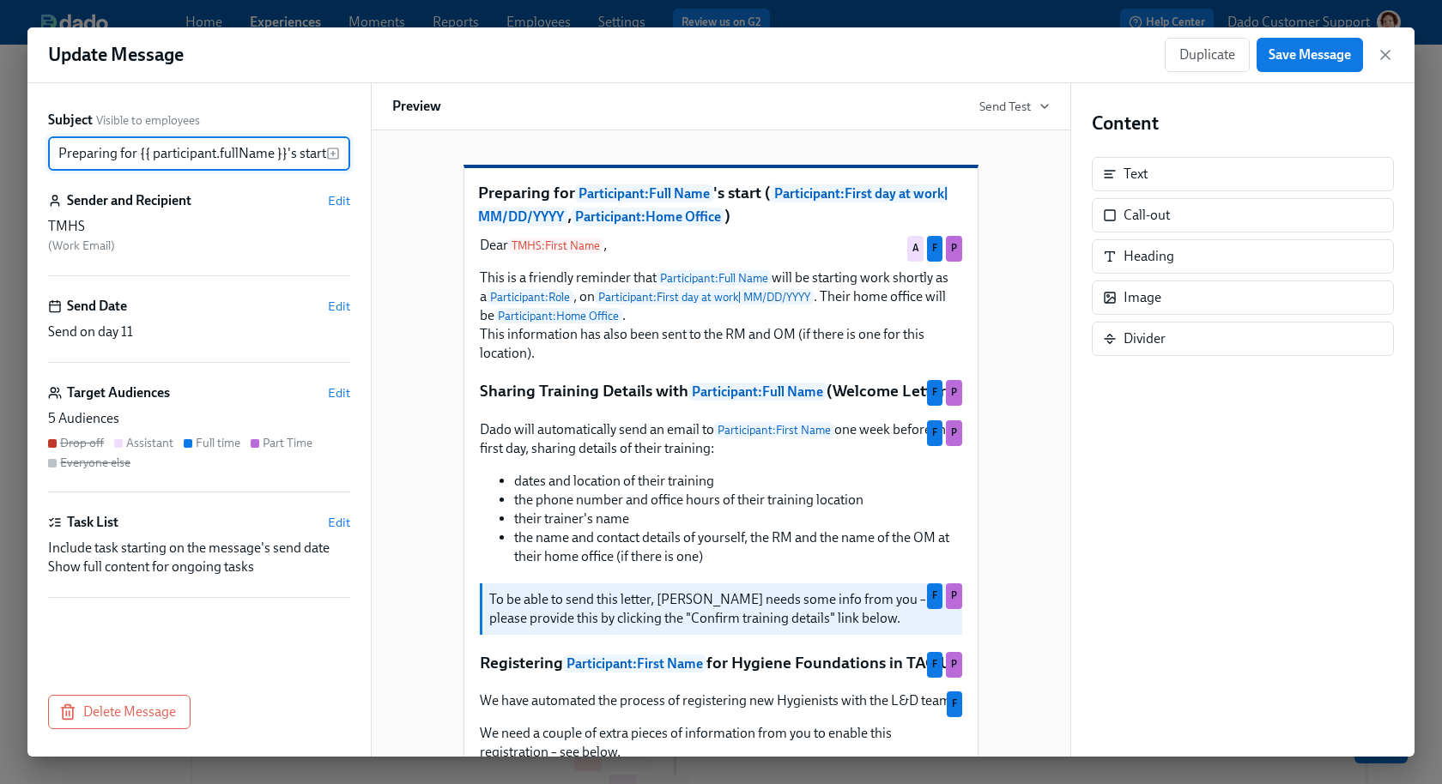
scroll to position [0, 453]
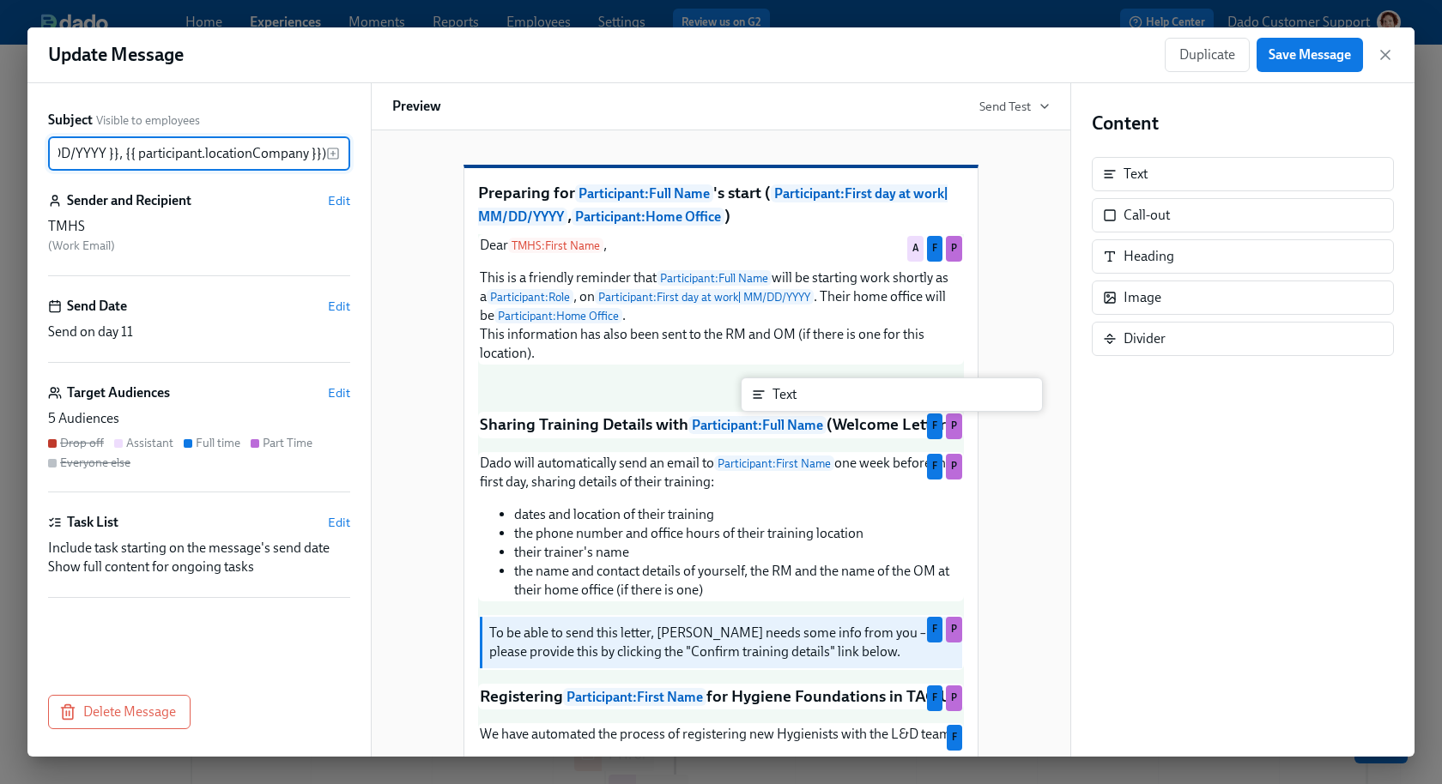
drag, startPoint x: 1157, startPoint y: 170, endPoint x: 772, endPoint y: 401, distance: 449.2
click at [772, 402] on div "Subject Visible to employees Preparing for {{ participant.fullName }}'s start (…" at bounding box center [720, 420] width 1387 height 674
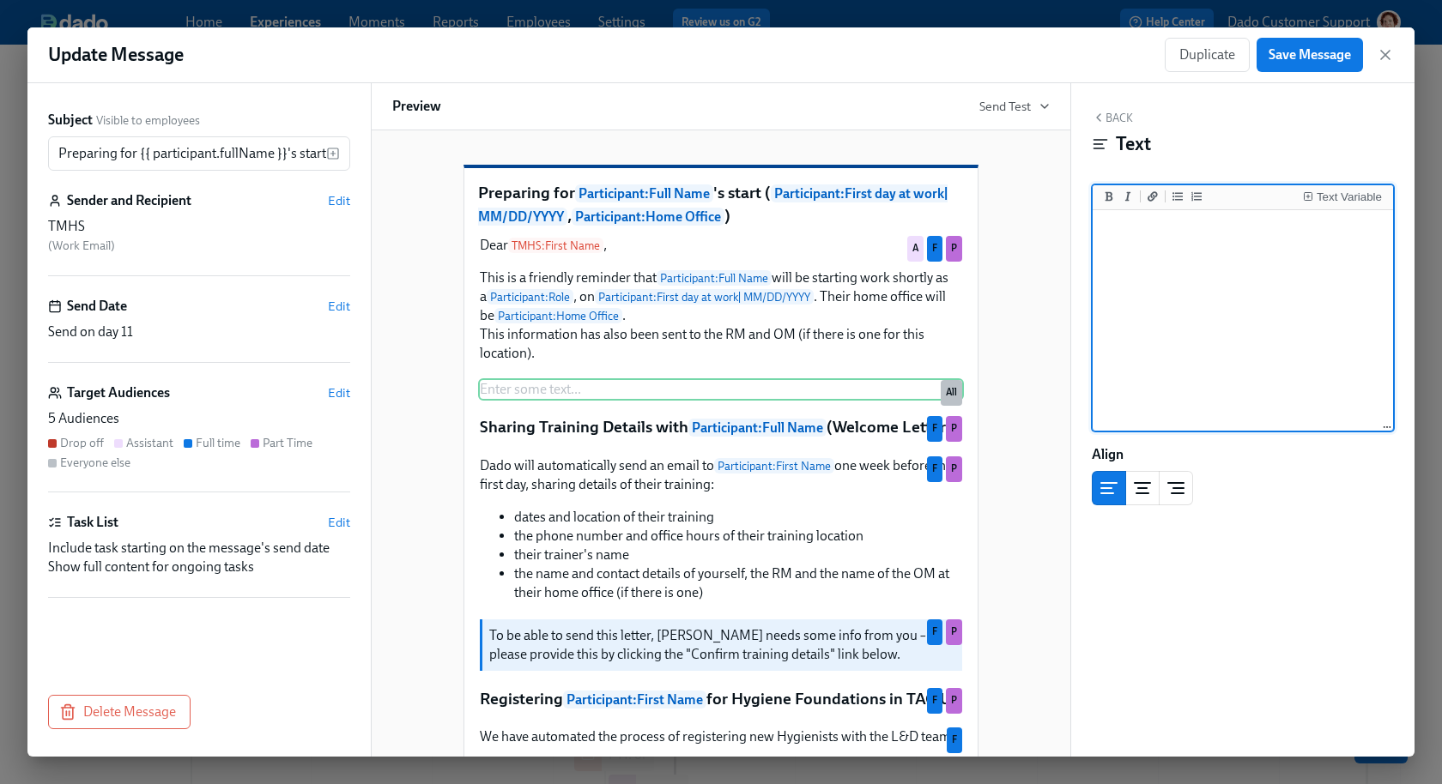
type textarea "{{ participant.fullName }} will go through the Dado process for **part time** n…"
click at [1115, 120] on button "Back" at bounding box center [1112, 118] width 41 height 14
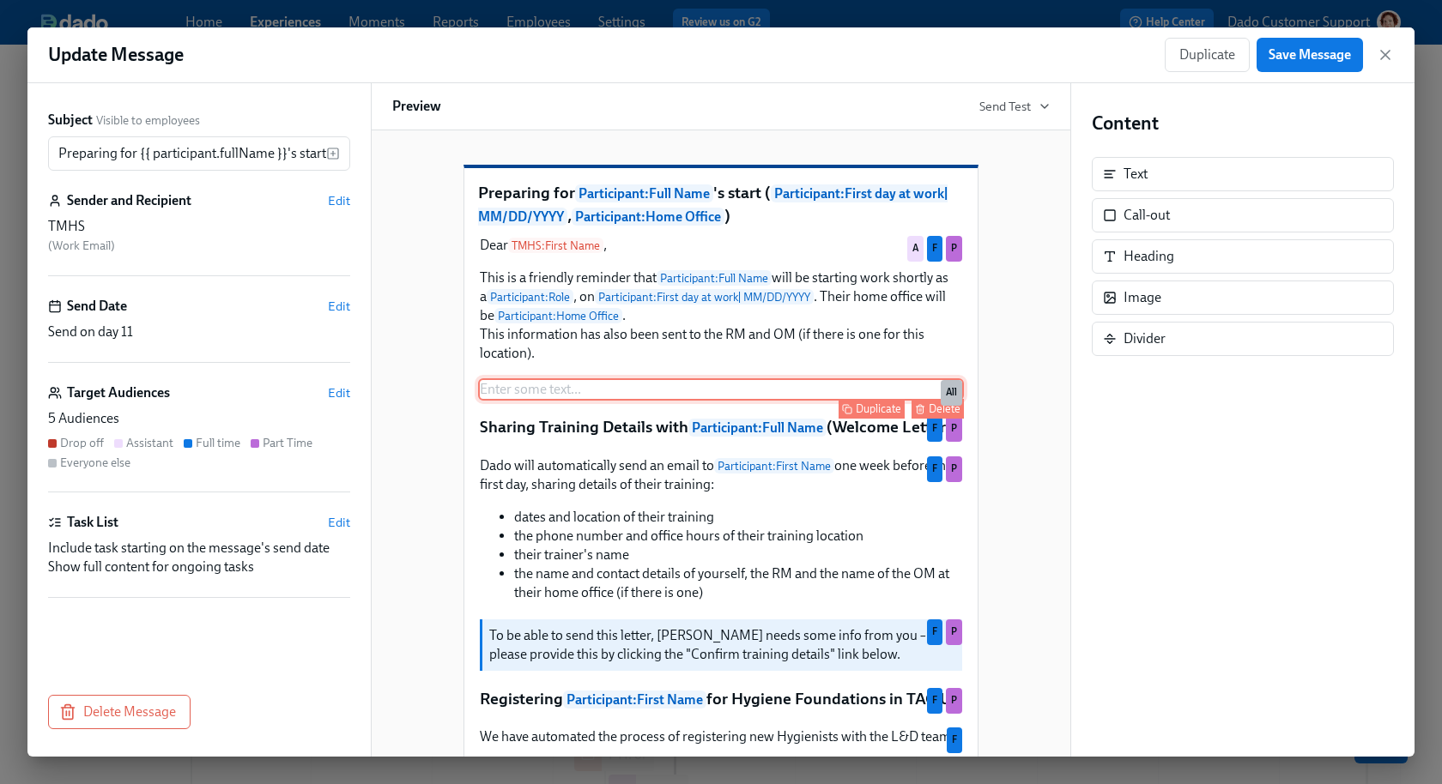
click at [921, 415] on icon "button" at bounding box center [920, 409] width 10 height 10
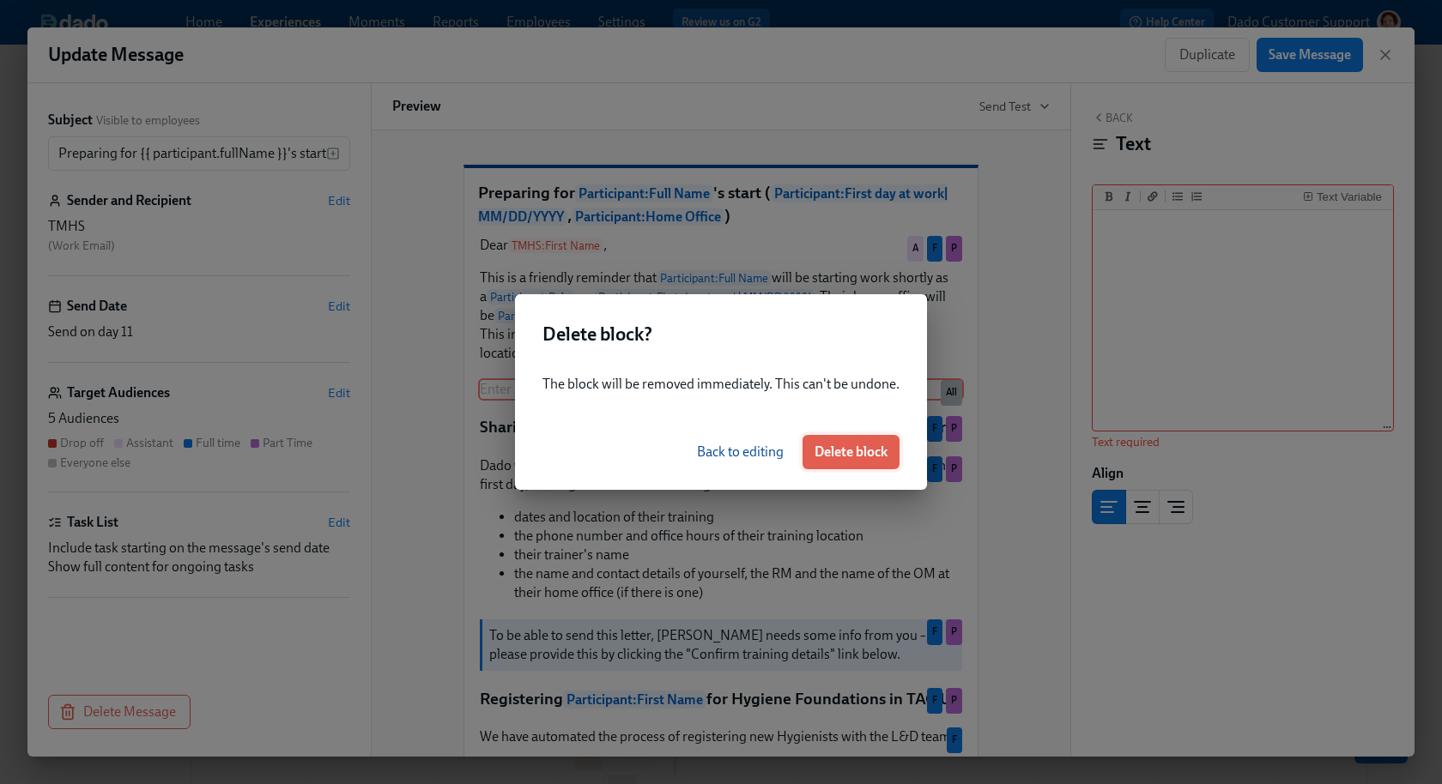
click at [831, 457] on span "Delete block" at bounding box center [850, 452] width 73 height 17
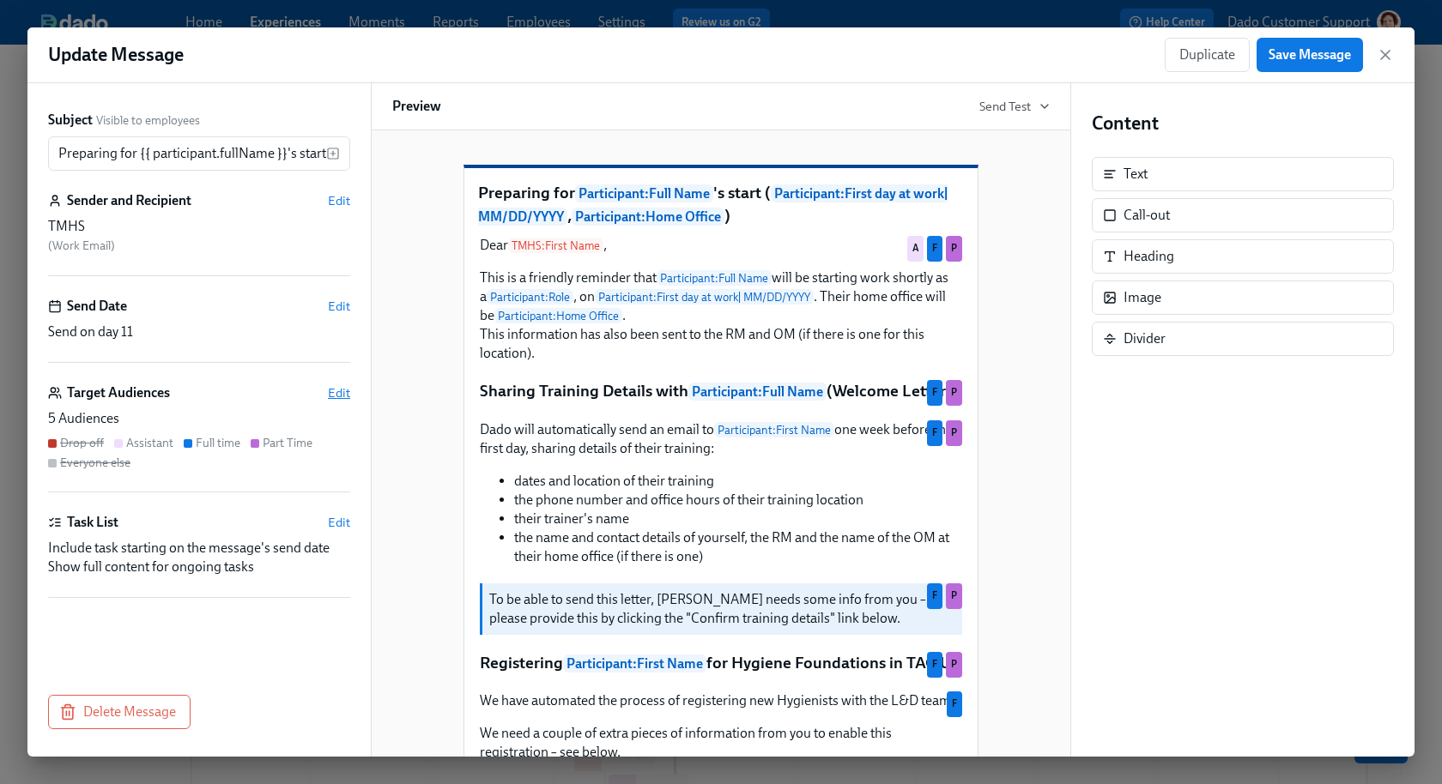
click at [336, 392] on span "Edit" at bounding box center [339, 392] width 22 height 17
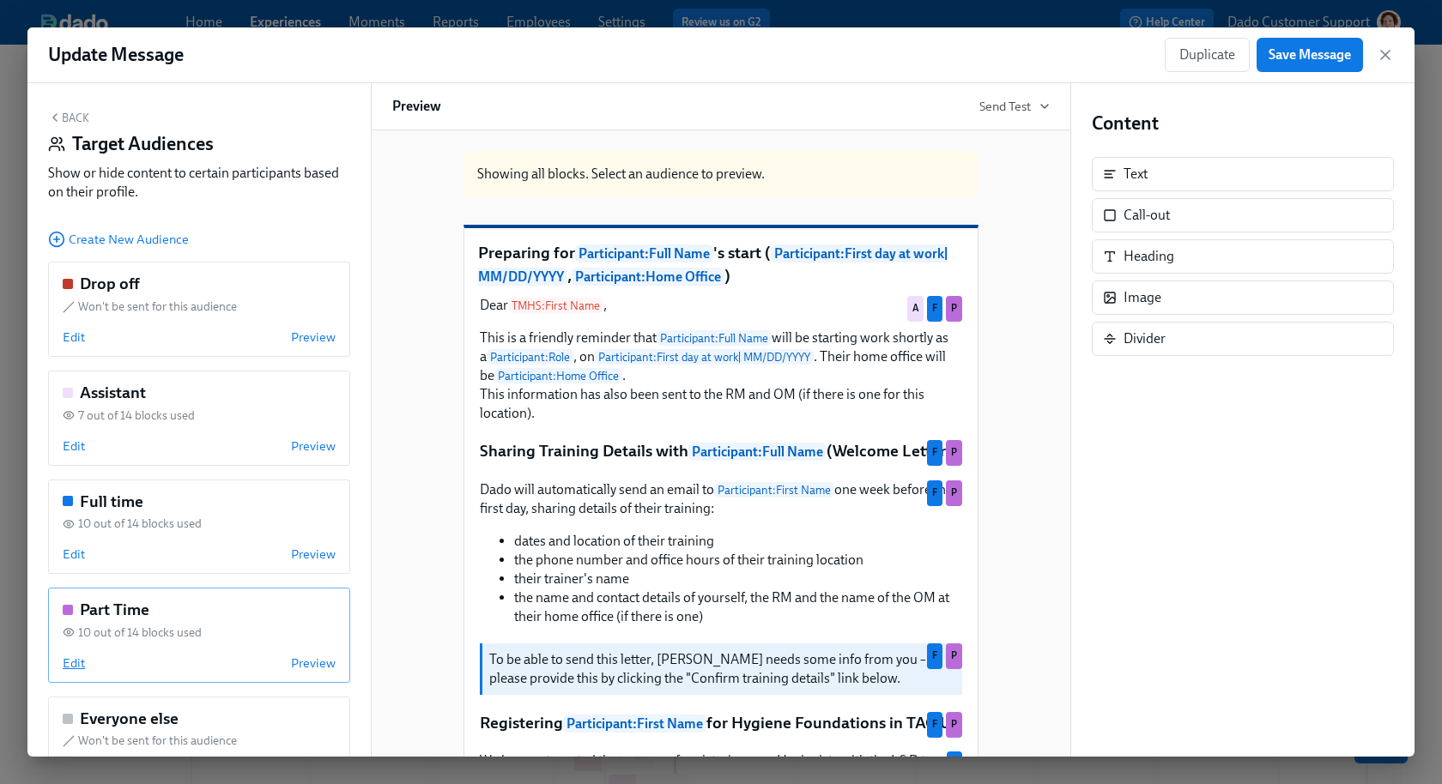
click at [77, 657] on span "Edit" at bounding box center [74, 663] width 22 height 17
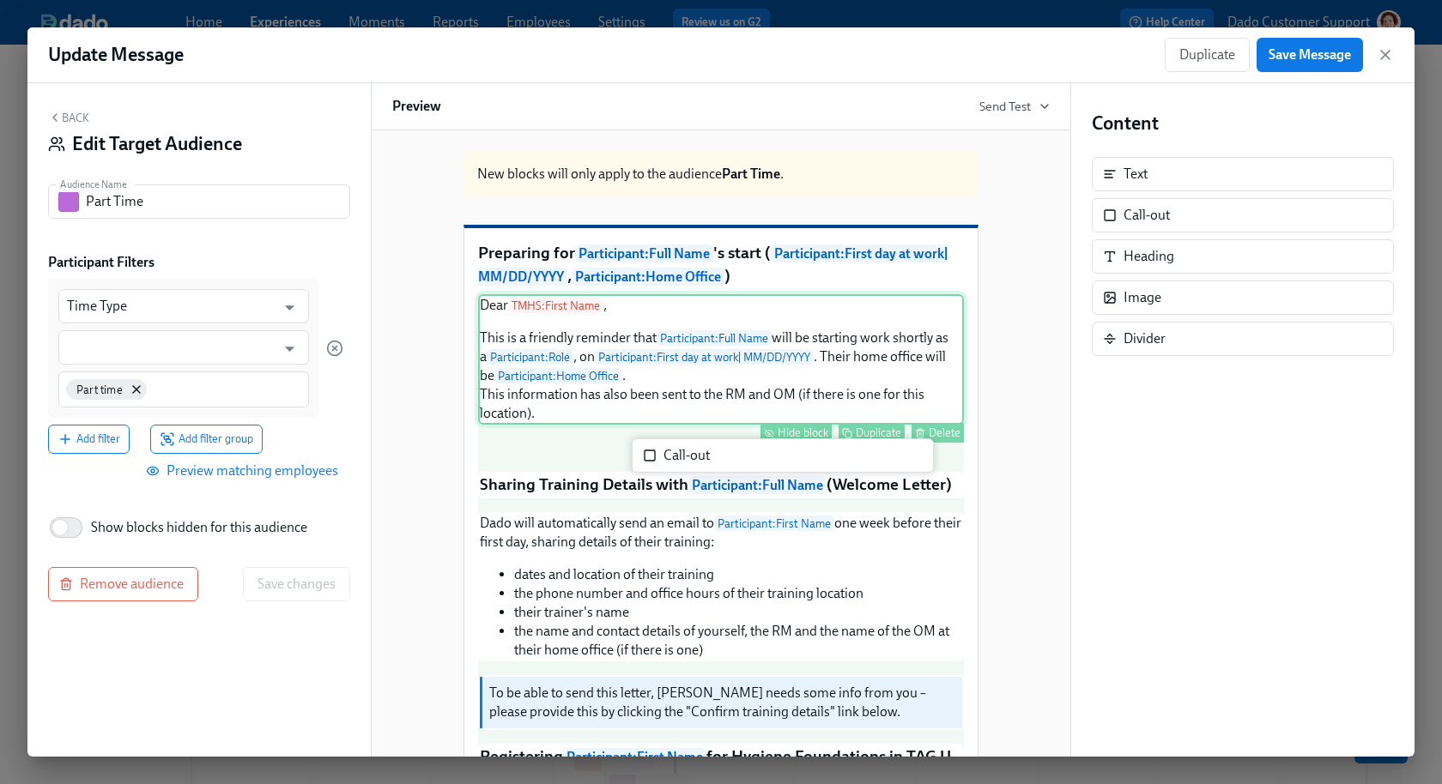
drag, startPoint x: 1184, startPoint y: 205, endPoint x: 708, endPoint y: 452, distance: 536.6
click at [708, 452] on div "Back Edit Target Audience Audience Name Part Time Audience Name Participant Fil…" at bounding box center [720, 420] width 1387 height 674
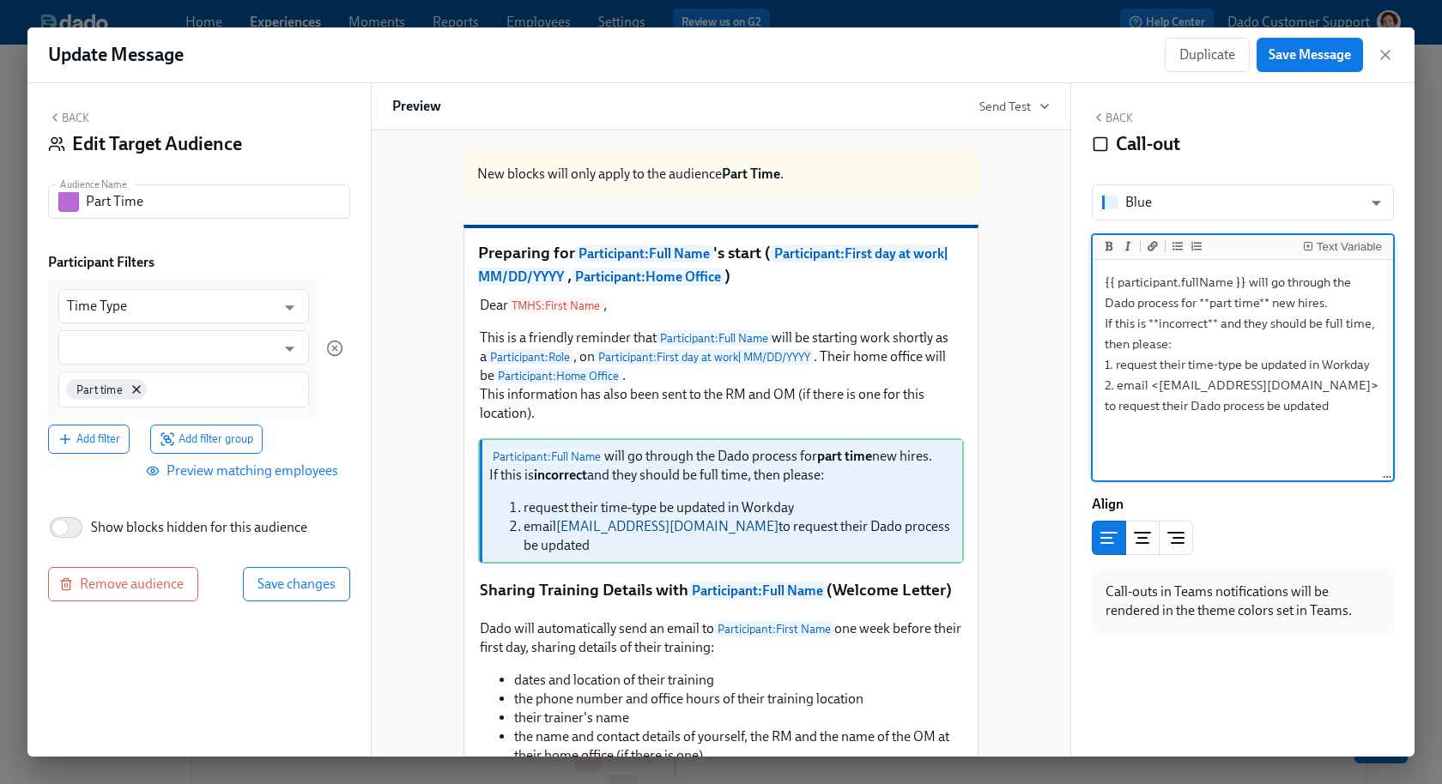
type textarea "{{ participant.fullName }} will go through the Dado process for **part time** n…"
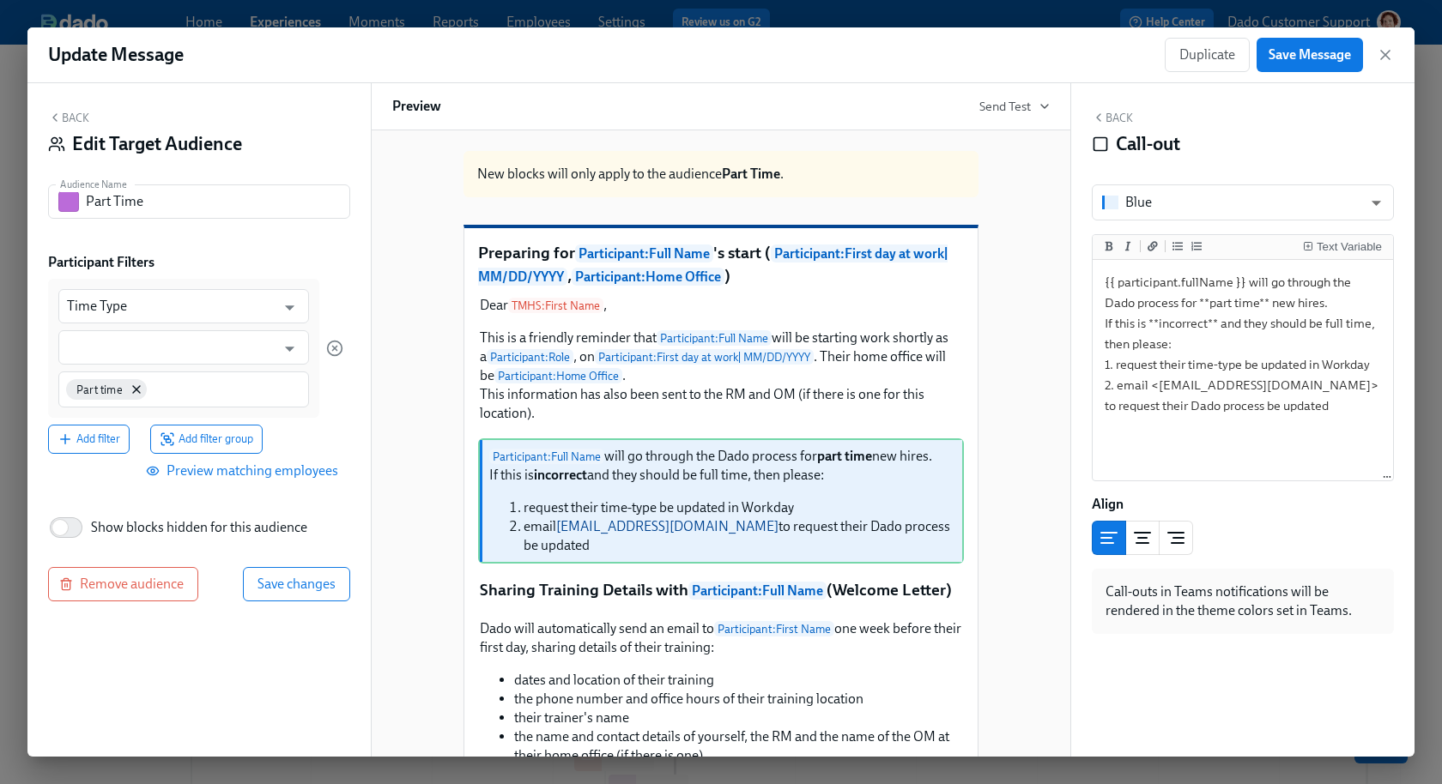
click at [427, 382] on div "New blocks will only apply to the audience Part Time . Preparing for Participan…" at bounding box center [720, 758] width 657 height 1243
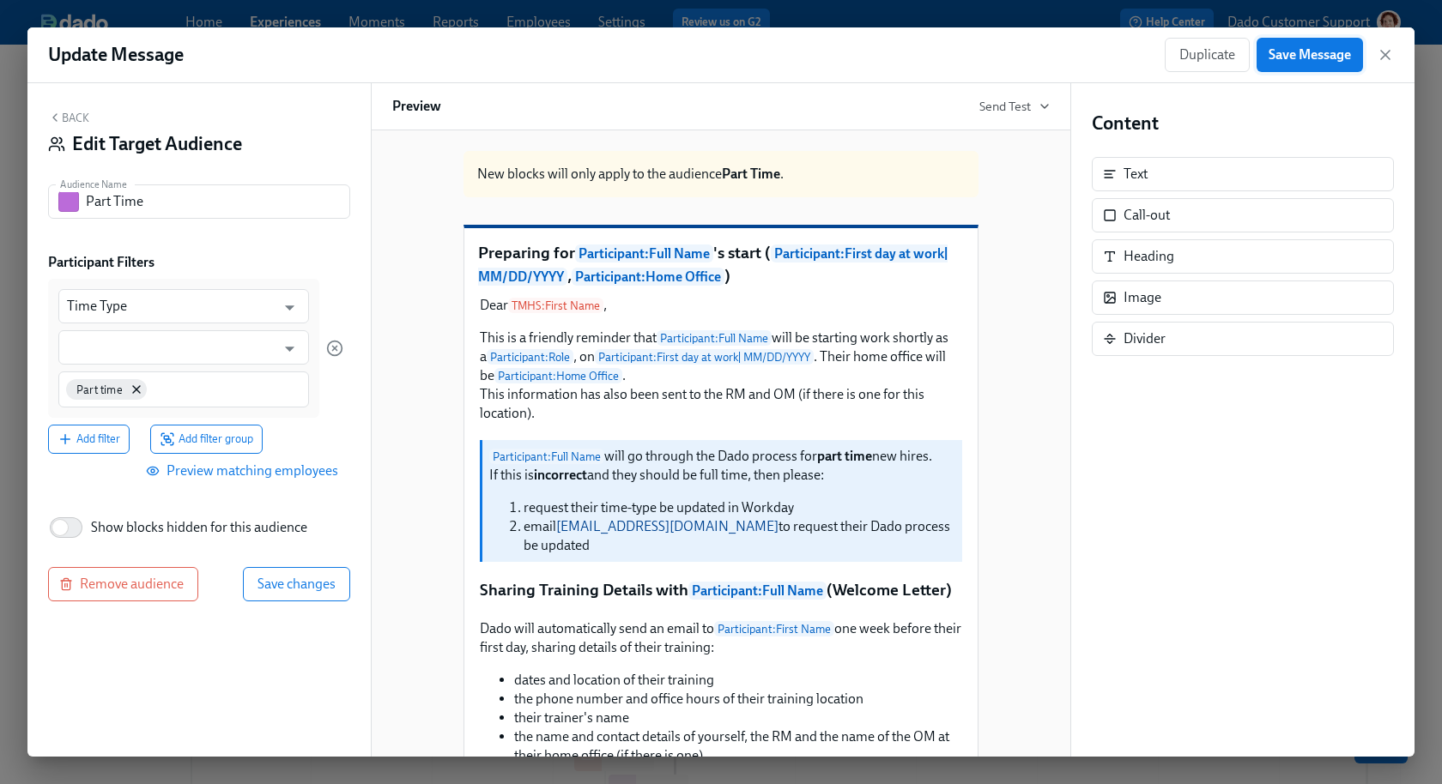
click at [1297, 61] on span "Save Message" at bounding box center [1309, 54] width 82 height 17
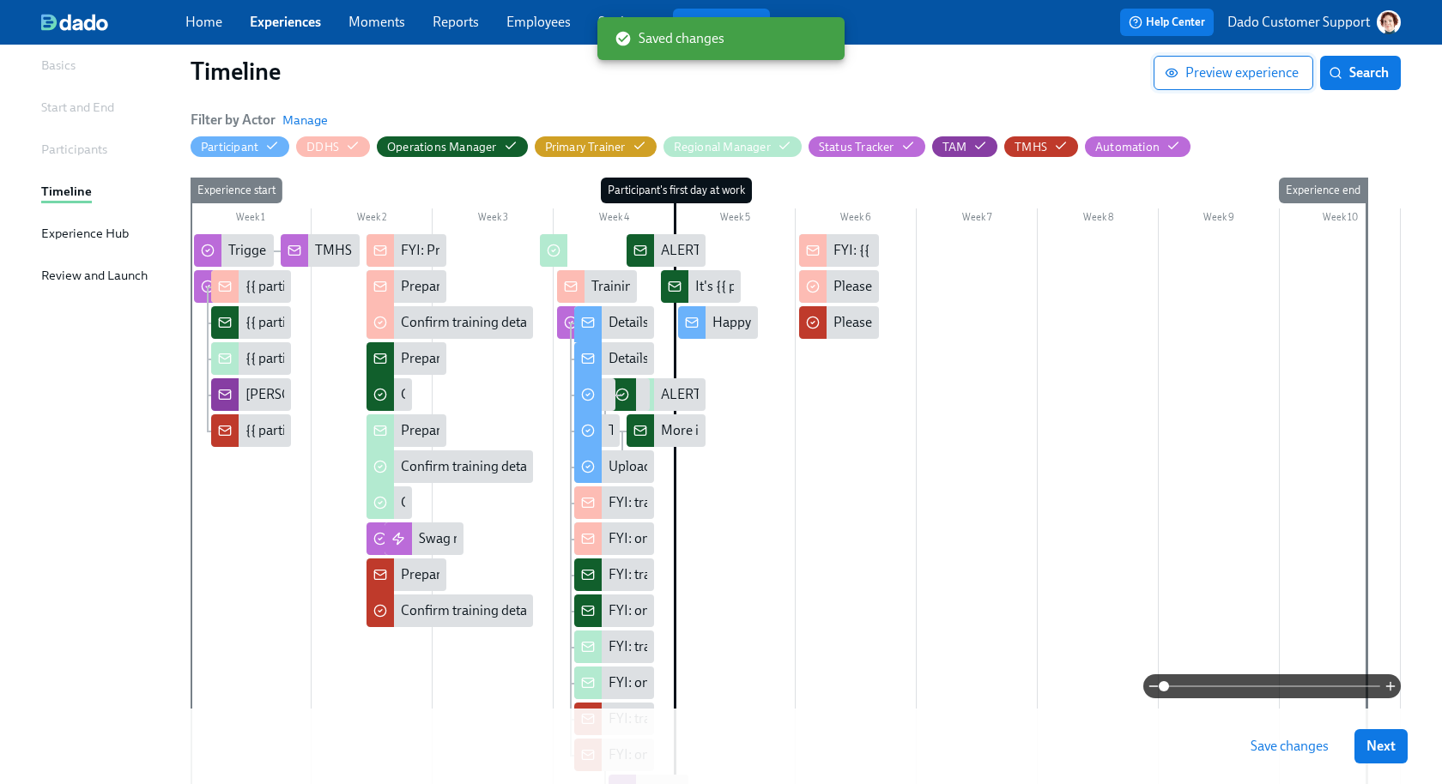
click at [1282, 73] on span "Preview experience" at bounding box center [1233, 72] width 130 height 17
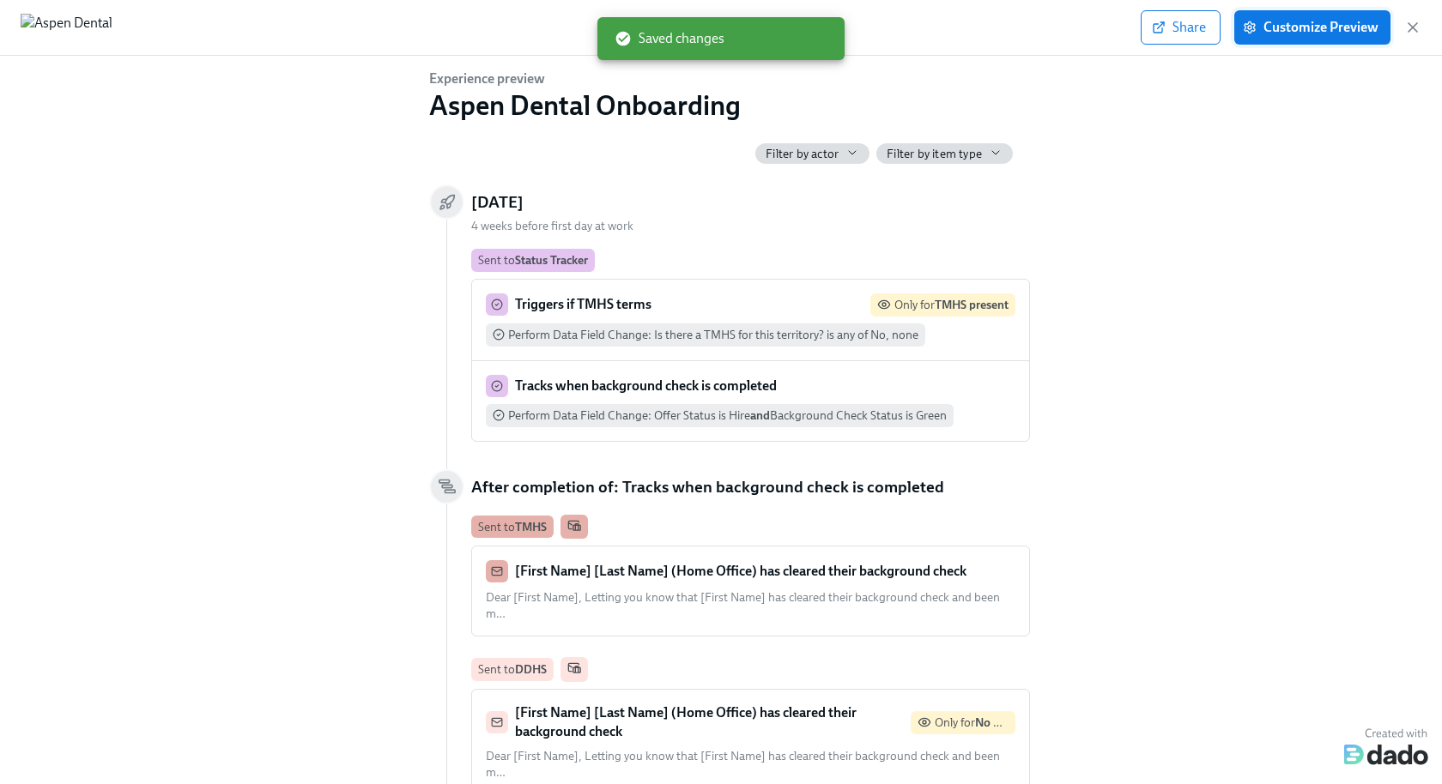
click at [1297, 21] on span "Customize Preview" at bounding box center [1312, 27] width 132 height 17
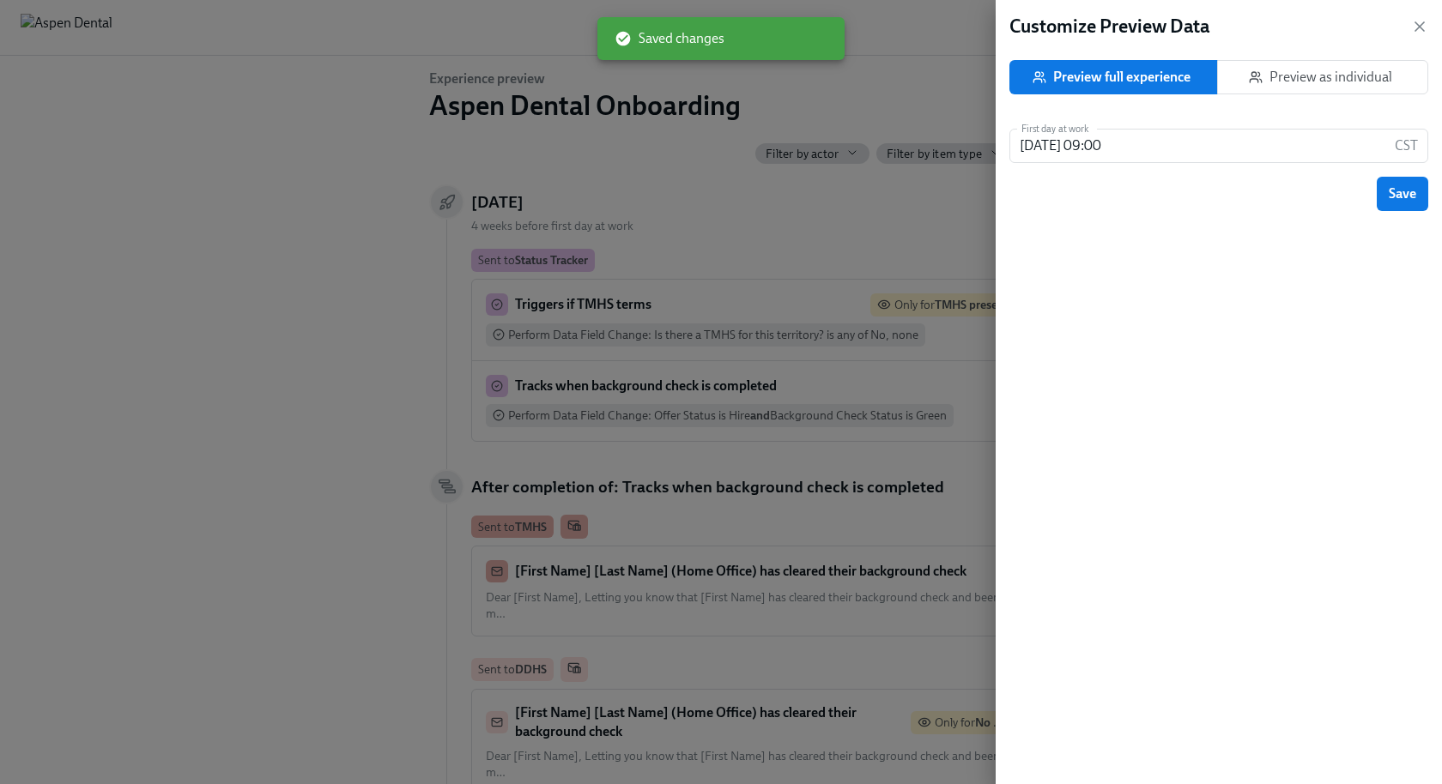
click at [1297, 91] on button "Preview as individual" at bounding box center [1322, 77] width 211 height 34
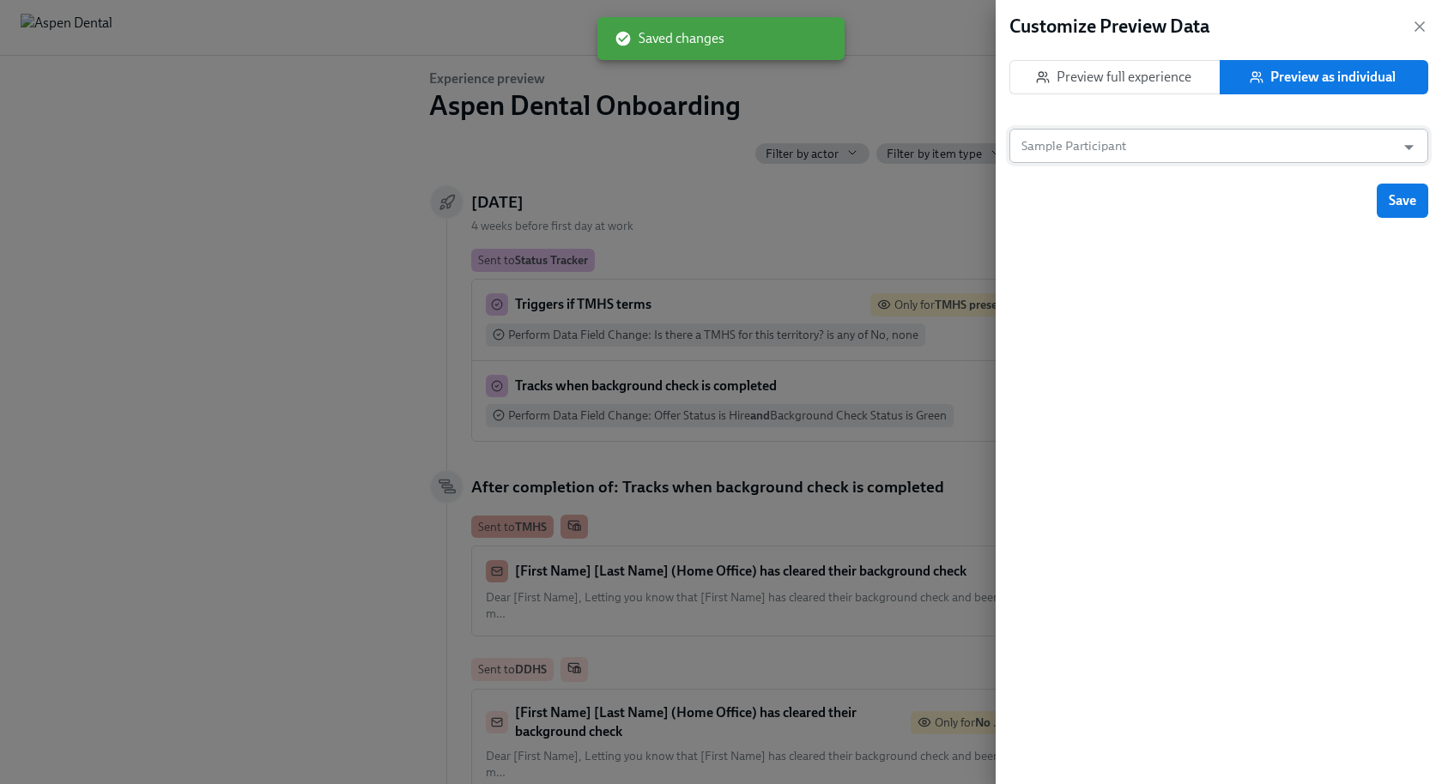
click at [1297, 145] on input "Sample Participant" at bounding box center [1202, 146] width 369 height 34
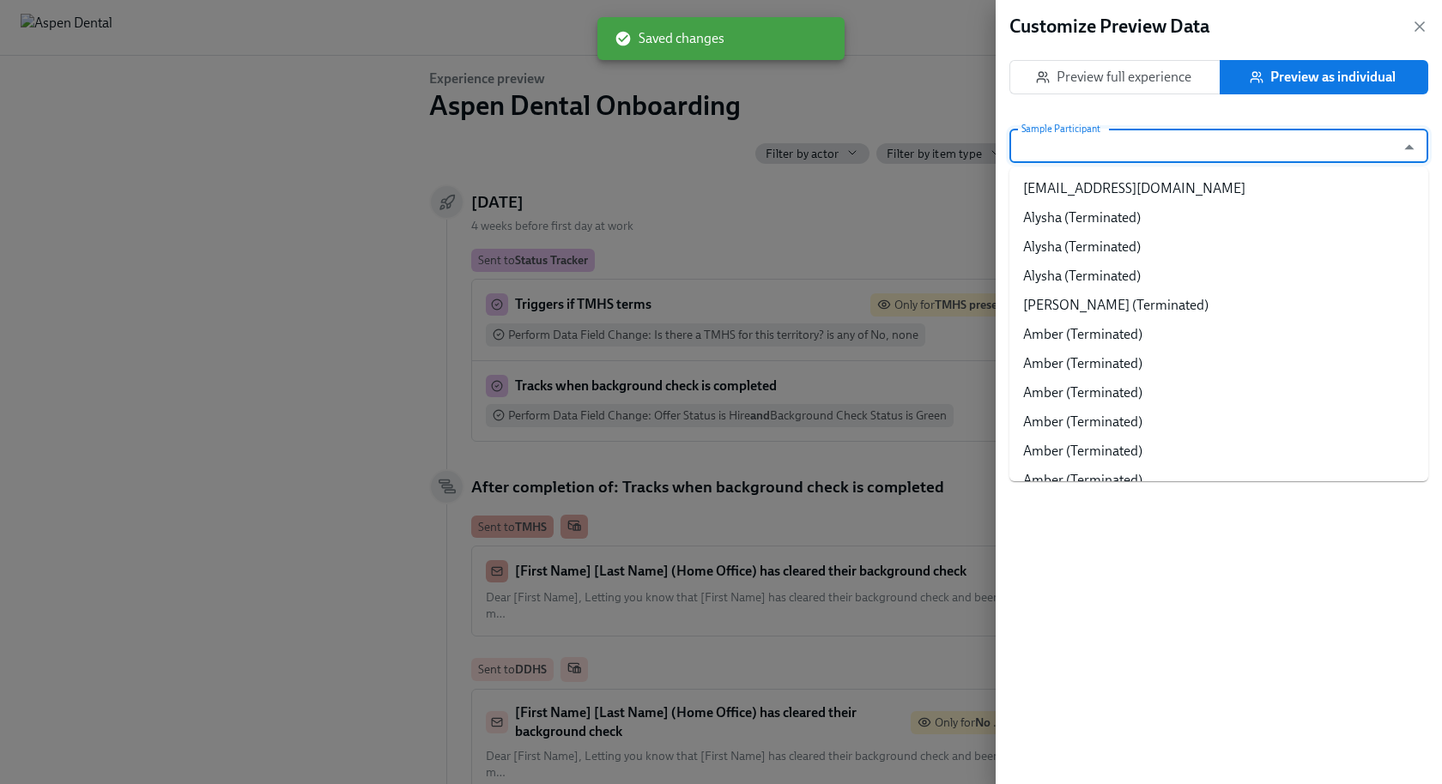
paste input "Monia Abuelbasher"
click at [1246, 142] on input "Sample Participant" at bounding box center [1202, 146] width 369 height 34
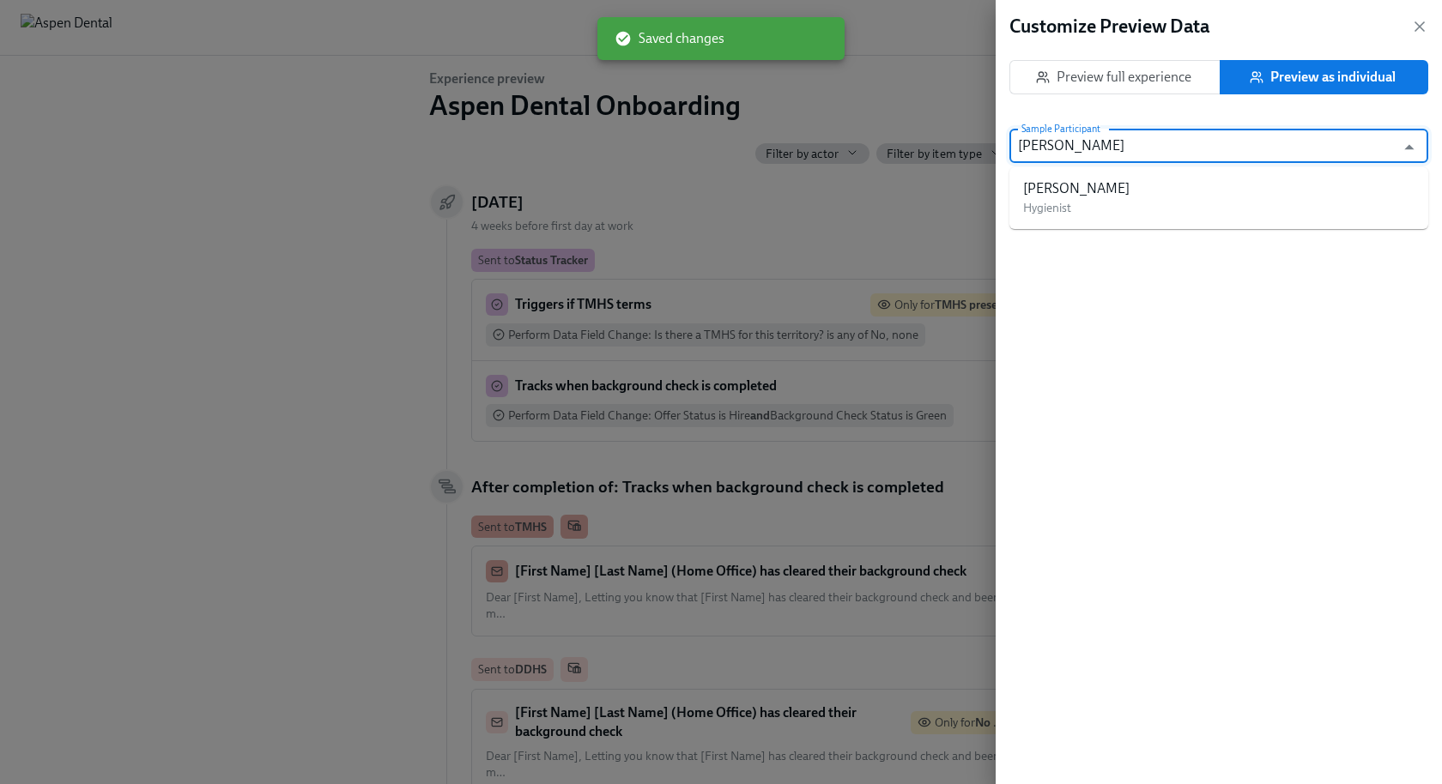
paste input "Monia Abuelbasher"
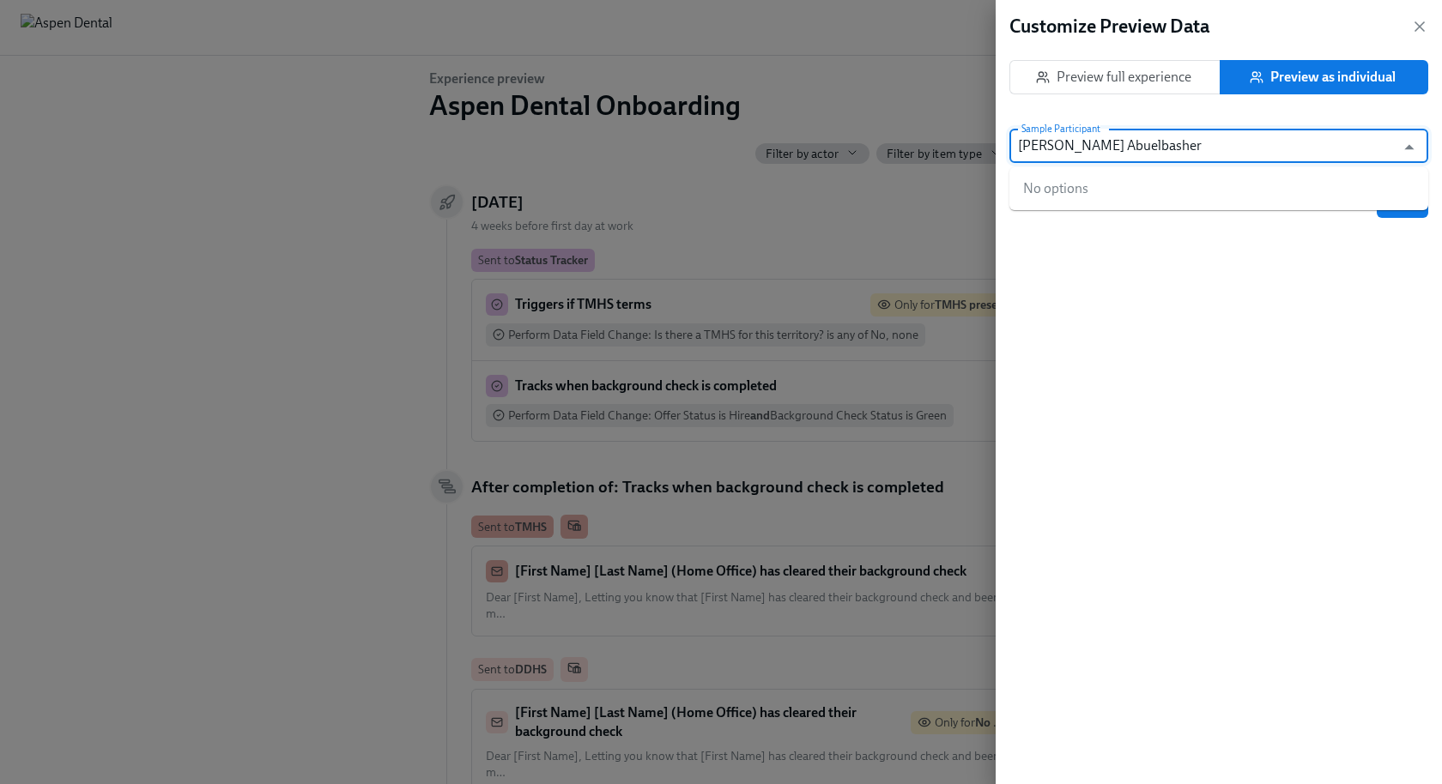
paste input "text"
type input "Monia Abuelbasher"
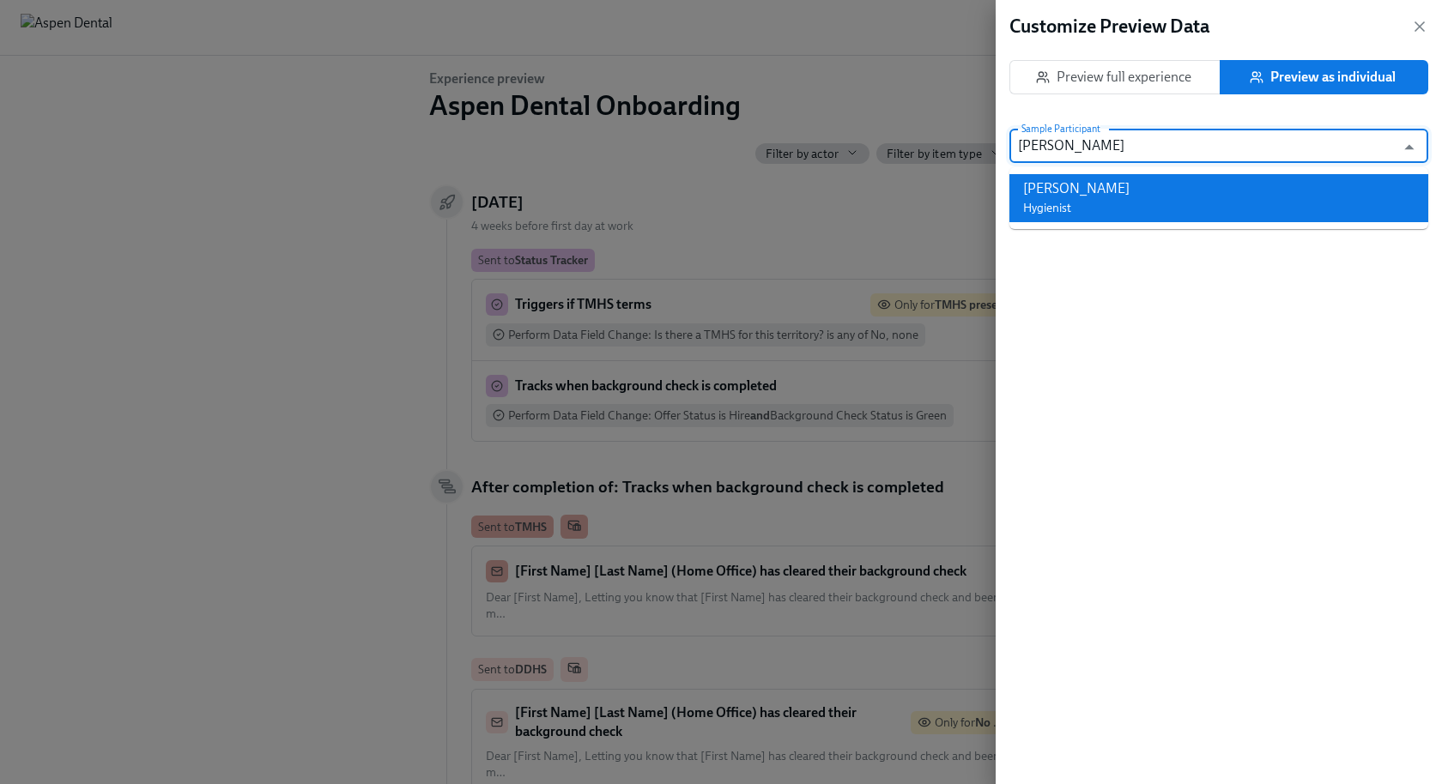
click at [1129, 181] on div "Monia Abuelbasher" at bounding box center [1076, 188] width 106 height 19
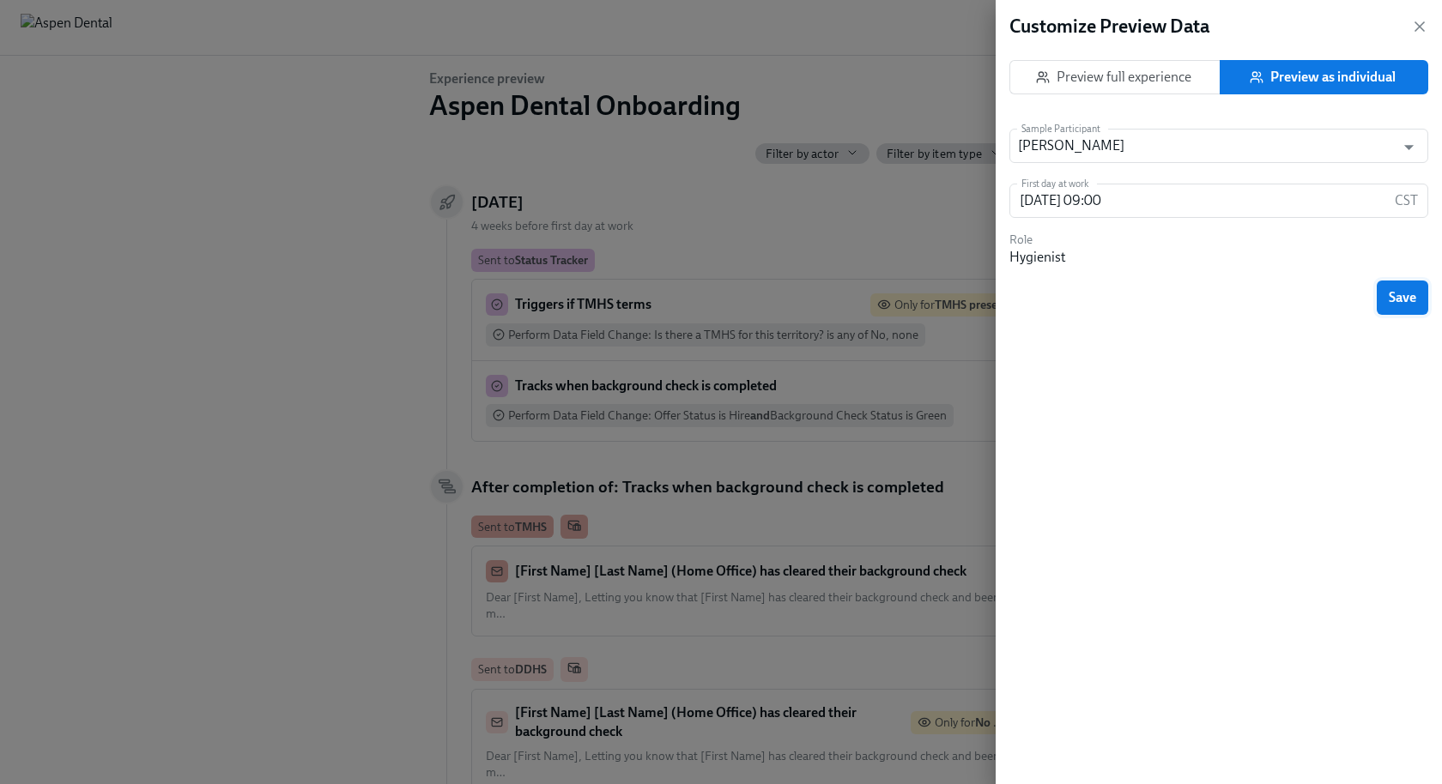
click at [1297, 295] on span "Save" at bounding box center [1402, 297] width 27 height 17
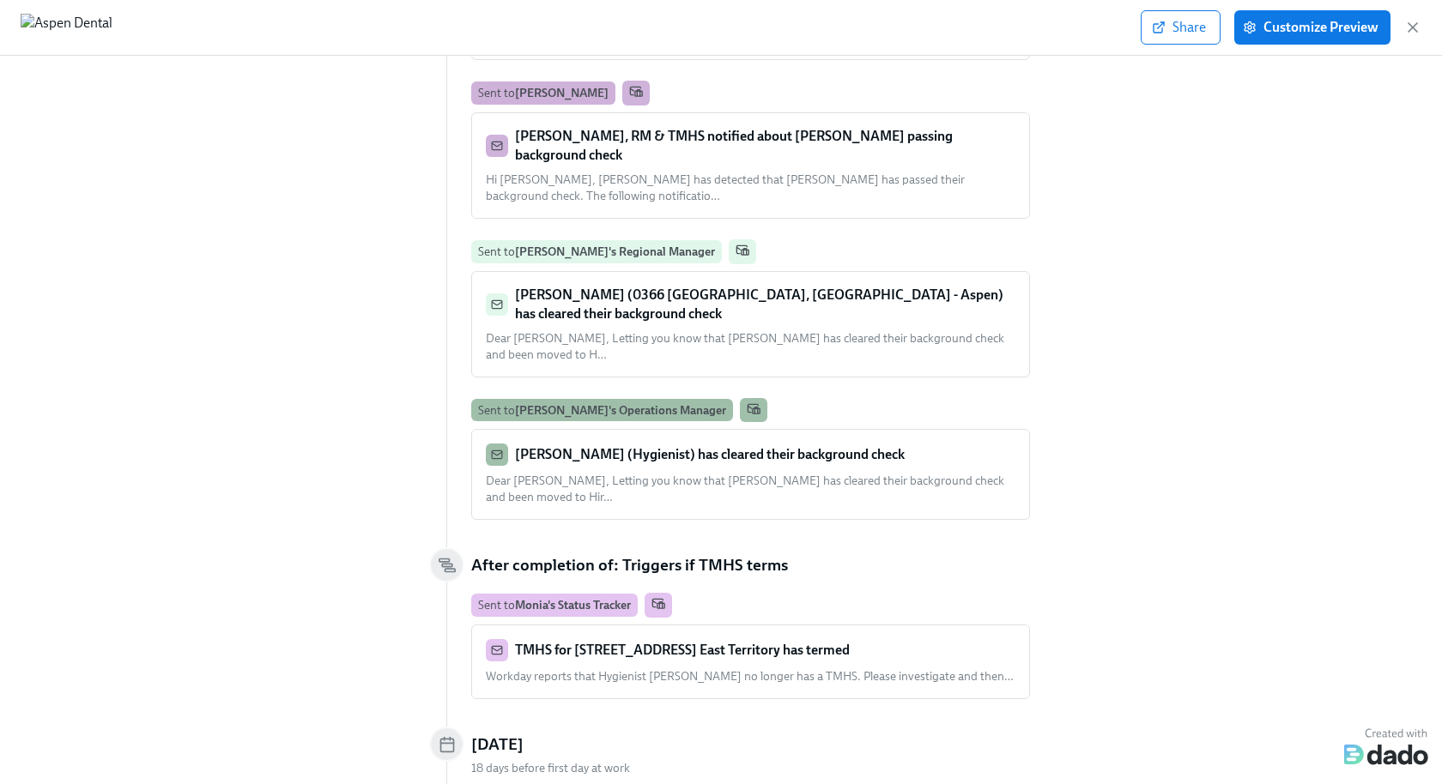
scroll to position [819, 0]
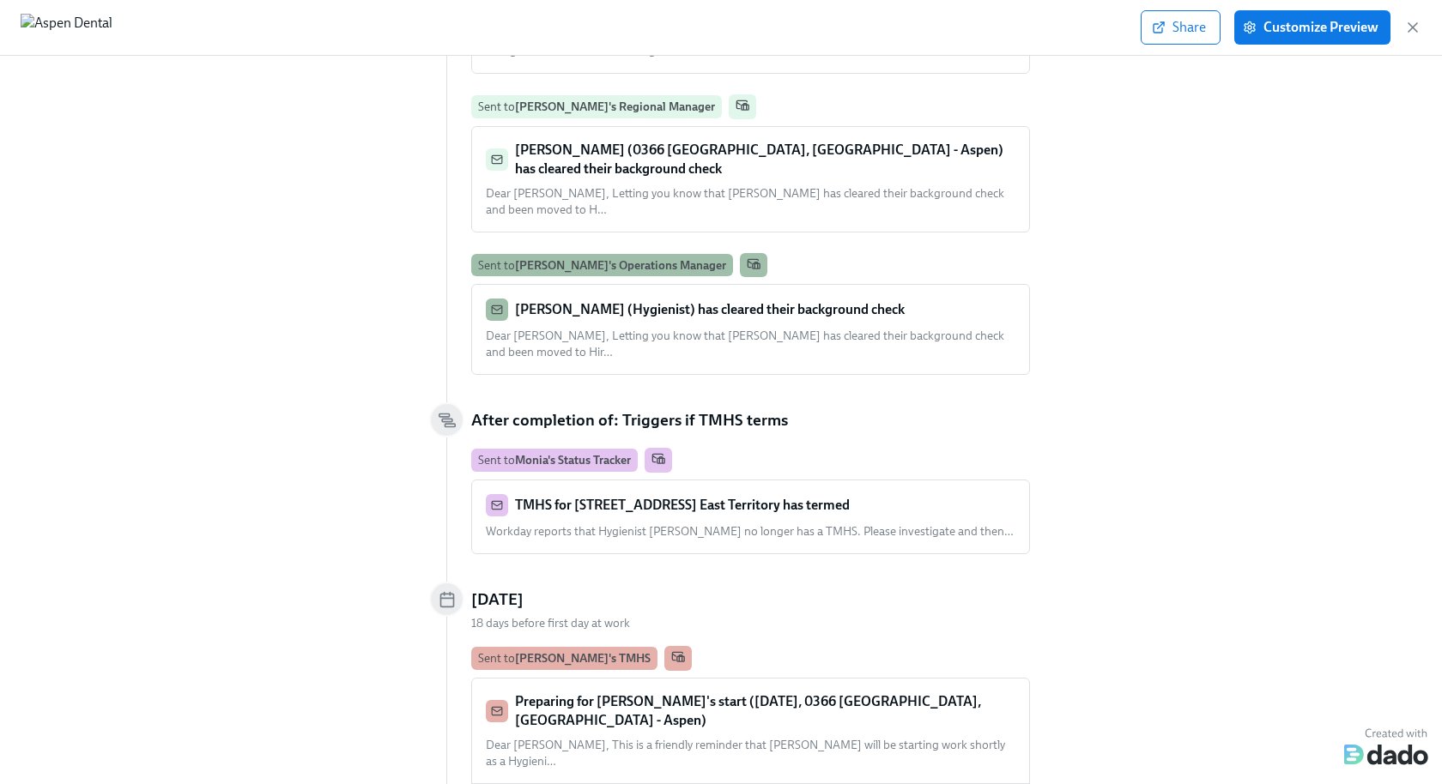
click at [696, 693] on strong "Preparing for Monia Abuelbasher's start (11/17/2025, 0366 Concord, NH - Aspen)" at bounding box center [748, 710] width 466 height 35
click at [1297, 28] on icon "button" at bounding box center [1412, 27] width 9 height 9
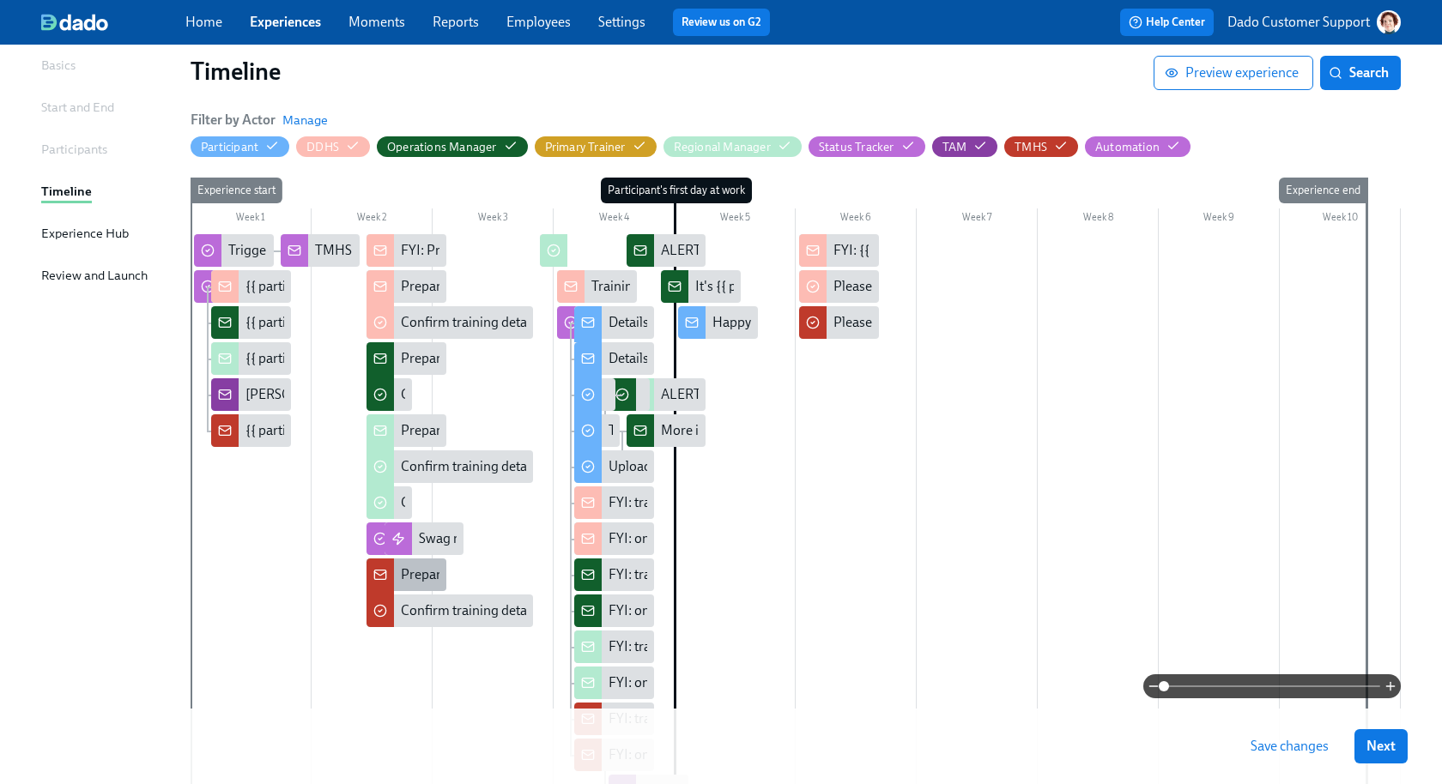
click at [395, 578] on div "Preparing for {{ participant.fullName }}'s start ({{ participant.startDate | MM…" at bounding box center [406, 575] width 80 height 33
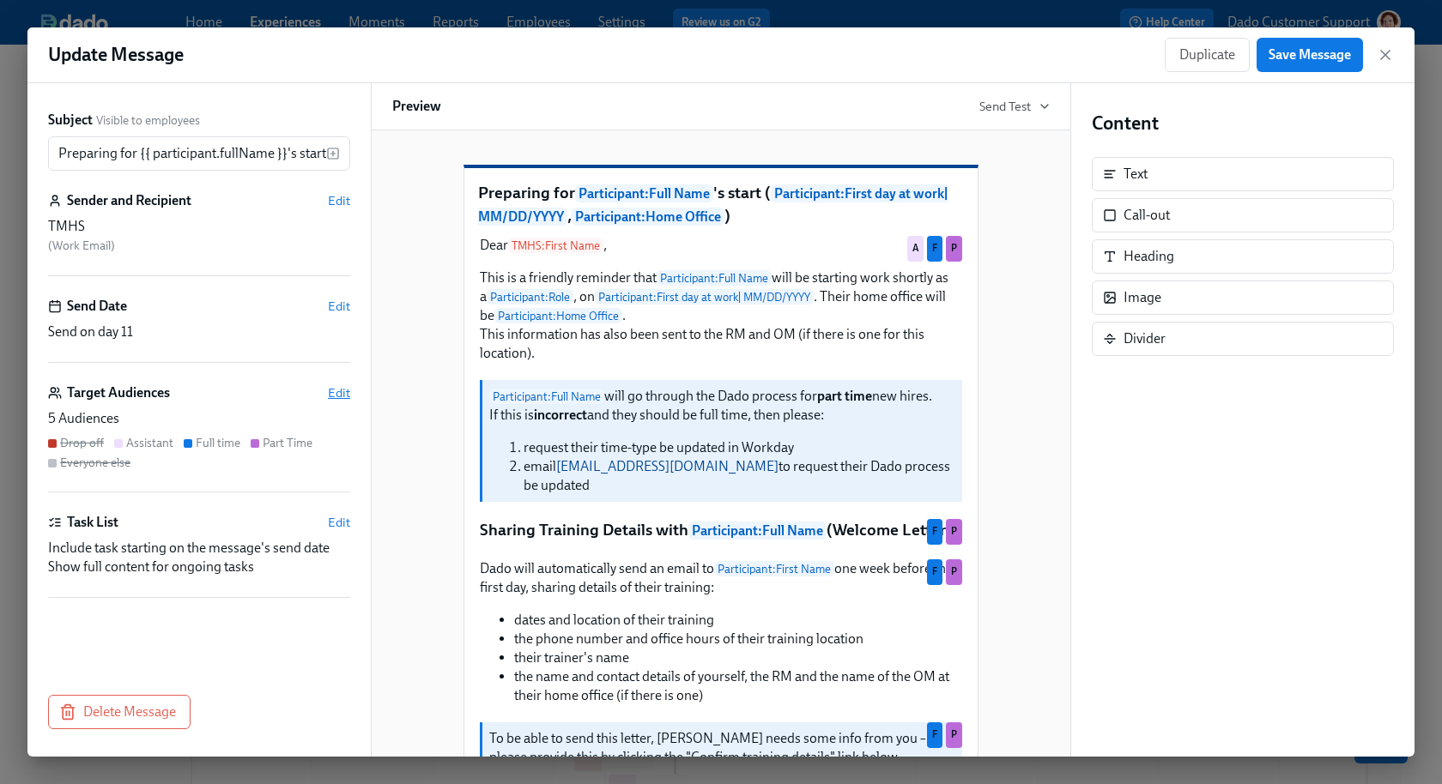
click at [334, 384] on span "Edit" at bounding box center [339, 392] width 22 height 17
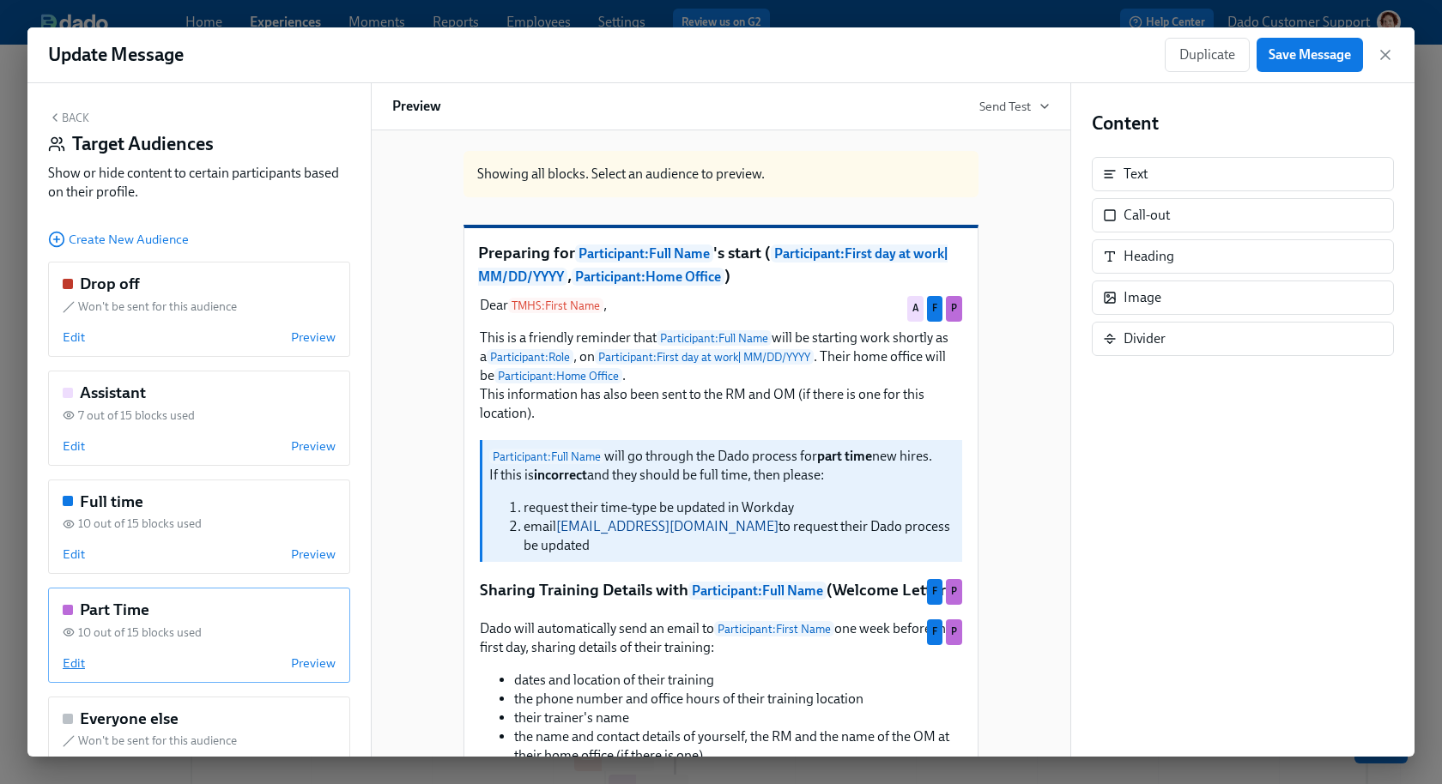
click at [72, 656] on span "Edit" at bounding box center [74, 663] width 22 height 17
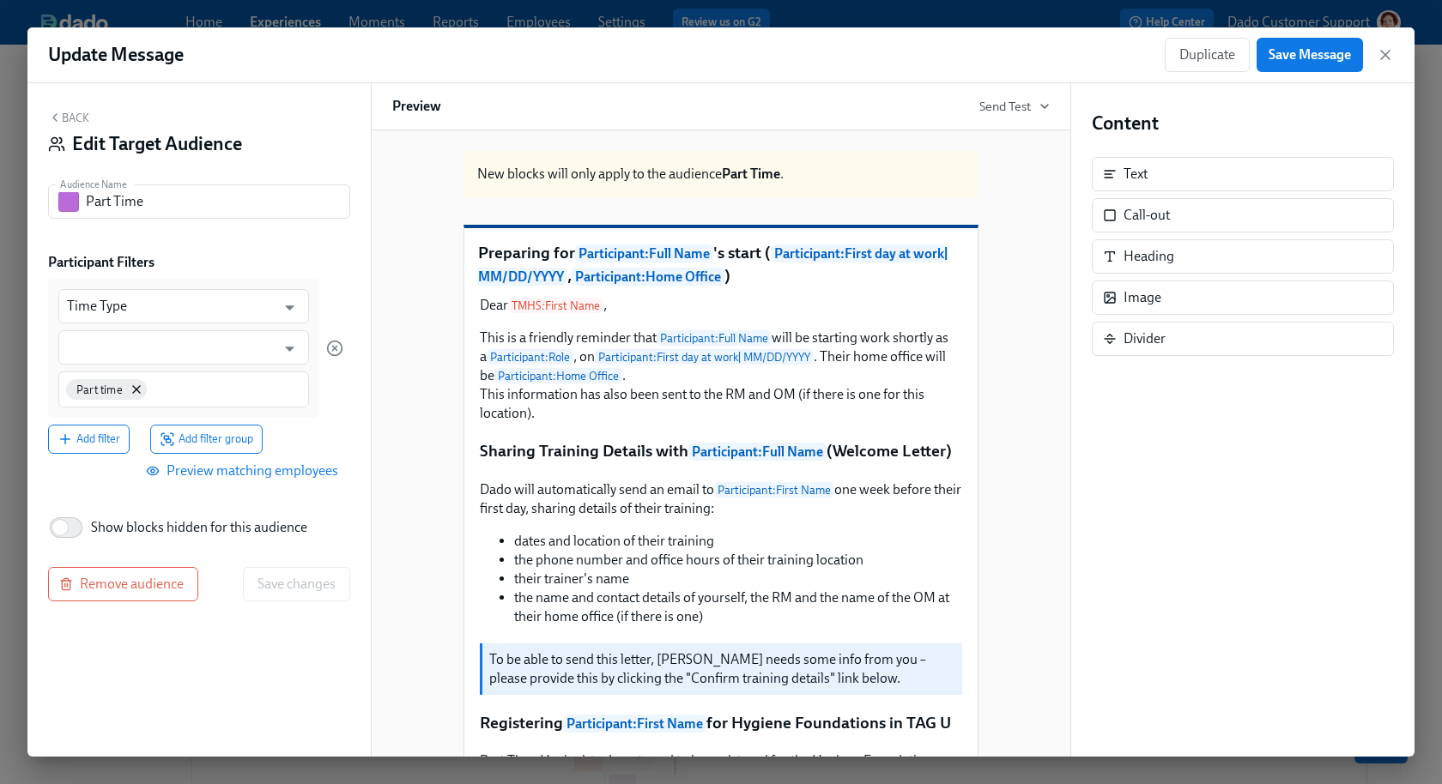
click at [135, 527] on span "Show blocks hidden for this audience" at bounding box center [199, 527] width 216 height 19
click at [117, 527] on input "Show blocks hidden for this audience" at bounding box center [59, 528] width 113 height 38
checkbox input "true"
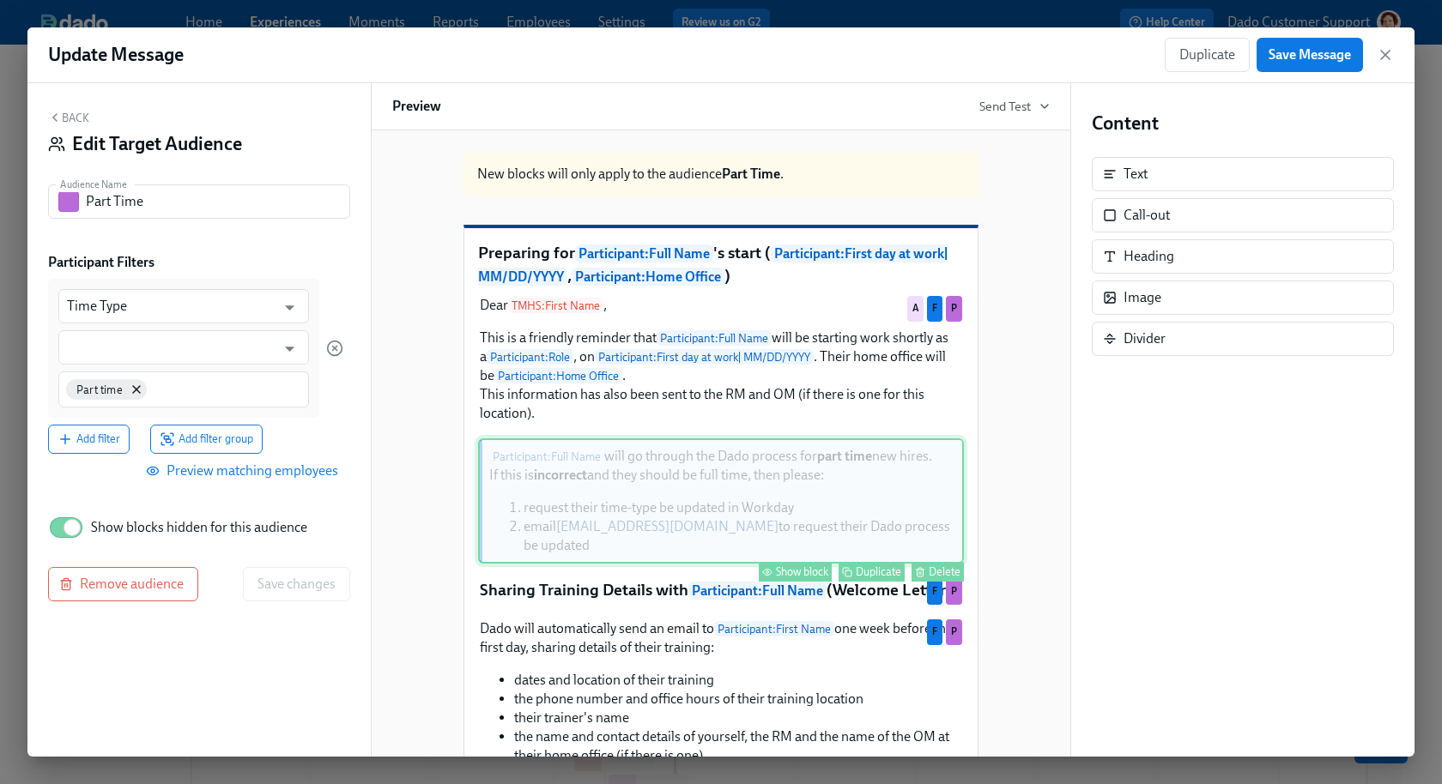
click at [797, 578] on div "Show block" at bounding box center [802, 572] width 52 height 13
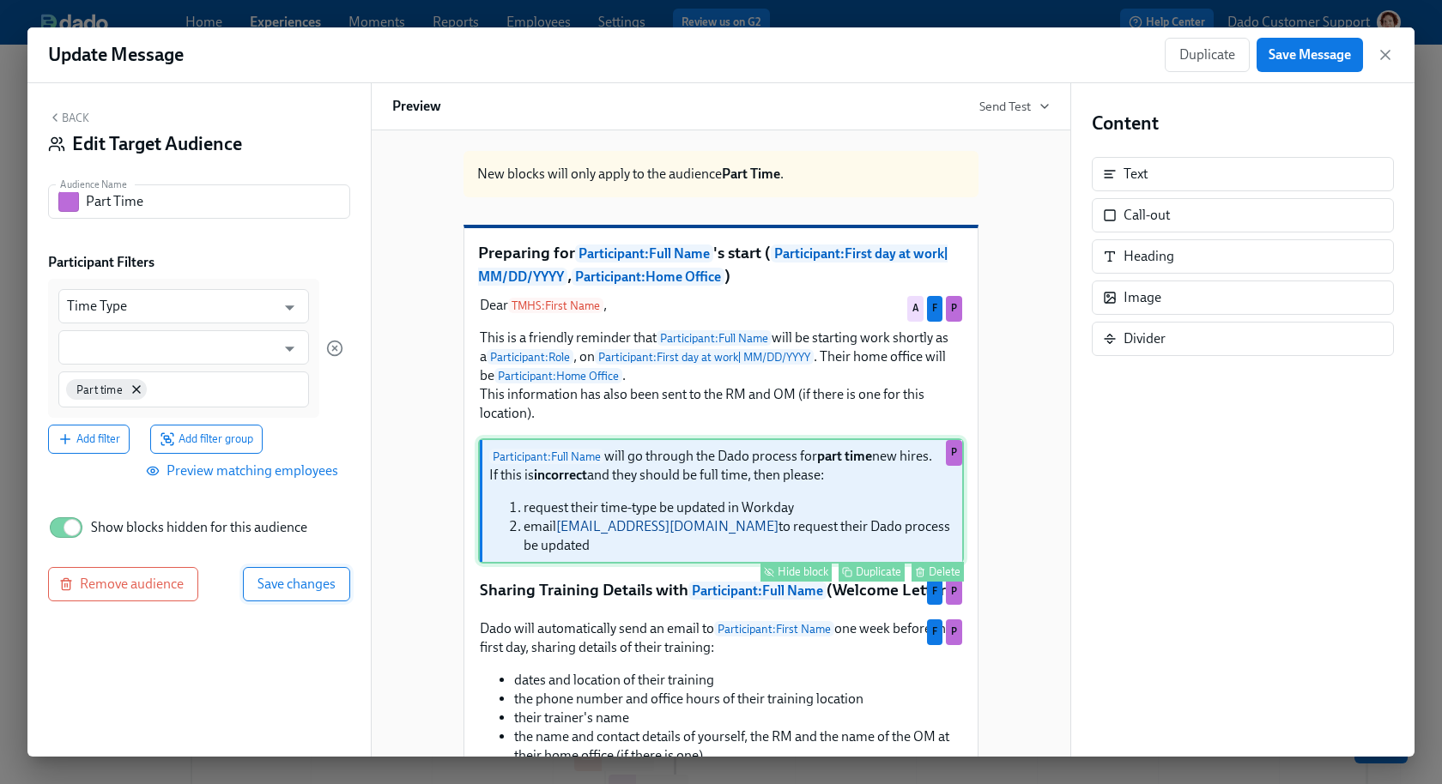
click at [282, 586] on span "Save changes" at bounding box center [296, 584] width 78 height 17
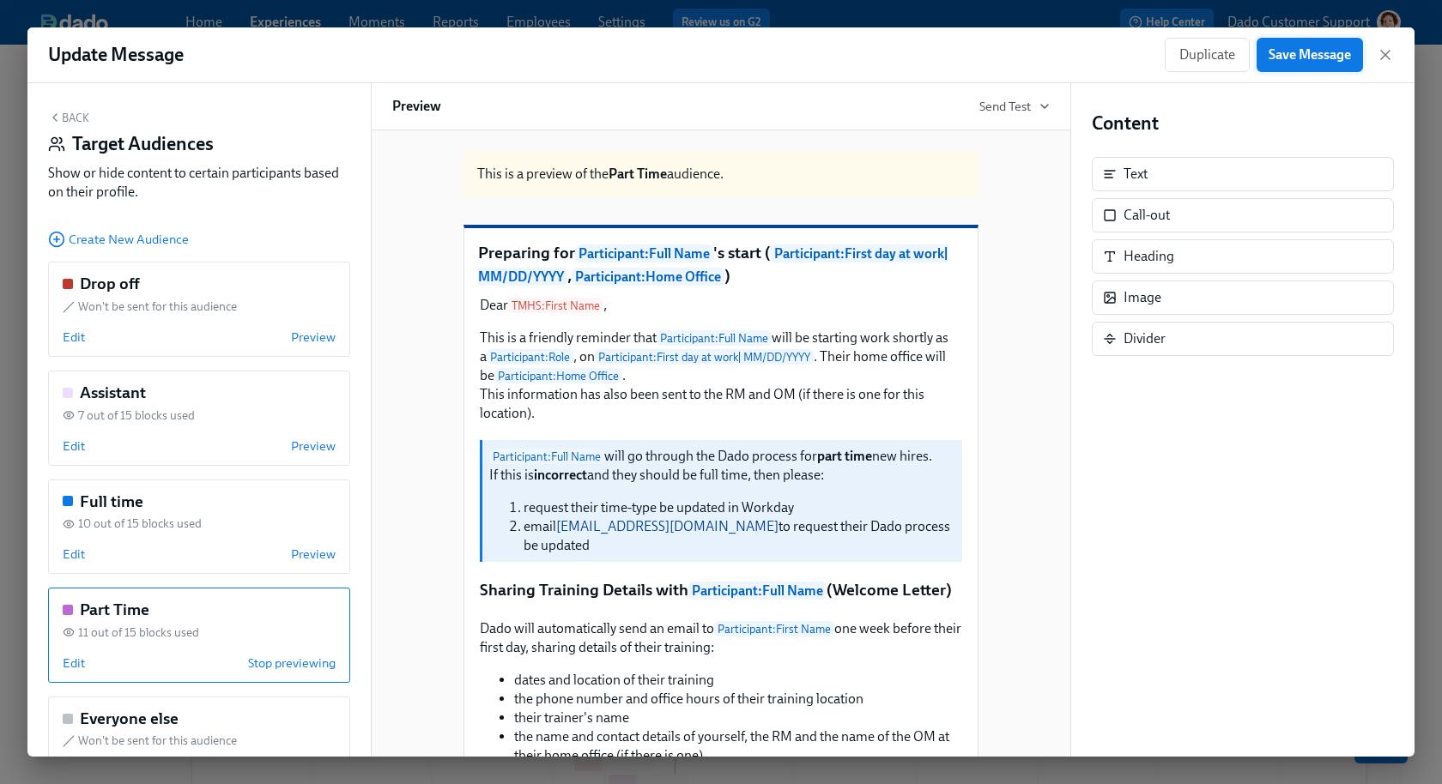
click at [1293, 71] on div "Update Message Duplicate Save Message" at bounding box center [720, 55] width 1387 height 56
click at [1292, 63] on button "Save Message" at bounding box center [1309, 55] width 106 height 34
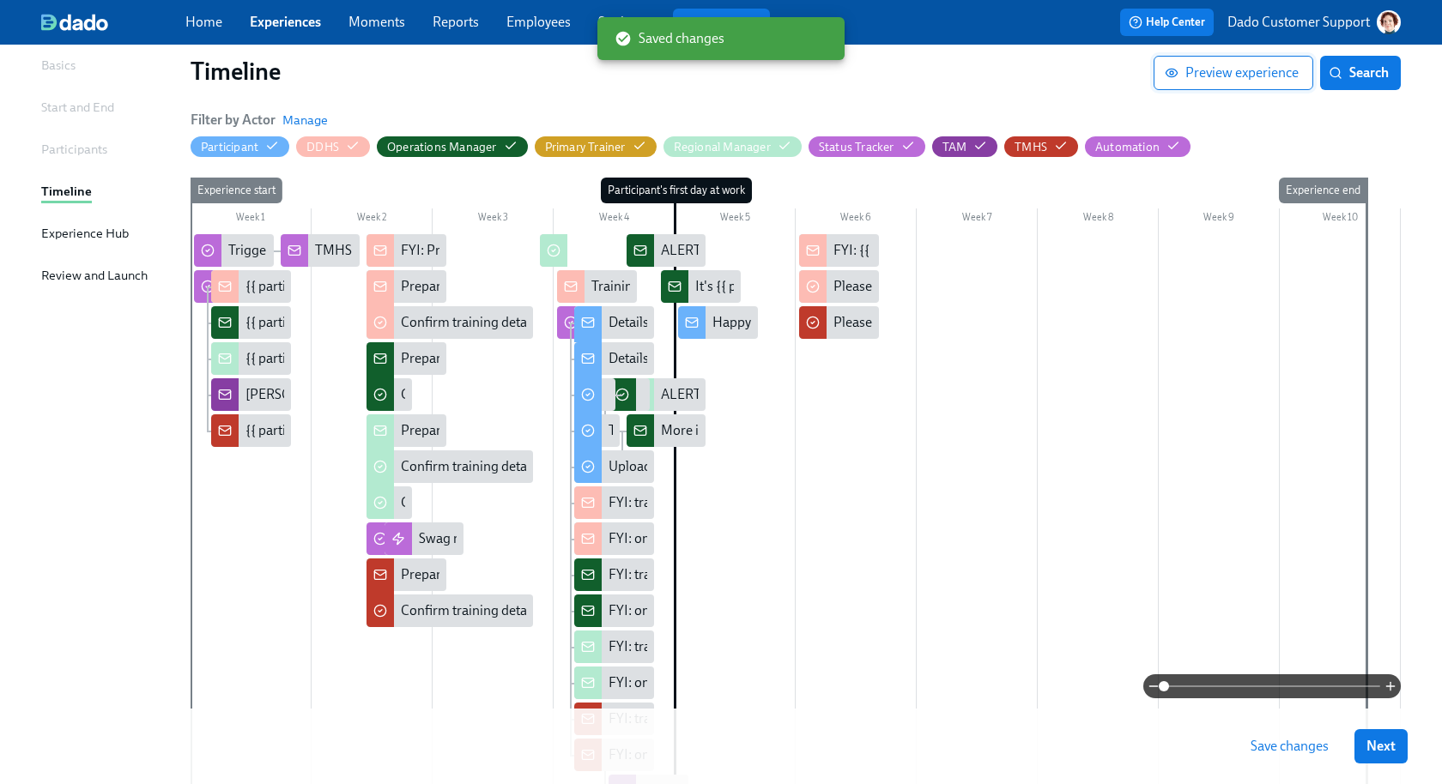
click at [1287, 67] on span "Preview experience" at bounding box center [1233, 72] width 130 height 17
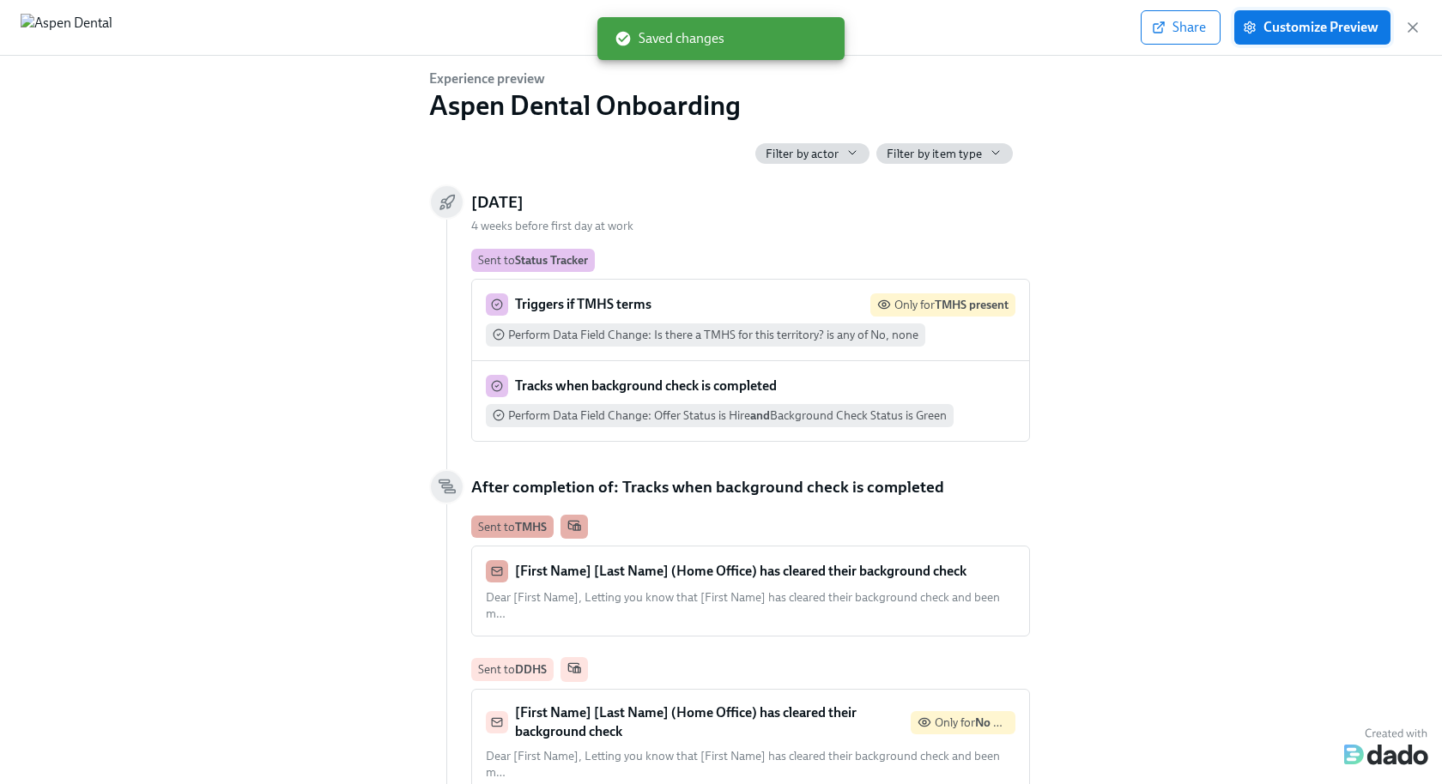
click at [1297, 31] on span "Customize Preview" at bounding box center [1312, 27] width 132 height 17
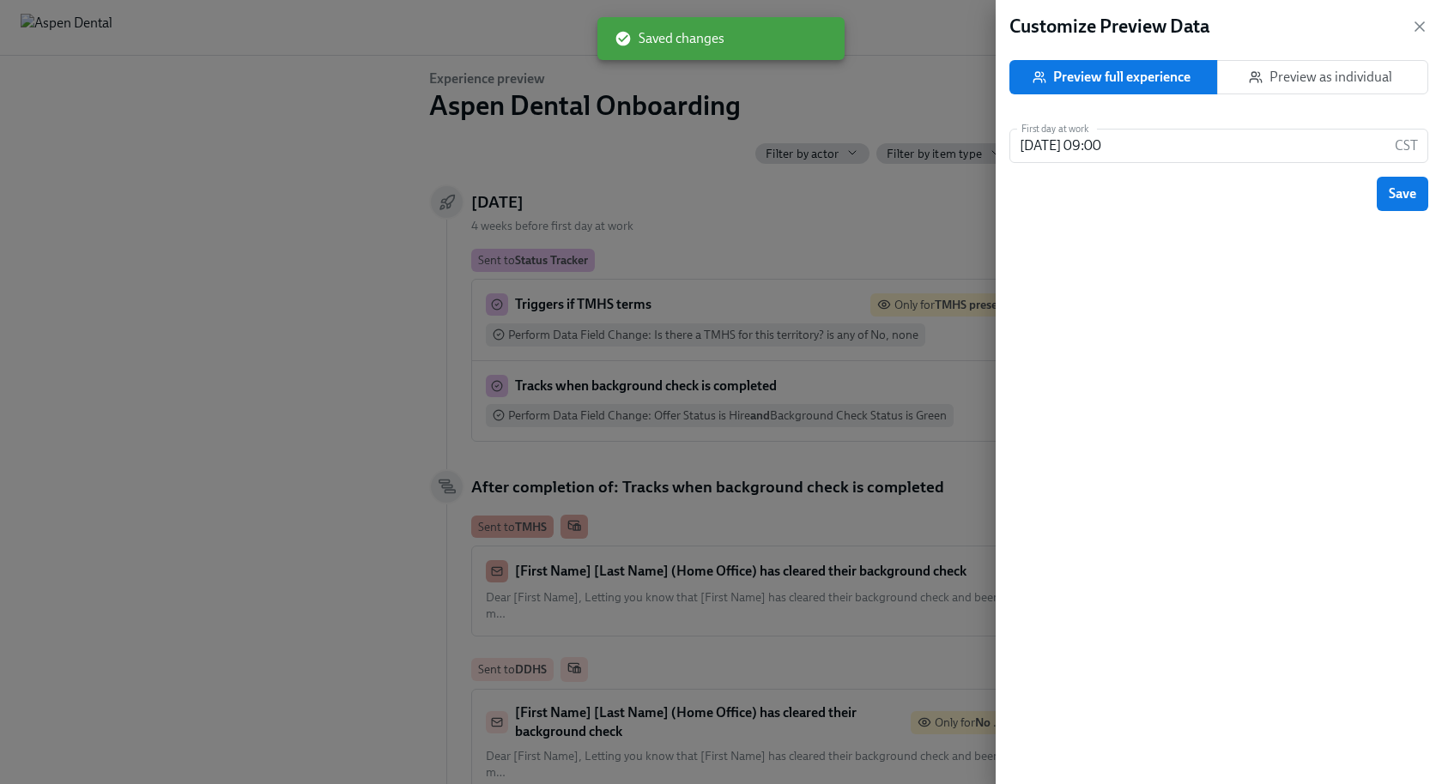
click at [1297, 58] on div "Preview full experience Preview as individual" at bounding box center [1218, 80] width 419 height 55
click at [1297, 76] on span "Preview as individual" at bounding box center [1323, 77] width 182 height 17
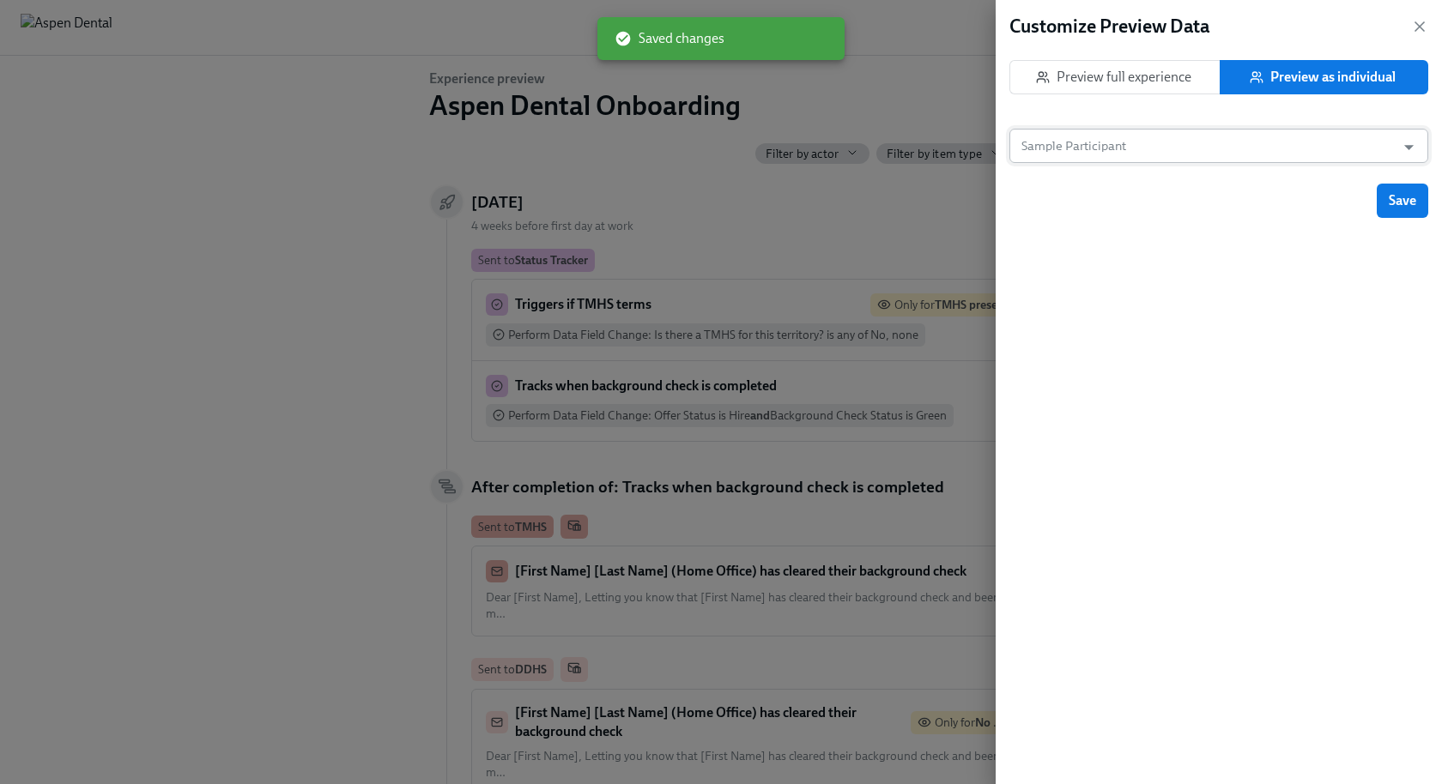
click at [1205, 151] on input "Sample Participant" at bounding box center [1202, 146] width 369 height 34
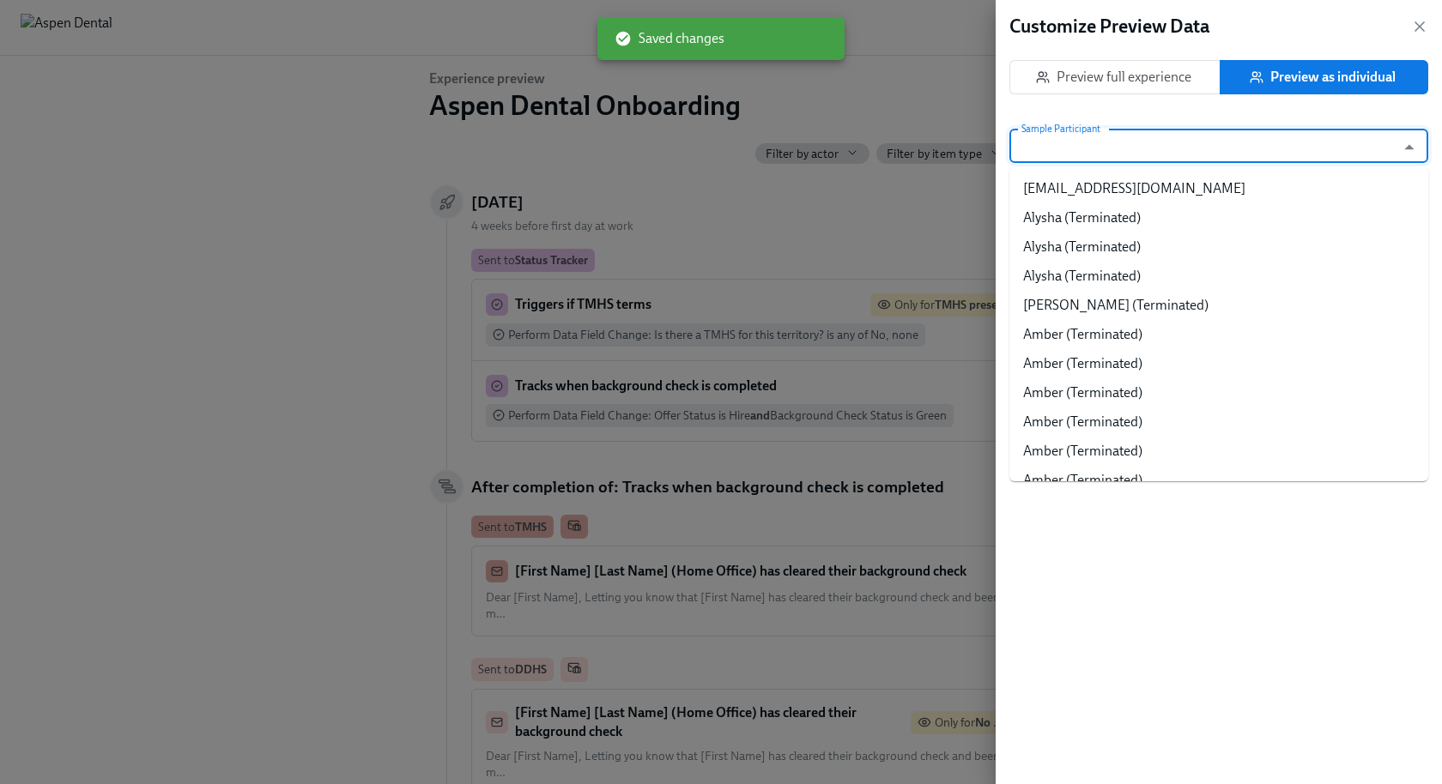
paste input "Monia Abuelbasher"
click at [1182, 148] on input "Sample Participant" at bounding box center [1202, 146] width 369 height 34
type input "Monia Abuelbasher"
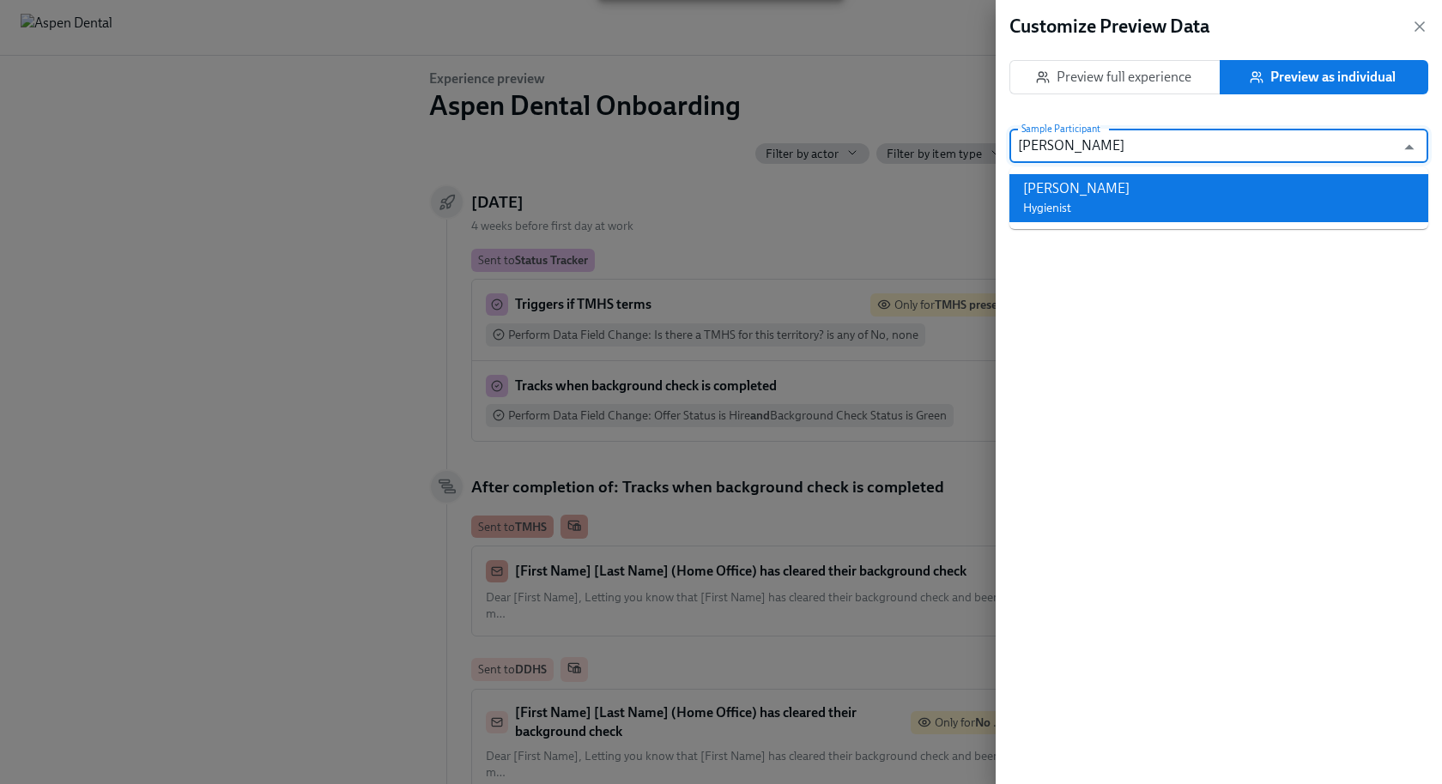
click at [1093, 203] on div "Monia Abuelbasher Hygienist" at bounding box center [1076, 198] width 106 height 38
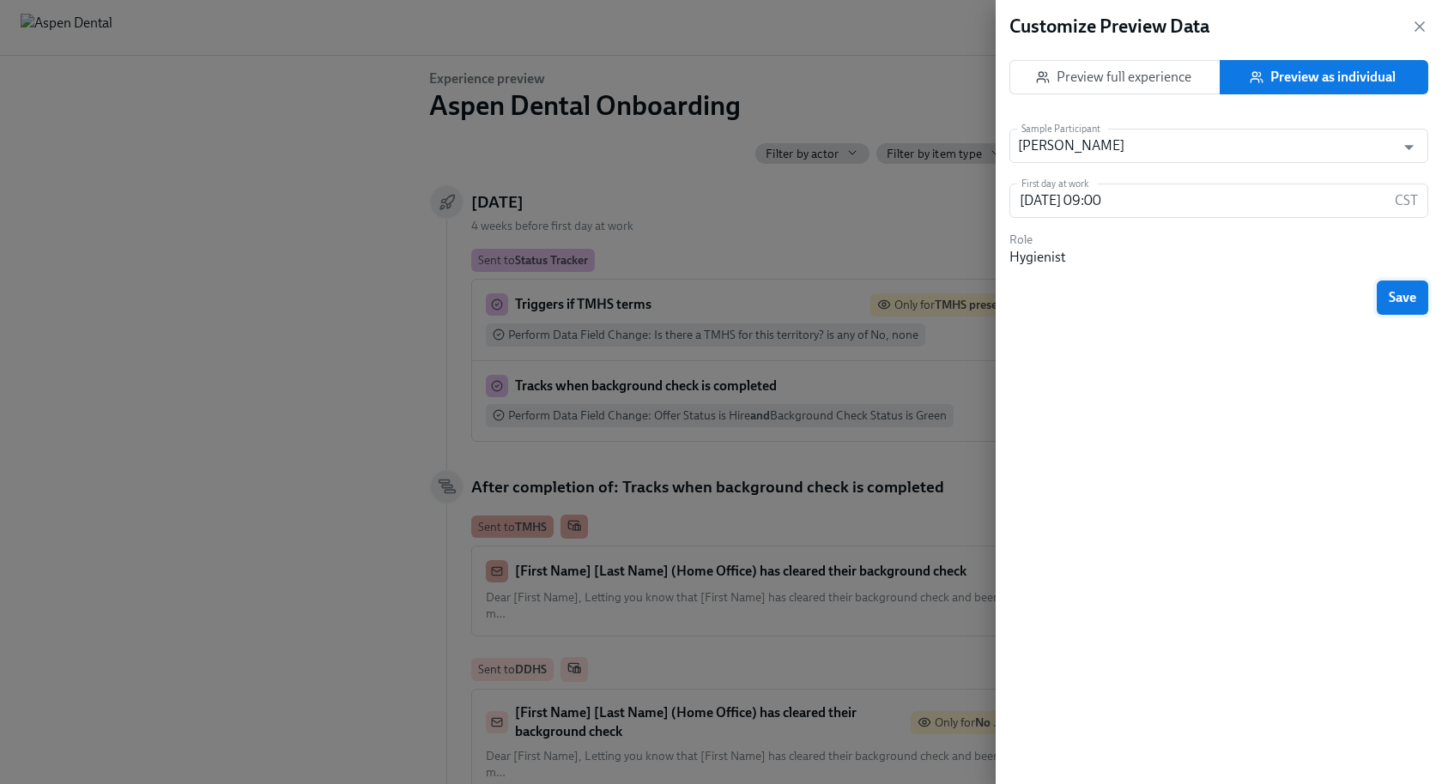
click at [1297, 288] on button "Save" at bounding box center [1402, 298] width 51 height 34
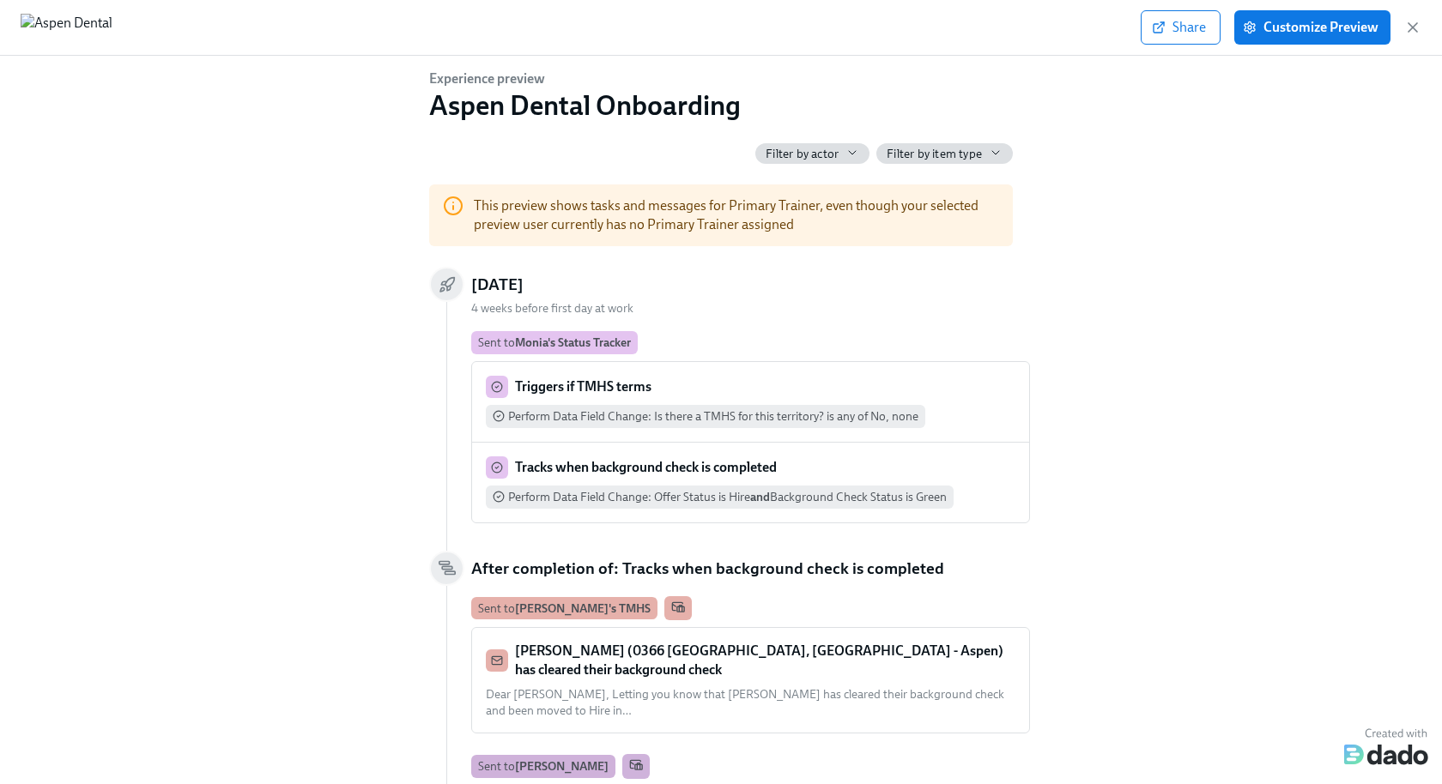
click at [324, 522] on div "Experience preview Aspen Dental Onboarding Filter by actor Filter by item type …" at bounding box center [720, 417] width 1387 height 694
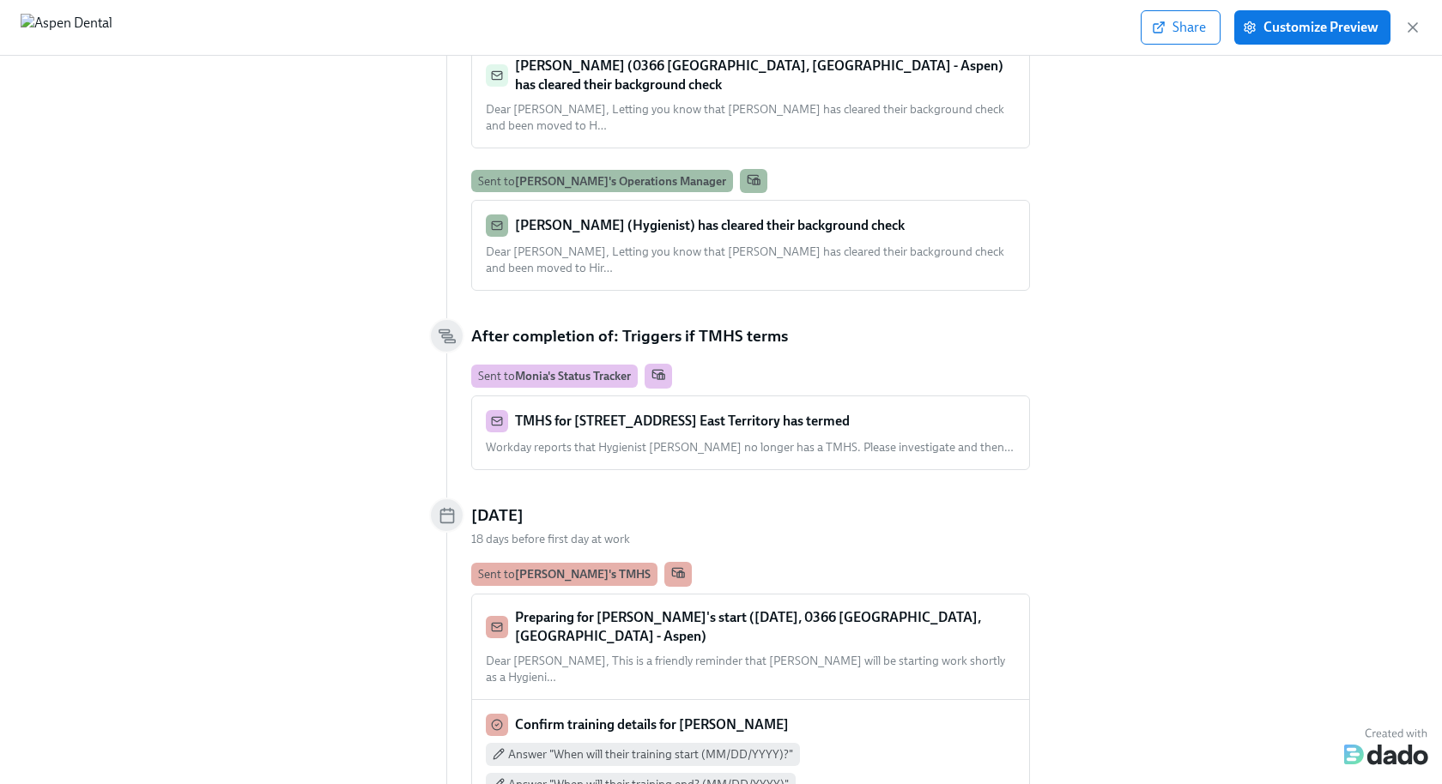
scroll to position [1014, 0]
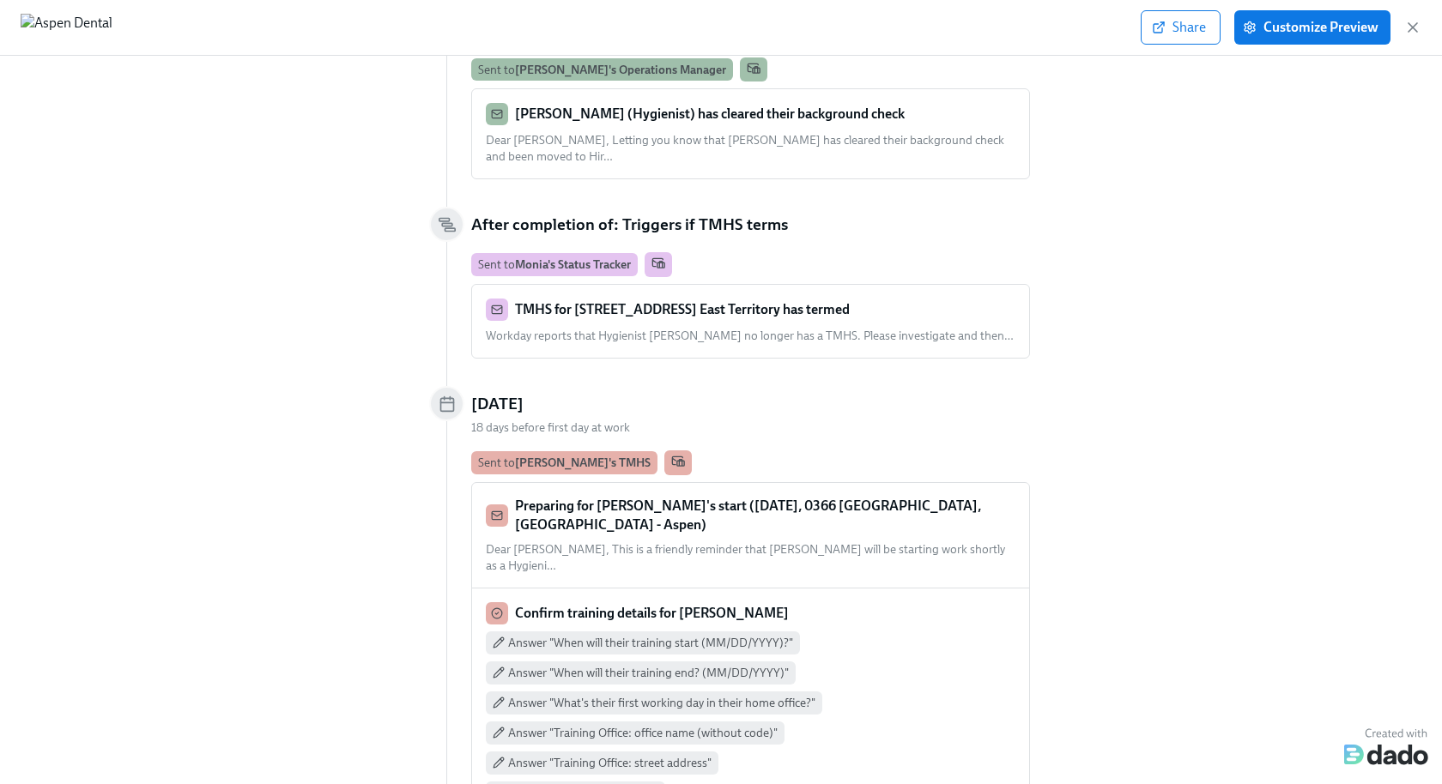
click at [709, 483] on div "Preparing for Monia Abuelbasher's start (11/17/2025, 0366 Concord, NH - Aspen) …" at bounding box center [750, 536] width 557 height 106
click at [649, 498] on strong "Preparing for Monia Abuelbasher's start (11/17/2025, 0366 Concord, NH - Aspen)" at bounding box center [748, 515] width 466 height 35
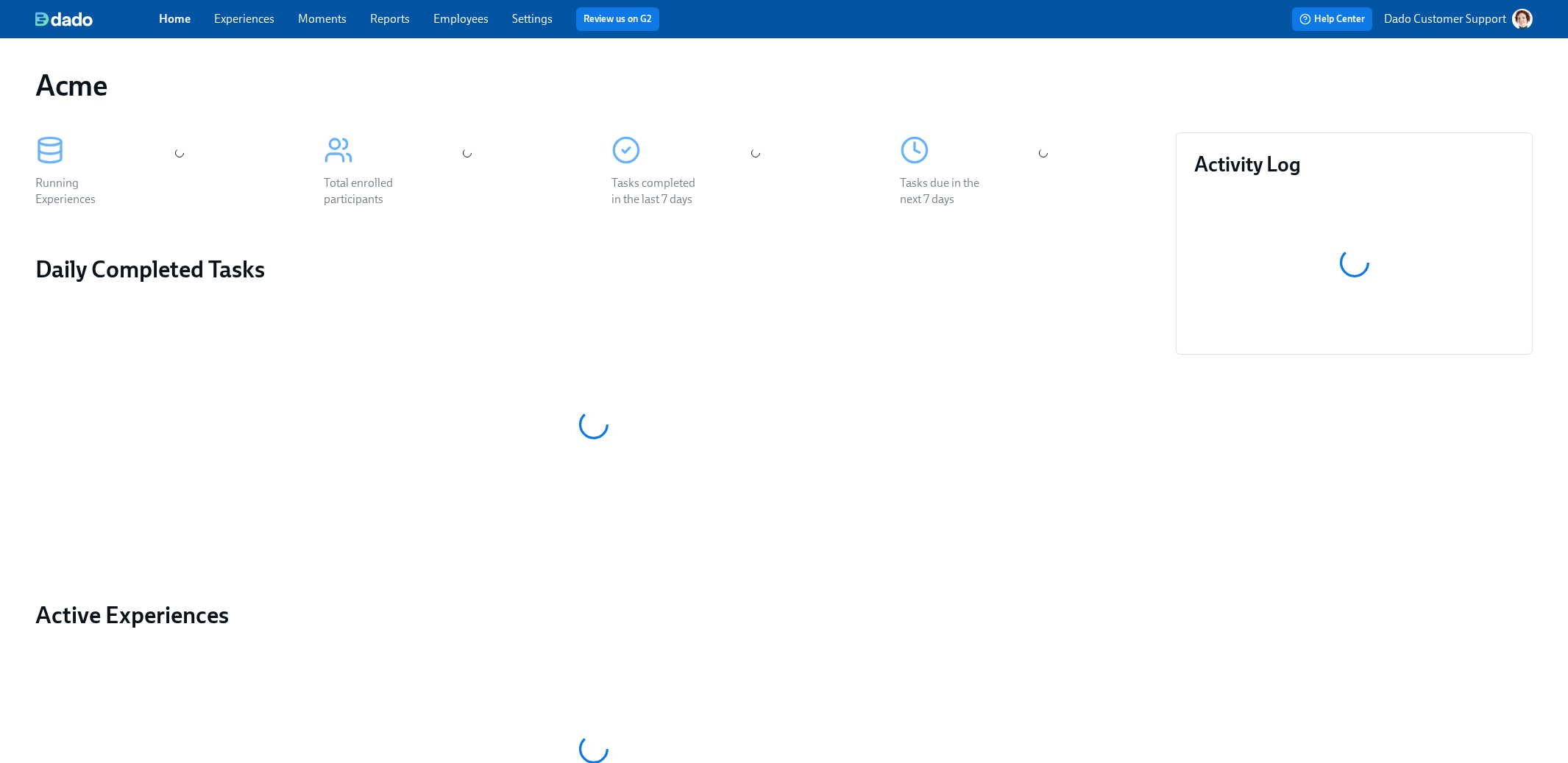
click at [244, 13] on link "Experiences" at bounding box center [244, 19] width 60 height 14
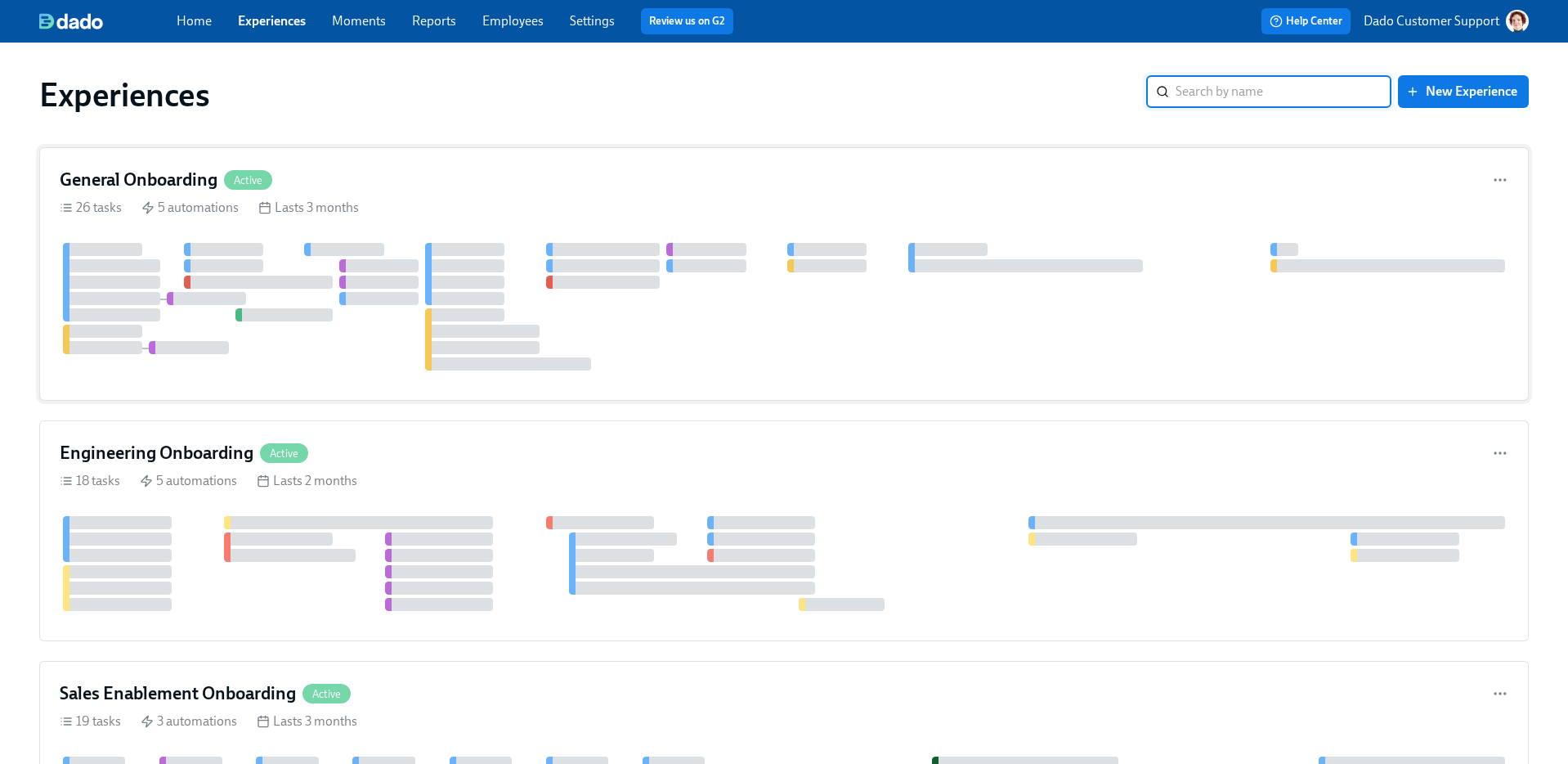
click at [212, 189] on h4 "General Onboarding" at bounding box center [139, 180] width 158 height 25
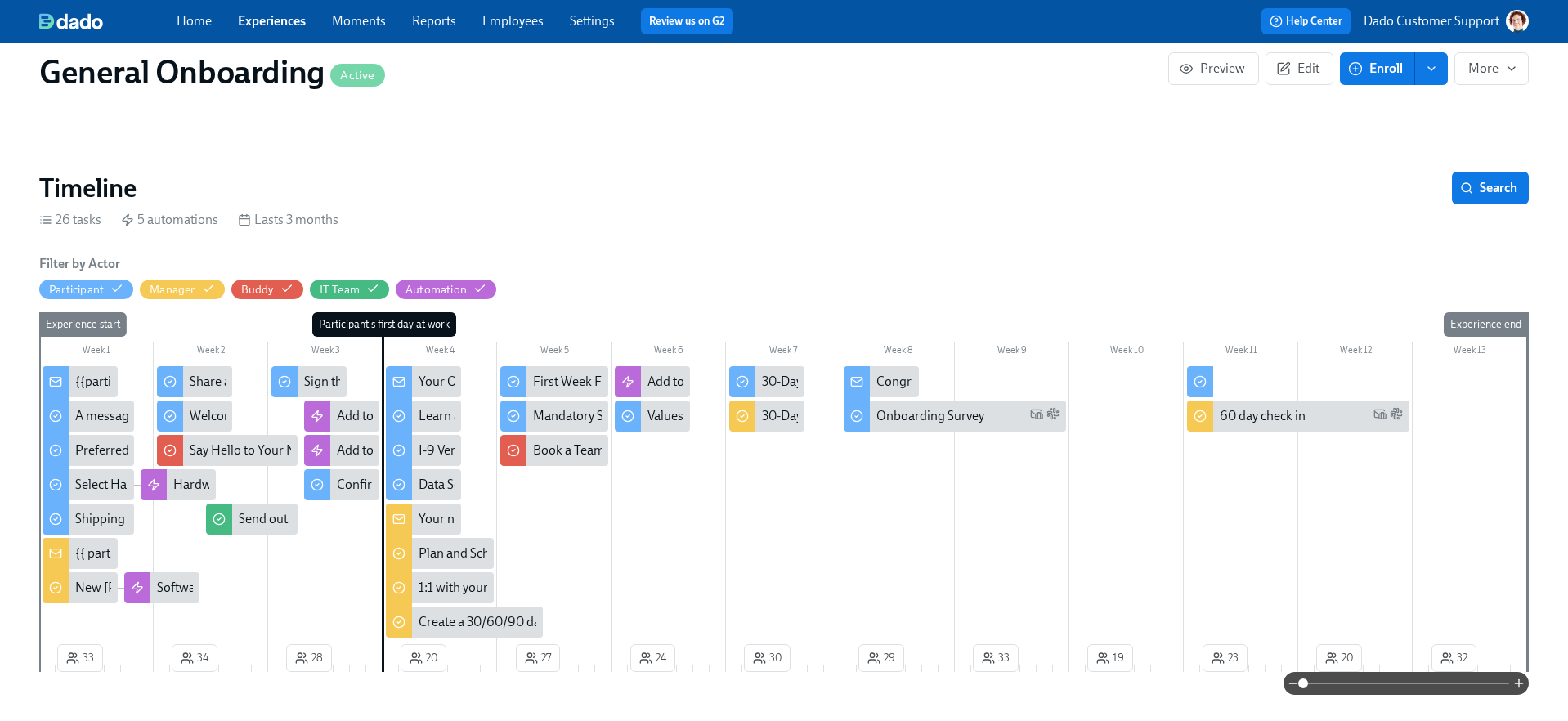
scroll to position [205, 0]
click at [1313, 72] on span "Edit" at bounding box center [1299, 69] width 40 height 16
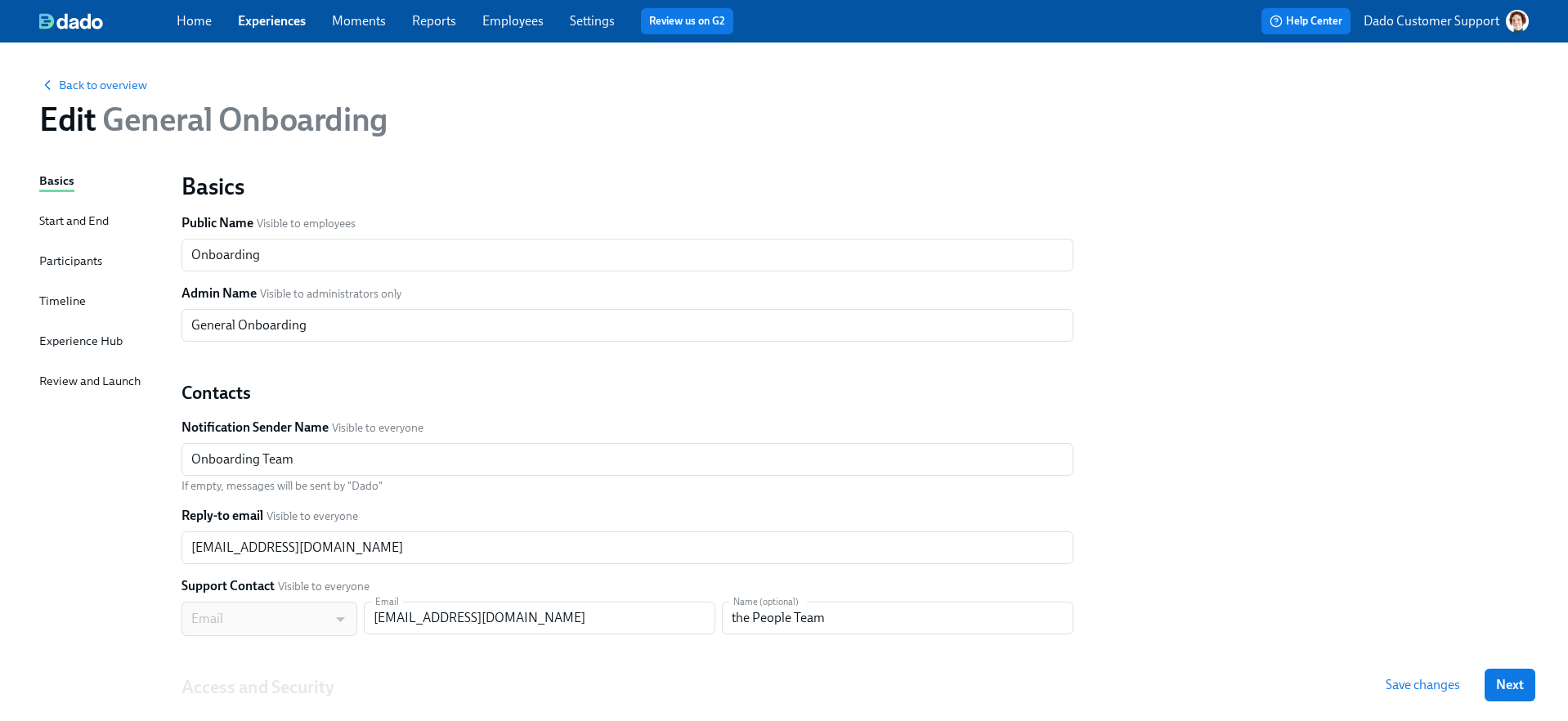
click at [60, 297] on div "Timeline" at bounding box center [62, 300] width 47 height 18
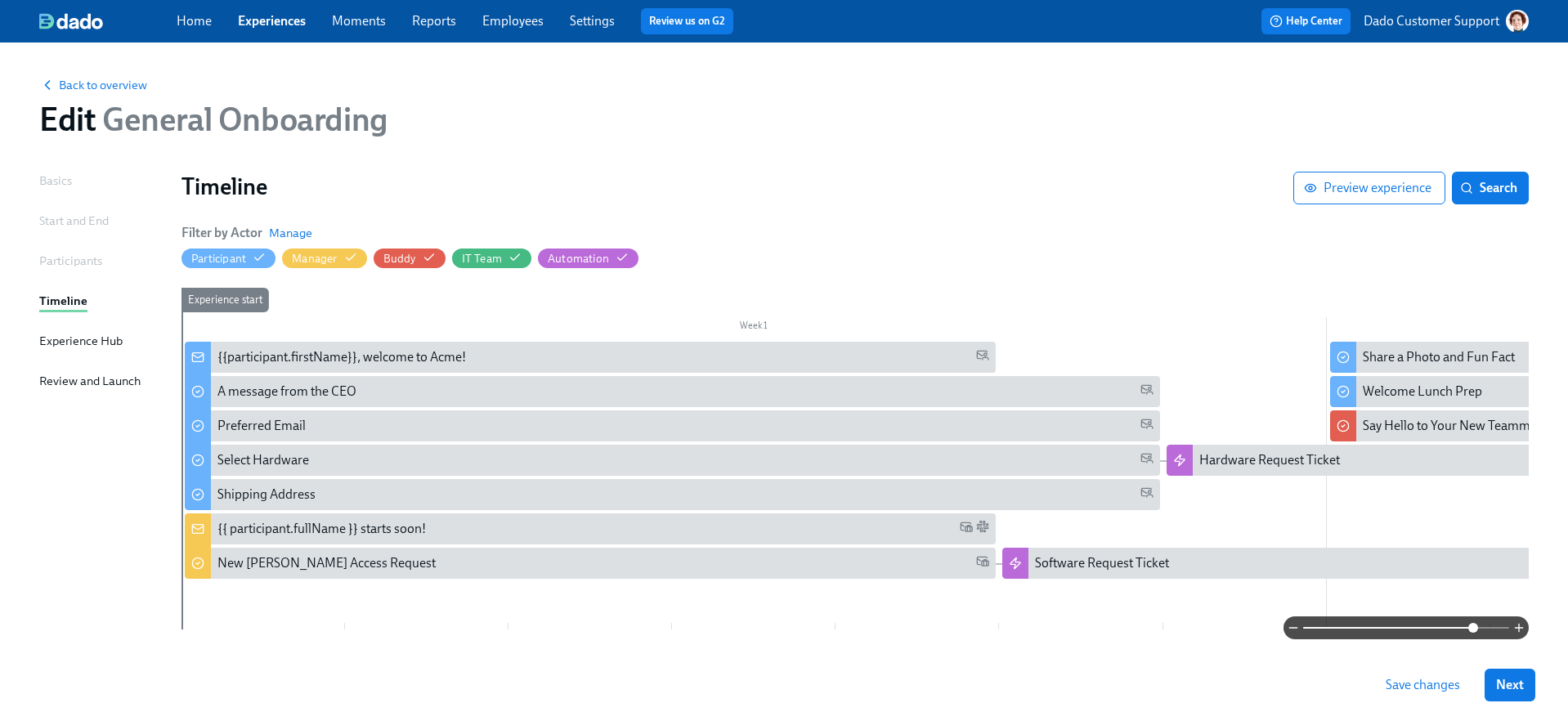
click at [1472, 633] on span at bounding box center [1406, 628] width 206 height 23
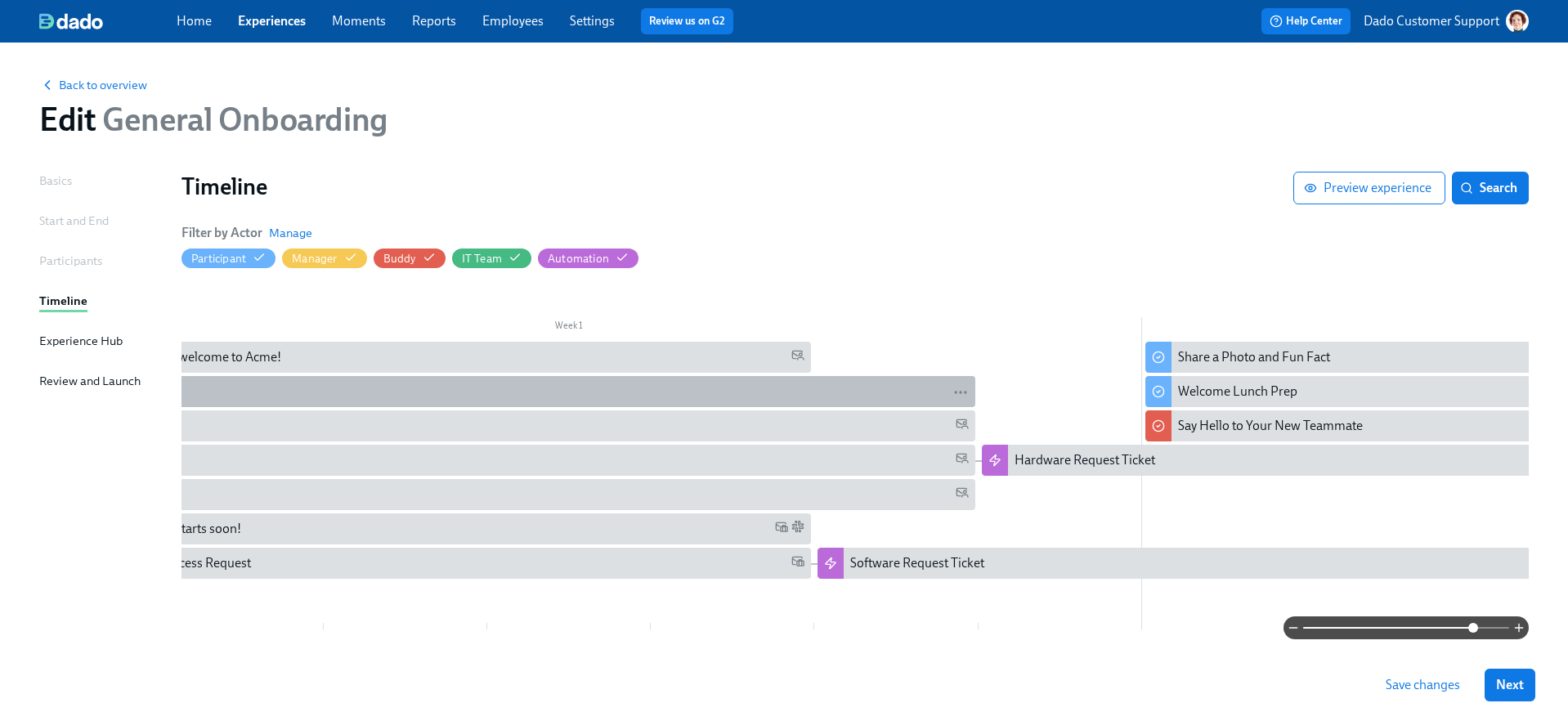
scroll to position [0, 181]
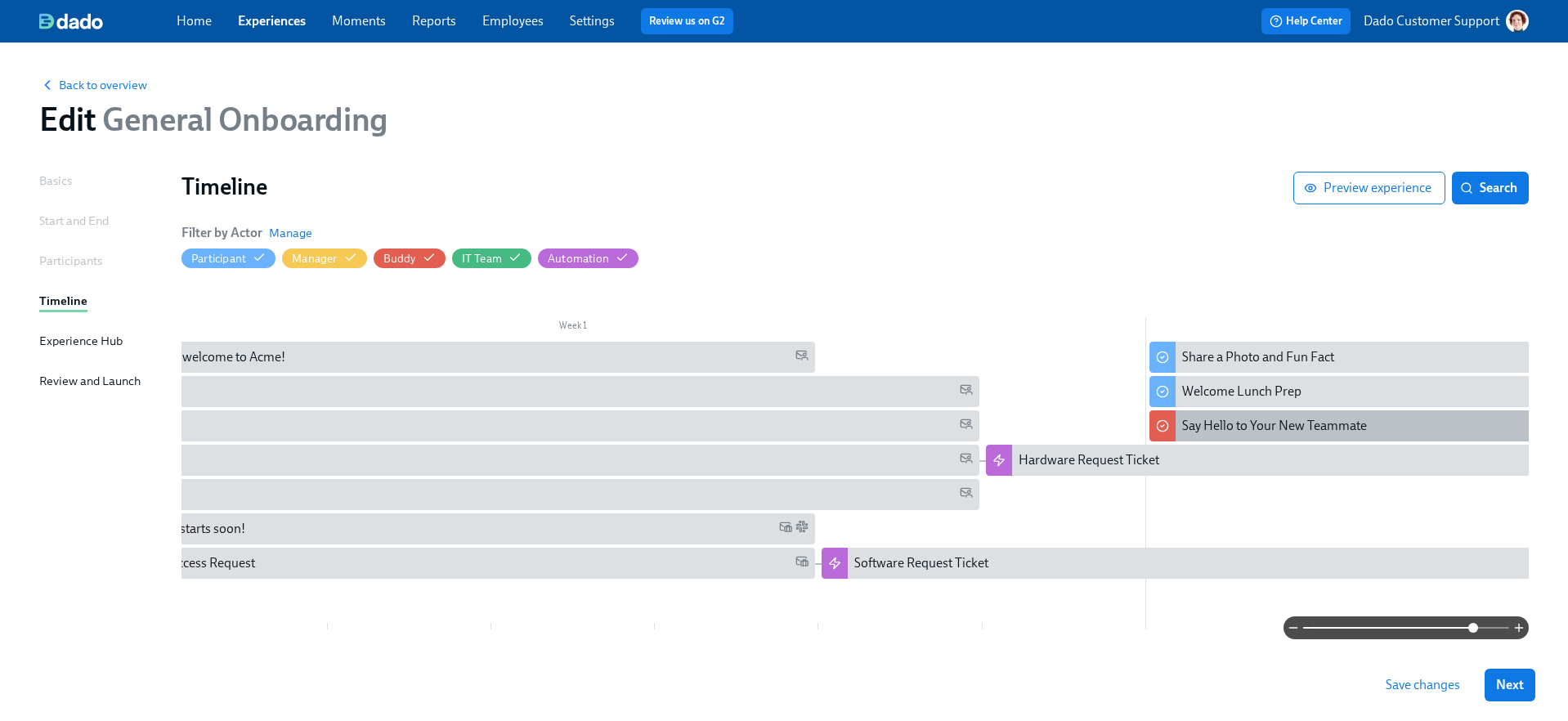
click at [1293, 422] on div "Say Hello to Your New Teammate" at bounding box center [1275, 426] width 185 height 18
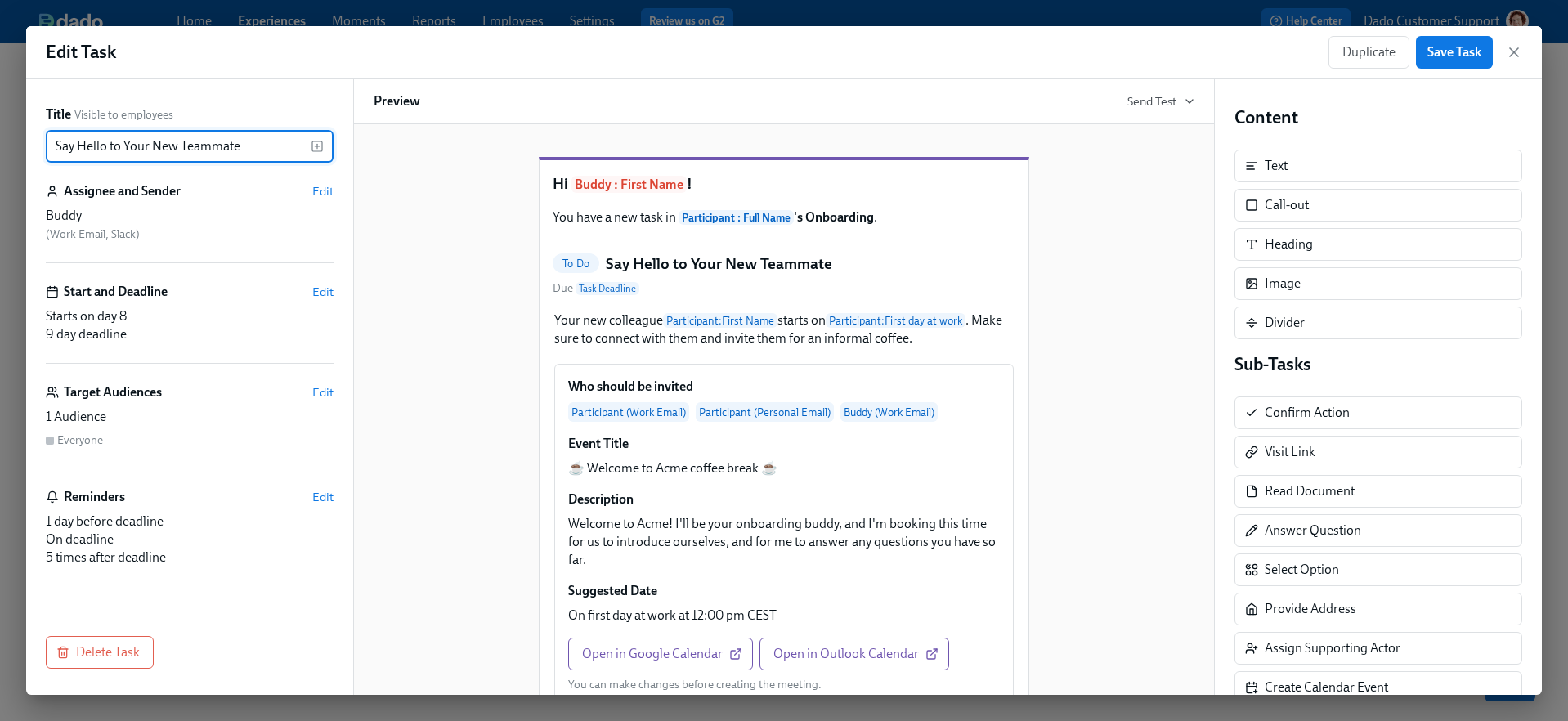
click at [191, 148] on input "Say Hello to Your New Teammate" at bounding box center [178, 146] width 265 height 32
type input "Review I-9 documents"
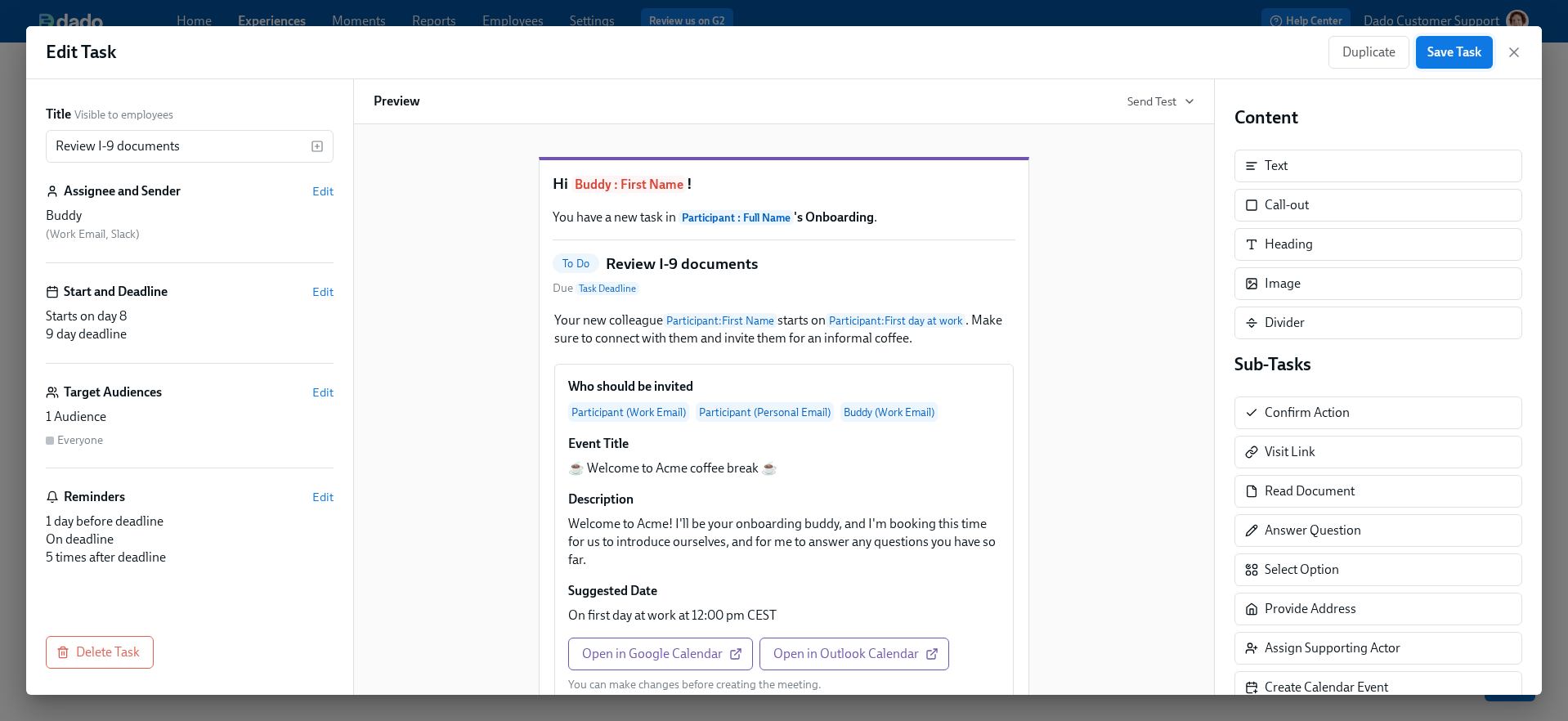
click at [1449, 52] on span "Save Task" at bounding box center [1454, 51] width 54 height 16
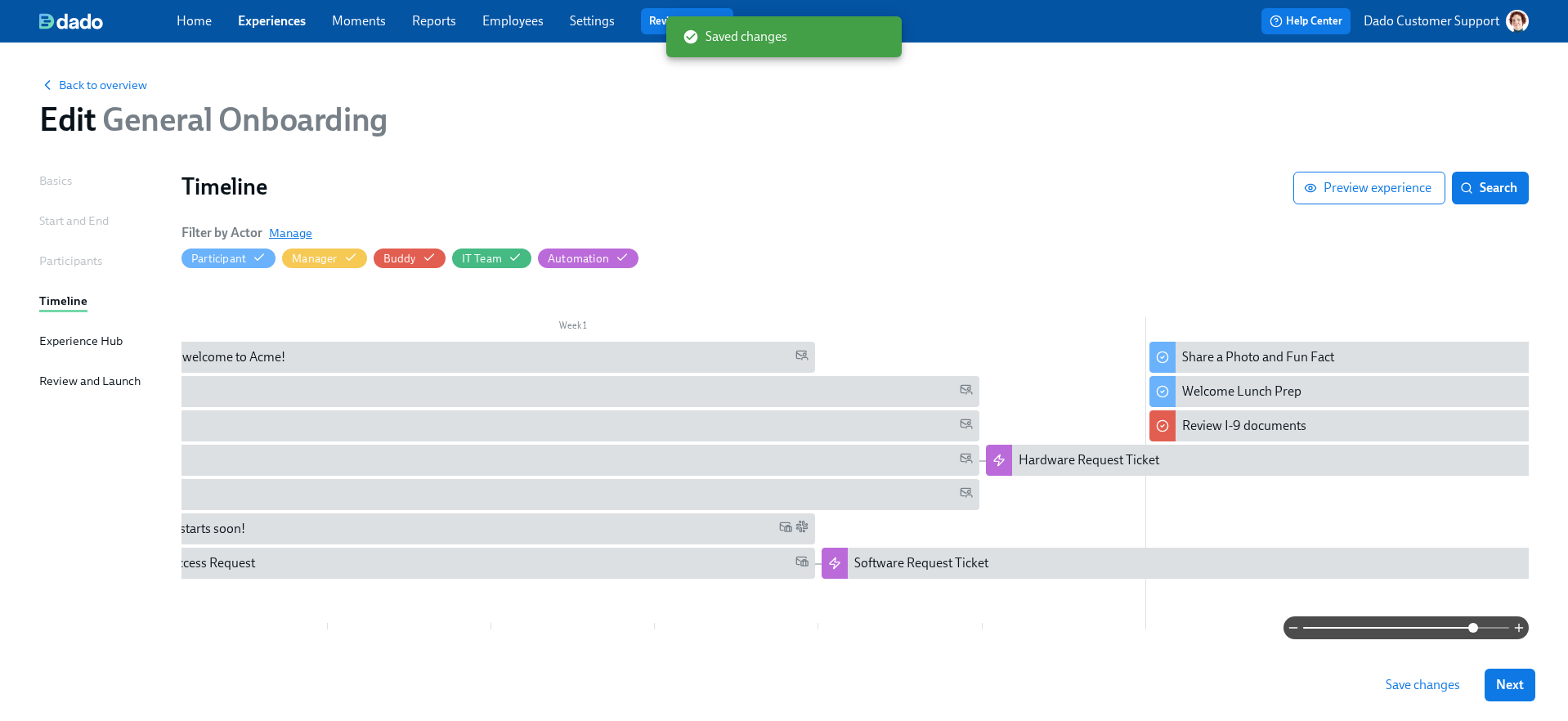
click at [295, 233] on span "Manage" at bounding box center [290, 232] width 43 height 16
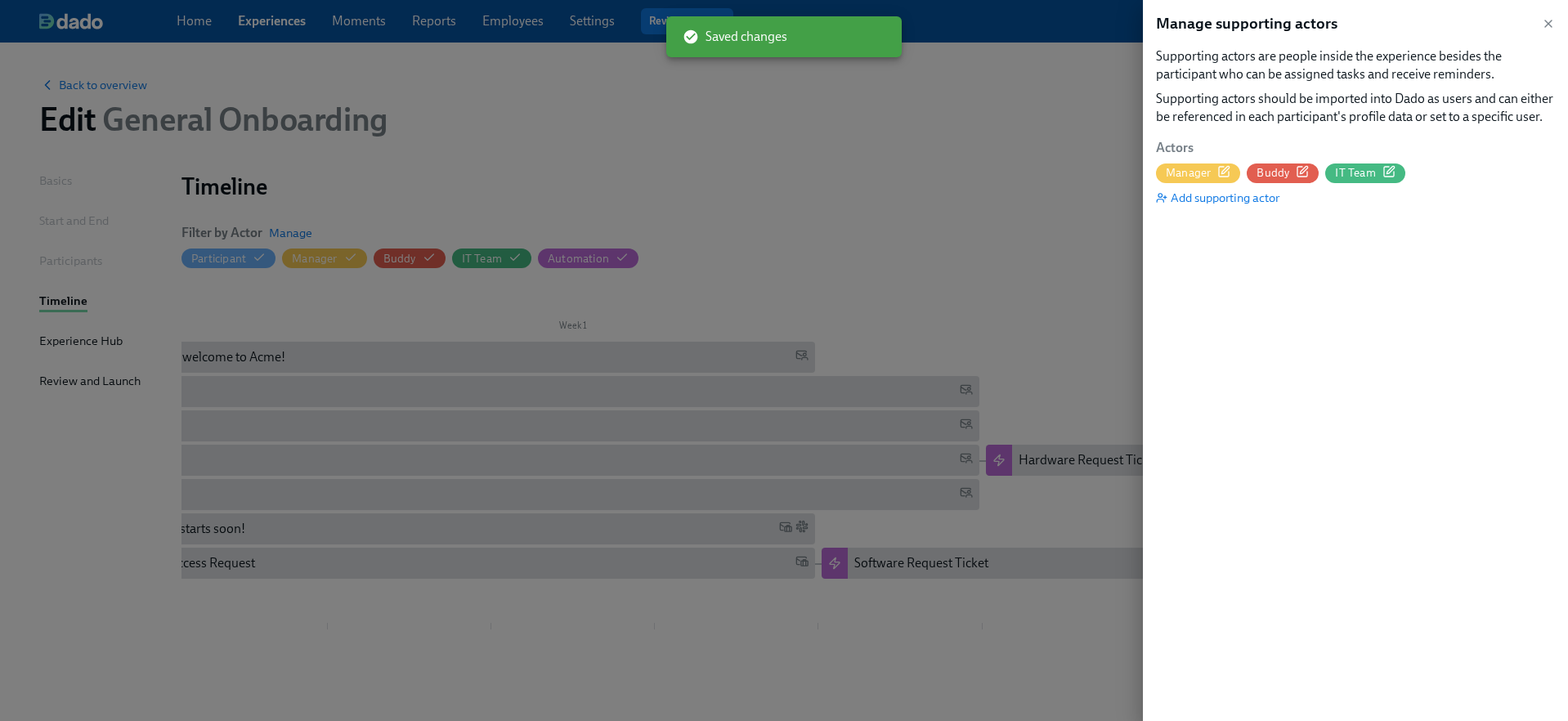
click at [1307, 168] on icon "button" at bounding box center [1304, 170] width 8 height 8
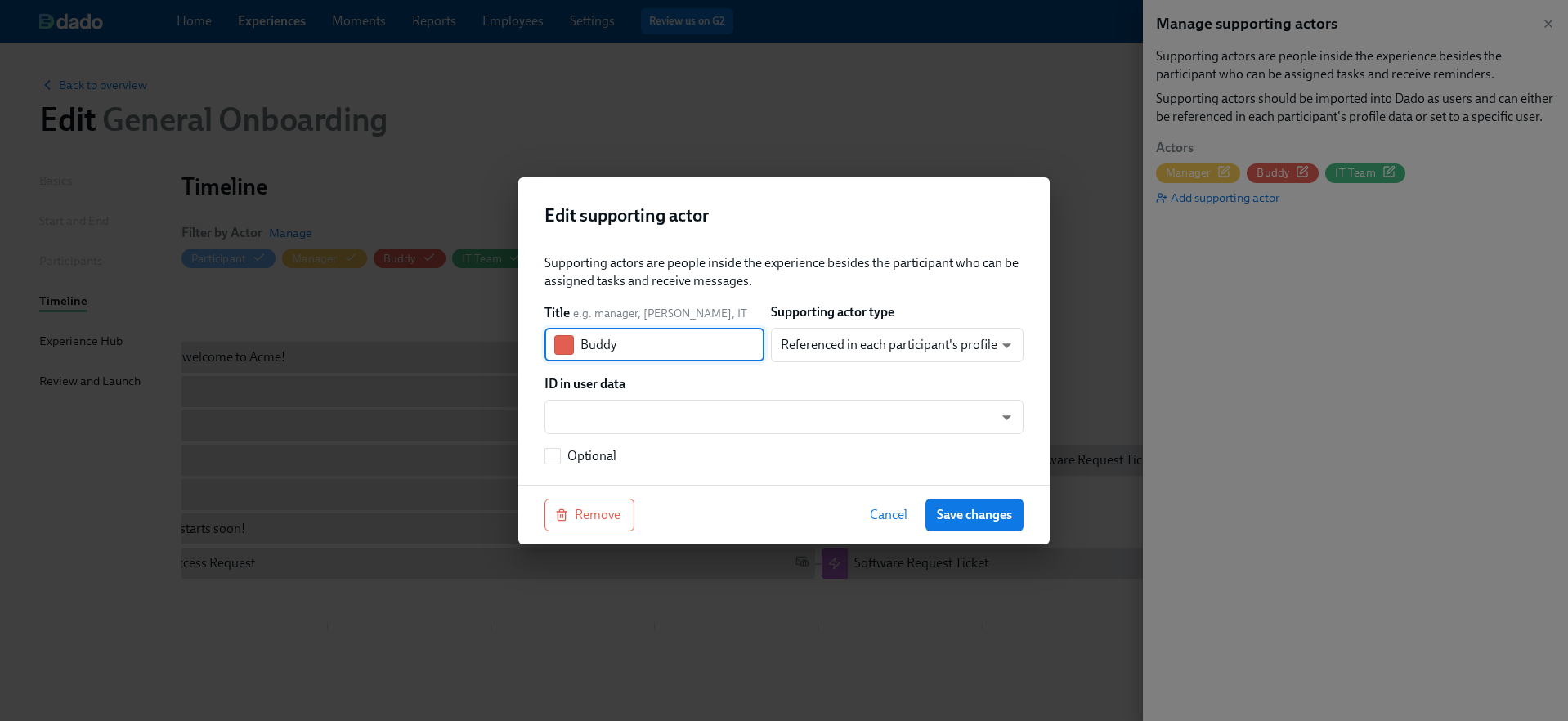
drag, startPoint x: 641, startPoint y: 341, endPoint x: 565, endPoint y: 338, distance: 76.1
click at [565, 338] on div "Buddy ​" at bounding box center [654, 345] width 220 height 32
type input "HR"
click at [995, 516] on span "Save changes" at bounding box center [975, 514] width 75 height 16
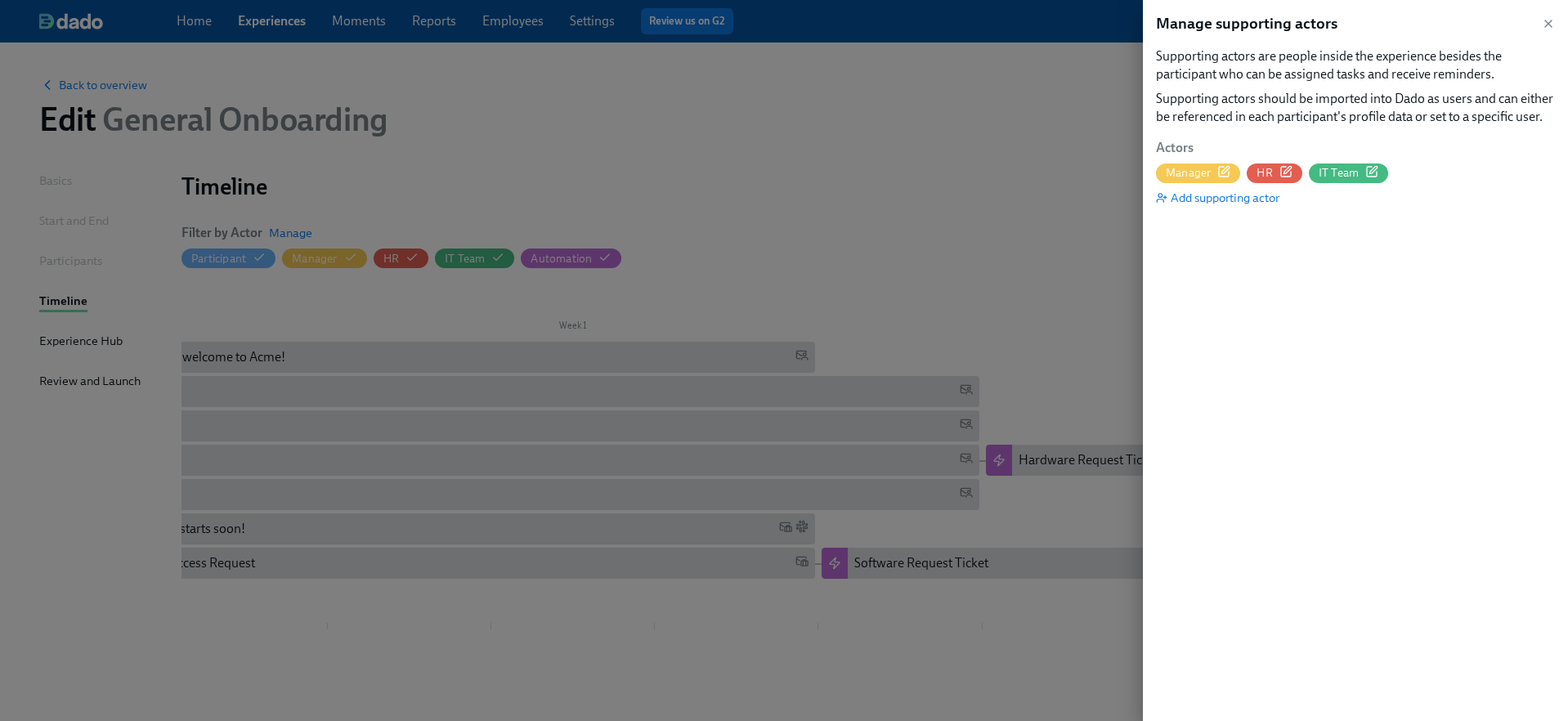
click at [939, 352] on div at bounding box center [784, 360] width 1568 height 721
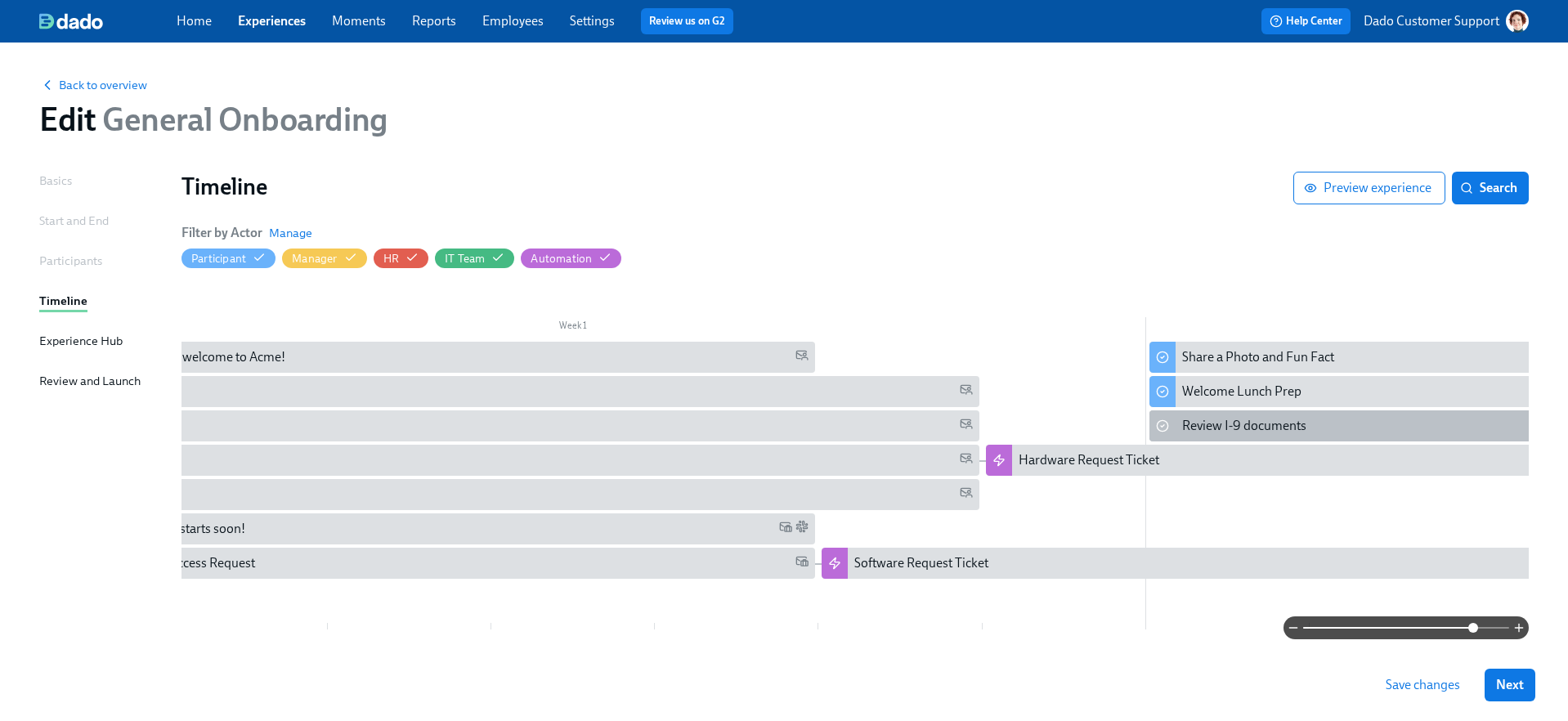
click at [1239, 411] on div "Week 1 Week 2 Week 3 Week 4 Week 5 Week 6 Week 7 Week 8 Week 9 Week 10 Week 11 …" at bounding box center [855, 462] width 1347 height 349
click at [1226, 429] on div "Review I-9 documents" at bounding box center [1244, 426] width 124 height 18
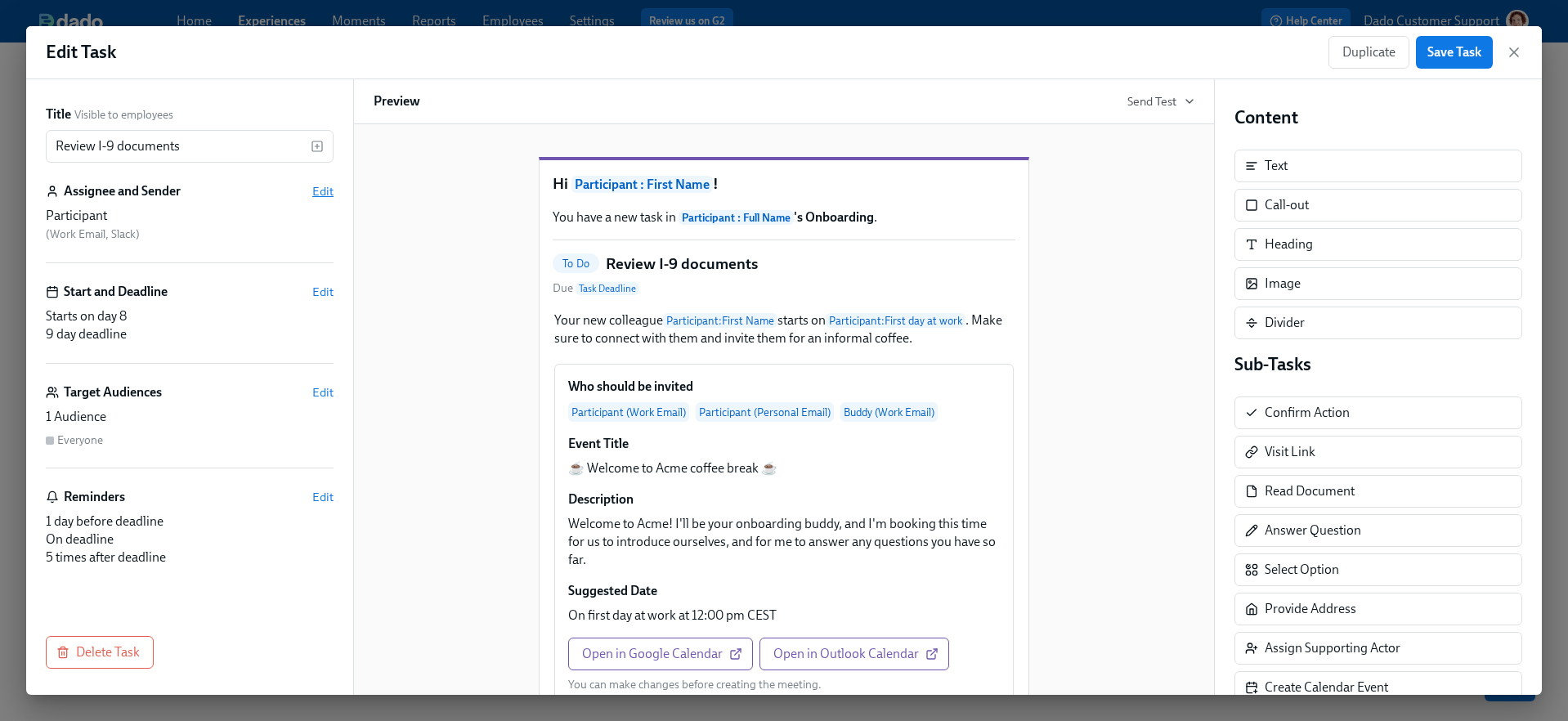
click at [326, 190] on span "Edit" at bounding box center [323, 190] width 21 height 16
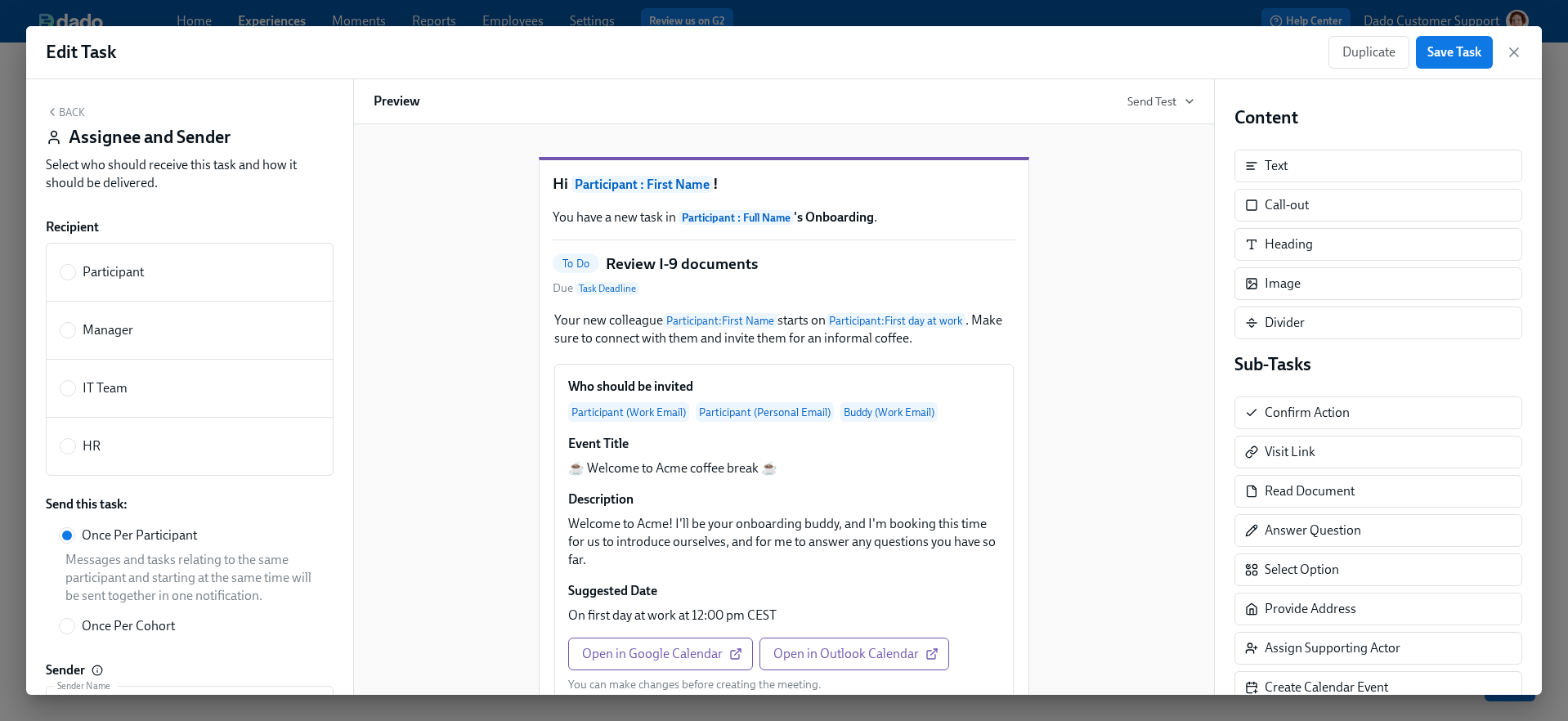
click at [92, 441] on span "HR" at bounding box center [91, 446] width 18 height 18
click at [75, 441] on input "HR" at bounding box center [68, 446] width 14 height 14
radio input "true"
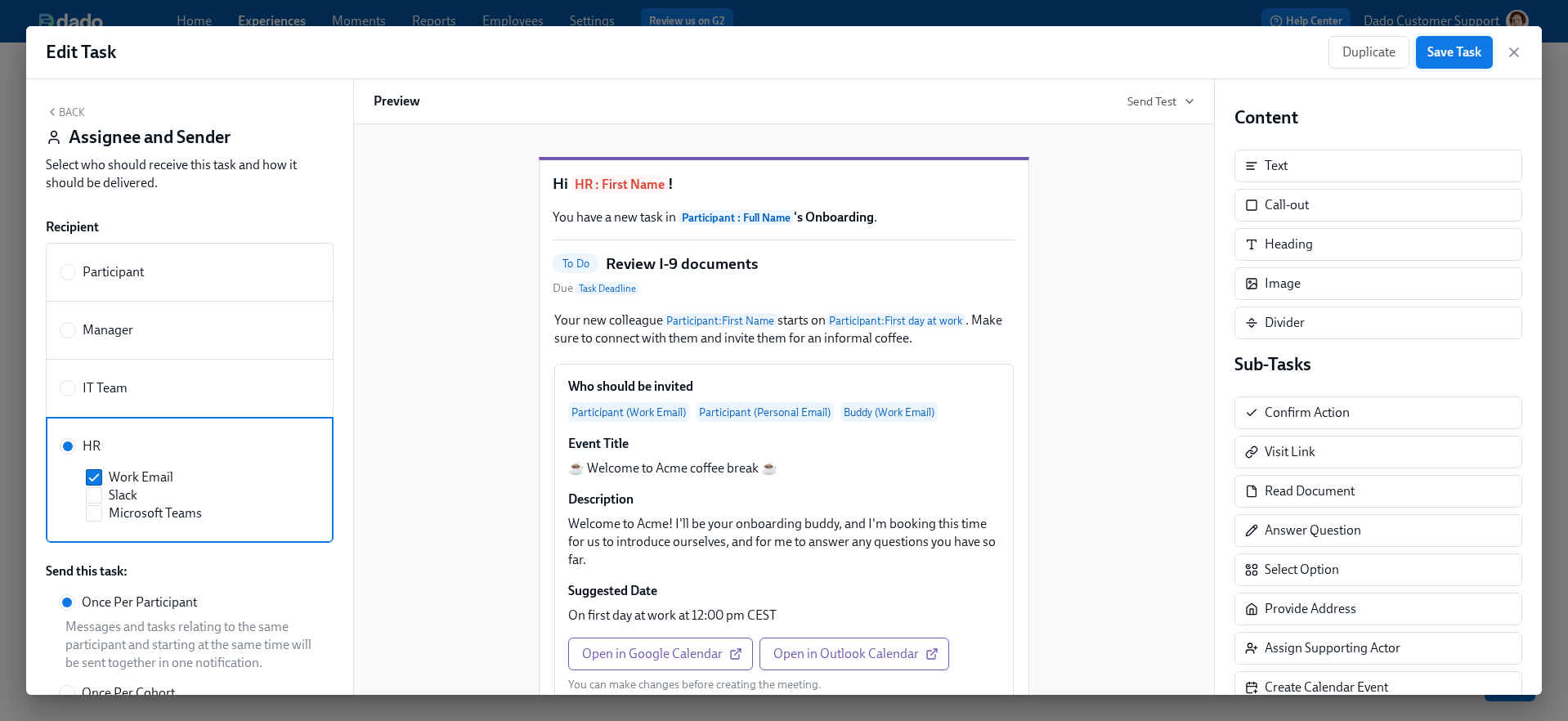
click at [1448, 52] on span "Save Task" at bounding box center [1454, 51] width 54 height 16
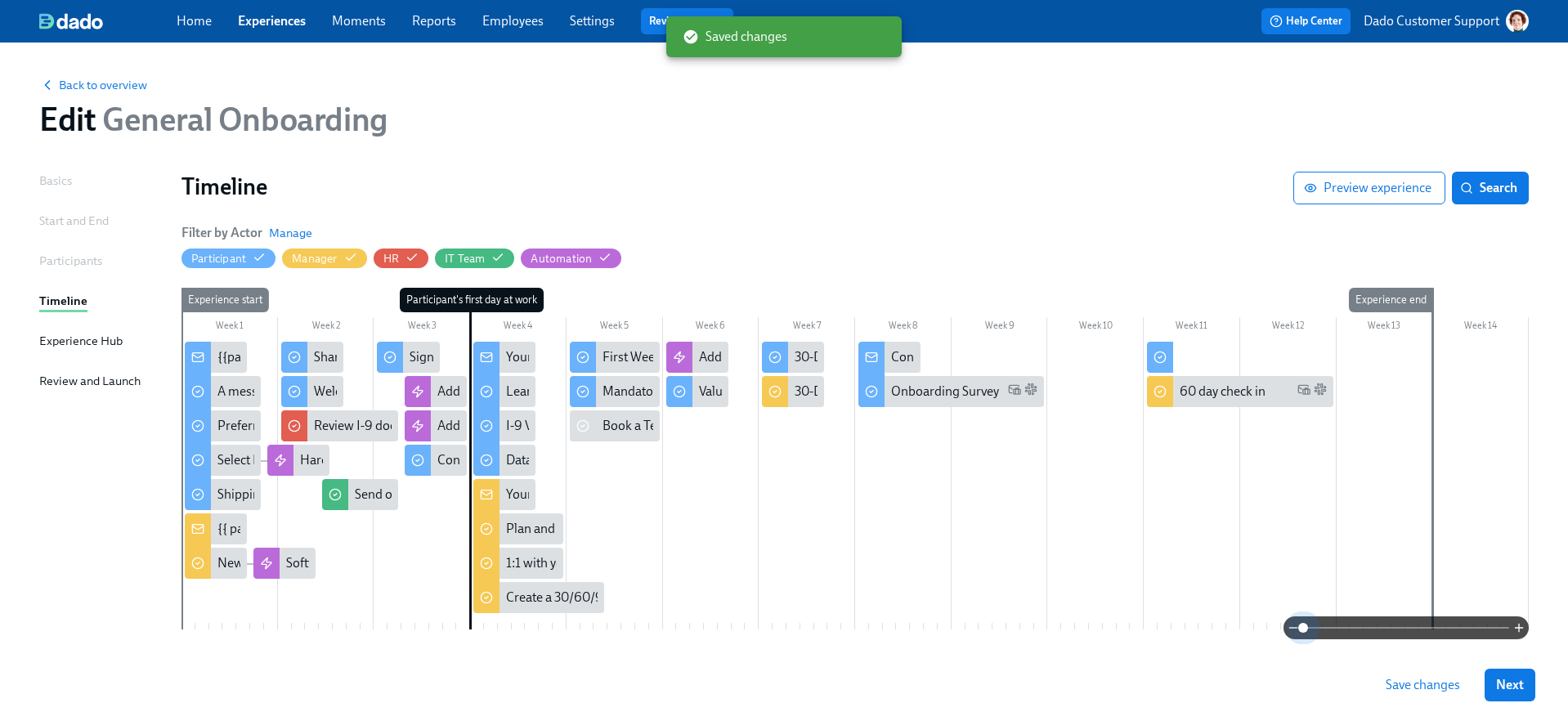
drag, startPoint x: 1472, startPoint y: 626, endPoint x: 1064, endPoint y: 635, distance: 408.1
click at [1064, 635] on div at bounding box center [855, 628] width 1347 height 23
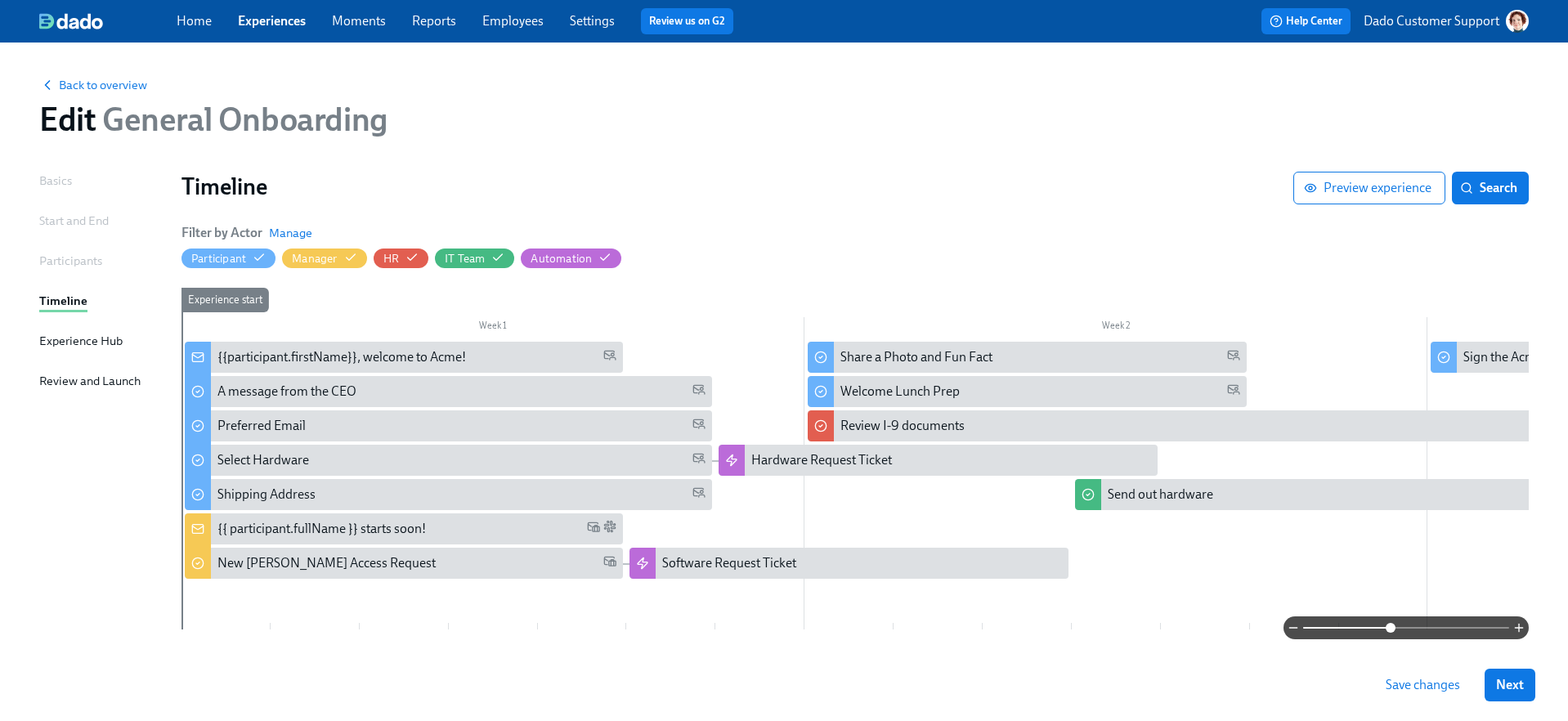
click at [1392, 623] on span at bounding box center [1406, 628] width 206 height 23
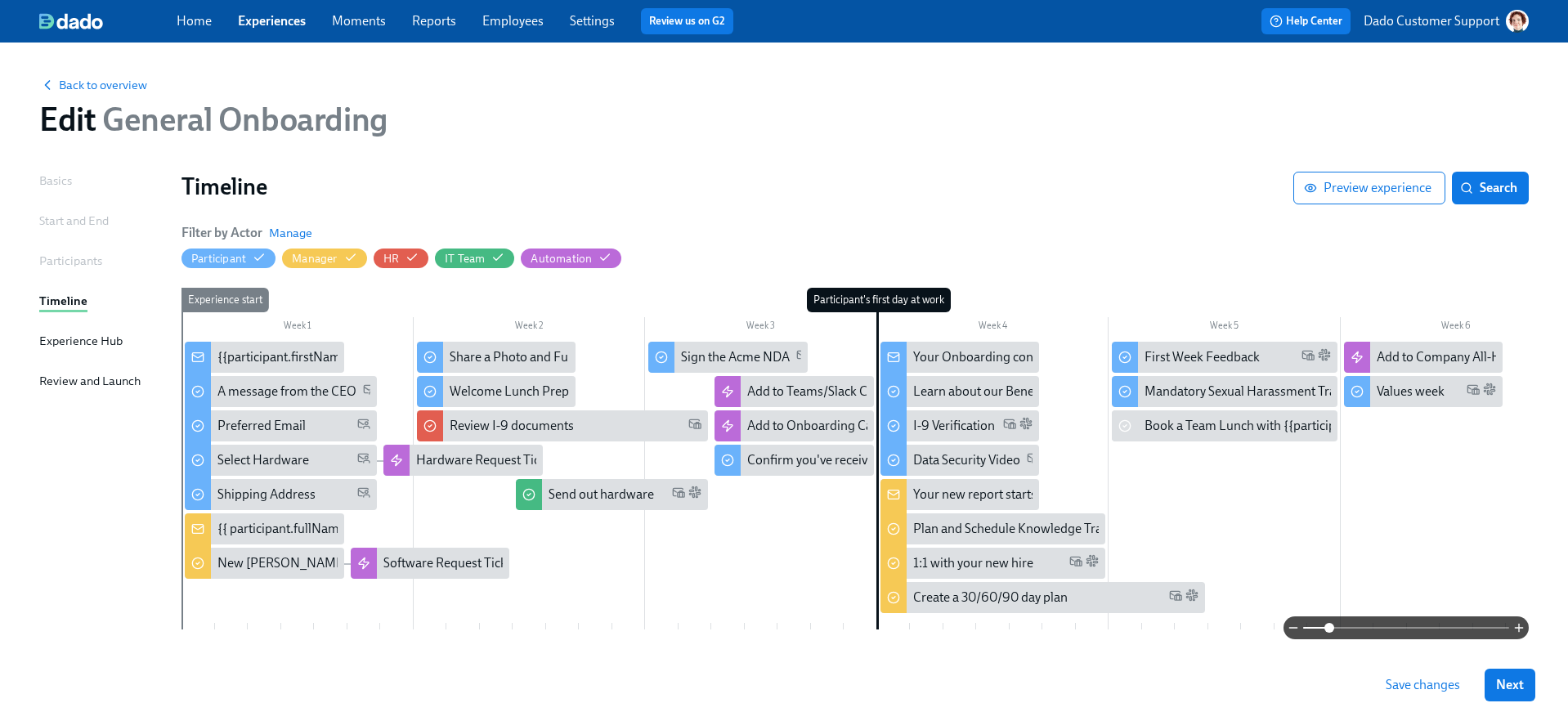
drag, startPoint x: 1393, startPoint y: 627, endPoint x: 1331, endPoint y: 631, distance: 62.1
click at [1331, 631] on span at bounding box center [1329, 628] width 10 height 10
drag, startPoint x: 216, startPoint y: 262, endPoint x: 1254, endPoint y: 3, distance: 1069.8
click at [0, 0] on div "Home Experiences Moments Reports Employees Settings Review us on G2 Help Center…" at bounding box center [784, 385] width 1568 height 770
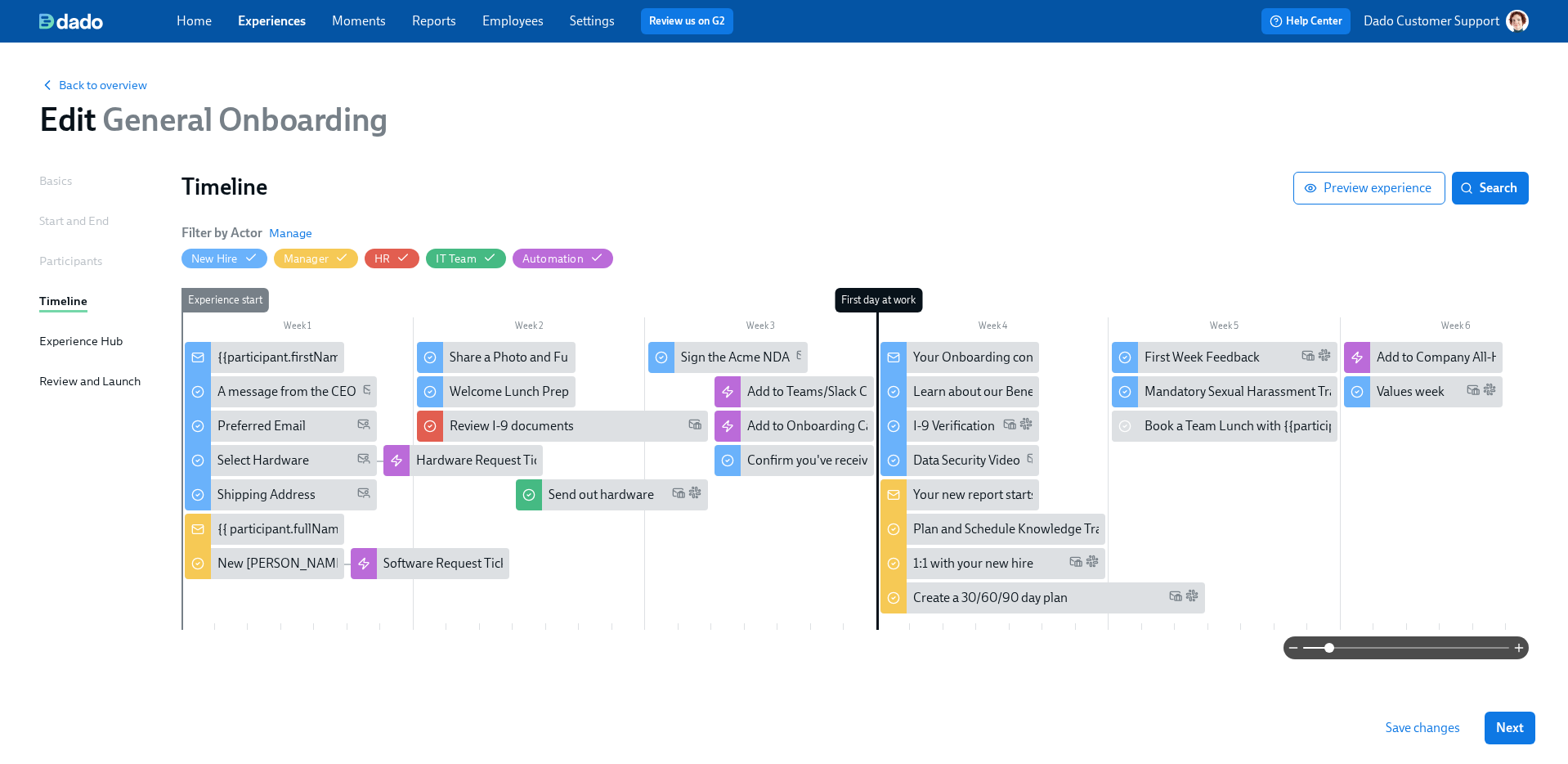
click at [95, 95] on div "Back to overview Edit General Onboarding" at bounding box center [783, 107] width 1516 height 90
click at [91, 84] on span "Back to overview" at bounding box center [92, 85] width 108 height 16
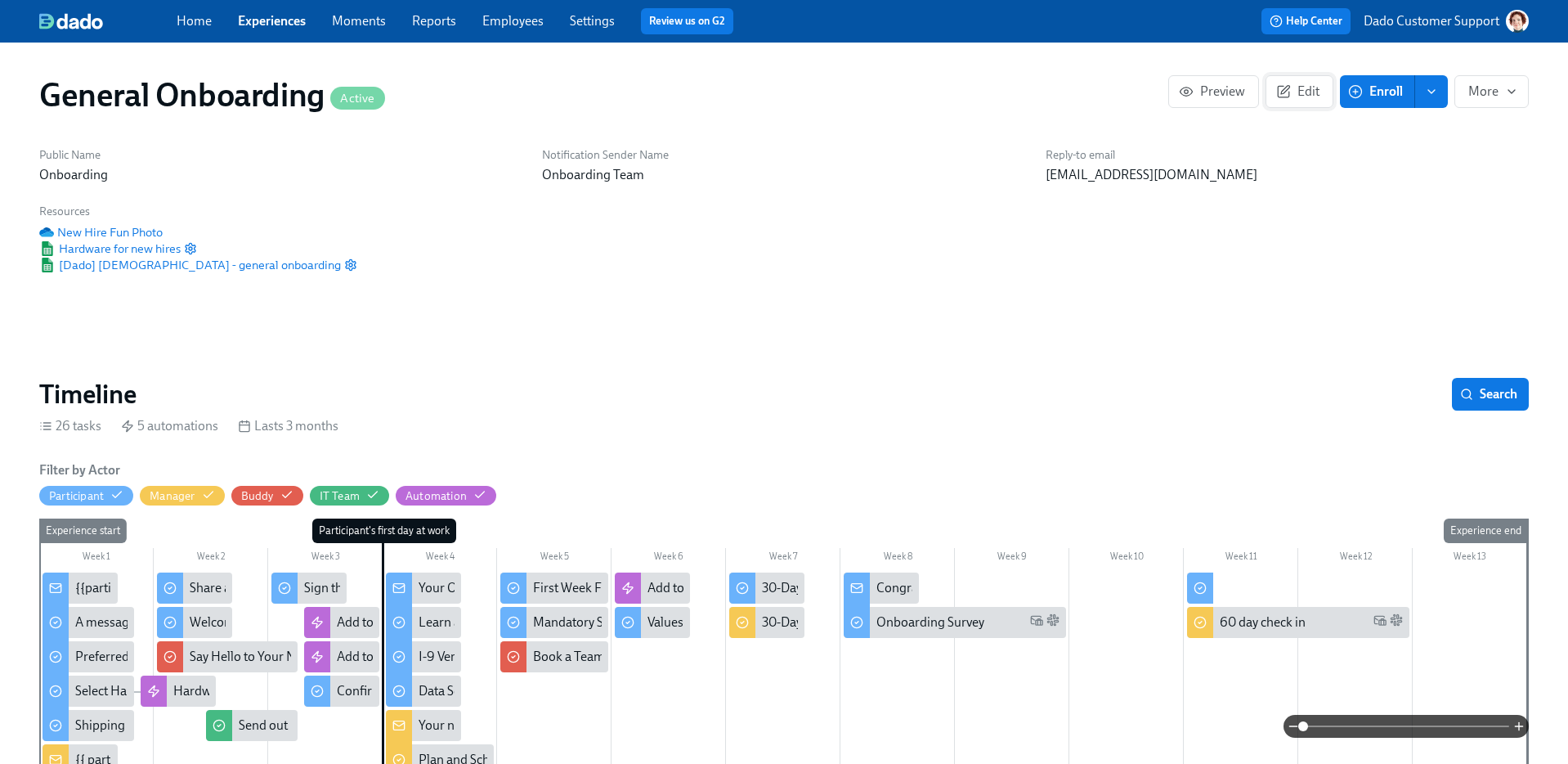
scroll to position [0, 18853]
click at [1421, 726] on span at bounding box center [1406, 726] width 206 height 23
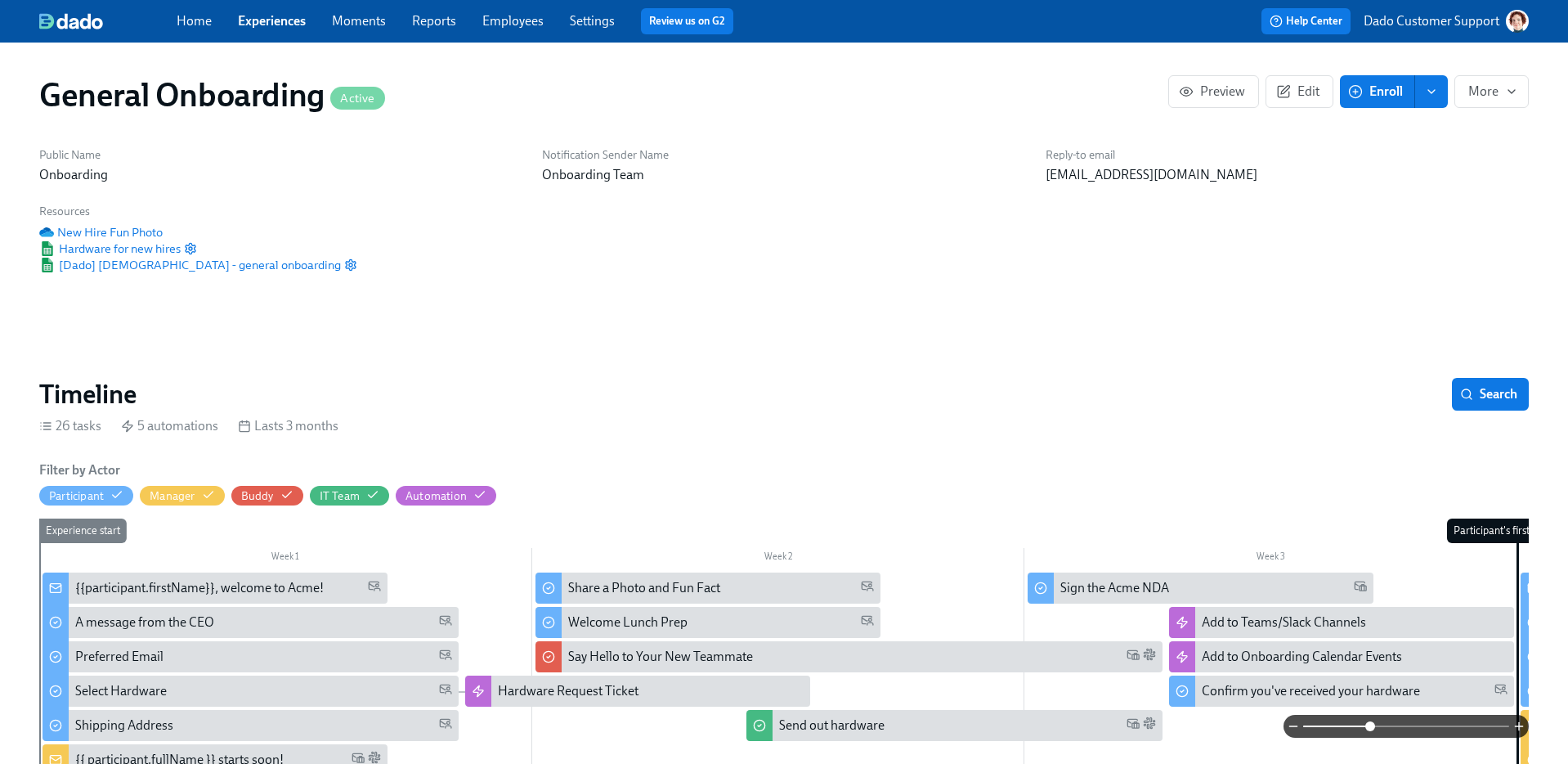
click at [1370, 724] on span at bounding box center [1370, 726] width 10 height 10
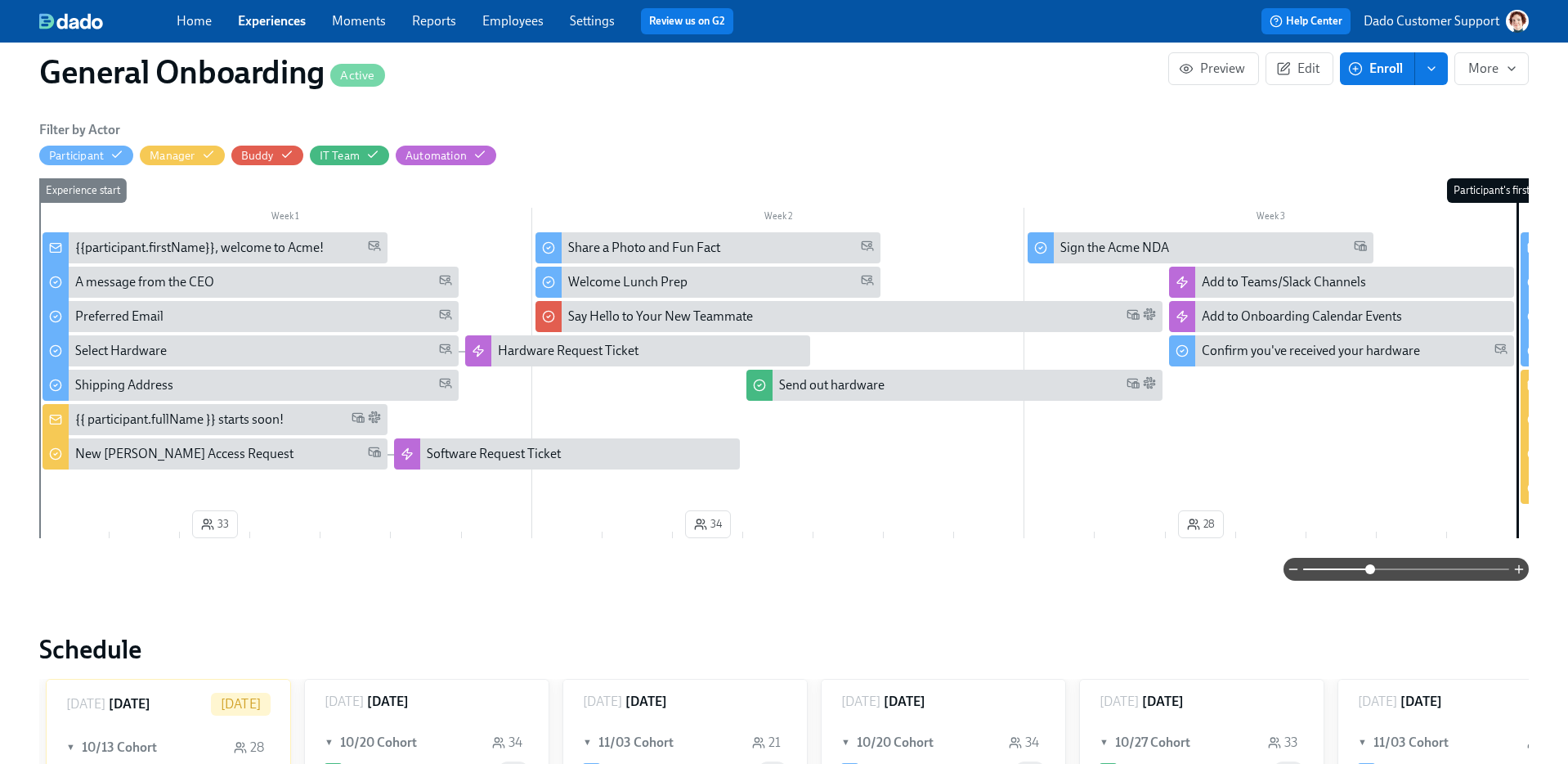
scroll to position [351, 0]
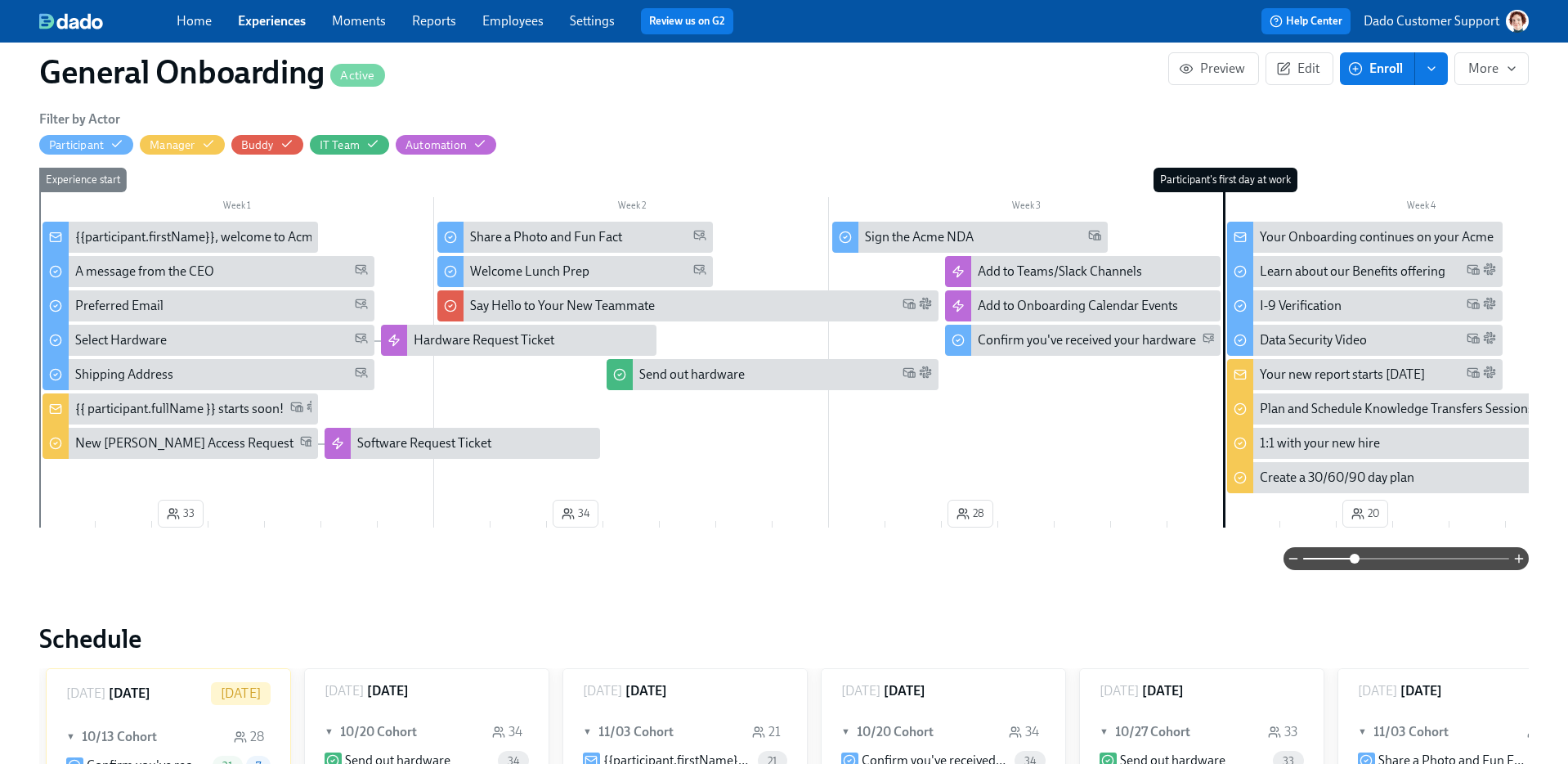
drag, startPoint x: 1374, startPoint y: 568, endPoint x: 1353, endPoint y: 568, distance: 21.0
click at [1353, 563] on span at bounding box center [1355, 558] width 10 height 10
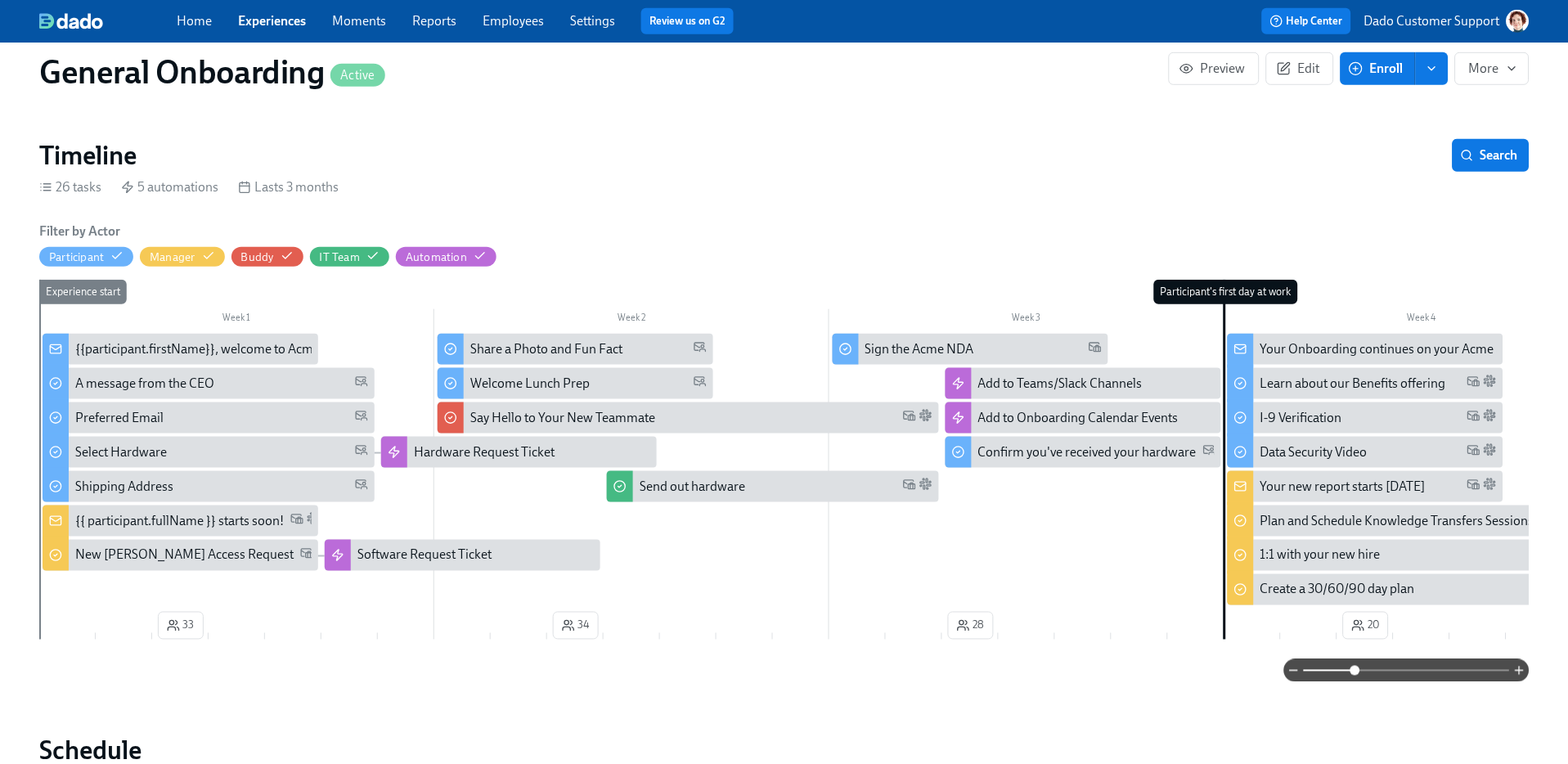
scroll to position [240, 0]
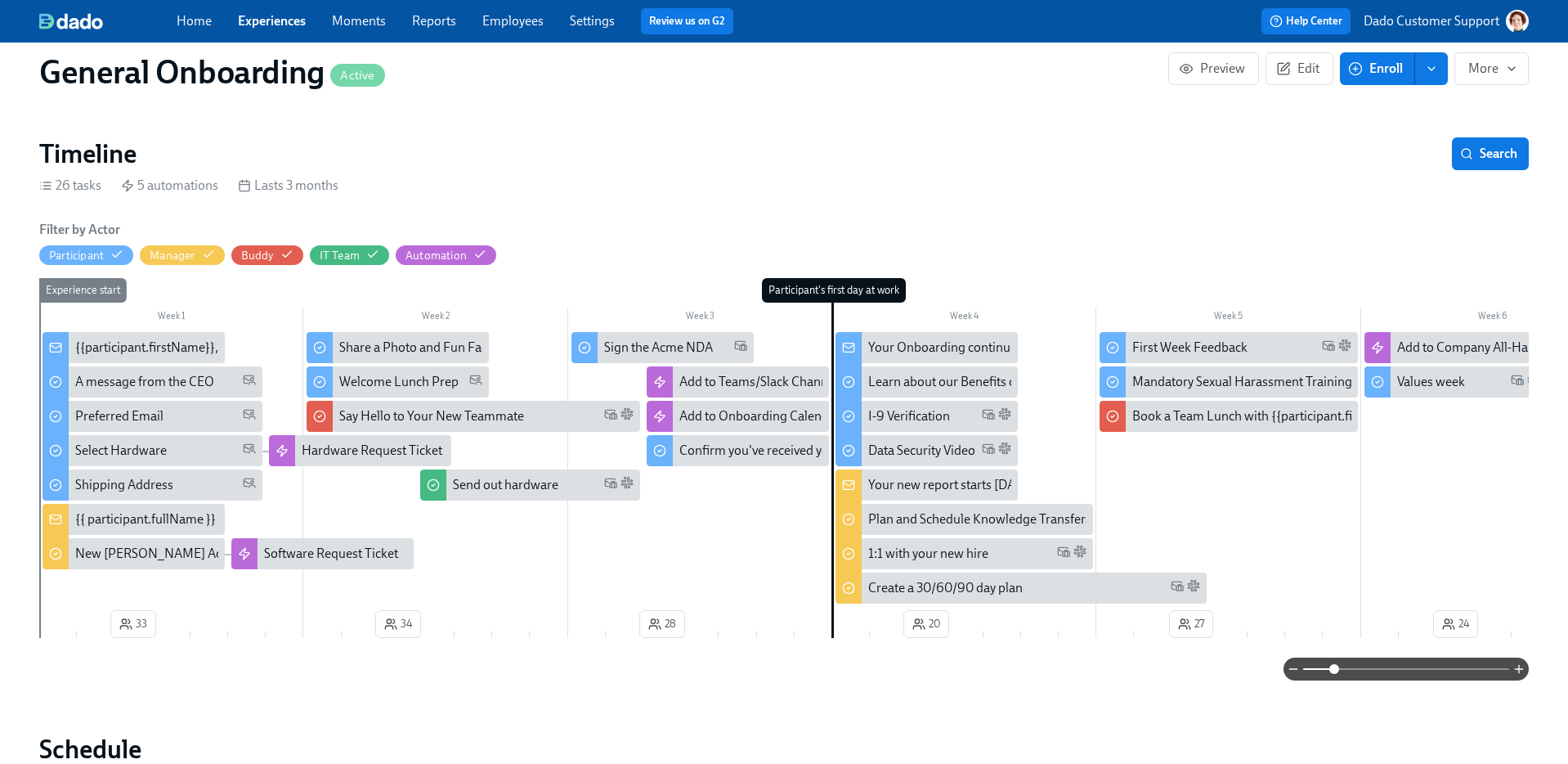
drag, startPoint x: 1357, startPoint y: 674, endPoint x: 1332, endPoint y: 674, distance: 25.0
click at [1332, 674] on span at bounding box center [1334, 669] width 10 height 10
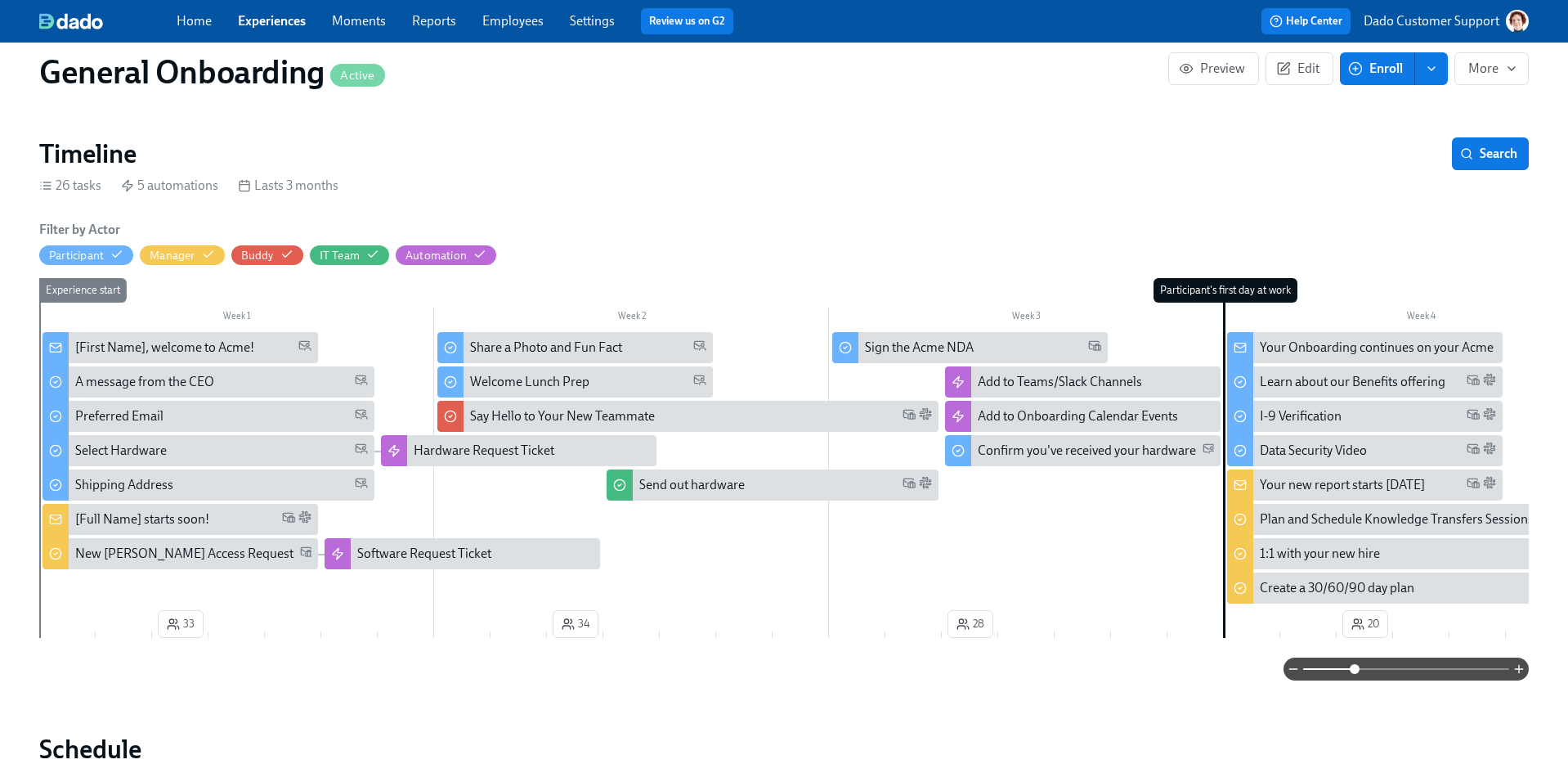
click at [1354, 677] on span at bounding box center [1406, 669] width 206 height 23
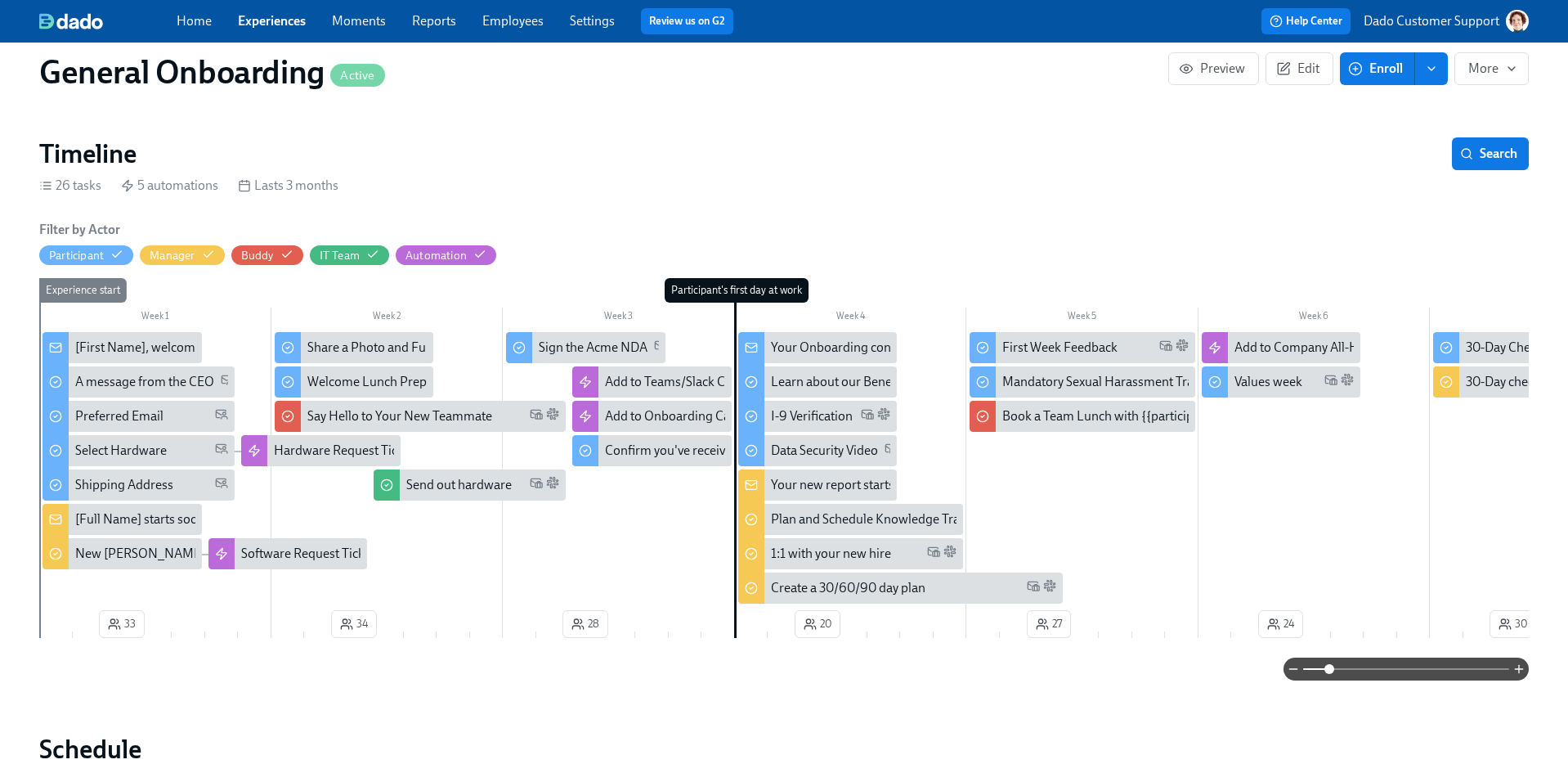
drag, startPoint x: 1354, startPoint y: 677, endPoint x: 1329, endPoint y: 677, distance: 25.0
click at [1329, 674] on span at bounding box center [1329, 669] width 10 height 10
click at [1176, 745] on h2 "Schedule" at bounding box center [784, 749] width 1490 height 32
